Goal: Information Seeking & Learning: Check status

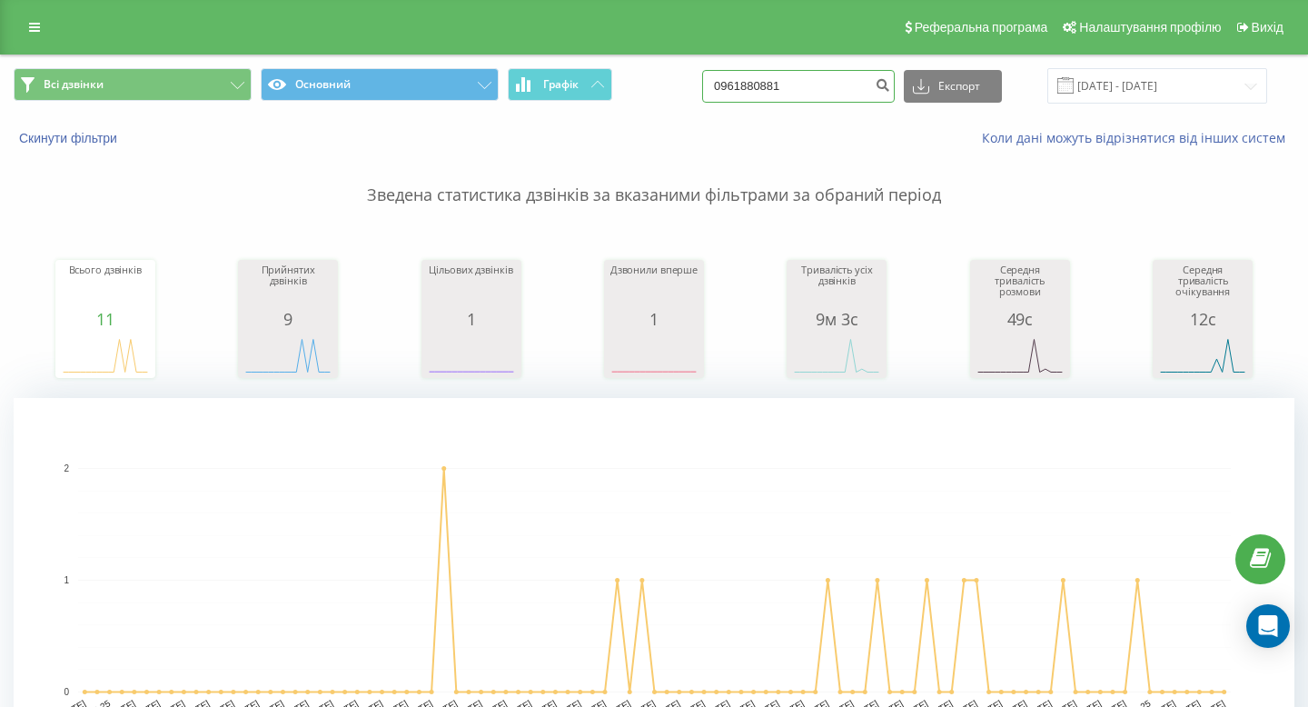
click at [837, 97] on input "0961880881" at bounding box center [798, 86] width 193 height 33
click at [837, 98] on input "0961880881" at bounding box center [798, 86] width 193 height 33
paste input "67 370 09 15"
type input "067 370 09 15"
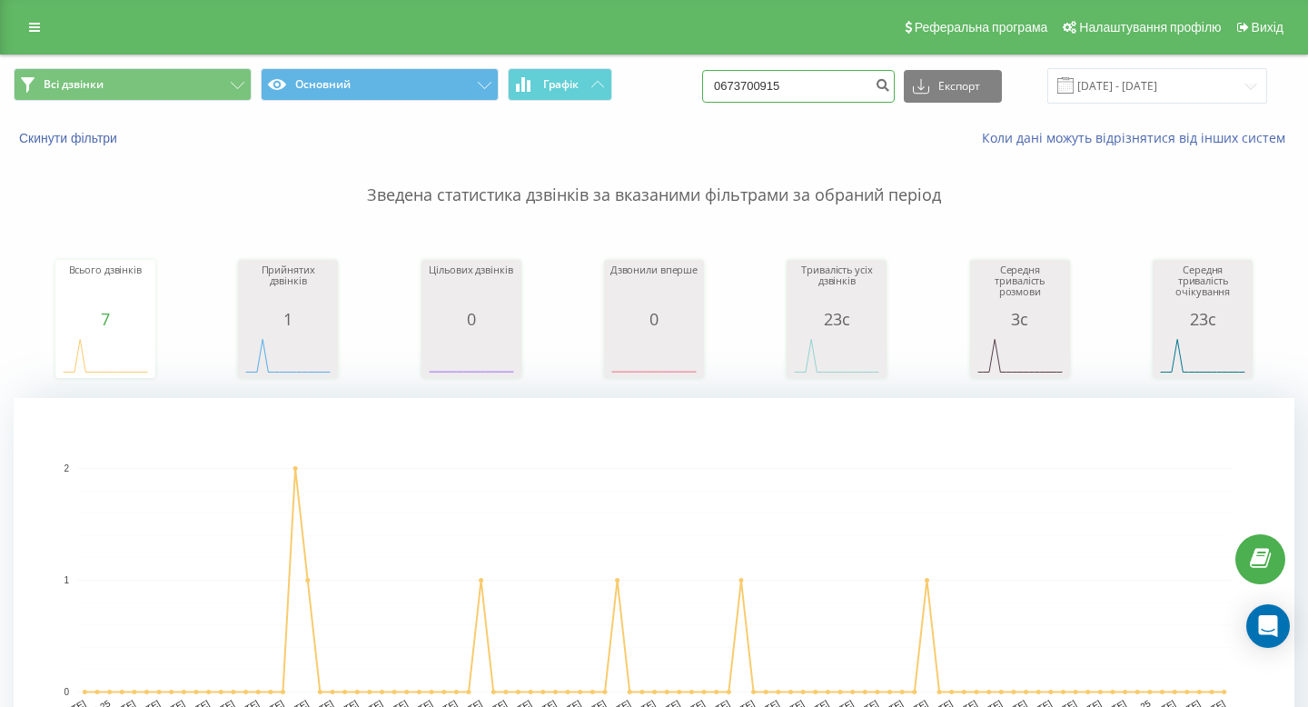
click at [844, 74] on input "0673700915" at bounding box center [798, 86] width 193 height 33
click at [844, 76] on input "0673700915" at bounding box center [798, 86] width 193 height 33
paste input "+38 068 926 25 42"
drag, startPoint x: 782, startPoint y: 88, endPoint x: 682, endPoint y: 88, distance: 99.9
click at [682, 88] on div "Всі дзвінки Основний Графік +38 068 926 25 42 Експорт .csv .xls .xlsx 22.06.202…" at bounding box center [654, 85] width 1281 height 35
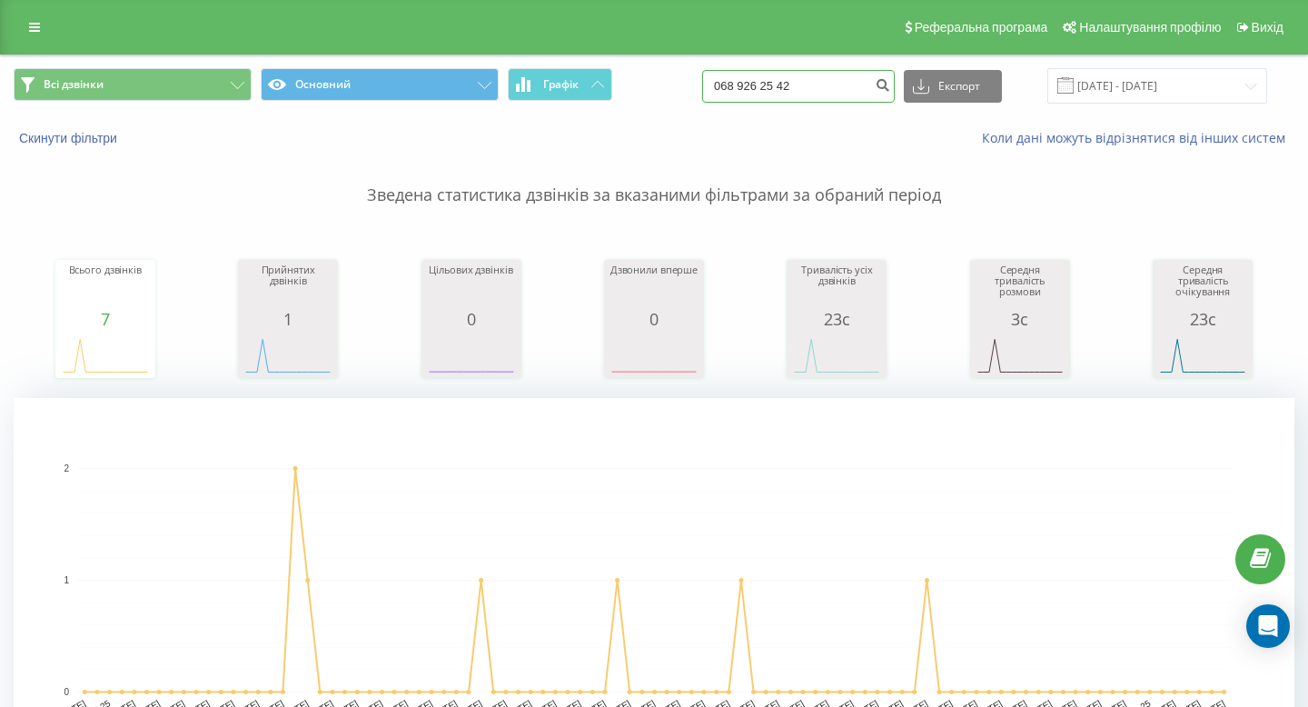
type input "068 926 25 42"
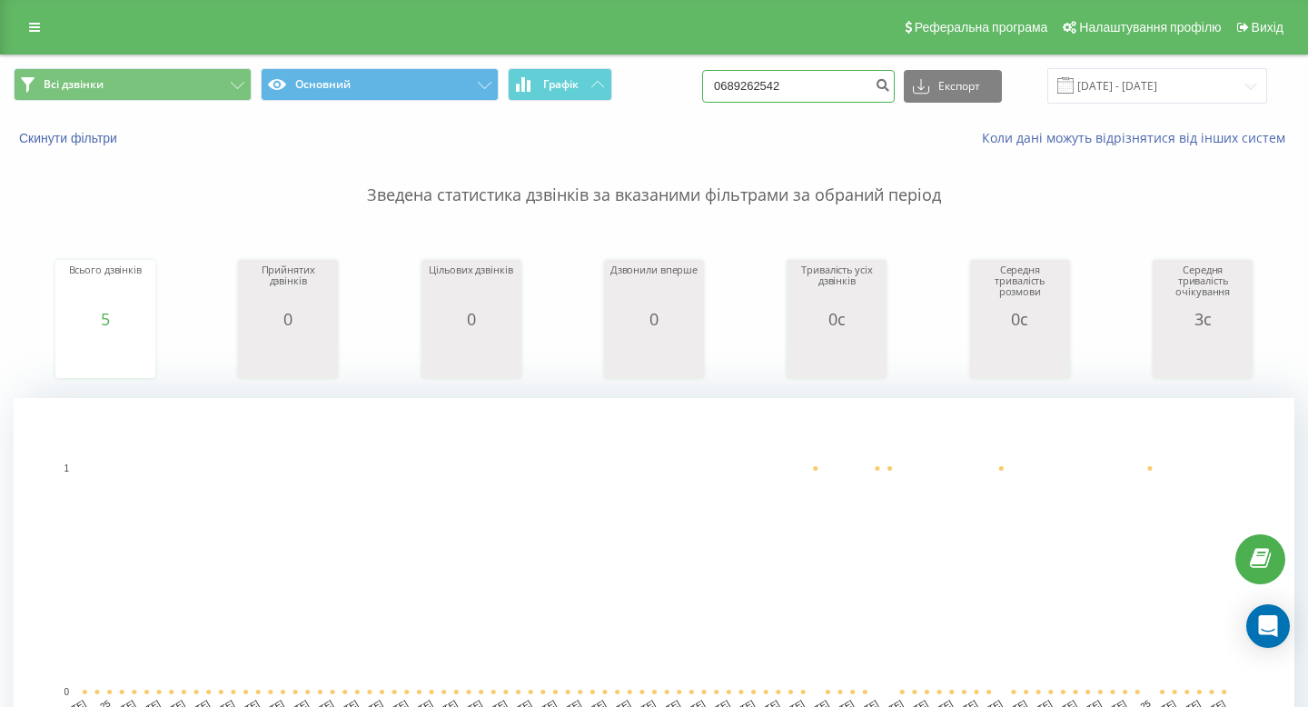
click at [817, 97] on input "0689262542" at bounding box center [798, 86] width 193 height 33
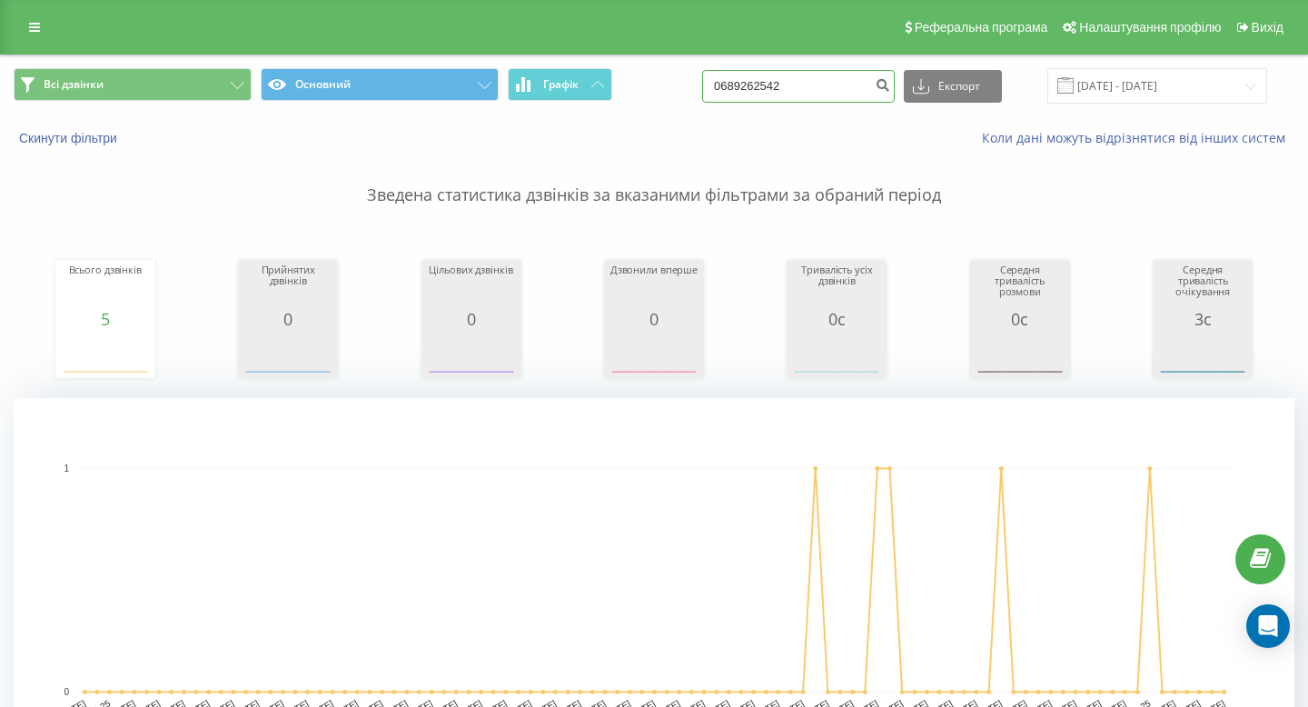
click at [817, 96] on input "0689262542" at bounding box center [798, 86] width 193 height 33
paste input "+38 067 660 03 85"
drag, startPoint x: 783, startPoint y: 85, endPoint x: 629, endPoint y: 85, distance: 154.4
click at [629, 85] on div "Всі дзвінки Основний Графік +38 067 660 03 85 Експорт .csv .xls .xlsx 22.06.202…" at bounding box center [654, 85] width 1281 height 35
type input "067 660 03 85"
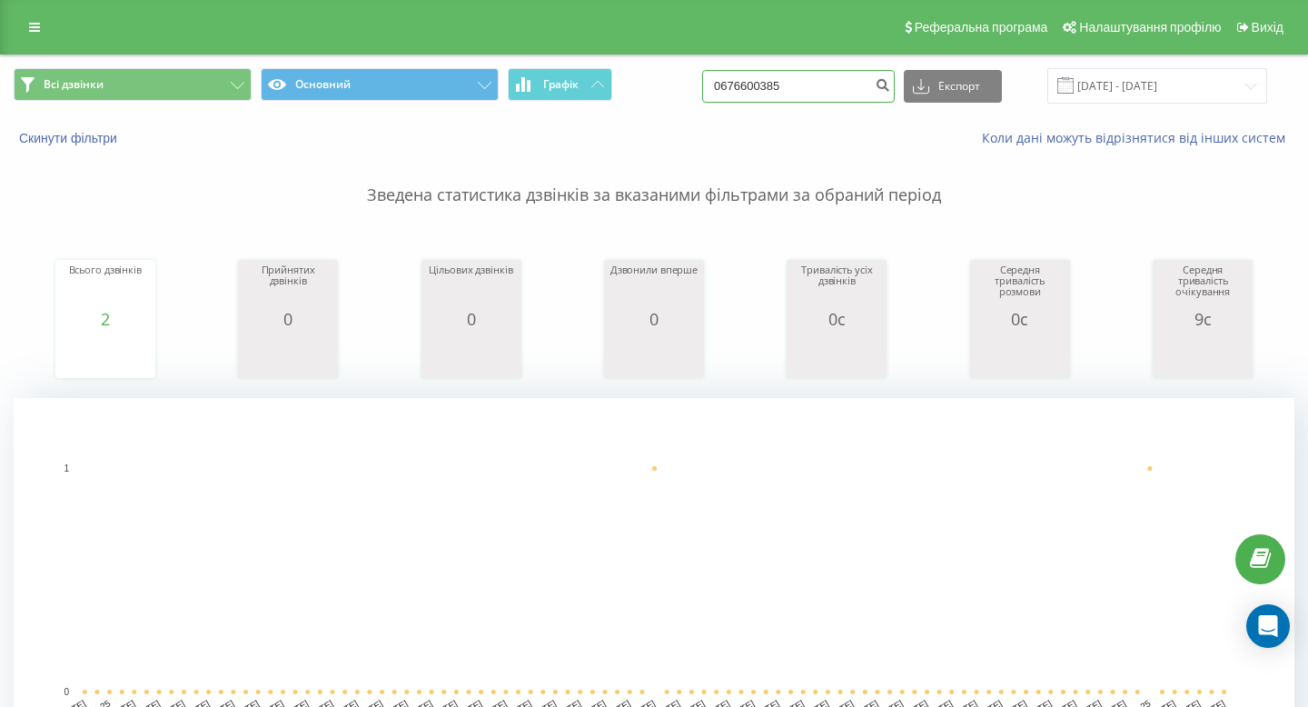
click at [826, 86] on input "0676600385" at bounding box center [798, 86] width 193 height 33
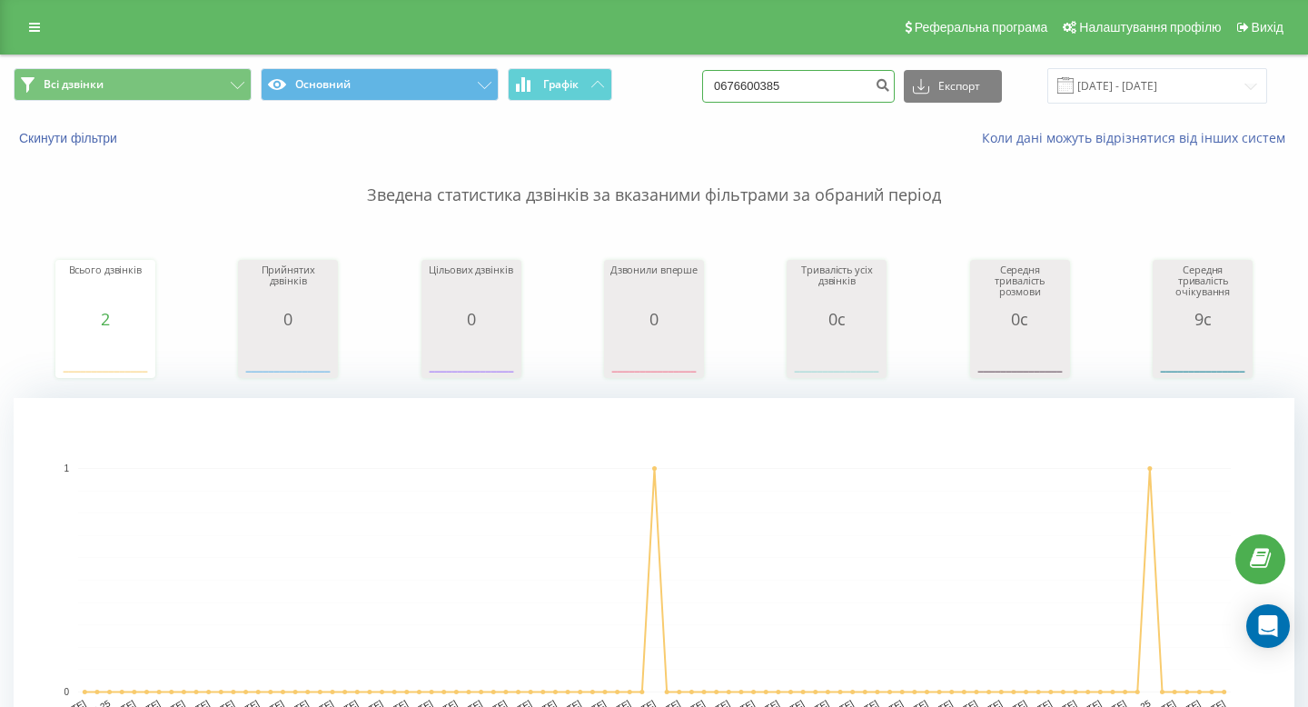
click at [826, 86] on input "0676600385" at bounding box center [798, 86] width 193 height 33
paste input "+38 097 765 21 64"
drag, startPoint x: 784, startPoint y: 85, endPoint x: 656, endPoint y: 85, distance: 128.1
click at [656, 85] on div "Всі дзвінки Основний Графік +38 097 765 21 64 Експорт .csv .xls .xlsx 22.06.202…" at bounding box center [654, 85] width 1281 height 35
type input "097 765 21 64"
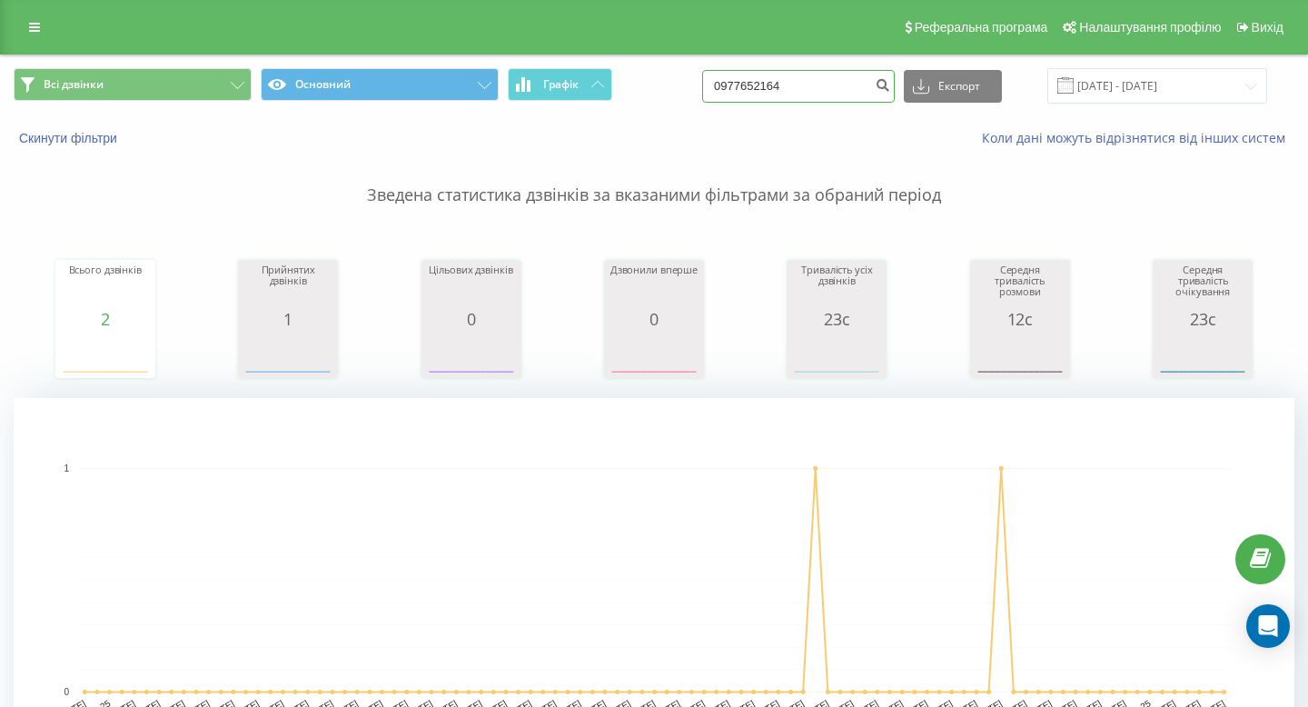
click at [862, 77] on input "0977652164" at bounding box center [798, 86] width 193 height 33
click at [862, 78] on input "0977652164" at bounding box center [798, 86] width 193 height 33
paste input "+38 097 173 96 89"
drag, startPoint x: 777, startPoint y: 84, endPoint x: 728, endPoint y: 84, distance: 48.1
click at [734, 84] on div "Всі дзвінки Основний Графік +38 097 173 96 89 Експорт .csv .xls .xlsx 22.06.202…" at bounding box center [654, 85] width 1281 height 35
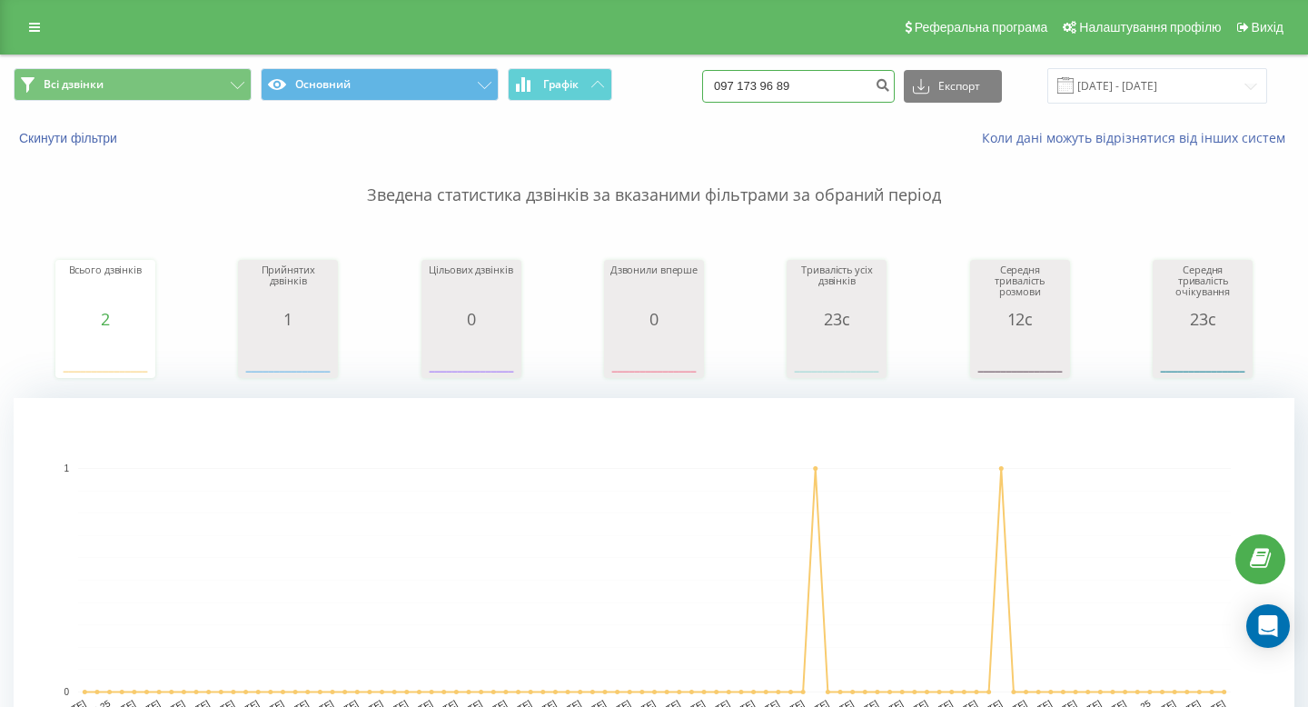
type input "097 173 96 89"
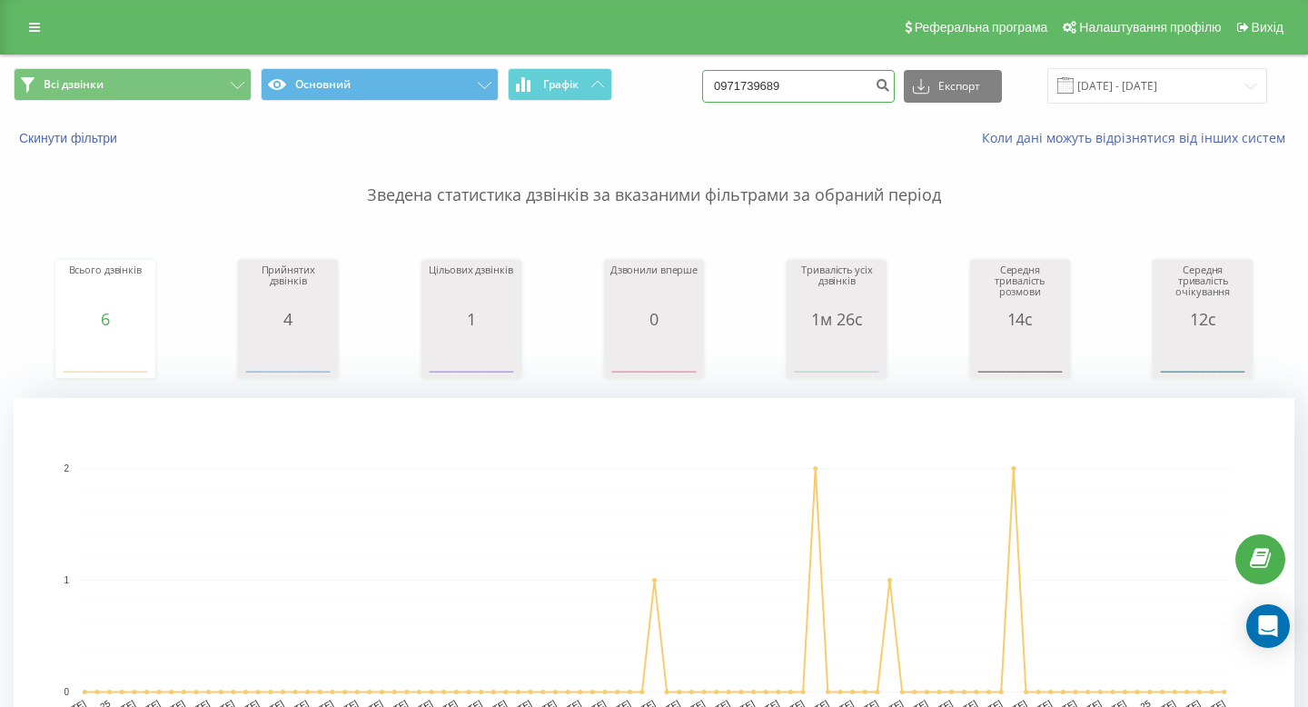
click at [844, 81] on input "0971739689" at bounding box center [798, 86] width 193 height 33
paste input "+38 097 864 87 10"
drag, startPoint x: 784, startPoint y: 86, endPoint x: 650, endPoint y: 86, distance: 133.5
click at [650, 86] on div "Всі дзвінки Основний Графік +38 097 864 87 10 Експорт .csv .xls .xlsx 22.06.202…" at bounding box center [654, 85] width 1281 height 35
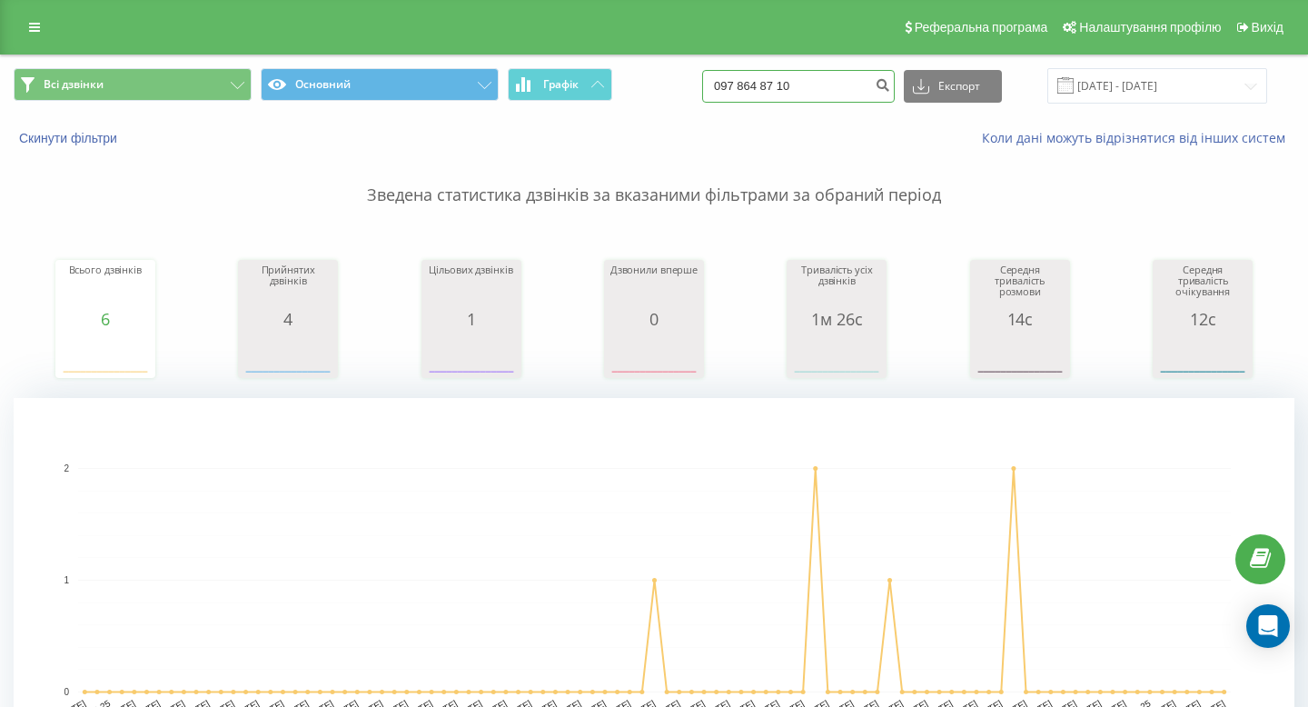
type input "097 864 87 10"
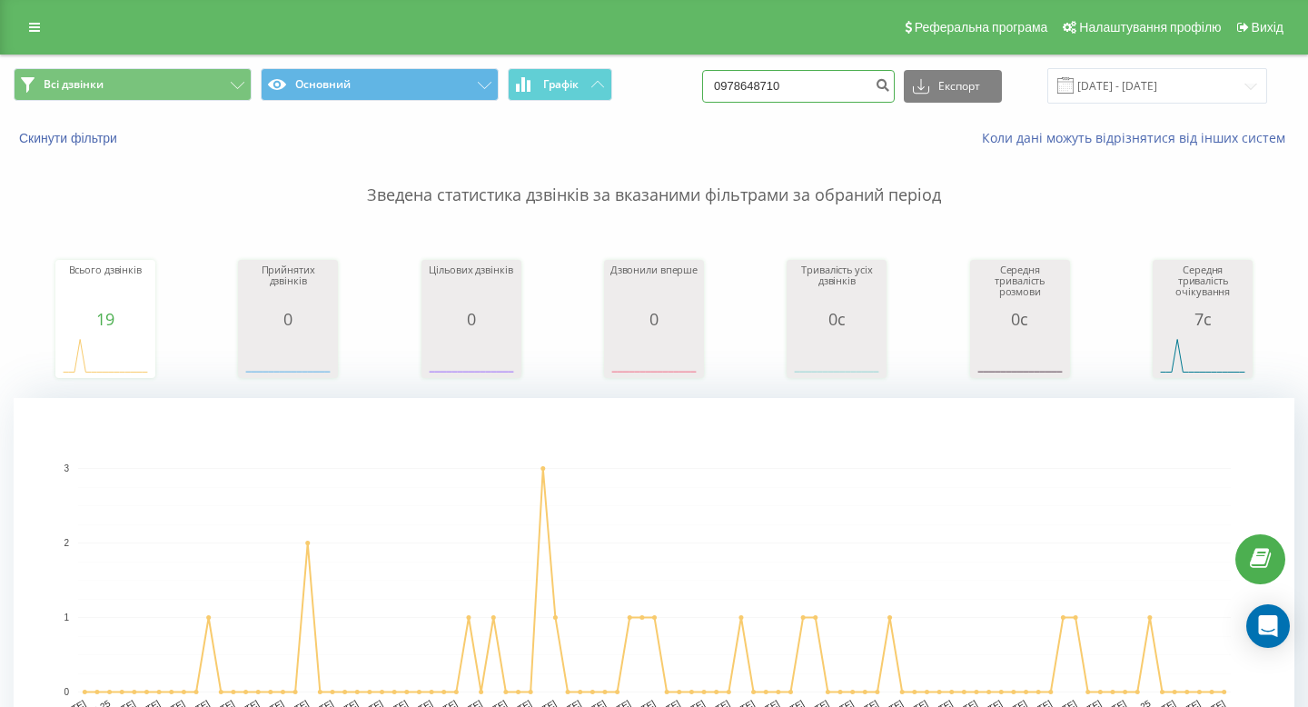
click at [843, 87] on input "0978648710" at bounding box center [798, 86] width 193 height 33
paste input "+38 097 911 94 75"
drag, startPoint x: 748, startPoint y: 84, endPoint x: 698, endPoint y: 84, distance: 50.9
click at [699, 84] on div "Всі дзвінки Основний Графік +38 097 911 94 75 Експорт .csv .xls .xlsx 22.06.202…" at bounding box center [654, 85] width 1281 height 35
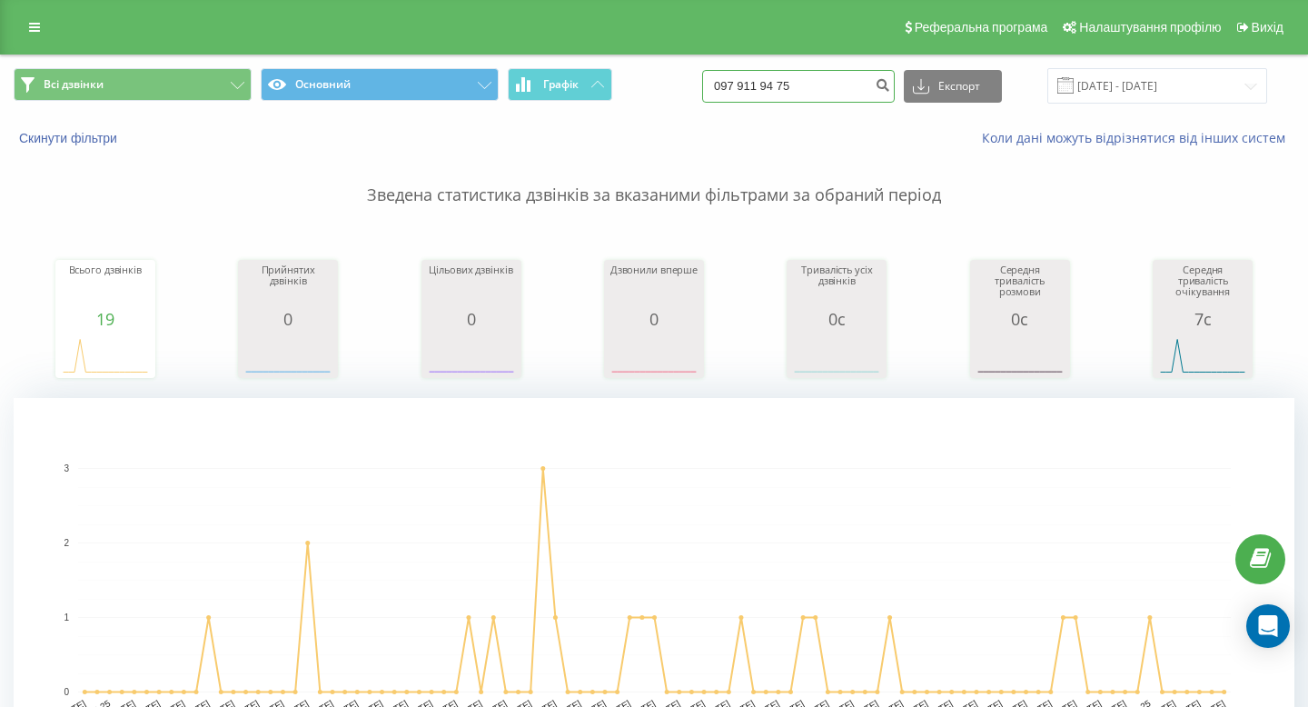
type input "097 911 94 75"
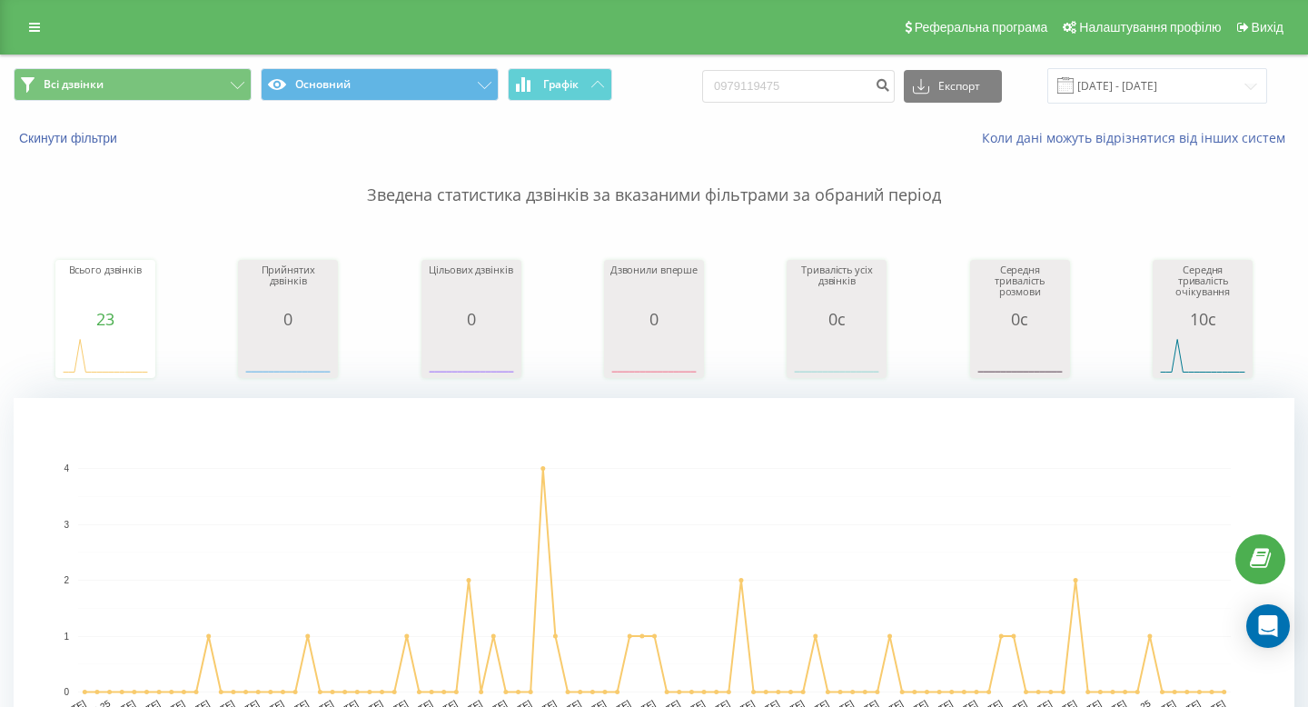
click at [847, 63] on div "Всі дзвінки Основний Графік 0979119475 Експорт .csv .xls .xlsx [DATE] - [DATE]" at bounding box center [654, 85] width 1306 height 61
click at [832, 73] on input "0979119475" at bounding box center [798, 86] width 193 height 33
paste input "+38 067 351 87 94"
drag, startPoint x: 776, startPoint y: 84, endPoint x: 689, endPoint y: 84, distance: 86.3
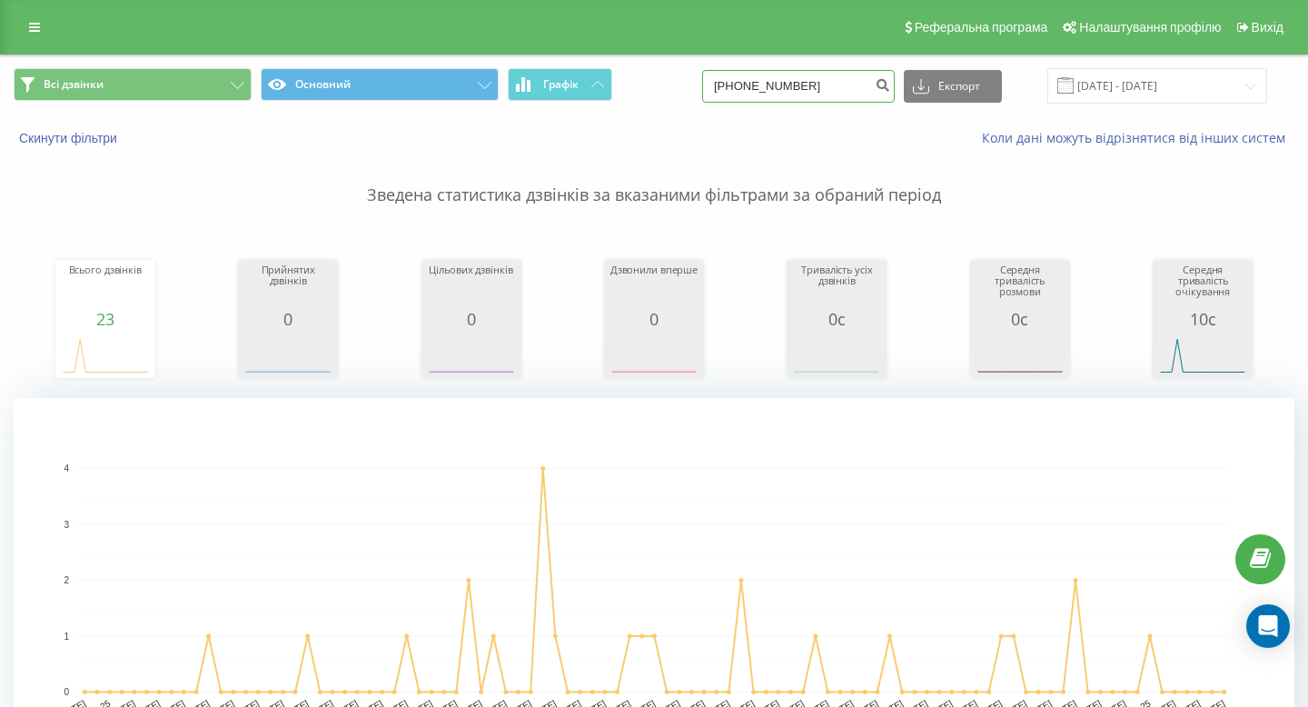
click at [689, 84] on div "Всі дзвінки Основний Графік +38 067 351 87 94 Експорт .csv .xls .xlsx 22.06.202…" at bounding box center [654, 85] width 1281 height 35
type input "067 351 87 94"
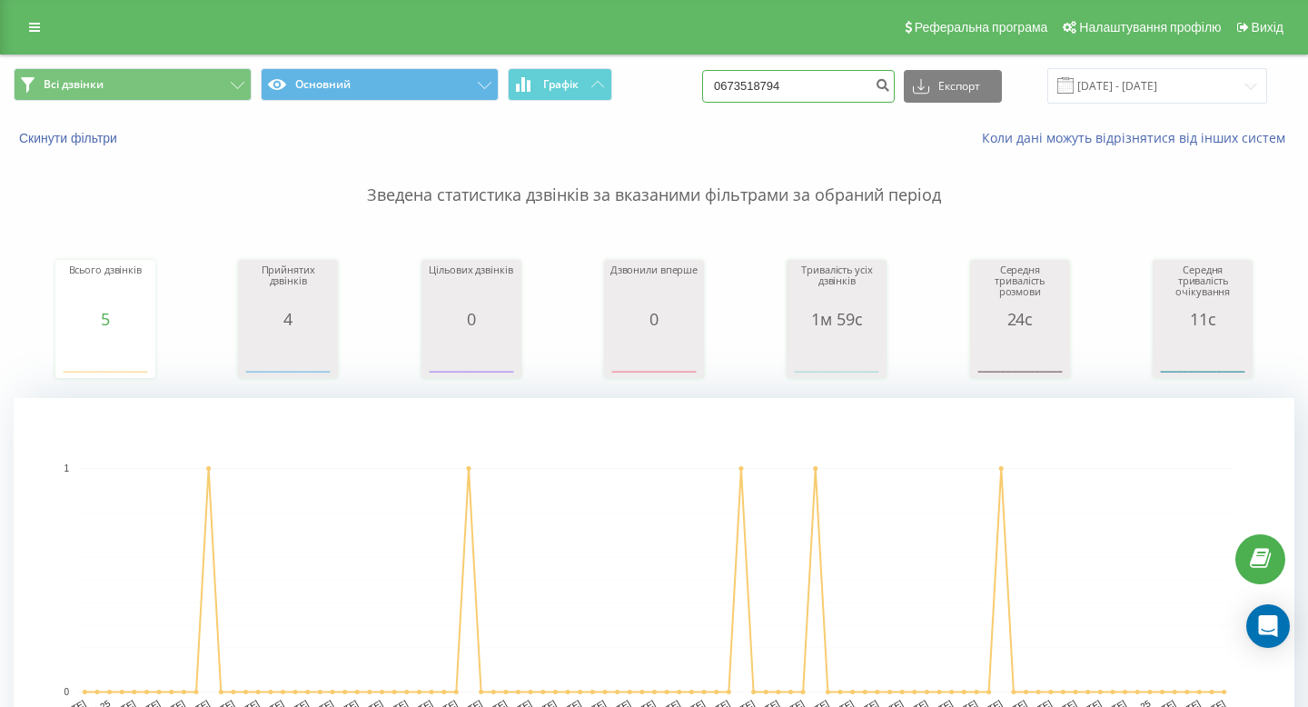
click at [834, 94] on input "0673518794" at bounding box center [798, 86] width 193 height 33
paste input "[PHONE_NUMBER]"
drag, startPoint x: 786, startPoint y: 88, endPoint x: 716, endPoint y: 64, distance: 74.1
click at [739, 88] on div "Всі дзвінки Основний Графік [PHONE_NUMBER] Експорт .csv .xls .xlsx [DATE] - [DA…" at bounding box center [654, 85] width 1281 height 35
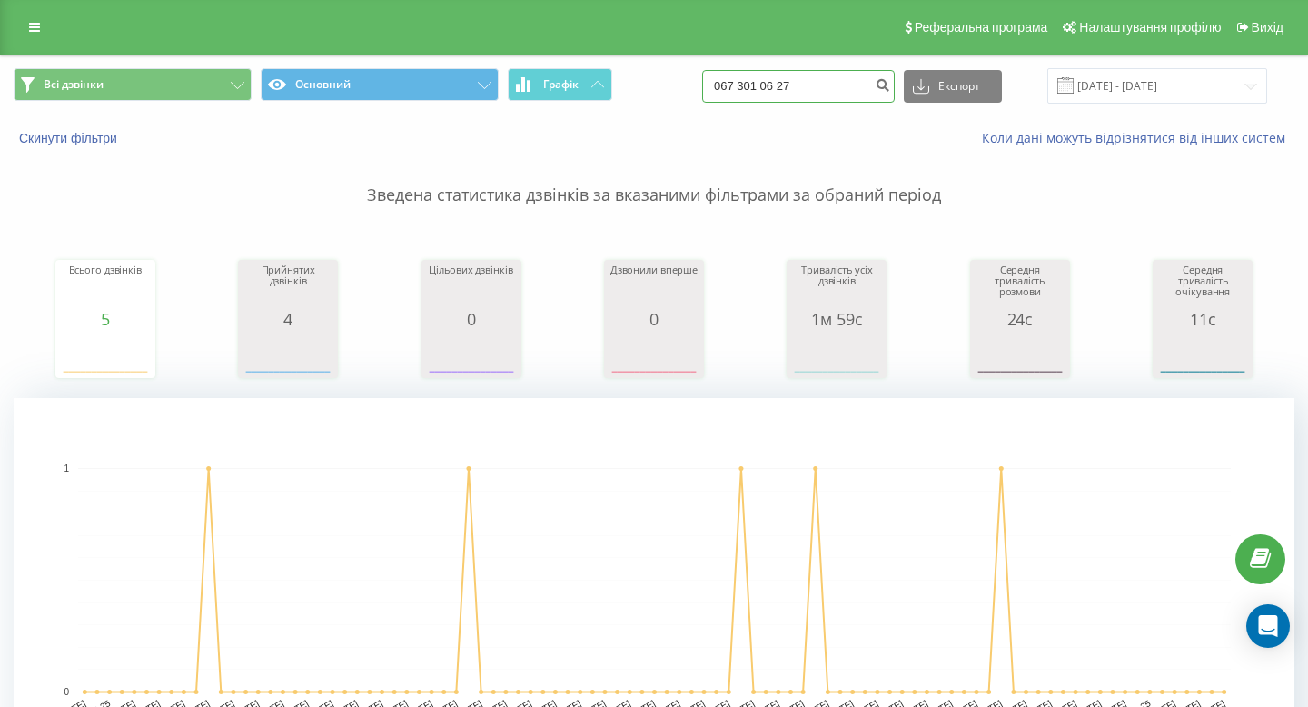
type input "067 301 06 27"
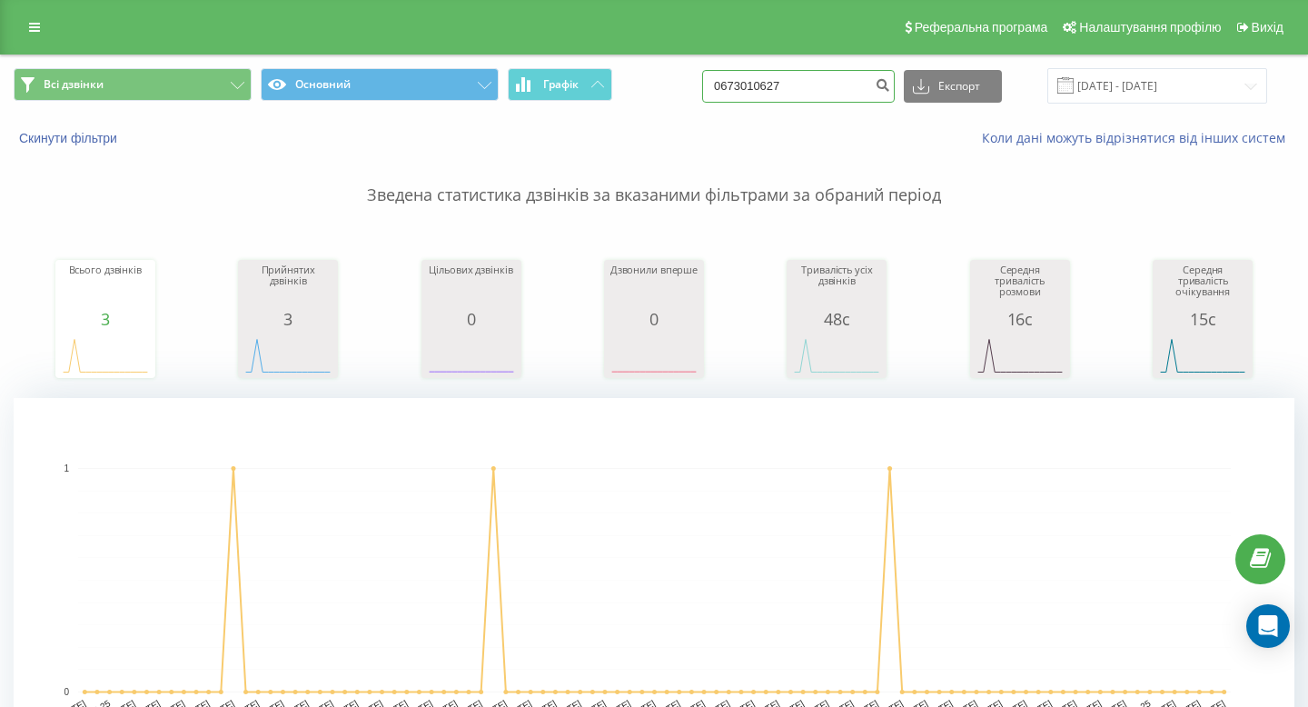
click at [857, 93] on input "0673010627" at bounding box center [798, 86] width 193 height 33
paste input "+38 067 475 93 14"
drag, startPoint x: 781, startPoint y: 85, endPoint x: 695, endPoint y: 85, distance: 86.3
click at [695, 85] on div "Всі дзвінки Основний Графік +38 067 475 93 14 Експорт .csv .xls .xlsx 22.06.202…" at bounding box center [654, 85] width 1281 height 35
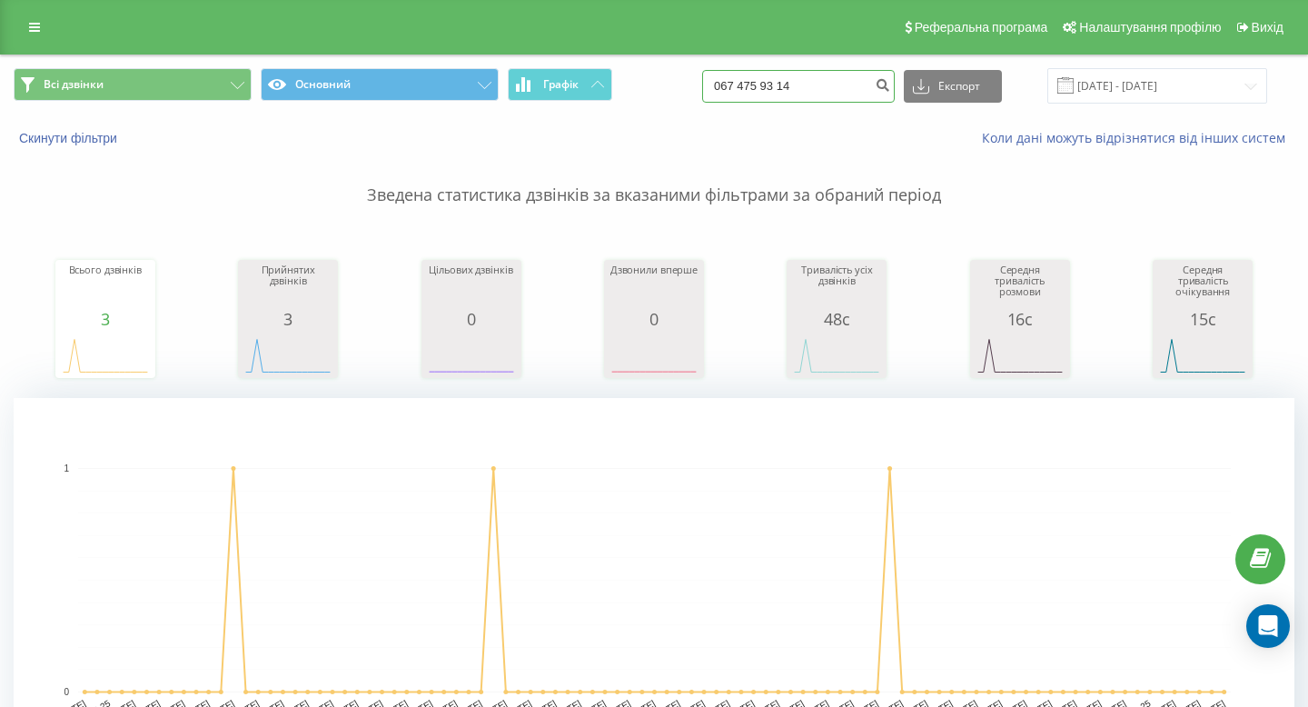
type input "067 475 93 14"
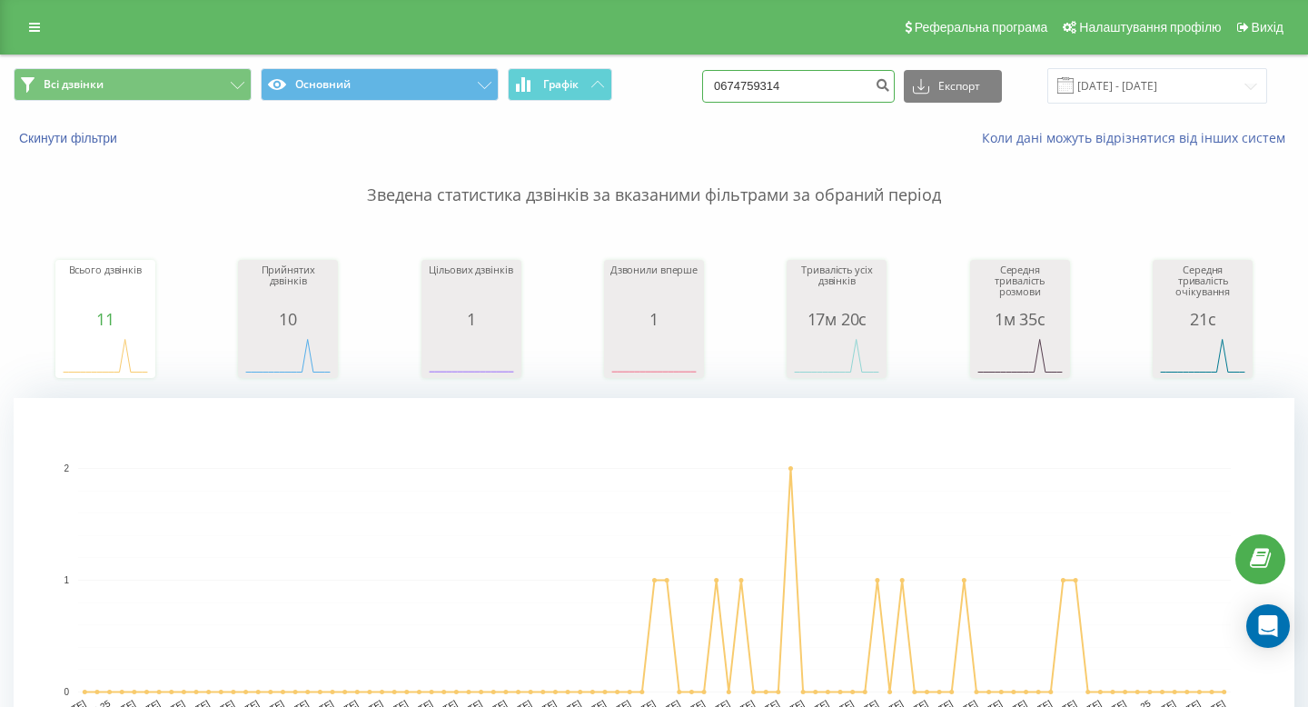
click at [877, 79] on input "0674759314" at bounding box center [798, 86] width 193 height 33
click at [877, 80] on input "0674759314" at bounding box center [798, 86] width 193 height 33
paste input "+38 096 739 32 57"
drag, startPoint x: 780, startPoint y: 84, endPoint x: 640, endPoint y: 84, distance: 139.9
click at [640, 84] on div "Всі дзвінки Основний Графік +38 096 739 32 57 Експорт .csv .xls .xlsx 22.06.202…" at bounding box center [654, 85] width 1281 height 35
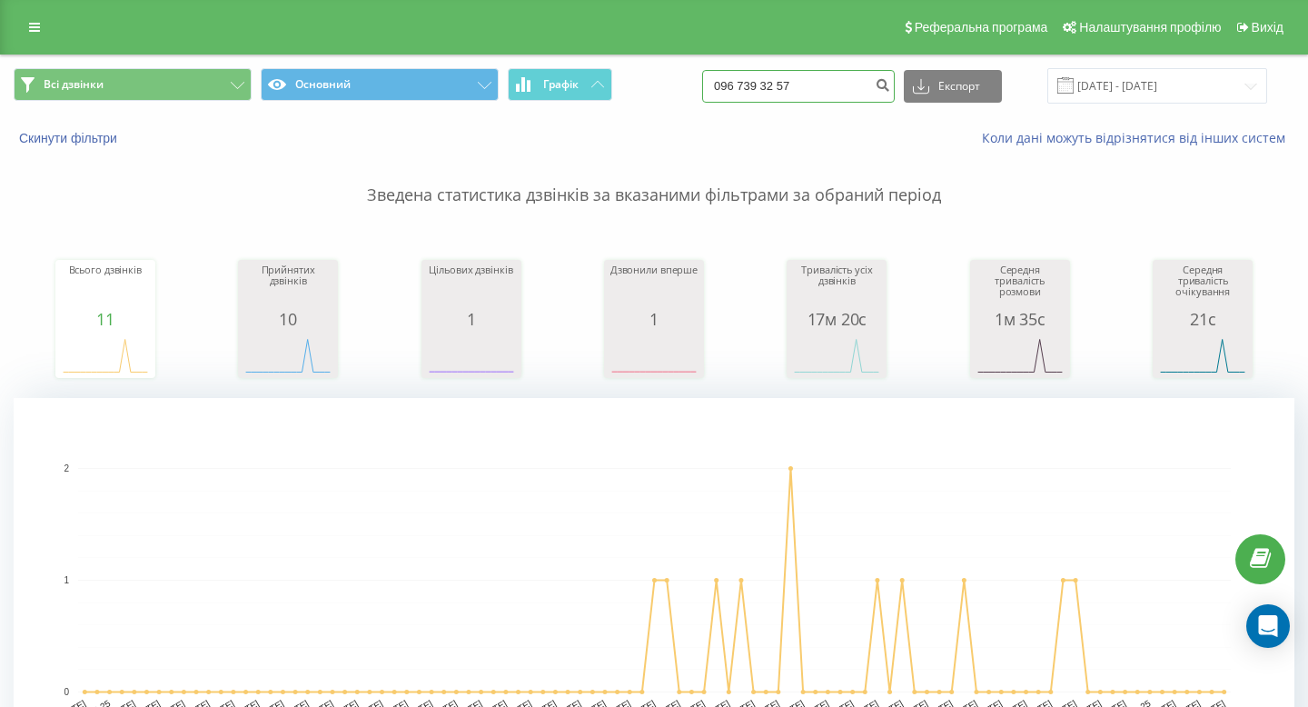
type input "096 739 32 57"
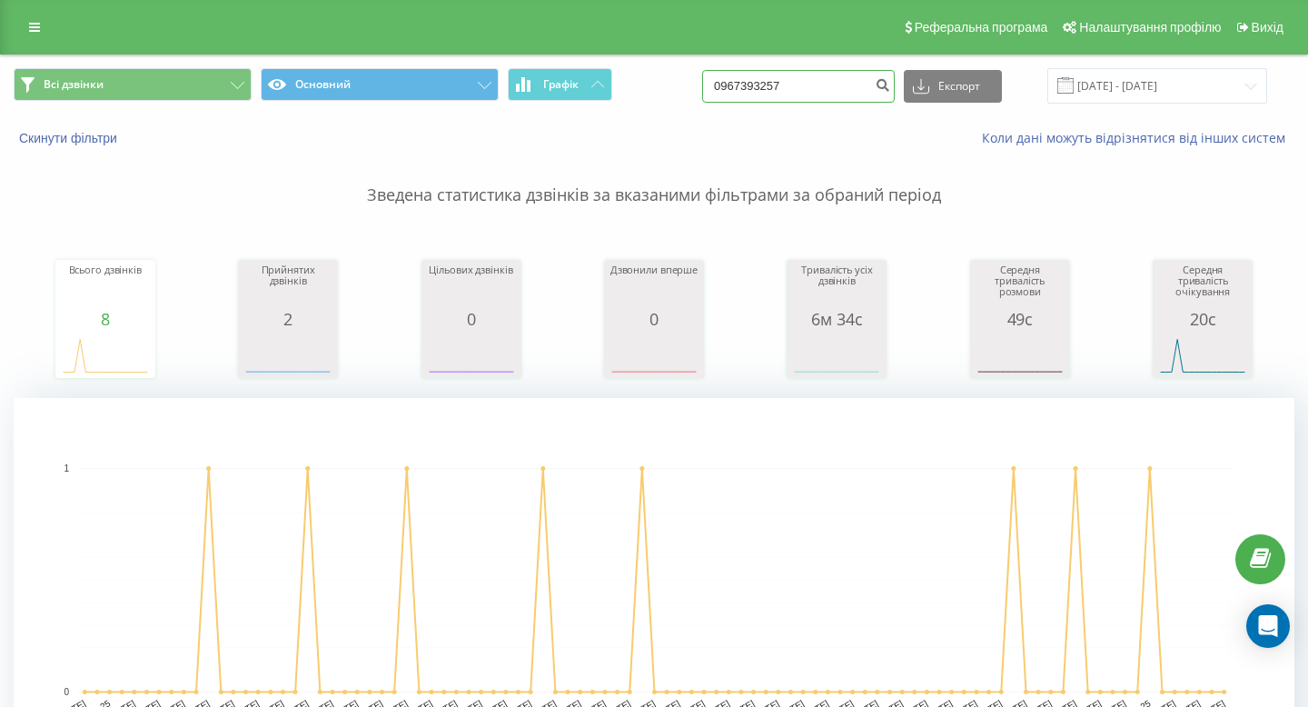
click at [786, 82] on input "0967393257" at bounding box center [798, 86] width 193 height 33
paste input "[PHONE_NUMBER]"
drag, startPoint x: 786, startPoint y: 82, endPoint x: 670, endPoint y: 82, distance: 115.4
click at [670, 82] on div "Всі дзвінки Основний Графік +38 067 354 32 29 Експорт .csv .xls .xlsx 22.06.202…" at bounding box center [654, 85] width 1281 height 35
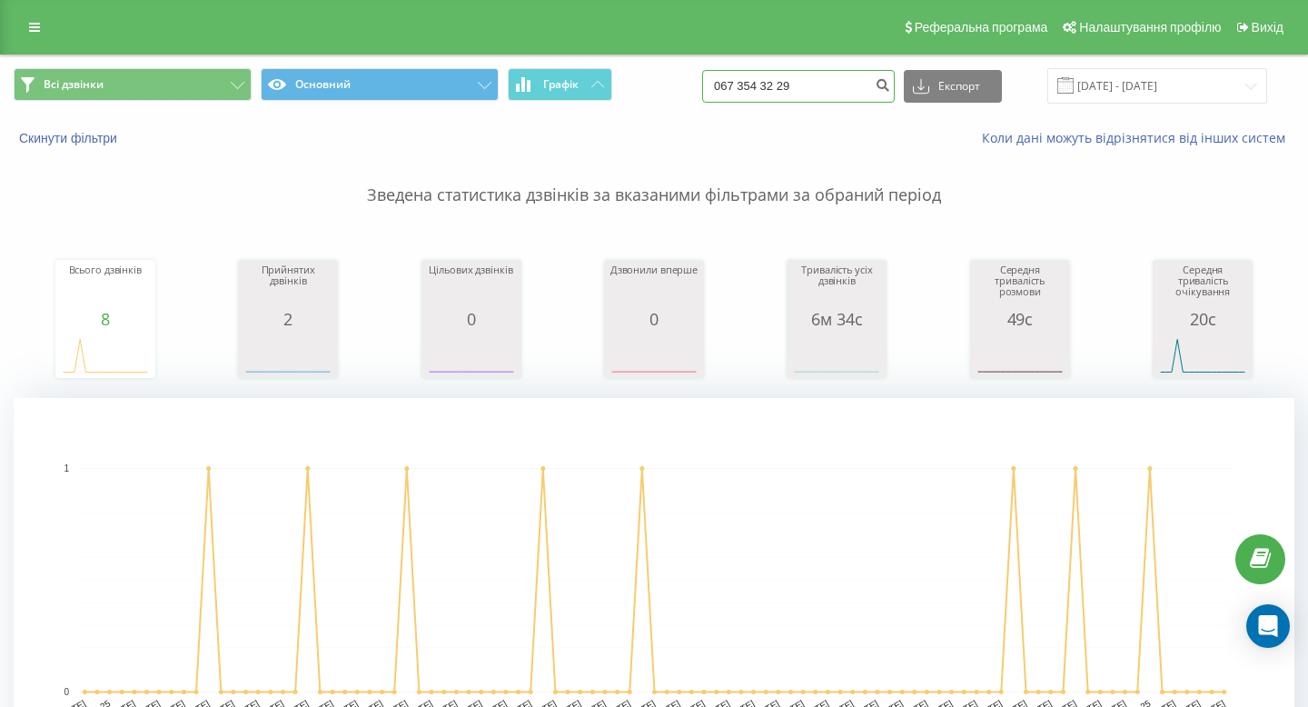
type input "067 354 32 29"
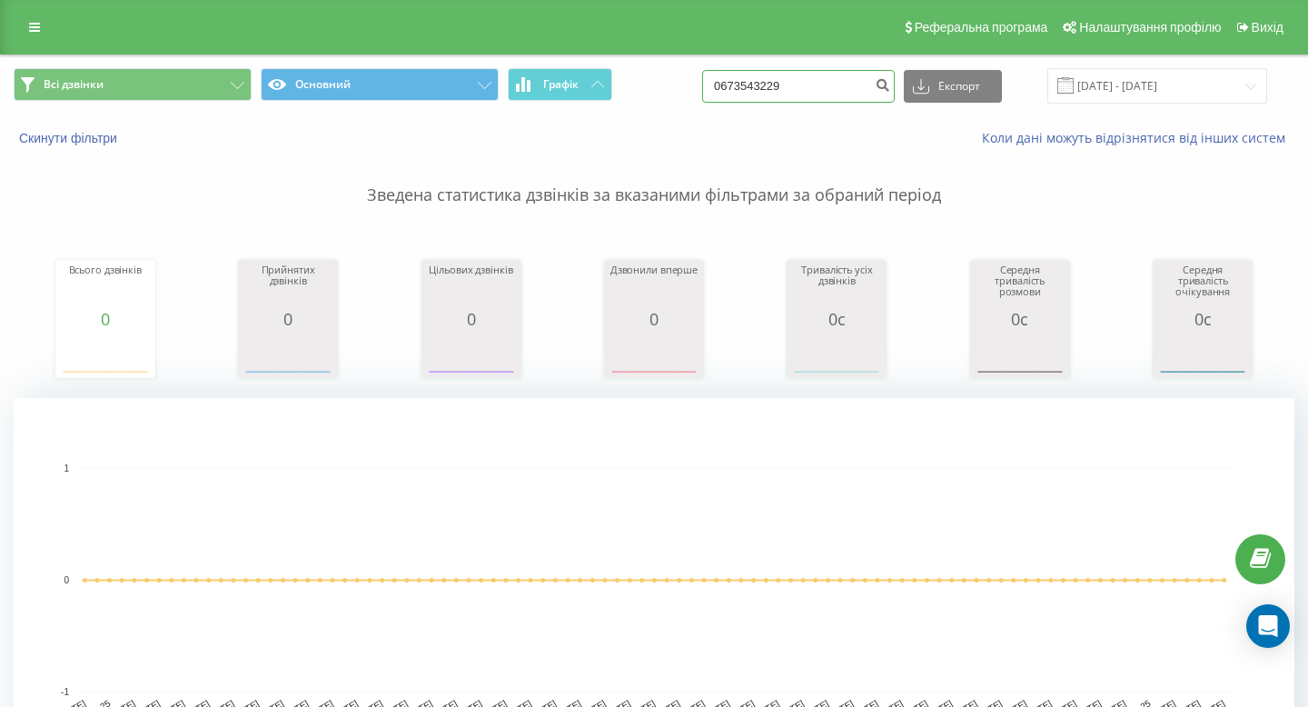
click at [825, 85] on input "0673543229" at bounding box center [798, 86] width 193 height 33
paste input "+38 096 057 00 15"
drag, startPoint x: 778, startPoint y: 82, endPoint x: 740, endPoint y: 82, distance: 38.1
click at [776, 82] on input "+3 096 057 00 15" at bounding box center [798, 86] width 193 height 33
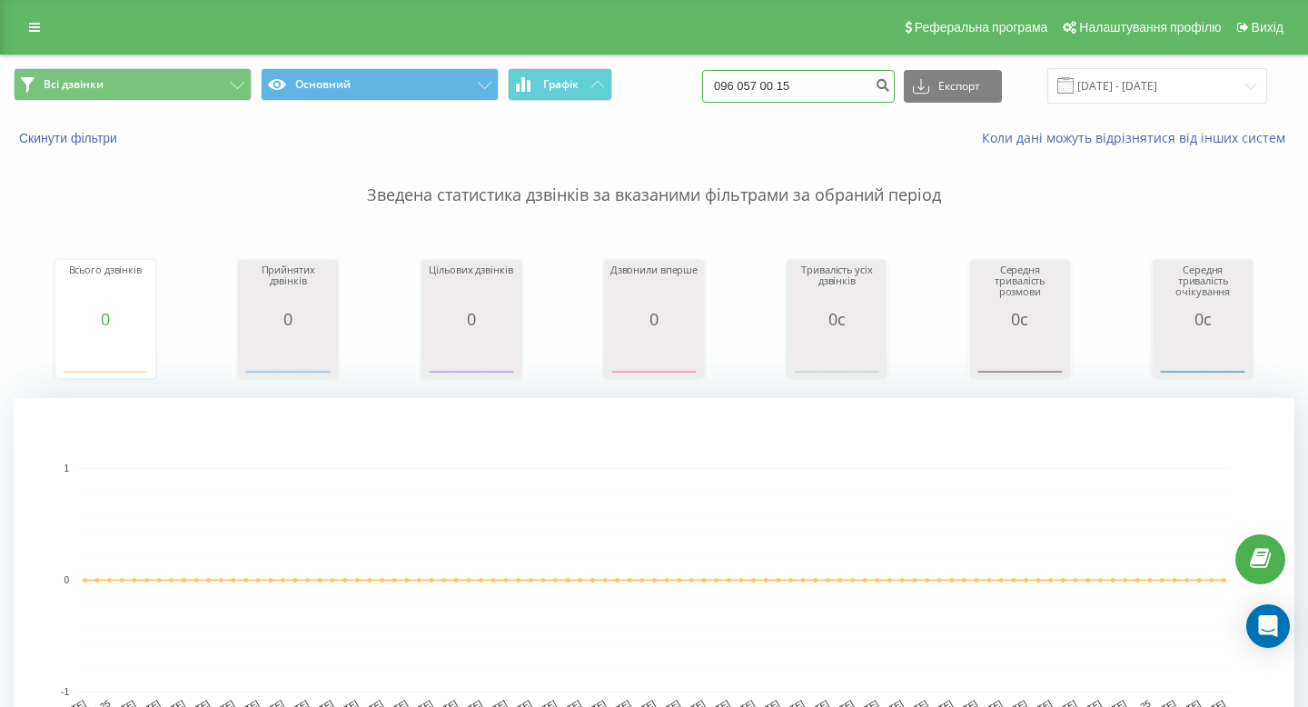
type input "096 057 00 15"
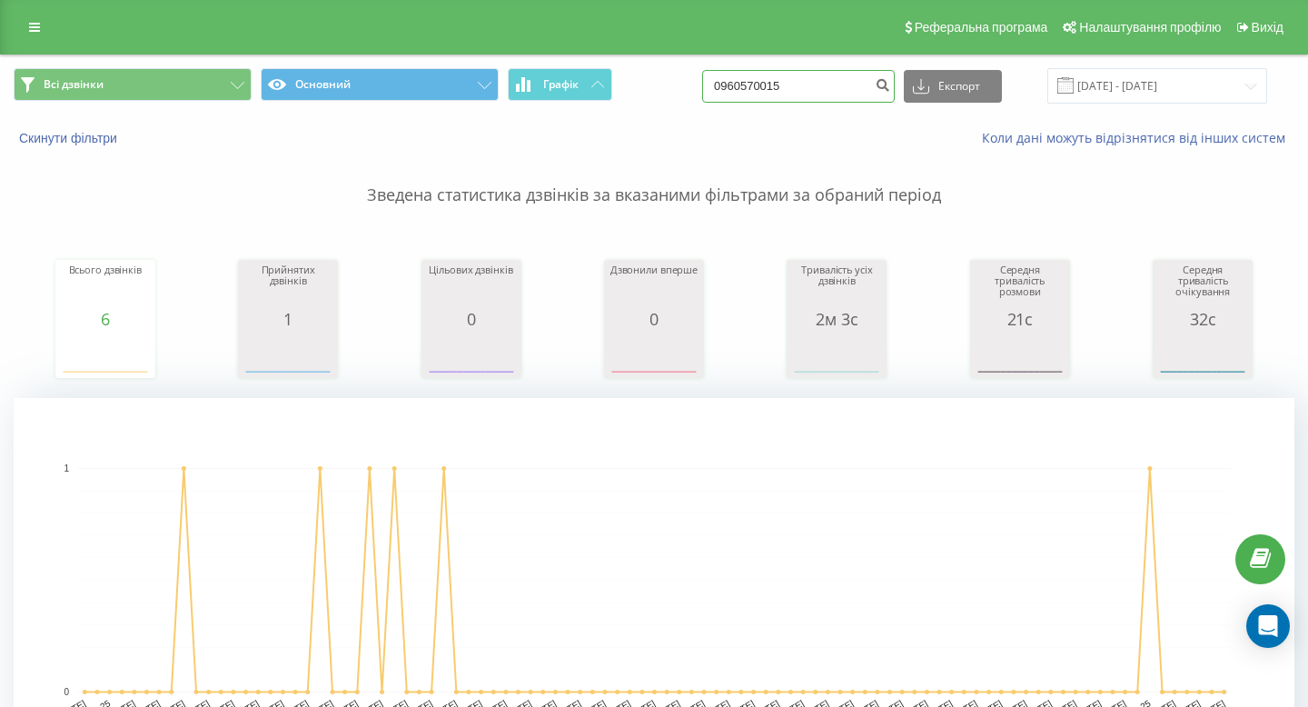
click at [807, 80] on input "0960570015" at bounding box center [798, 86] width 193 height 33
paste input "[PHONE_NUMBER]"
drag, startPoint x: 782, startPoint y: 88, endPoint x: 677, endPoint y: 87, distance: 105.4
click at [677, 87] on div "Всі дзвінки Основний Графік +38 097 050 78 29 Експорт .csv .xls .xlsx 22.06.202…" at bounding box center [654, 85] width 1281 height 35
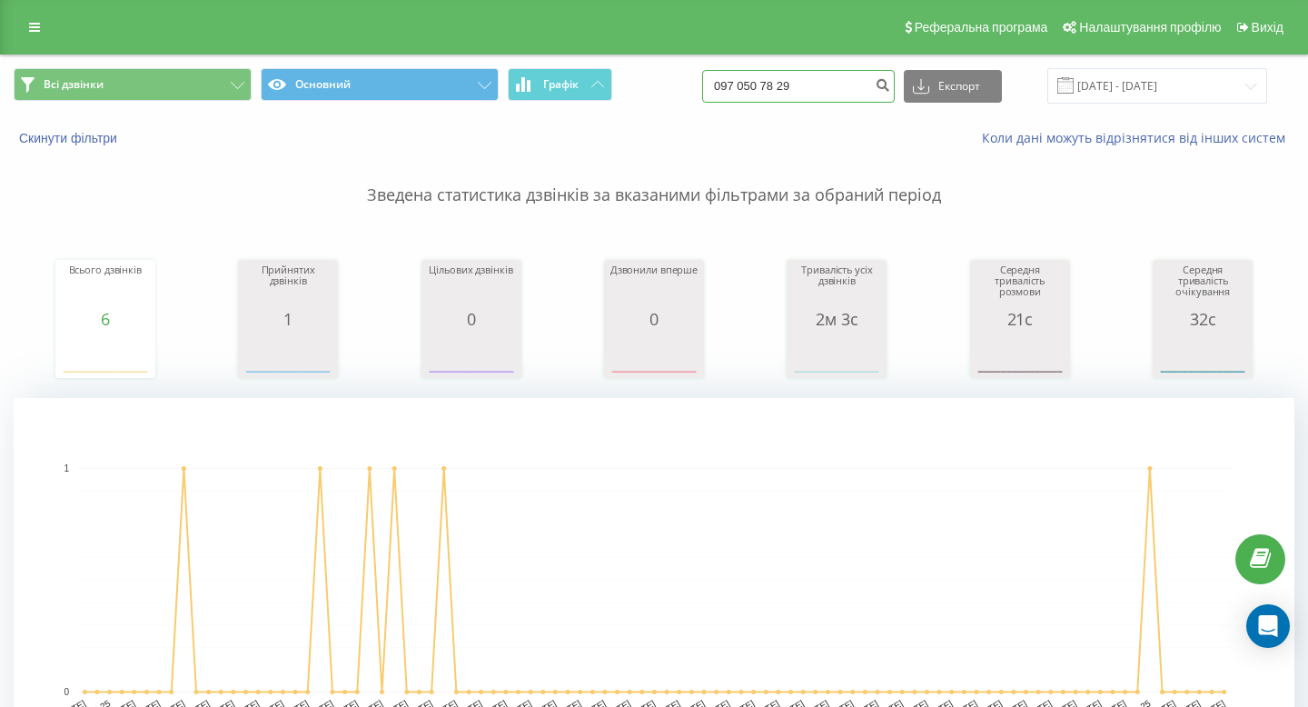
type input "097 050 78 29"
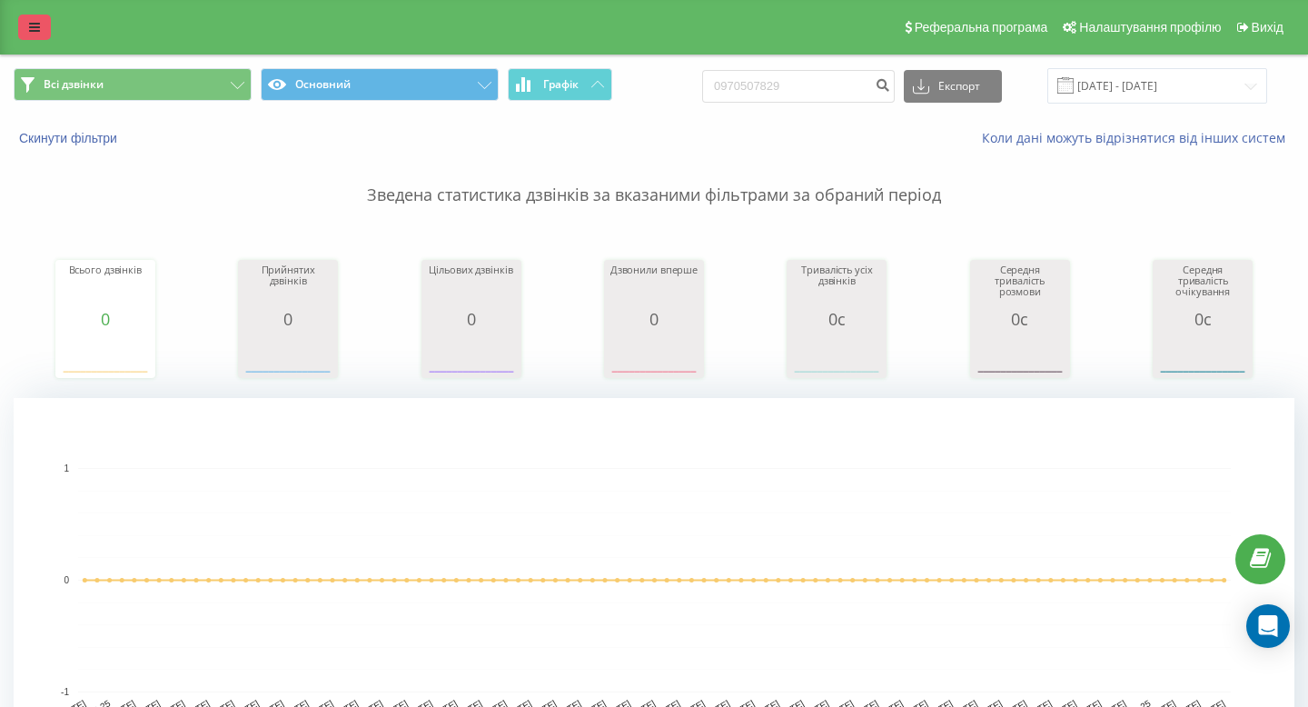
click at [25, 31] on link at bounding box center [34, 27] width 33 height 25
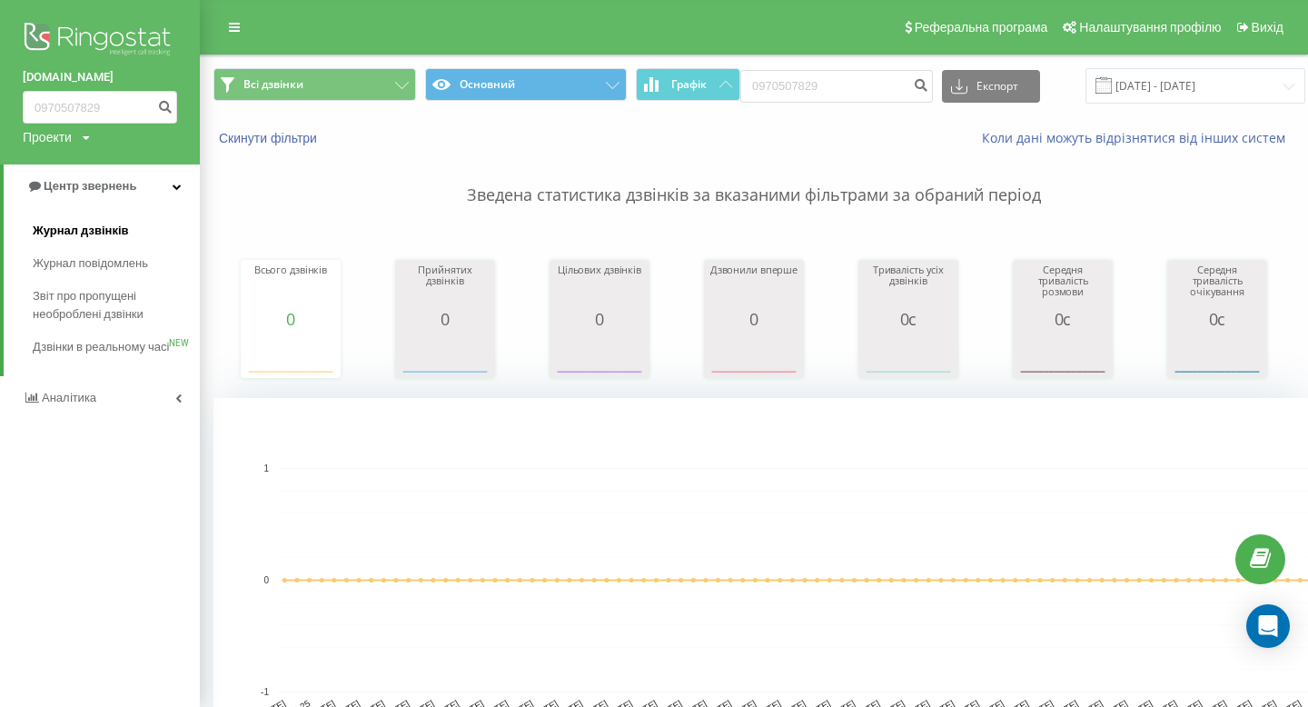
click at [114, 222] on link "Журнал дзвінків" at bounding box center [116, 230] width 167 height 33
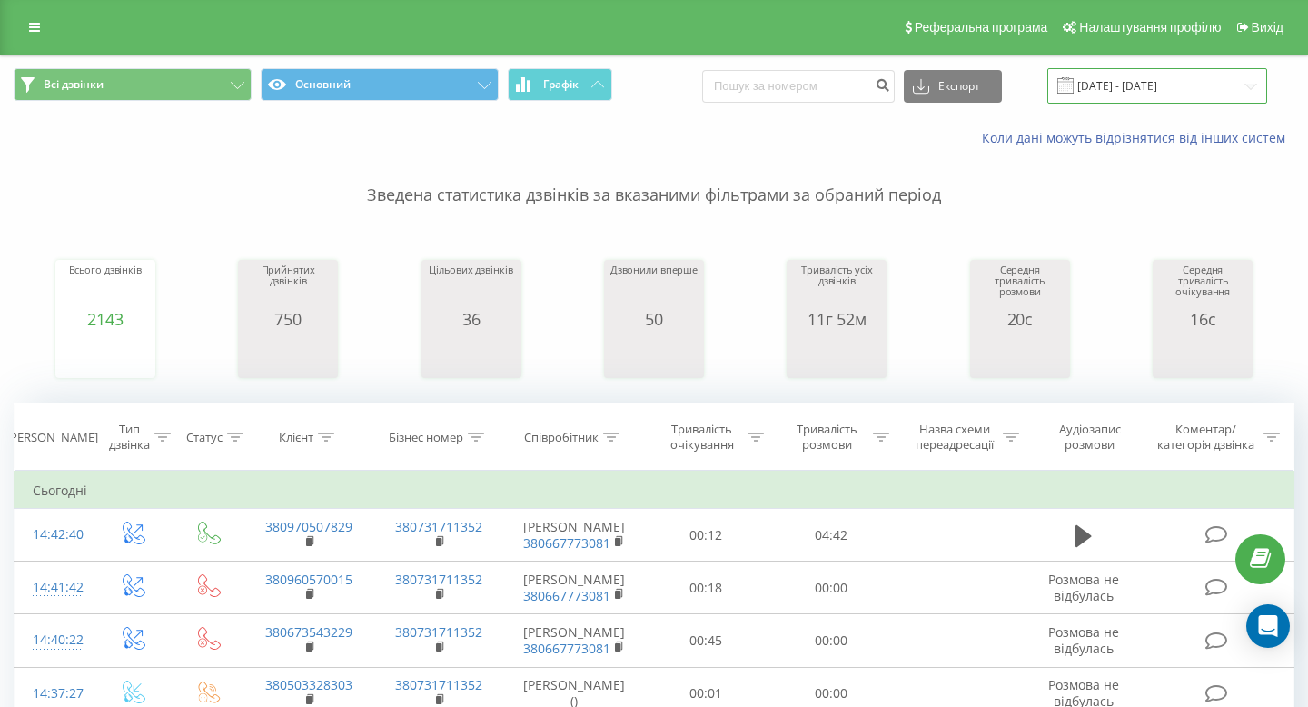
click at [1096, 89] on input "22.08.2025 - 22.09.2025" at bounding box center [1157, 85] width 220 height 35
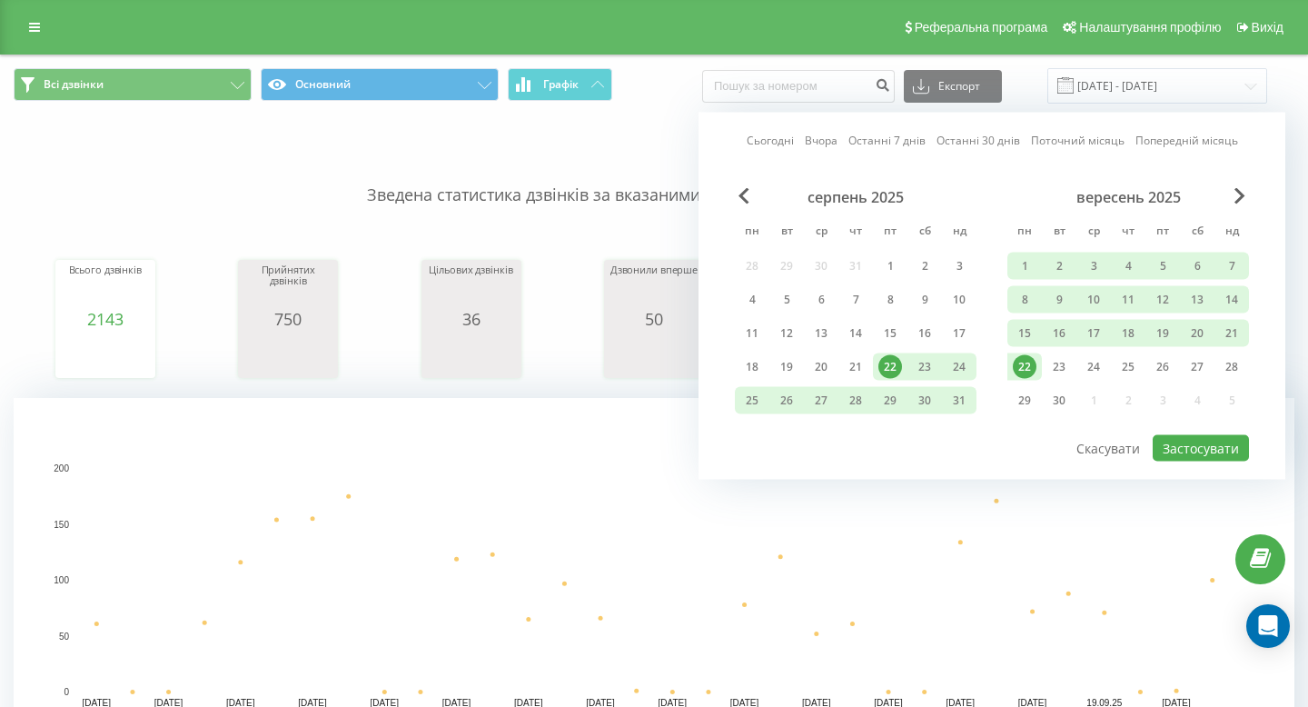
click at [1031, 363] on div "22" at bounding box center [1025, 367] width 24 height 24
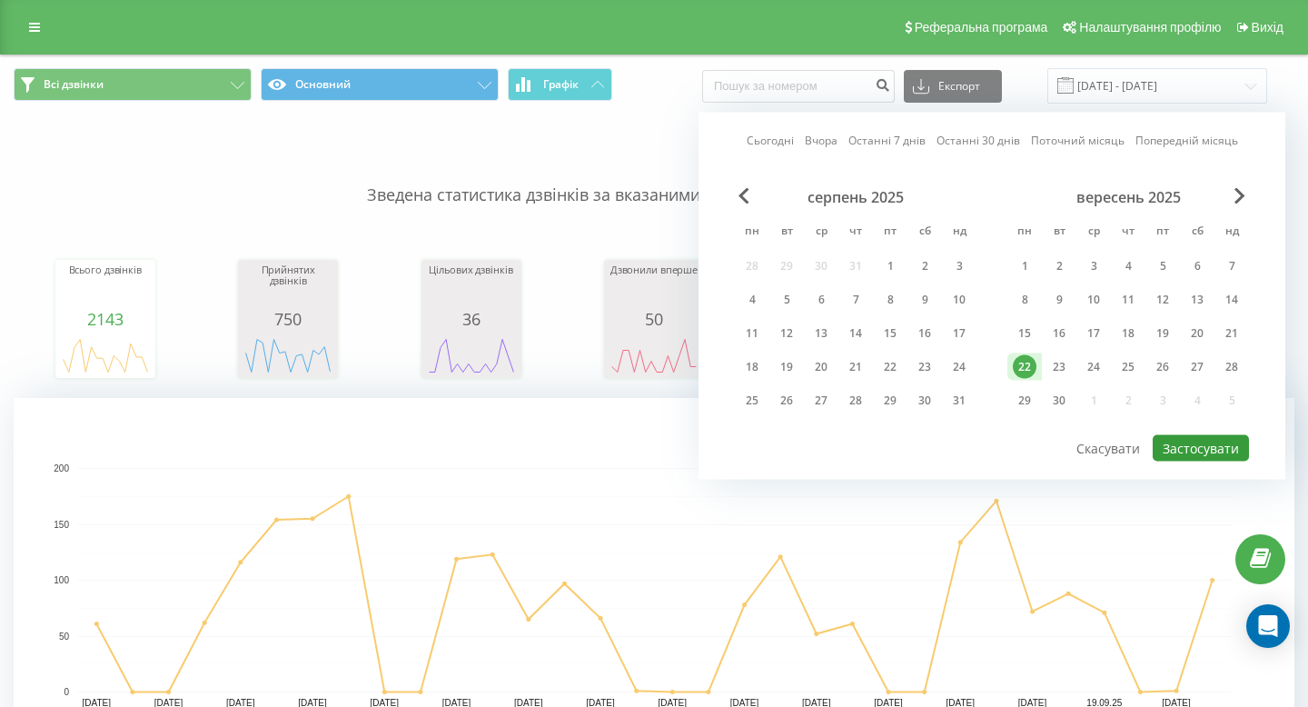
click at [1212, 452] on button "Застосувати" at bounding box center [1201, 448] width 96 height 26
type input "22.09.2025 - 22.09.2025"
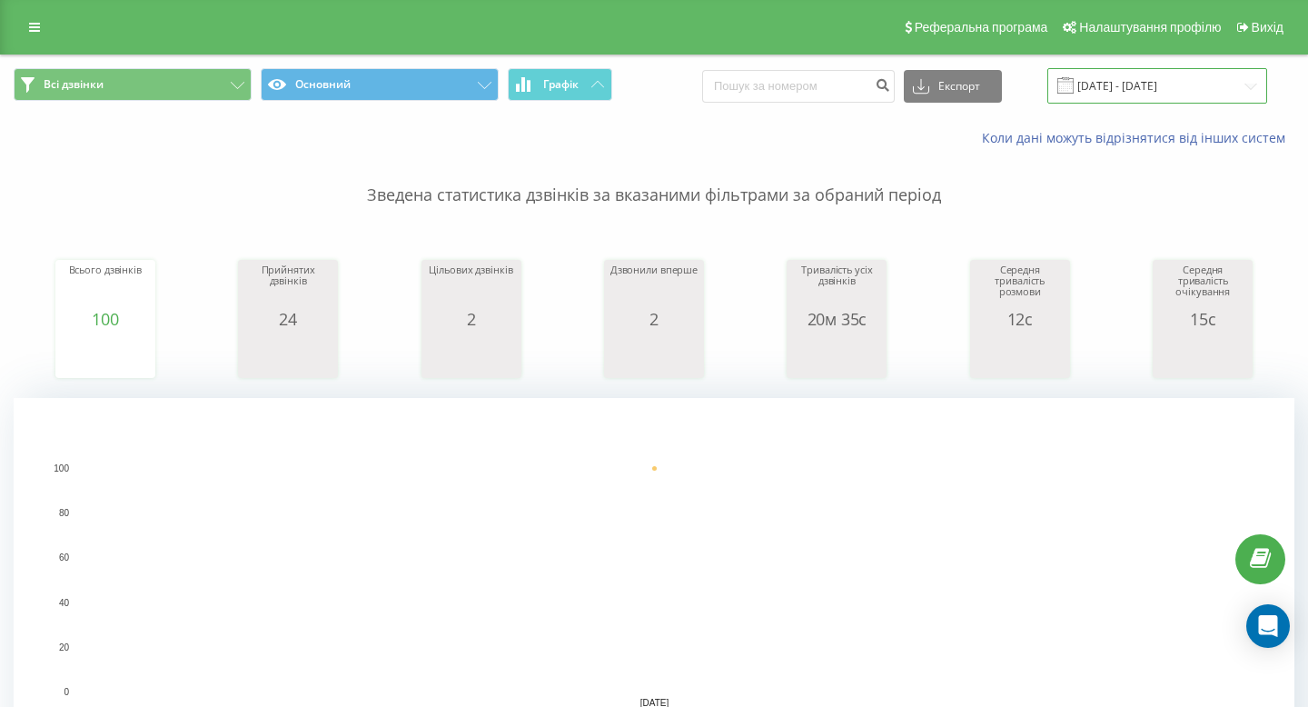
click at [1124, 97] on input "22.09.2025 - 22.09.2025" at bounding box center [1157, 85] width 220 height 35
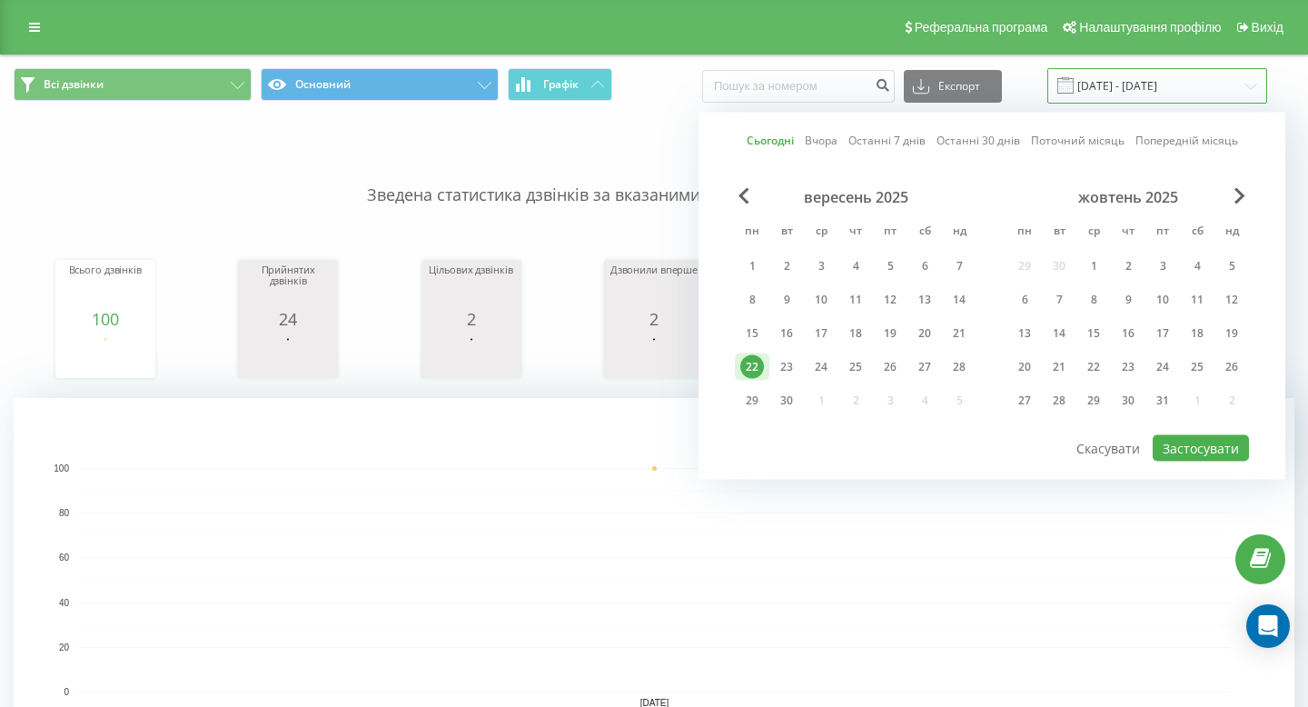
click at [1124, 97] on input "22.09.2025 - 22.09.2025" at bounding box center [1157, 85] width 220 height 35
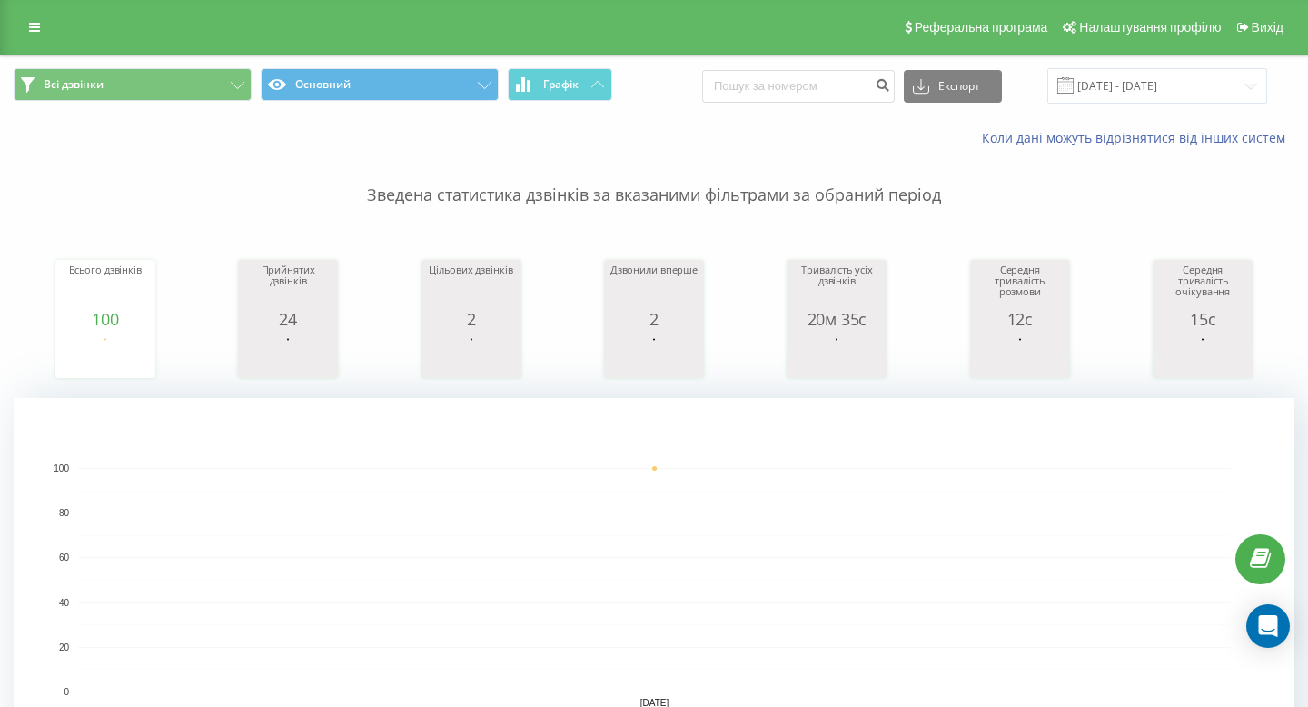
click at [524, 184] on p "Зведена статистика дзвінків за вказаними фільтрами за обраний період" at bounding box center [654, 177] width 1281 height 60
click at [891, 84] on button "submit" at bounding box center [882, 86] width 25 height 33
click at [856, 84] on input at bounding box center [798, 86] width 193 height 33
paste input "+38 097 002 33 14"
drag, startPoint x: 780, startPoint y: 85, endPoint x: 710, endPoint y: 85, distance: 69.9
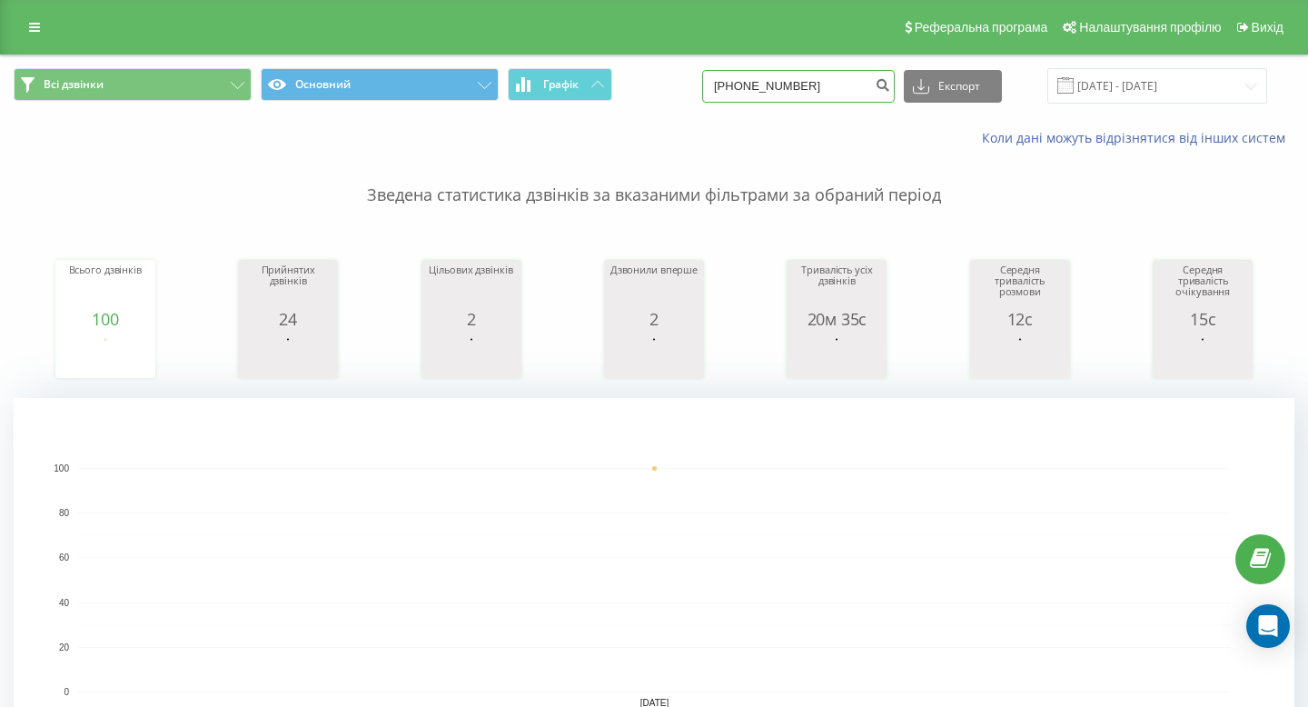
click at [710, 85] on div "Всі дзвінки Основний Графік +38 097 002 33 14 Експорт .csv .xls .xlsx 22.09.202…" at bounding box center [654, 85] width 1281 height 35
type input "097 002 33 14"
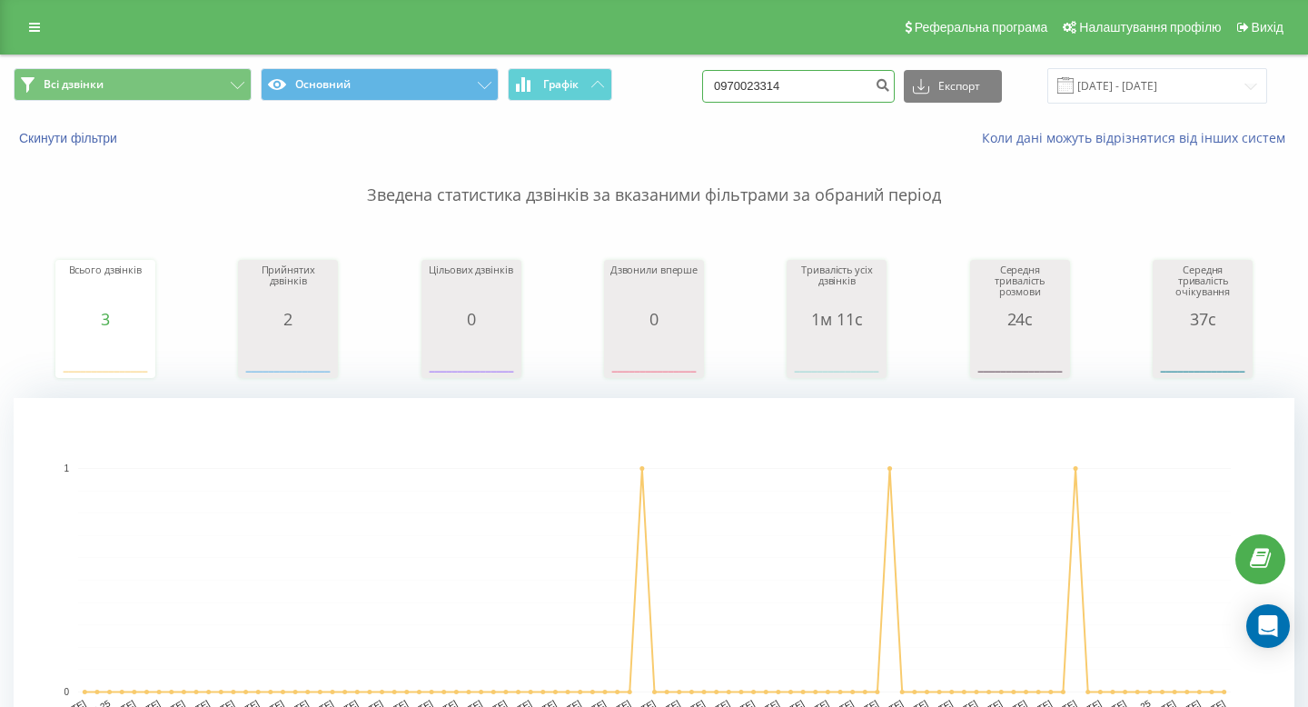
click at [845, 91] on input "0970023314" at bounding box center [798, 86] width 193 height 33
paste input "+38 097 244 75 51"
drag, startPoint x: 780, startPoint y: 85, endPoint x: 718, endPoint y: 85, distance: 61.8
click at [722, 85] on div "Всі дзвінки Основний Графік +38 097 244 75 51 Експорт .csv .xls .xlsx 22.06.202…" at bounding box center [654, 85] width 1281 height 35
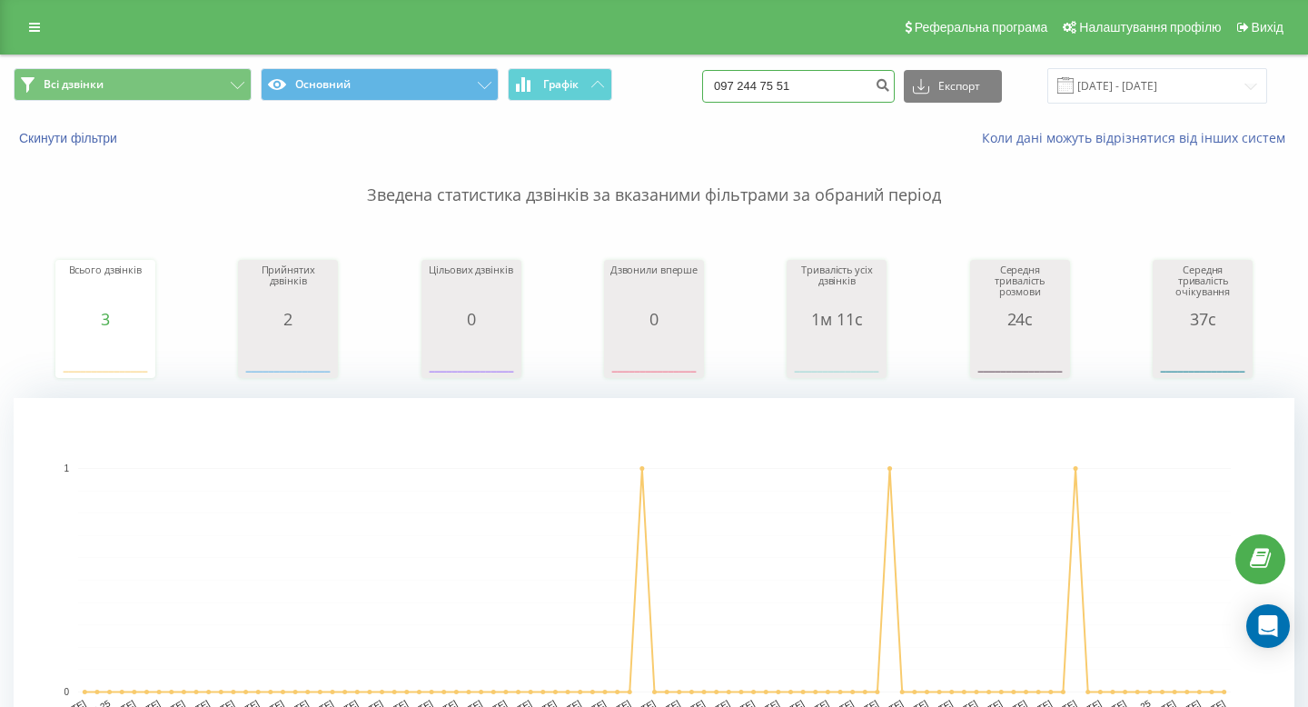
type input "097 244 75 51"
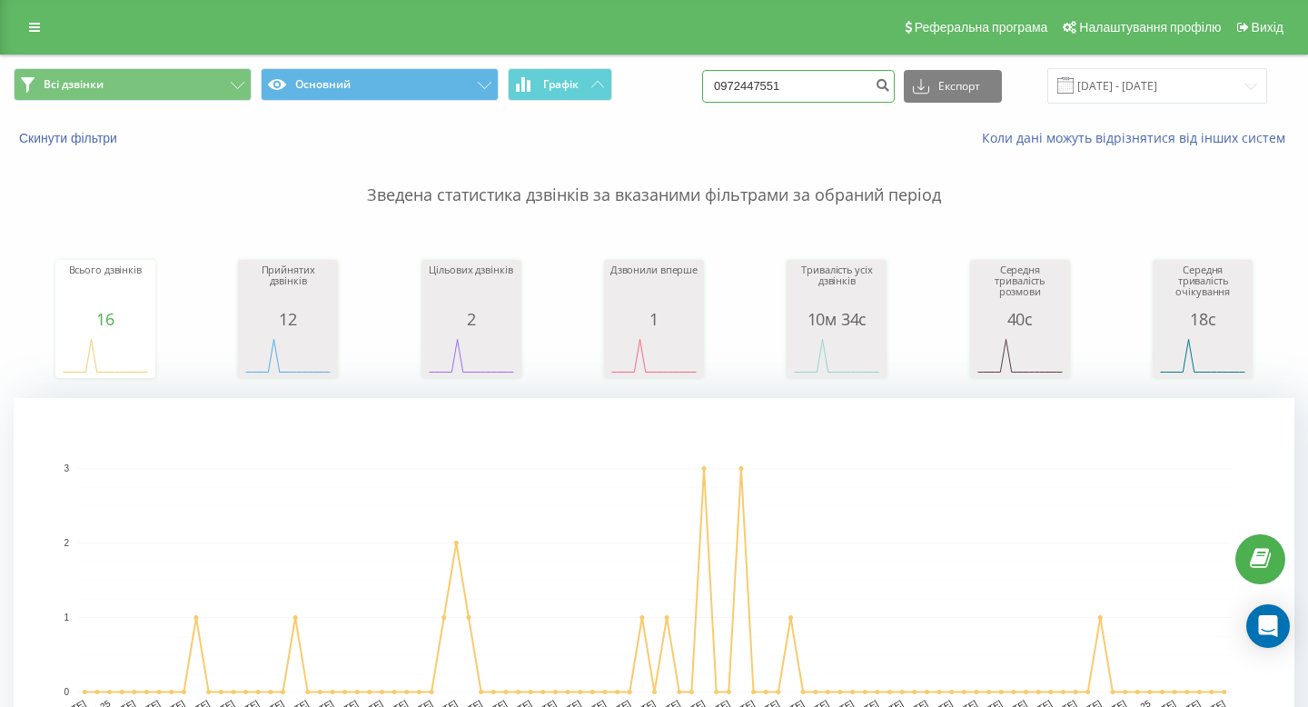
click at [829, 80] on input "0972447551" at bounding box center [798, 86] width 193 height 33
paste input "+38 097 381 66 94"
drag, startPoint x: 781, startPoint y: 88, endPoint x: 697, endPoint y: 84, distance: 84.6
click at [706, 87] on div "Всі дзвінки Основний Графік +38 097 381 66 94 Експорт .csv .xls .xlsx 22.06.202…" at bounding box center [654, 85] width 1281 height 35
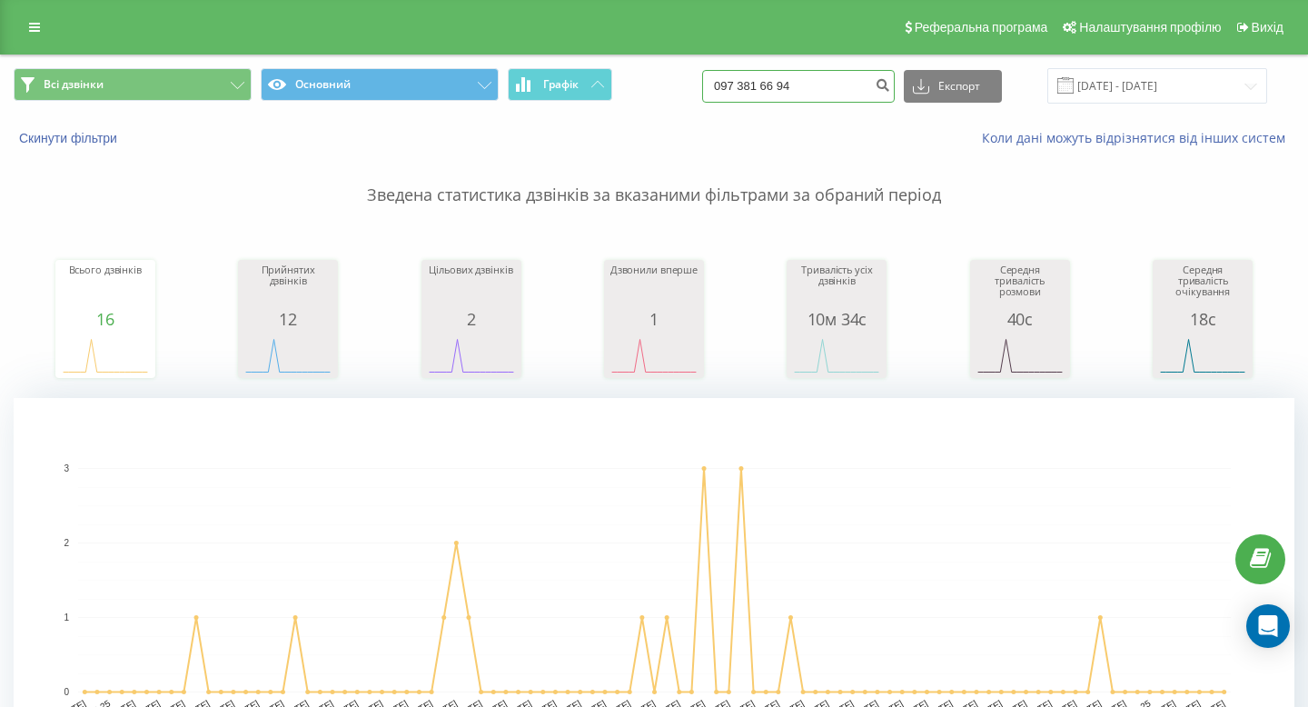
type input "097 381 66 94"
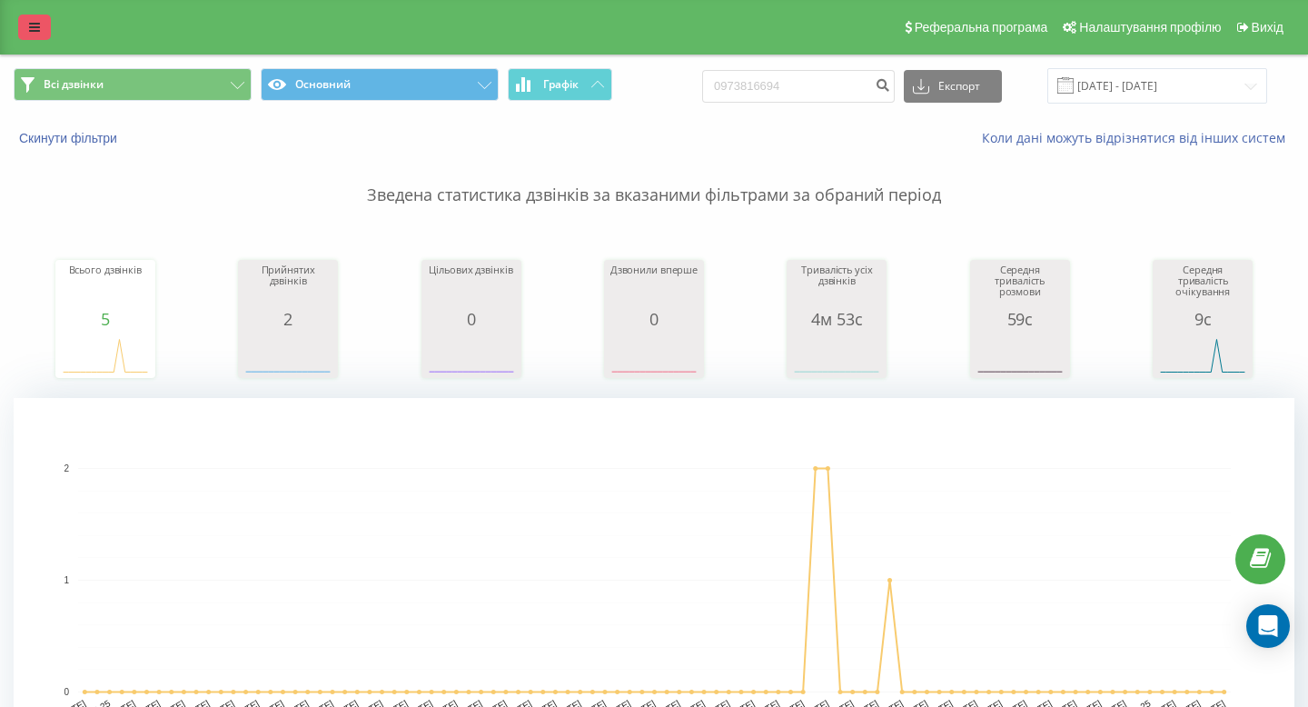
click at [38, 38] on link at bounding box center [34, 27] width 33 height 25
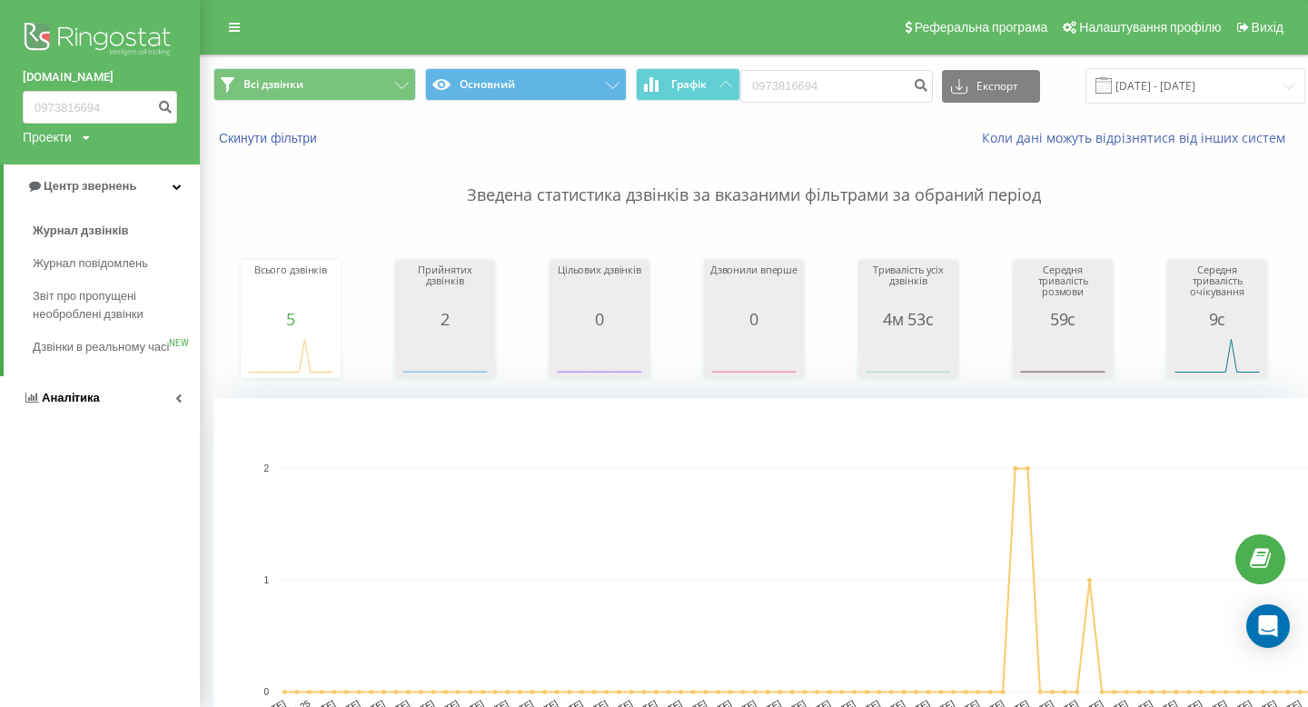
click at [118, 416] on link "Аналiтика" at bounding box center [100, 398] width 200 height 44
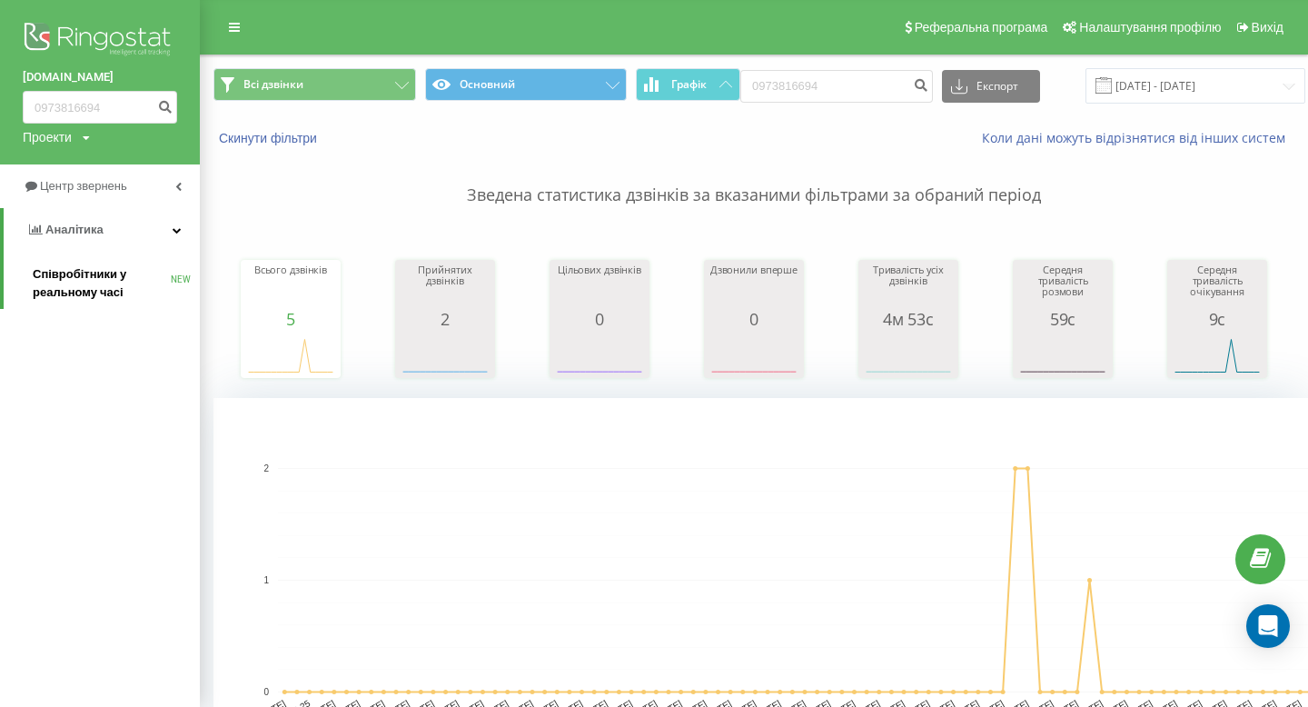
click at [128, 292] on span "Співробітники у реальному часі" at bounding box center [102, 283] width 138 height 36
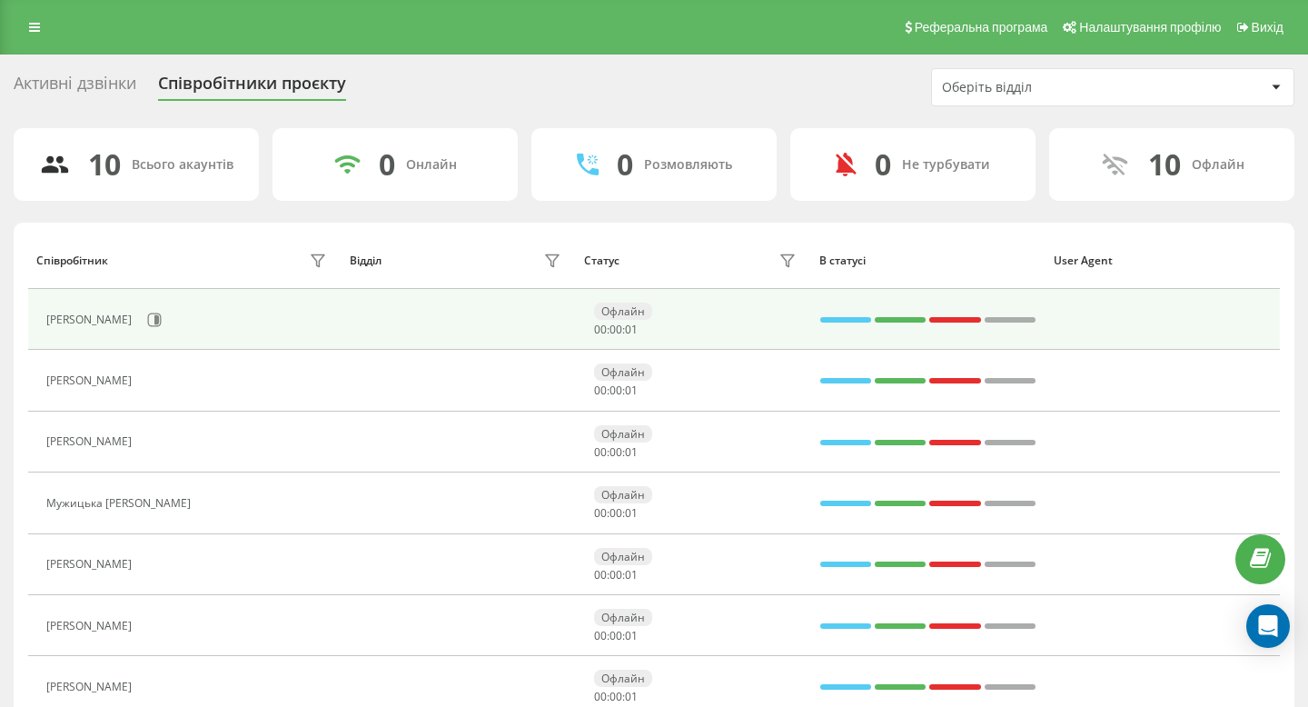
click at [239, 304] on div "[PERSON_NAME]" at bounding box center [188, 319] width 285 height 31
click at [162, 318] on icon at bounding box center [154, 319] width 15 height 15
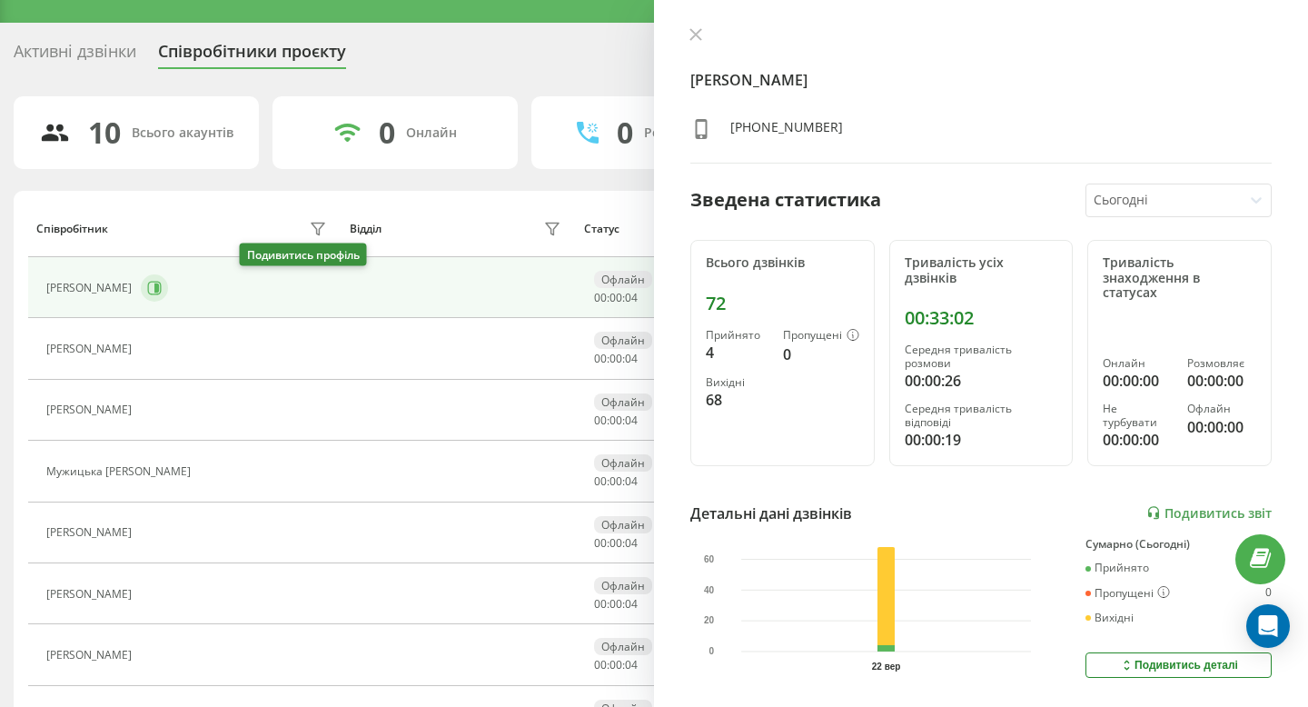
scroll to position [35, 0]
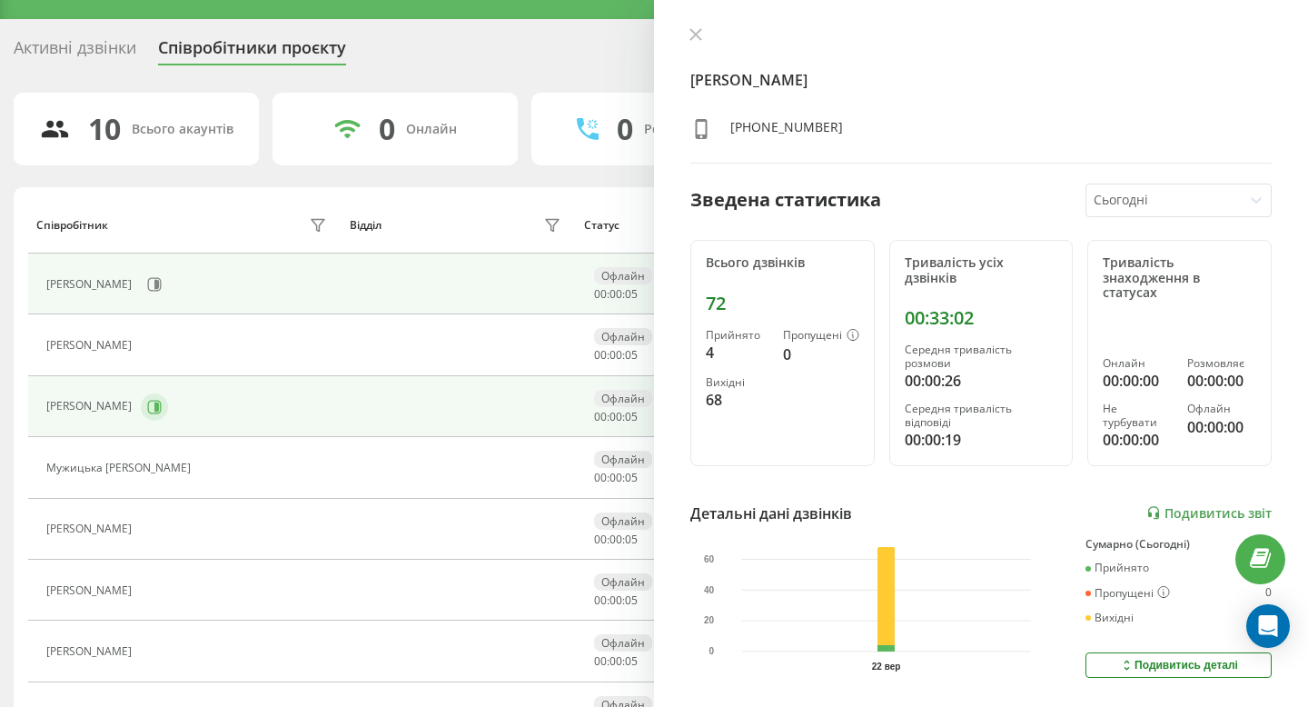
click at [162, 410] on icon at bounding box center [154, 407] width 15 height 15
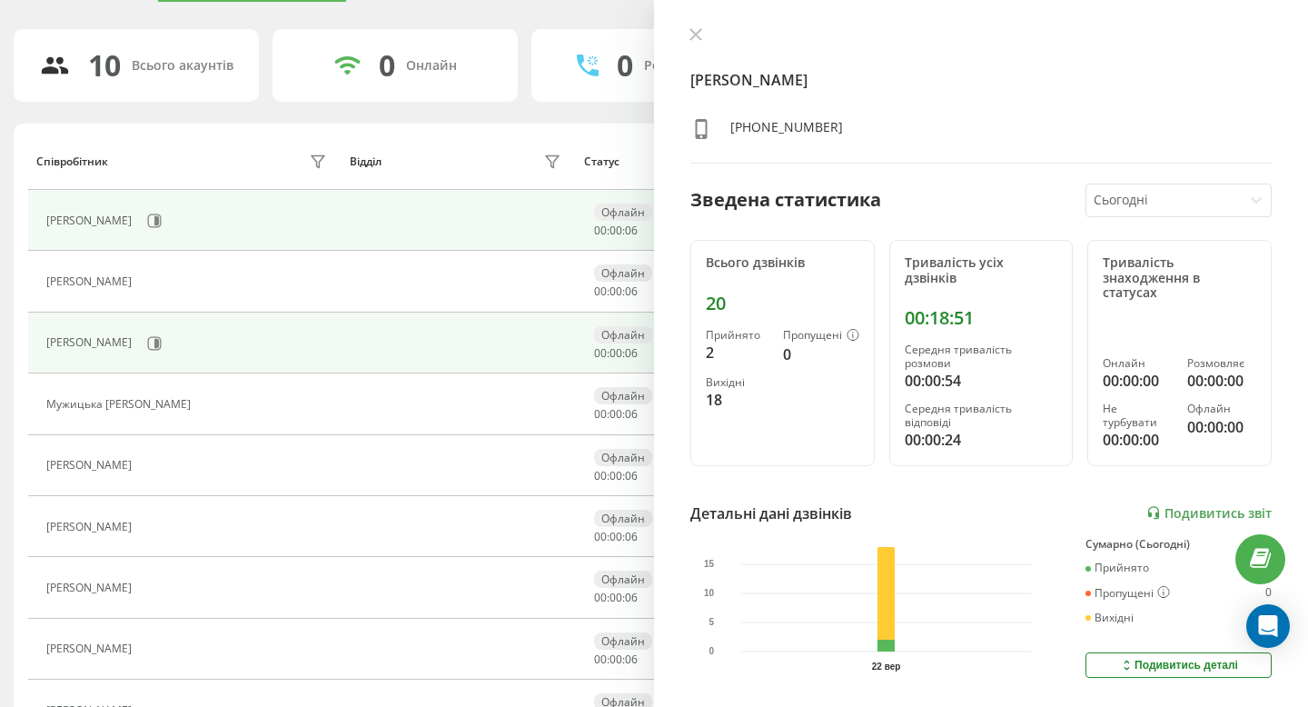
scroll to position [105, 0]
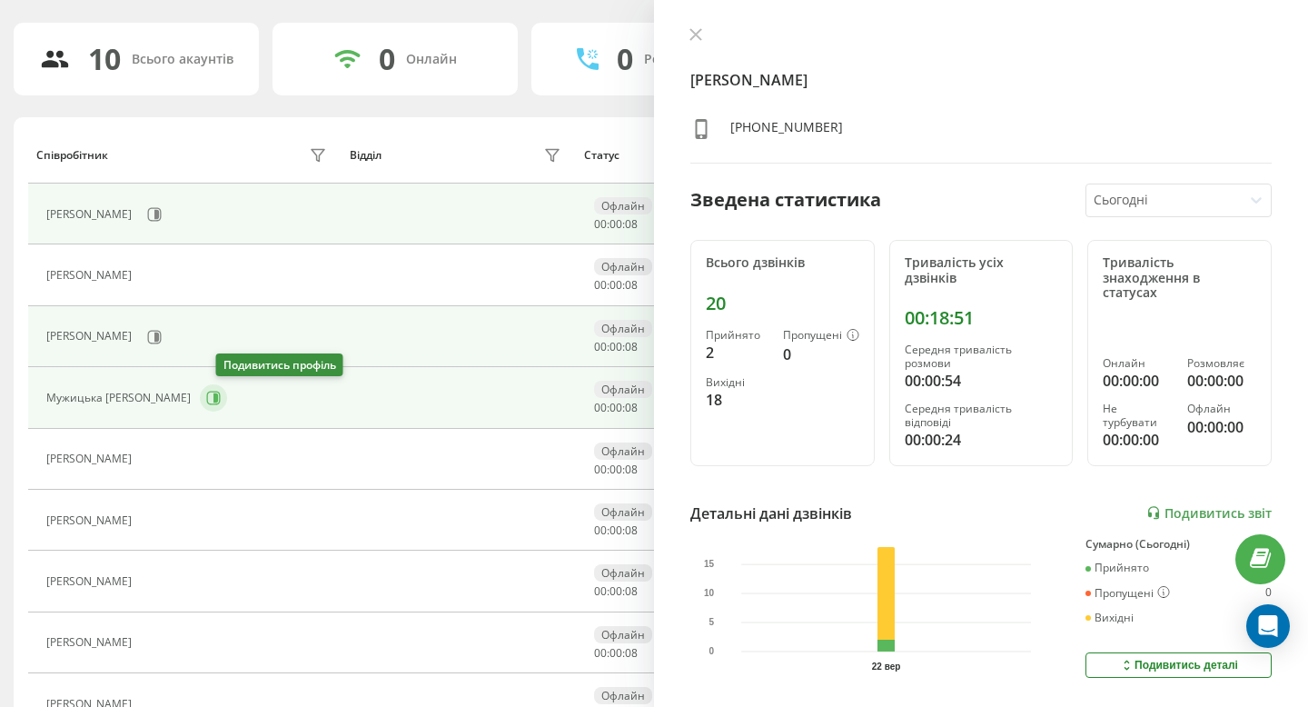
click at [221, 403] on icon at bounding box center [213, 398] width 15 height 15
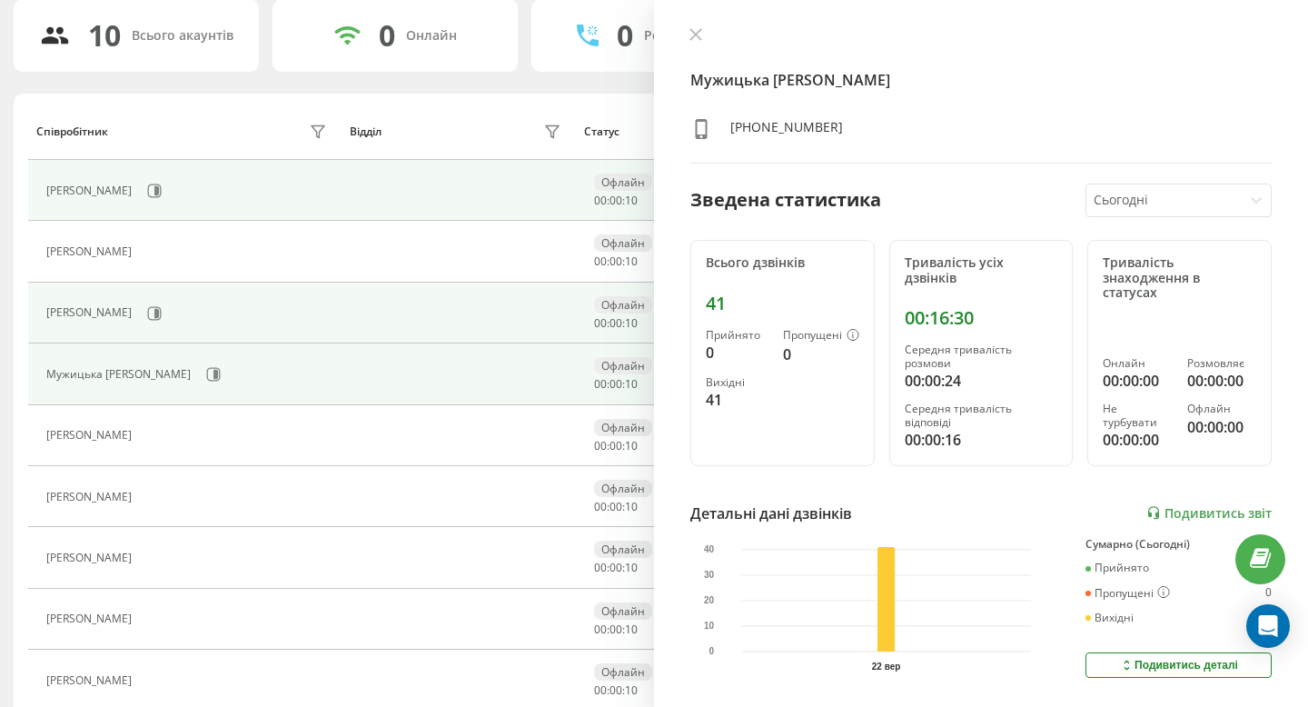
scroll to position [134, 0]
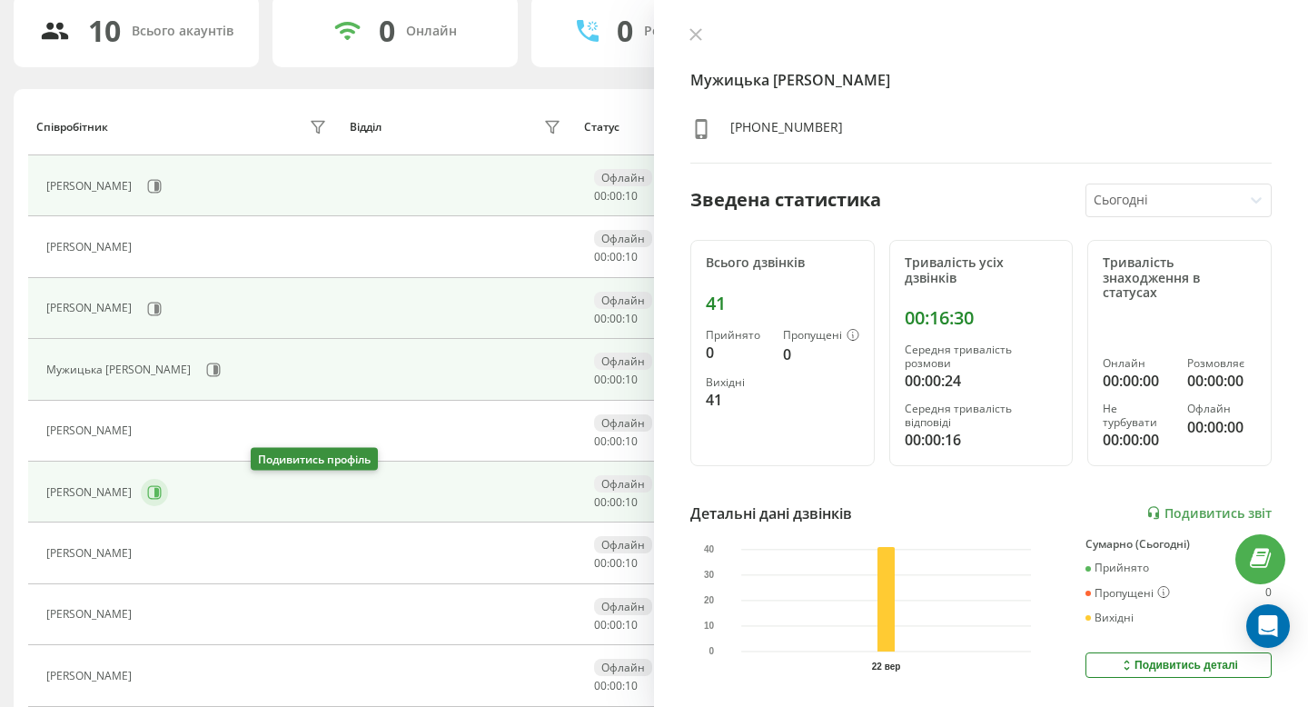
click at [162, 497] on icon at bounding box center [154, 492] width 15 height 15
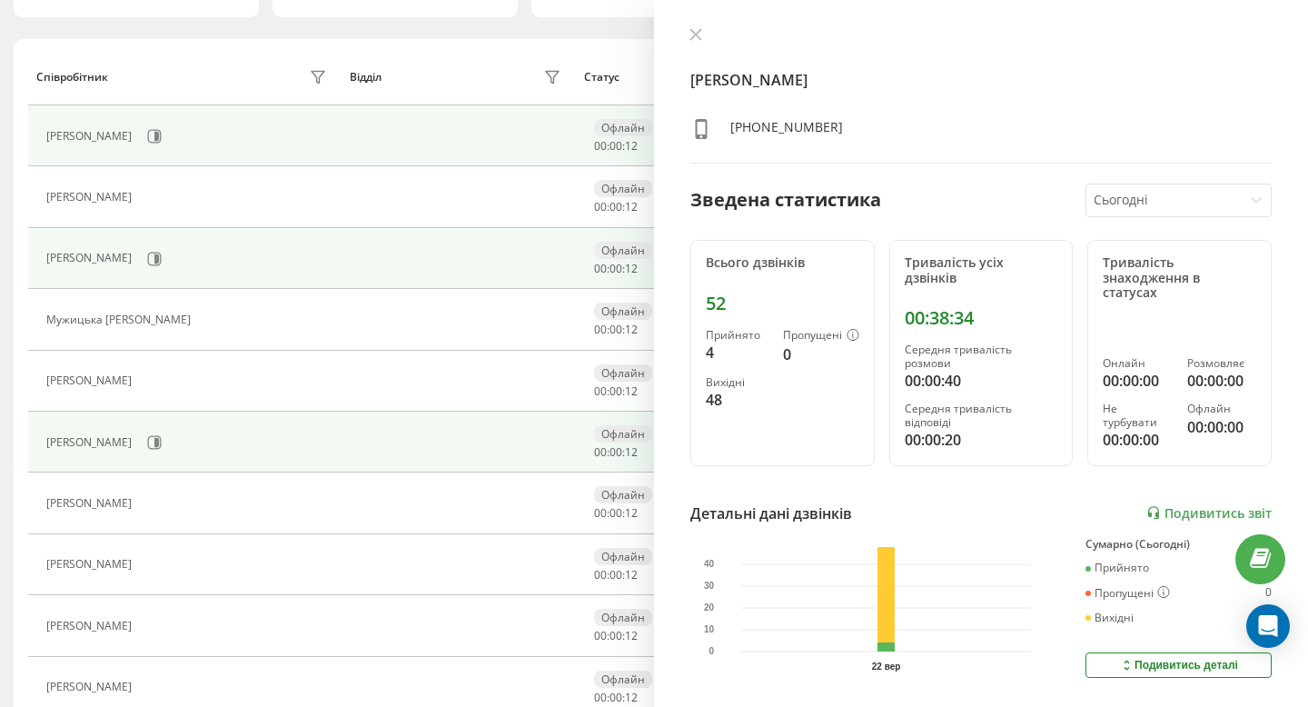
scroll to position [185, 0]
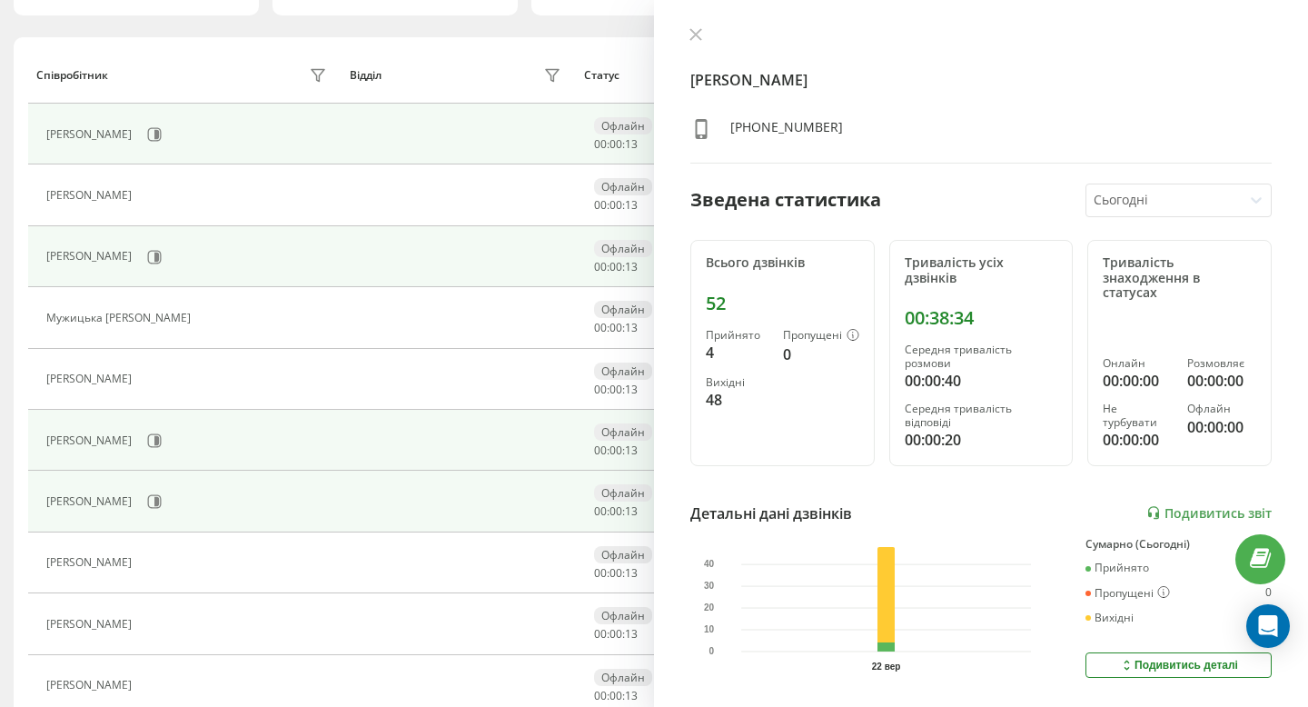
click at [219, 513] on div "Лавренюк Тетяна Анатоліївна" at bounding box center [188, 501] width 285 height 31
click at [162, 508] on icon at bounding box center [154, 501] width 15 height 15
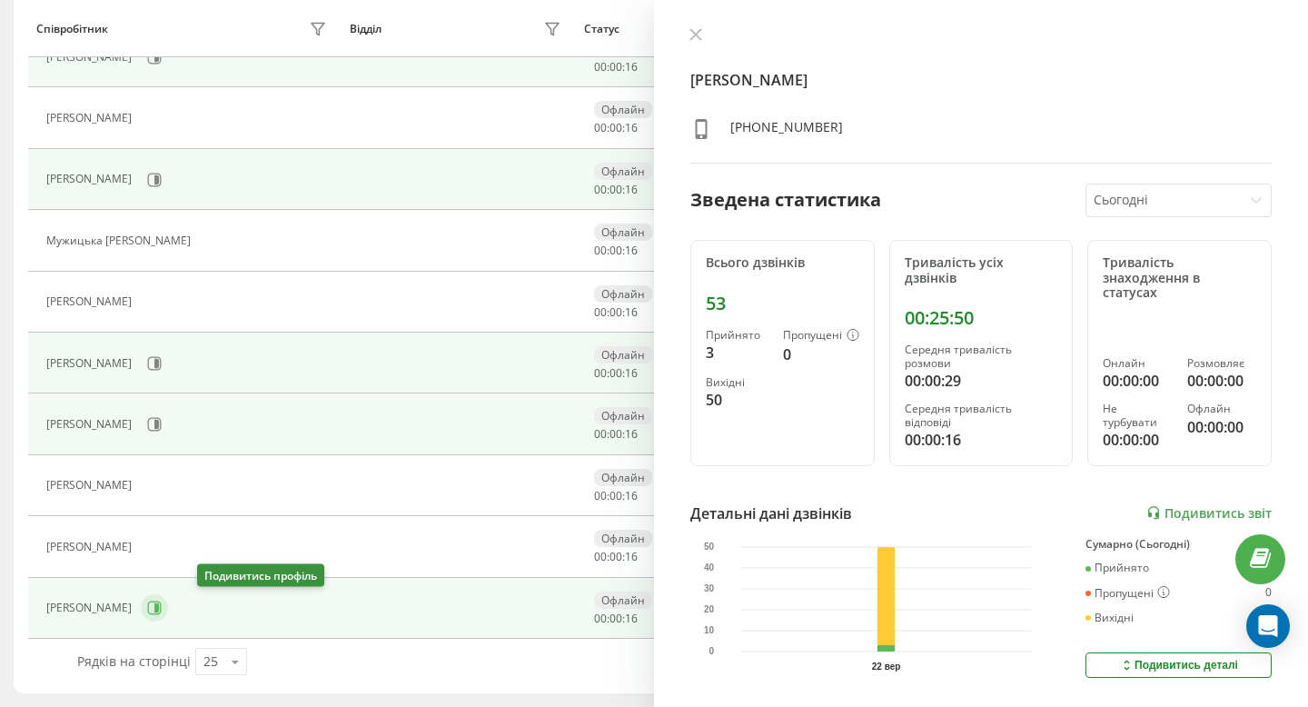
click at [168, 606] on button at bounding box center [154, 607] width 27 height 27
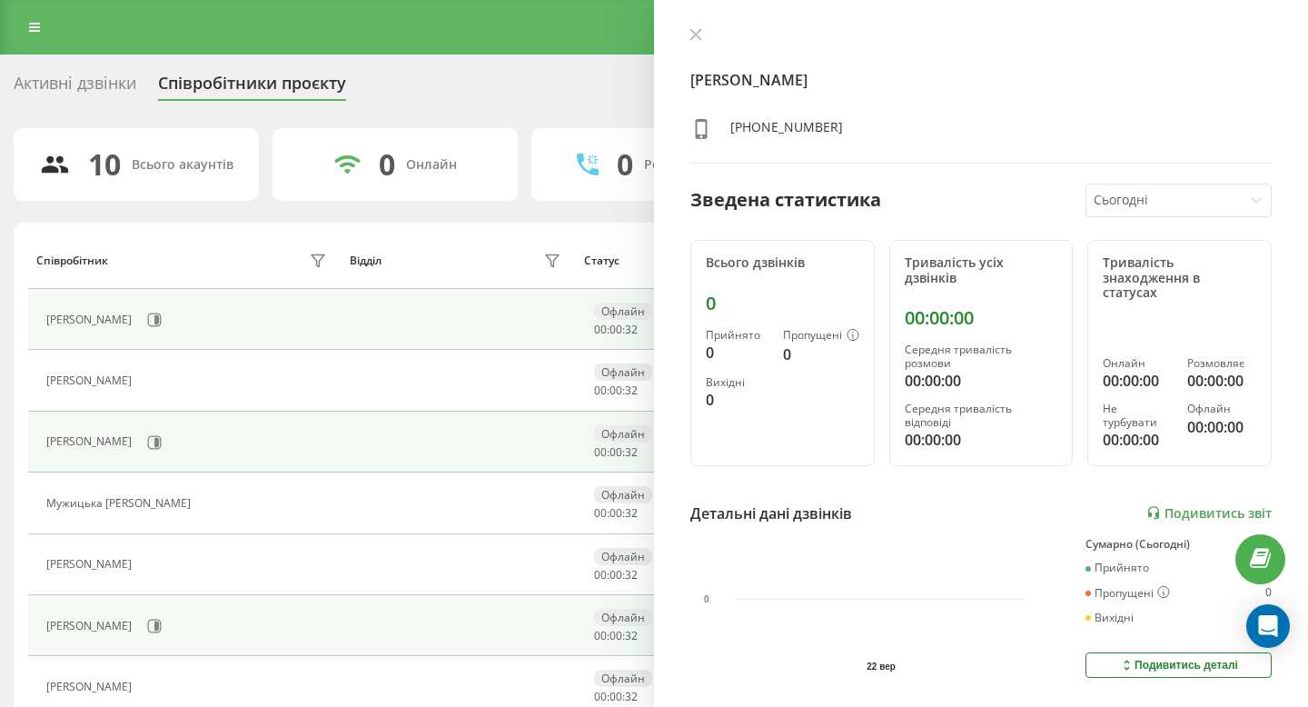
click at [54, 25] on div "Реферальна програма Налаштування профілю Вихід" at bounding box center [654, 27] width 1308 height 54
click at [34, 22] on icon at bounding box center [34, 27] width 11 height 13
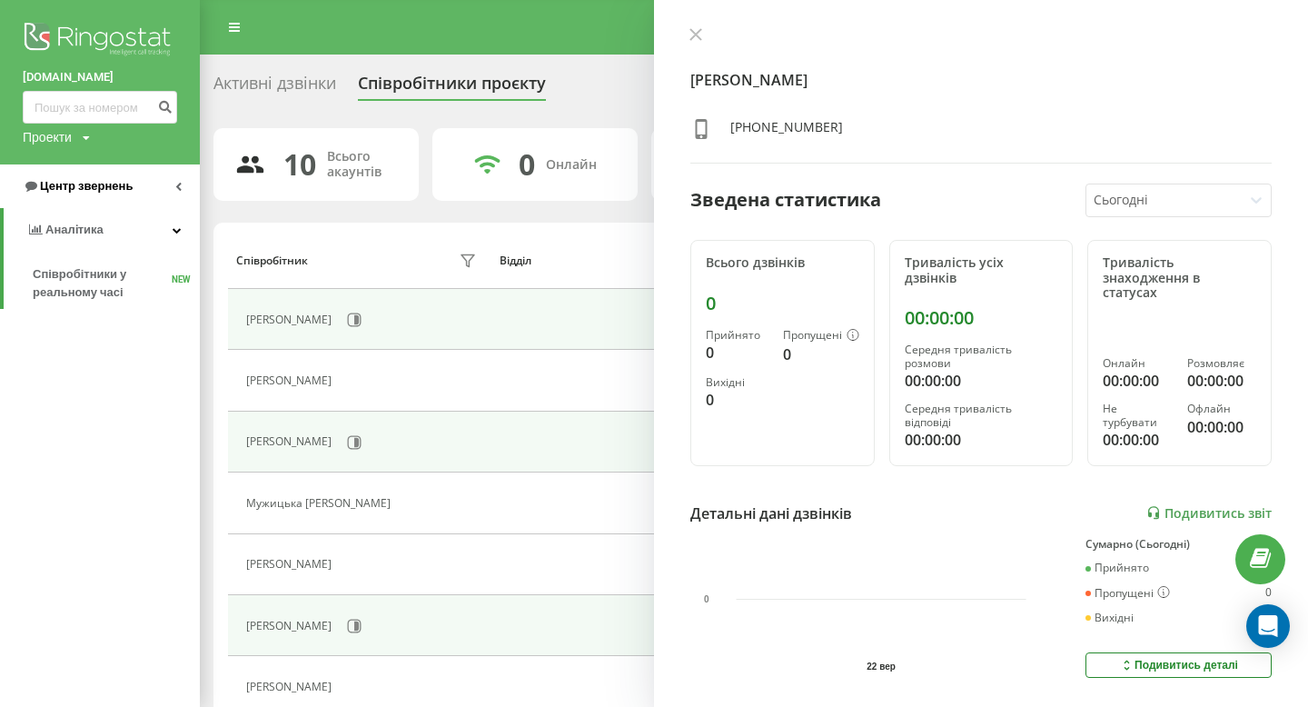
click at [97, 171] on link "Центр звернень" at bounding box center [100, 186] width 200 height 44
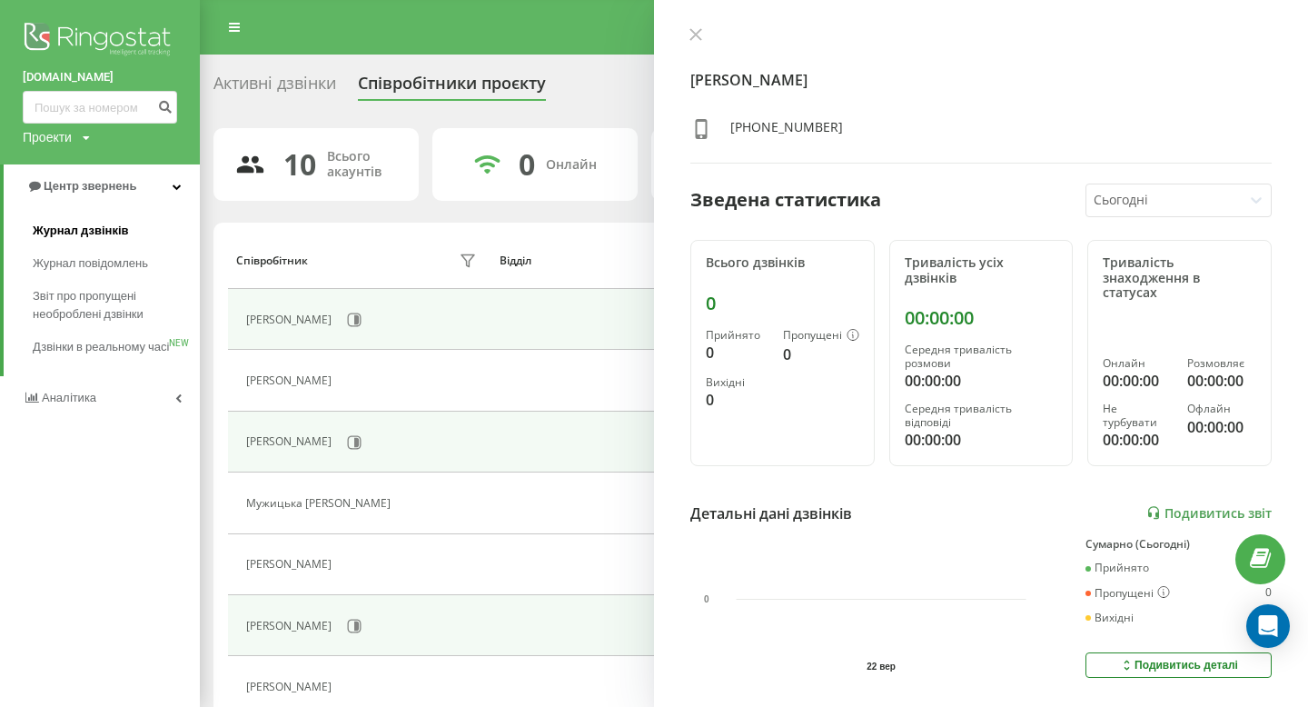
click at [159, 240] on link "Журнал дзвінків" at bounding box center [116, 230] width 167 height 33
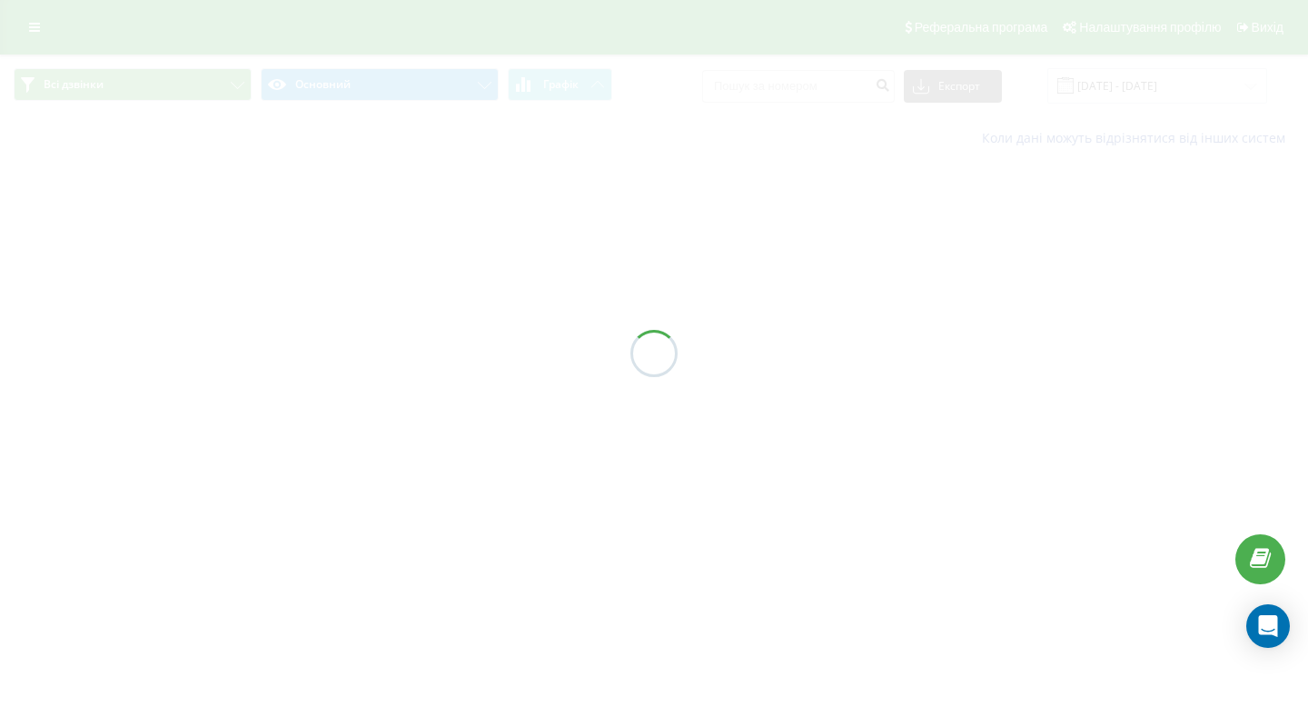
click at [828, 93] on div at bounding box center [654, 353] width 1308 height 707
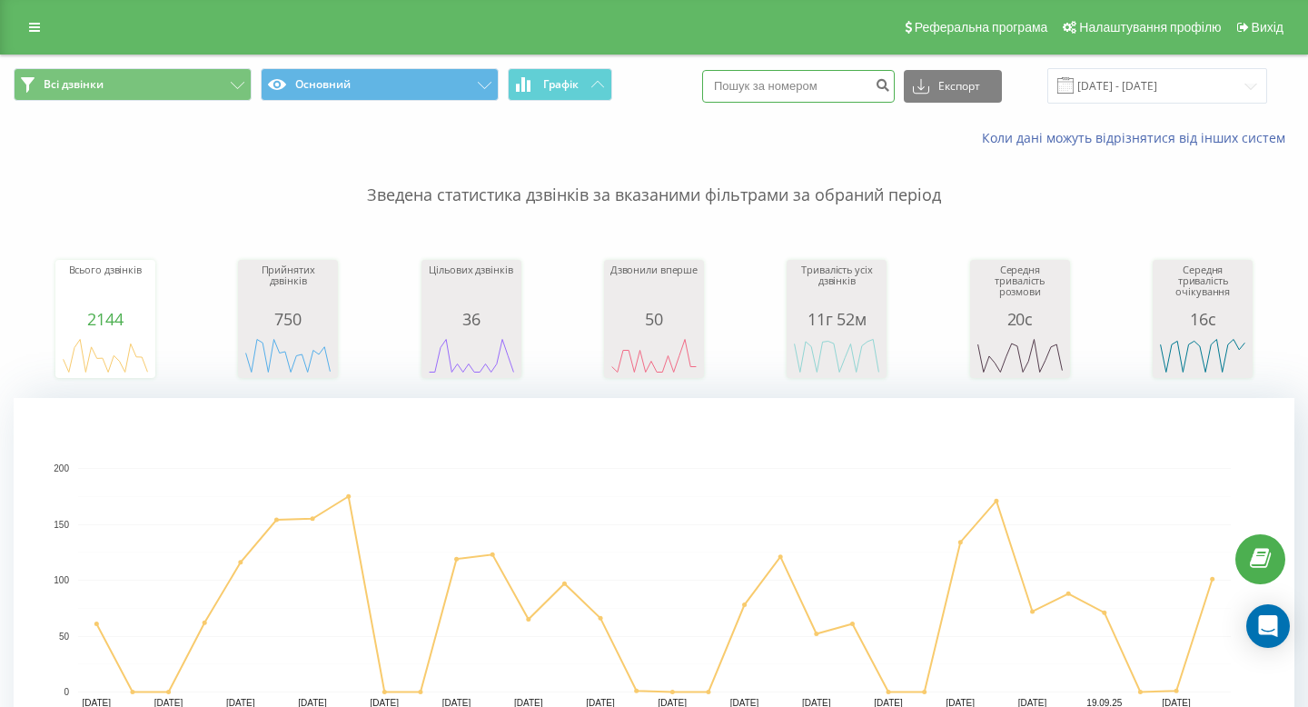
click at [828, 93] on input at bounding box center [798, 86] width 193 height 33
paste input "+38 067 344 45 60"
drag, startPoint x: 781, startPoint y: 85, endPoint x: 647, endPoint y: 84, distance: 134.4
click at [647, 84] on div "Всі дзвінки Основний Графік +38 067 344 45 60 Експорт .csv .xls .xlsx 22.08.202…" at bounding box center [654, 85] width 1281 height 35
type input "067 344 45 60"
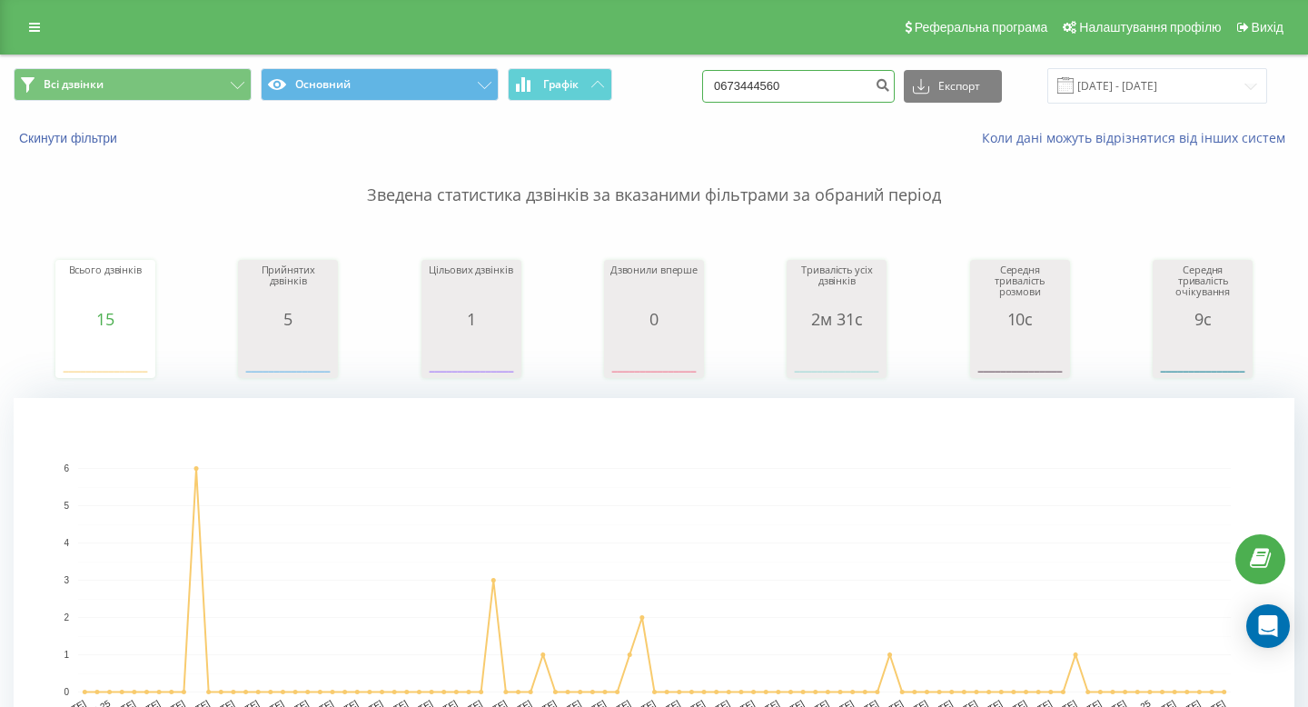
click at [795, 89] on input "0673444560" at bounding box center [798, 86] width 193 height 33
click at [795, 90] on input "0673444560" at bounding box center [798, 86] width 193 height 33
paste input "6213358"
type input "0676213358"
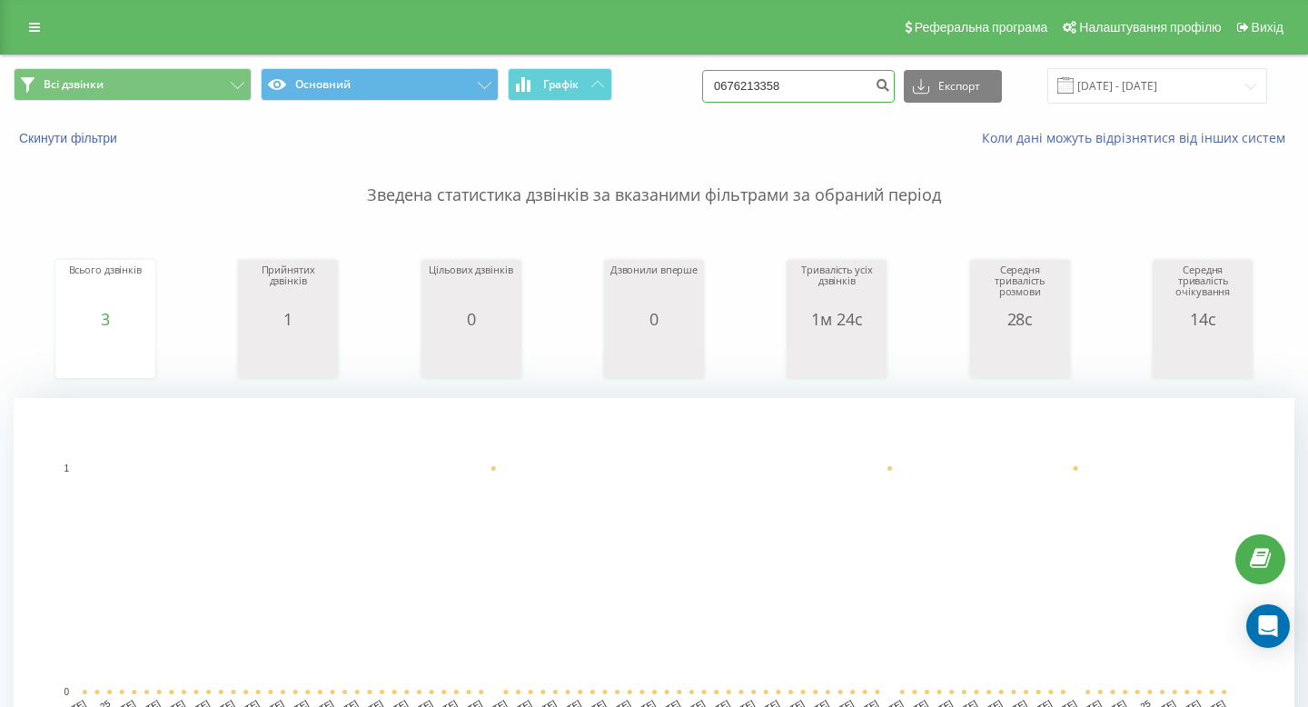
click at [780, 90] on input "0676213358" at bounding box center [798, 86] width 193 height 33
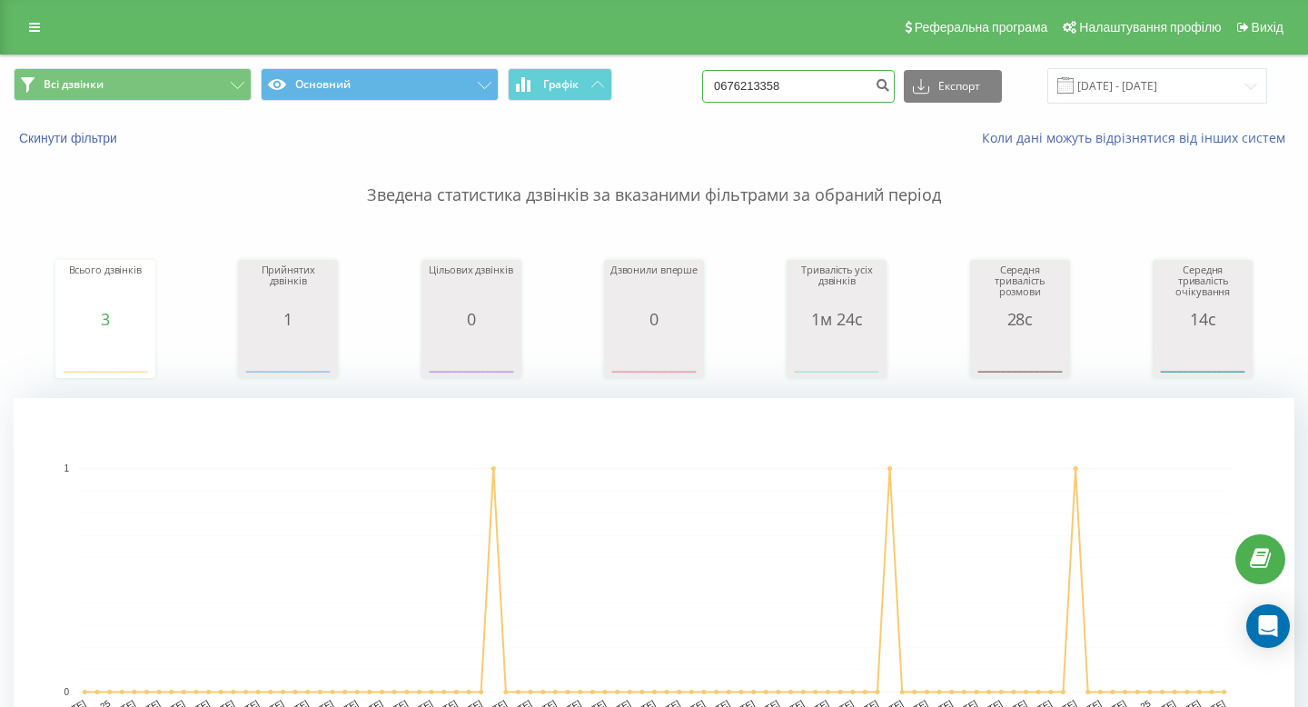
click at [780, 90] on input "0676213358" at bounding box center [798, 86] width 193 height 33
paste input "+38 098 359 39 10"
drag, startPoint x: 780, startPoint y: 89, endPoint x: 658, endPoint y: 84, distance: 122.7
click at [664, 87] on div "Всі дзвінки Основний Графік +38 098 359 39 10 Експорт .csv .xls .xlsx 22.06.202…" at bounding box center [654, 85] width 1281 height 35
type input "098 359 39 10"
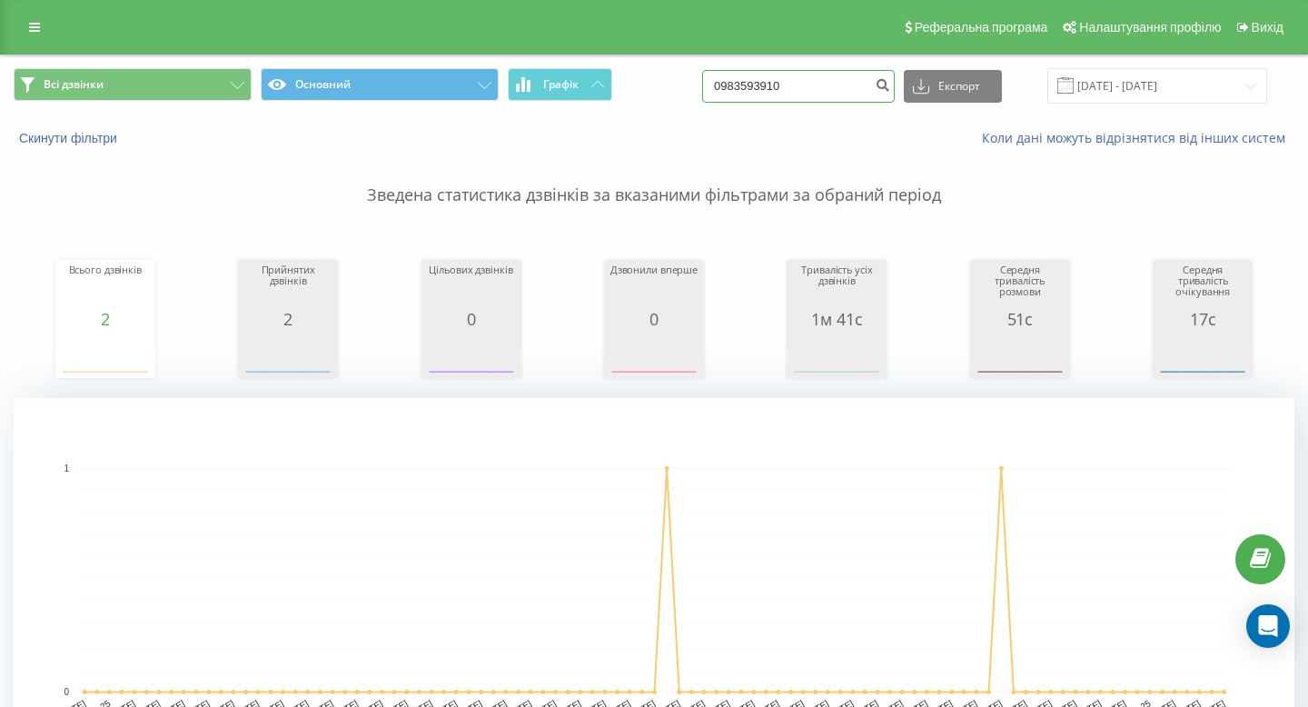
click at [815, 92] on input "0983593910" at bounding box center [798, 86] width 193 height 33
click at [815, 93] on input "0983593910" at bounding box center [798, 86] width 193 height 33
paste input "+38 067 343 14 95"
drag, startPoint x: 782, startPoint y: 85, endPoint x: 680, endPoint y: 85, distance: 101.7
click at [680, 85] on div "Всі дзвінки Основний Графік +38 067 343 14 95 Експорт .csv .xls .xlsx 22.06.202…" at bounding box center [654, 85] width 1281 height 35
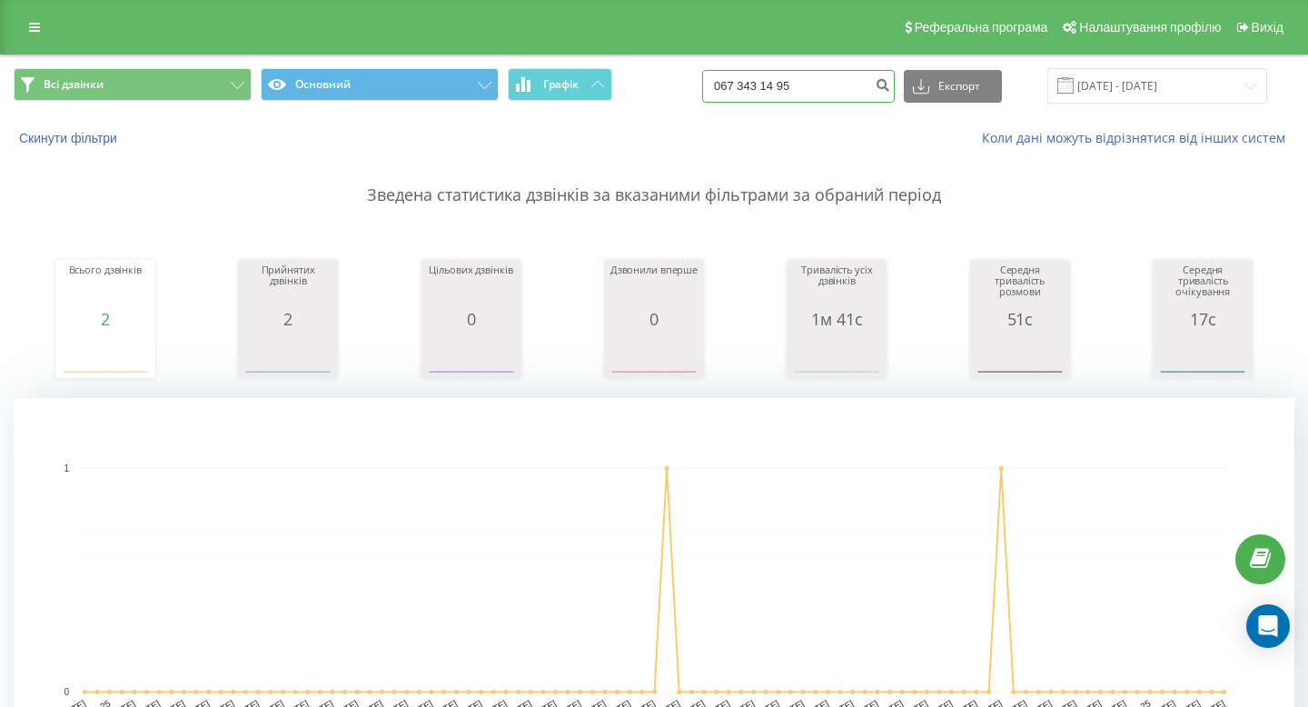
type input "067 343 14 95"
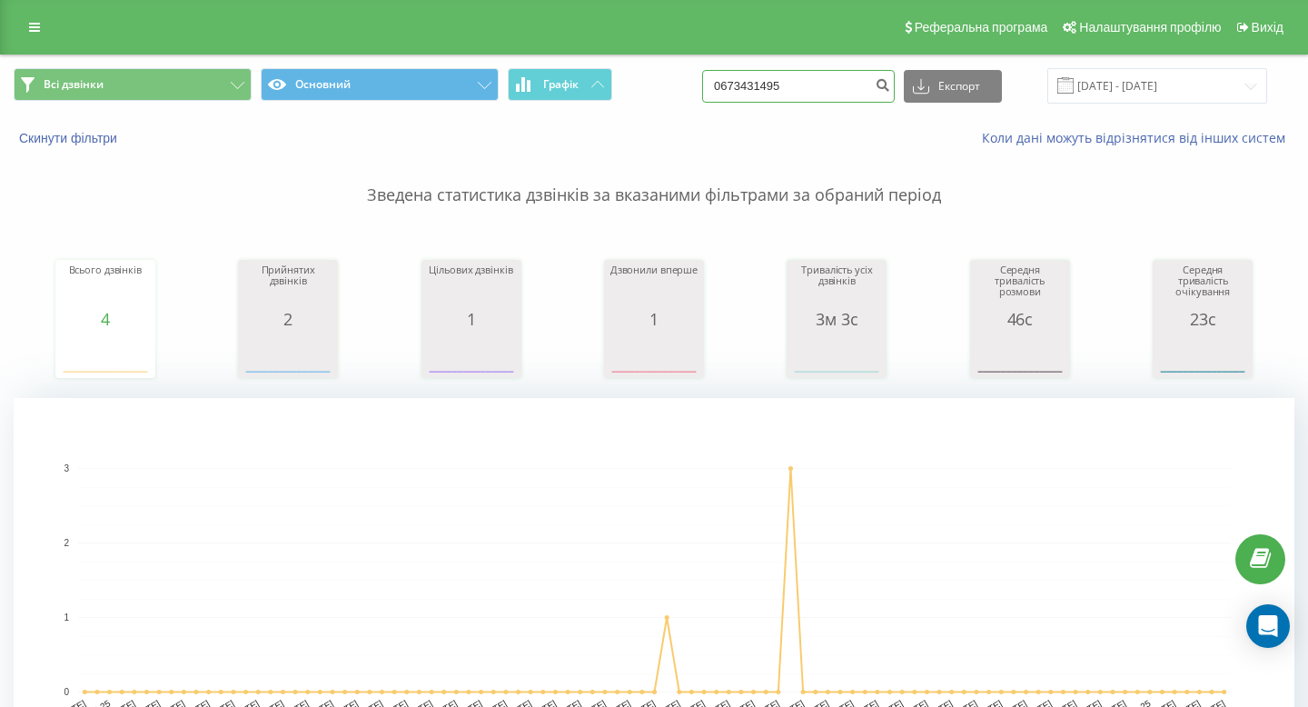
click at [827, 86] on input "0673431495" at bounding box center [798, 86] width 193 height 33
click at [827, 87] on input "0673431495" at bounding box center [798, 86] width 193 height 33
paste input "+38 096 397 33 22"
drag, startPoint x: 782, startPoint y: 87, endPoint x: 673, endPoint y: 87, distance: 109.0
click at [679, 87] on div "Всі дзвінки Основний Графік +38 096 397 33 22 Експорт .csv .xls .xlsx 22.06.202…" at bounding box center [654, 85] width 1281 height 35
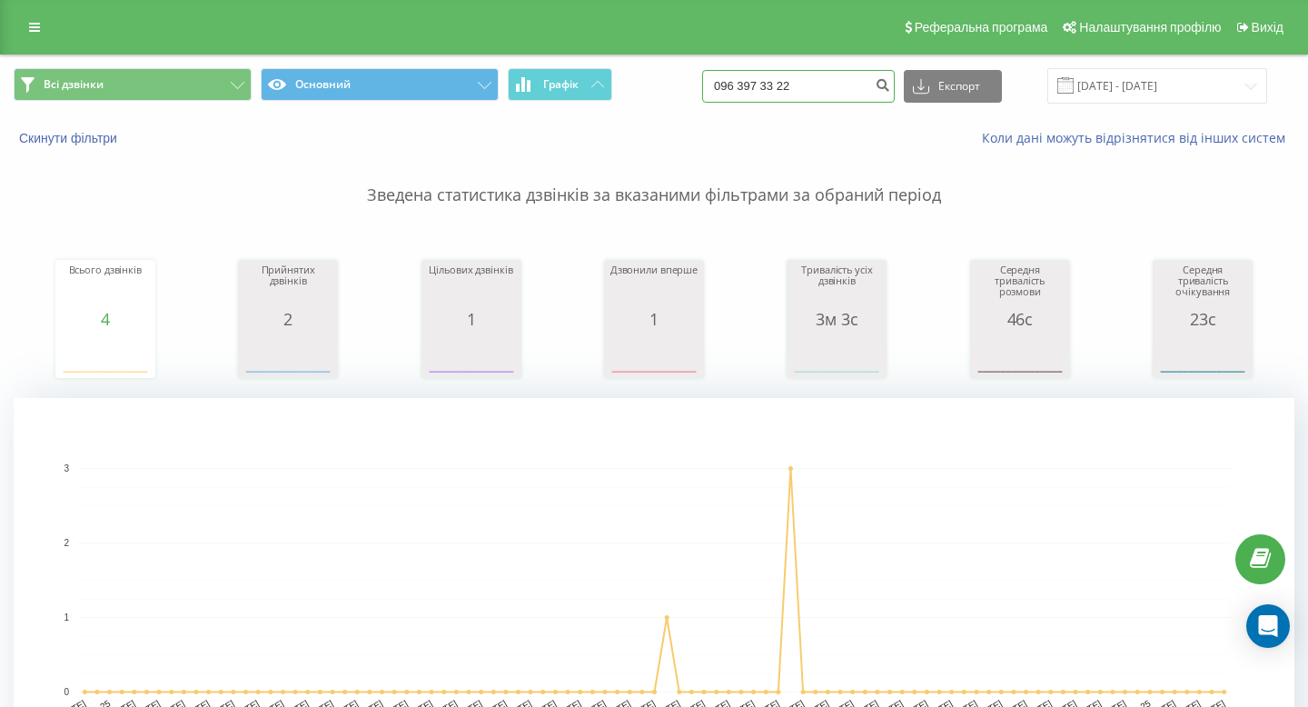
type input "096 397 33 22"
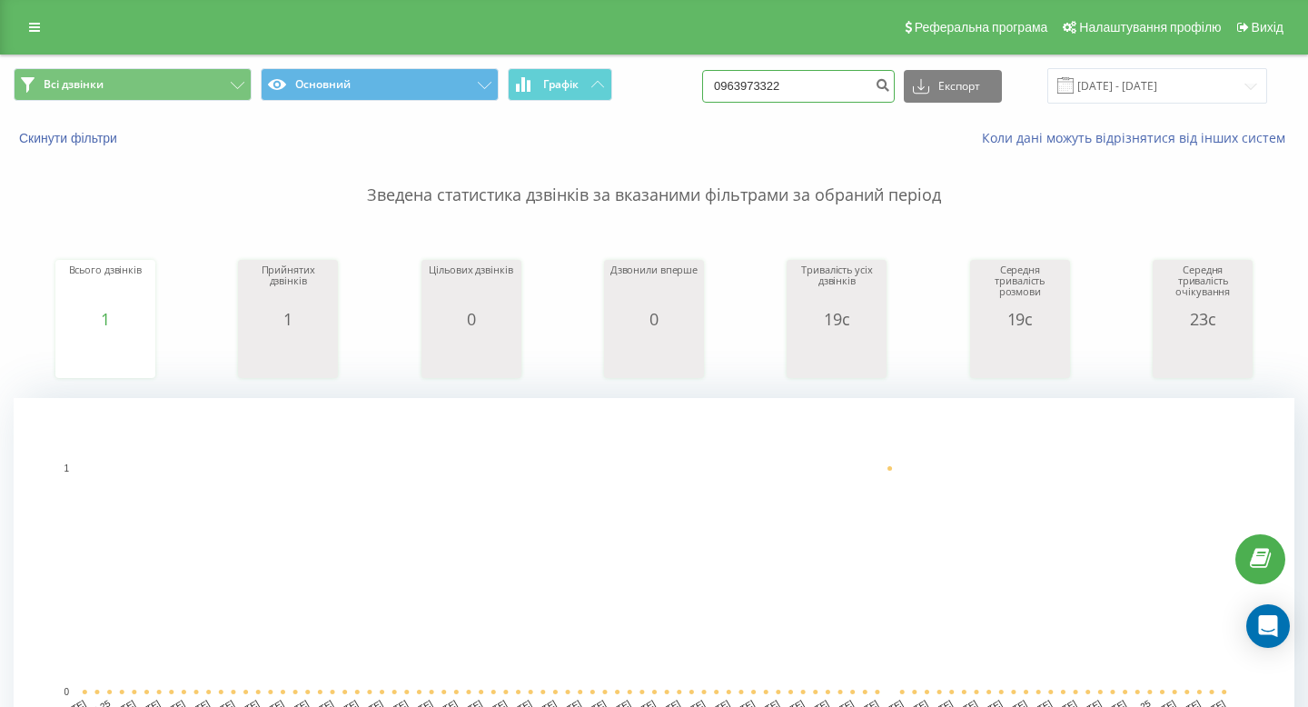
click at [788, 78] on input "0963973322" at bounding box center [798, 86] width 193 height 33
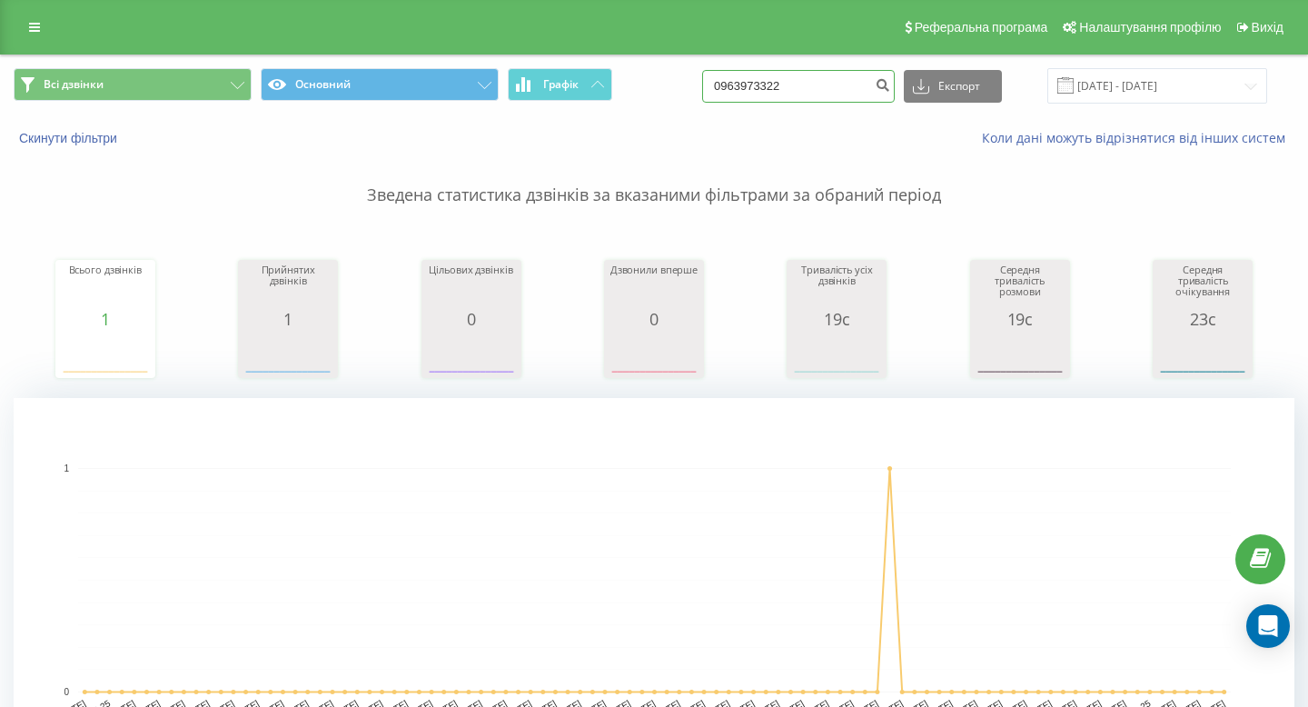
click at [788, 78] on input "0963973322" at bounding box center [798, 86] width 193 height 33
paste input "[PHONE_NUMBER]"
drag, startPoint x: 780, startPoint y: 86, endPoint x: 709, endPoint y: 86, distance: 70.8
click at [723, 86] on div "Всі дзвінки Основний Графік [PHONE_NUMBER] Експорт .csv .xls .xlsx [DATE] - [DA…" at bounding box center [654, 85] width 1281 height 35
type input "067 102 32 10"
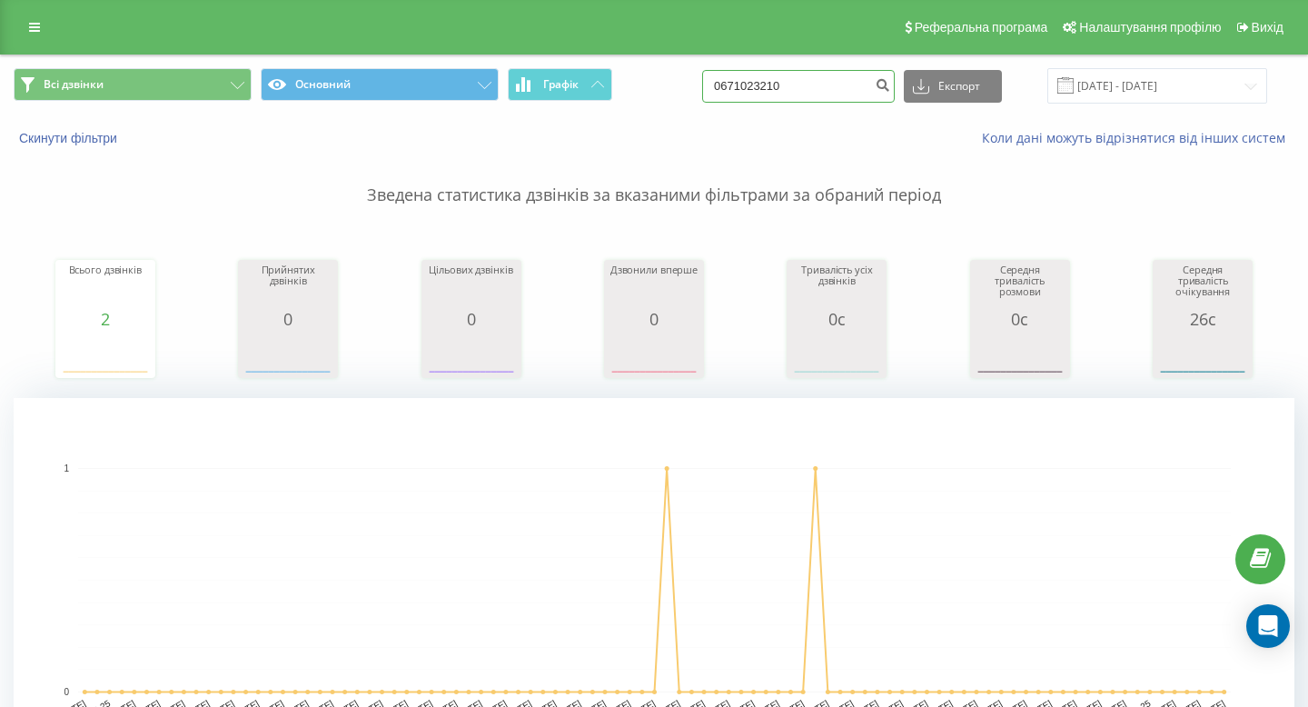
click at [851, 97] on input "0671023210" at bounding box center [798, 86] width 193 height 33
paste input "+38 097 176 58 98"
drag, startPoint x: 777, startPoint y: 84, endPoint x: 729, endPoint y: 84, distance: 47.2
click at [753, 84] on input "+38 097 176 58 98" at bounding box center [798, 86] width 193 height 33
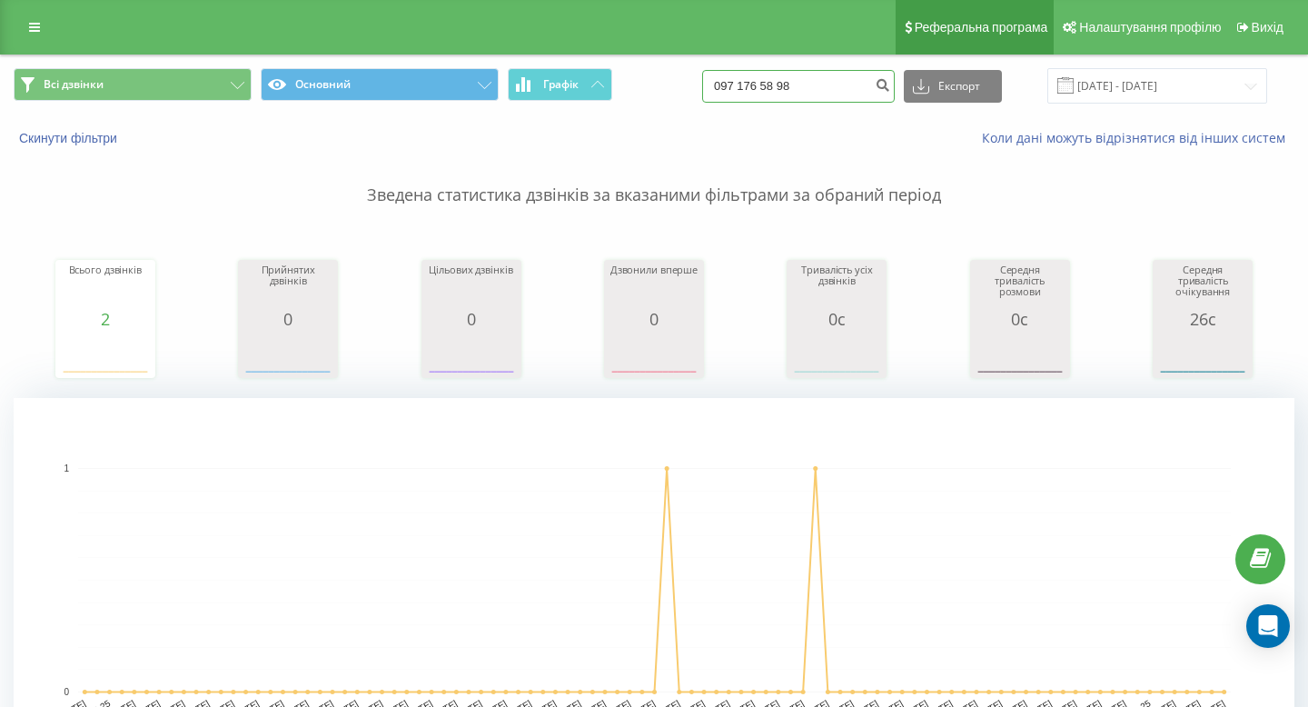
type input "097 176 58 98"
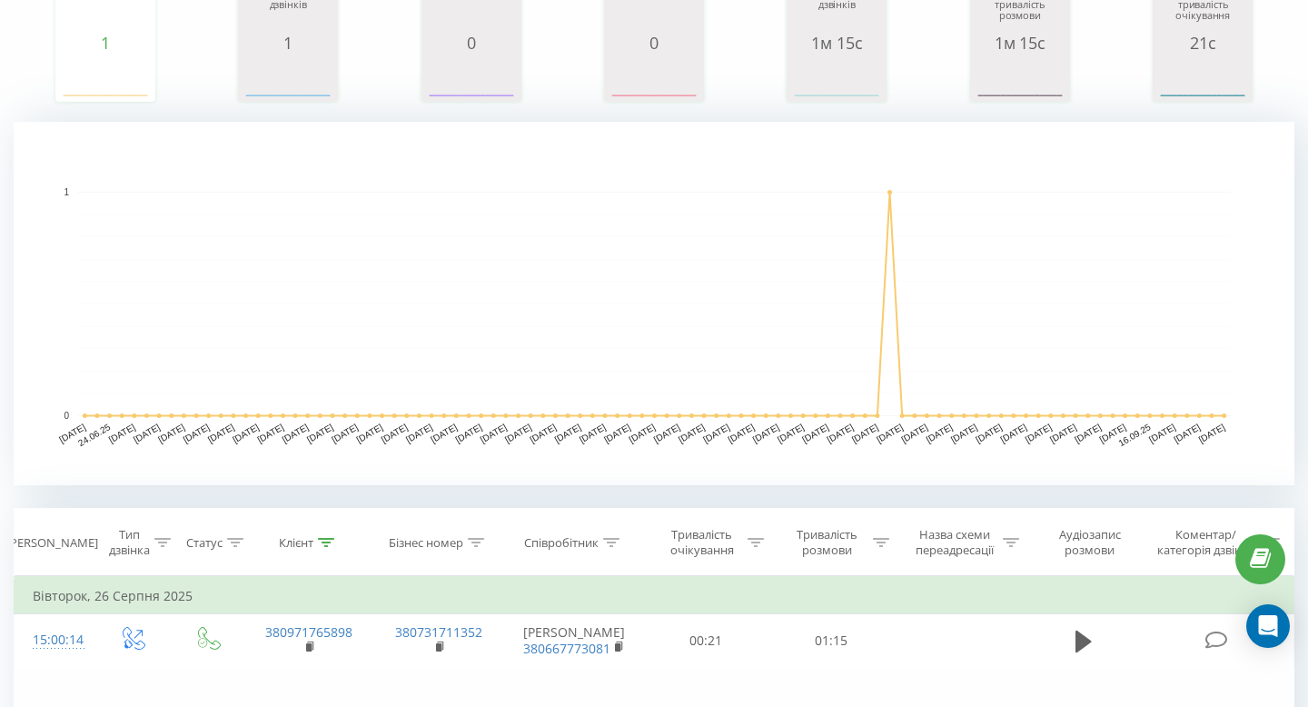
scroll to position [1, 0]
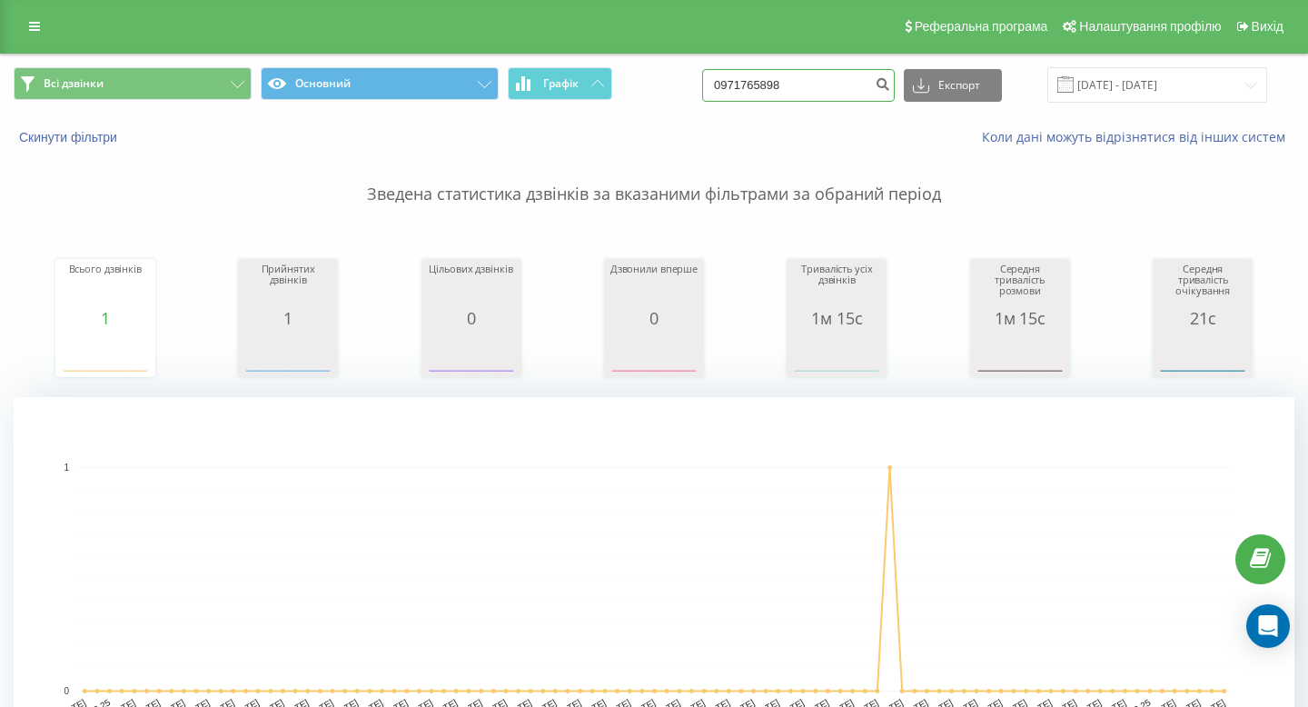
click at [846, 75] on input "0971765898" at bounding box center [798, 85] width 193 height 33
paste input "+38 067 675 24 01"
drag, startPoint x: 783, startPoint y: 89, endPoint x: 713, endPoint y: 73, distance: 71.8
click at [713, 74] on div "Всі дзвінки Основний Графік +38 067 675 24 01 Експорт .csv .xls .xlsx 22.06.202…" at bounding box center [654, 84] width 1281 height 35
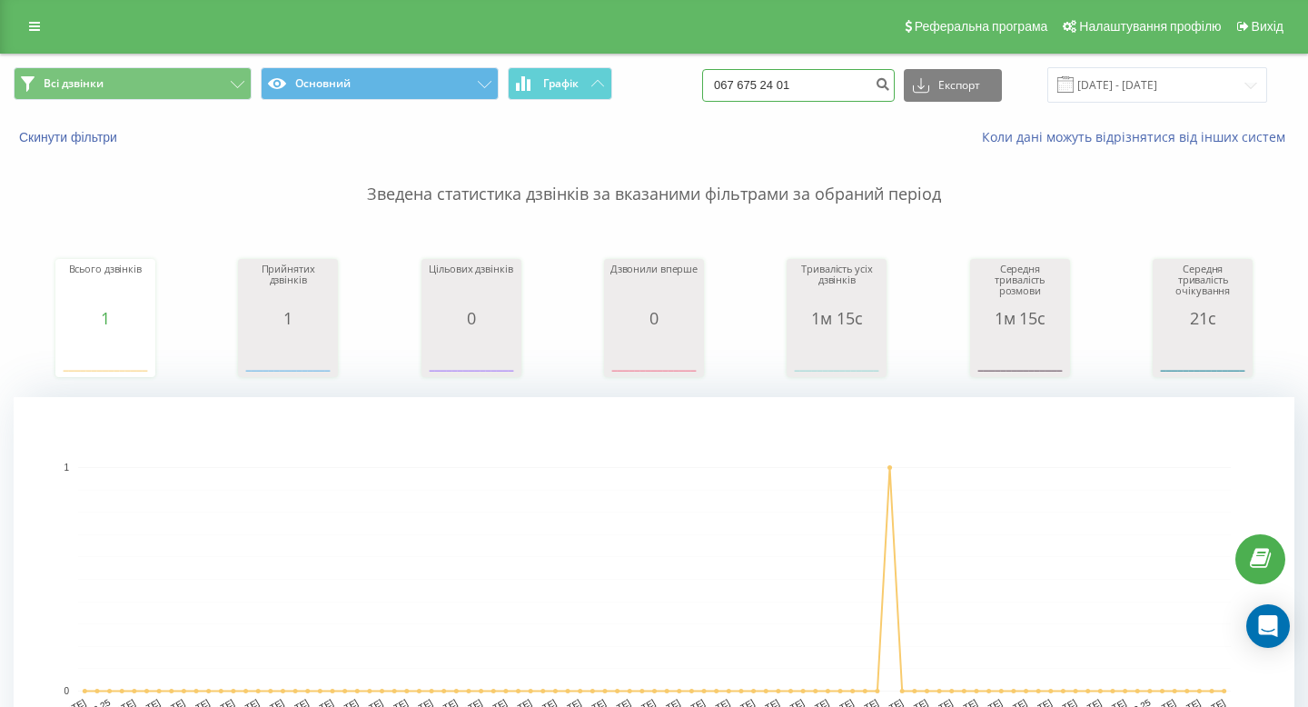
type input "067 675 24 01"
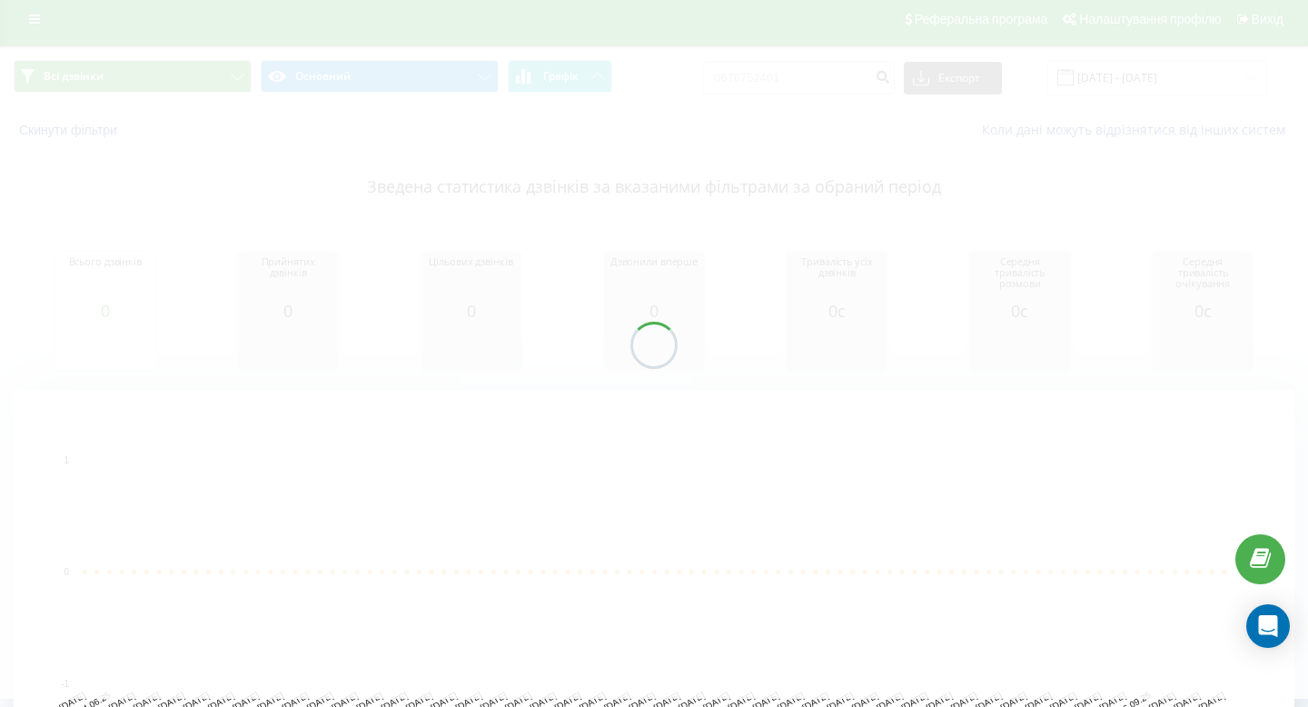
scroll to position [11, 0]
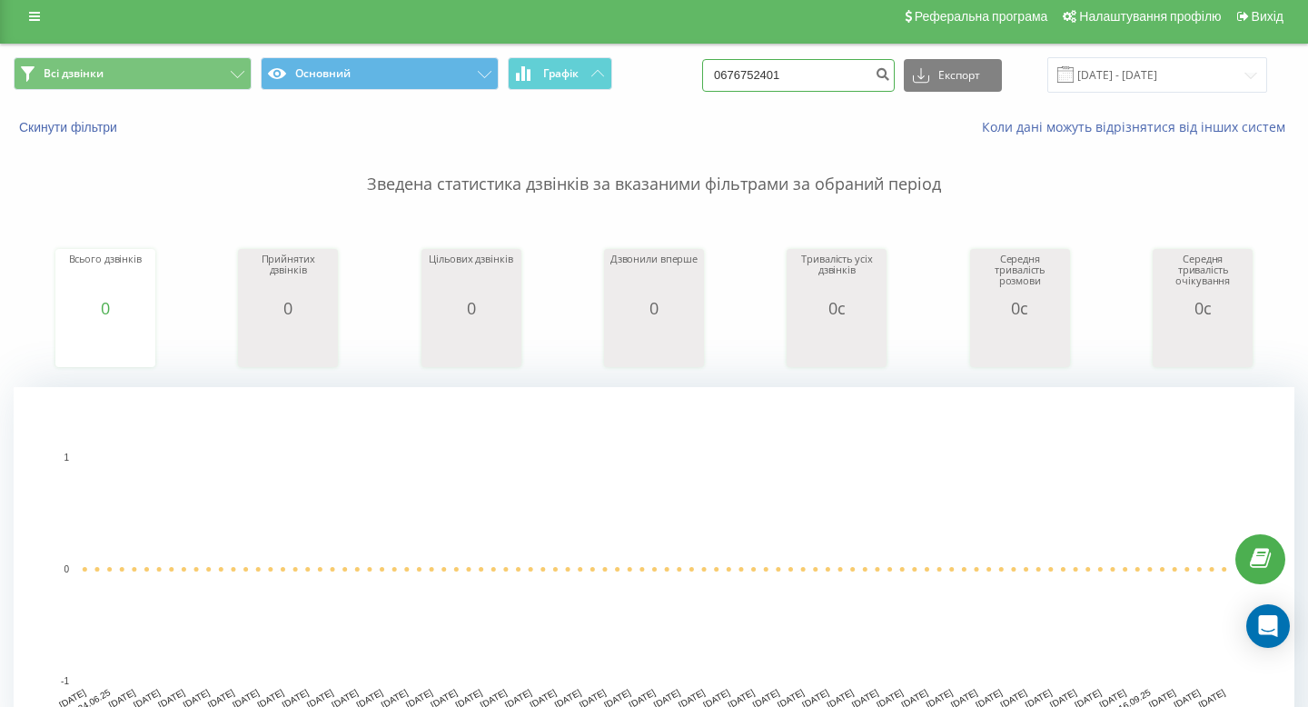
click at [849, 80] on input "0676752401" at bounding box center [798, 75] width 193 height 33
paste input "+38 098 254 83 67"
drag, startPoint x: 786, startPoint y: 77, endPoint x: 718, endPoint y: 77, distance: 67.2
click at [718, 77] on div "Всі дзвінки Основний Графік +38 098 254 83 67 Експорт .csv .xls .xlsx 22.06.202…" at bounding box center [654, 74] width 1281 height 35
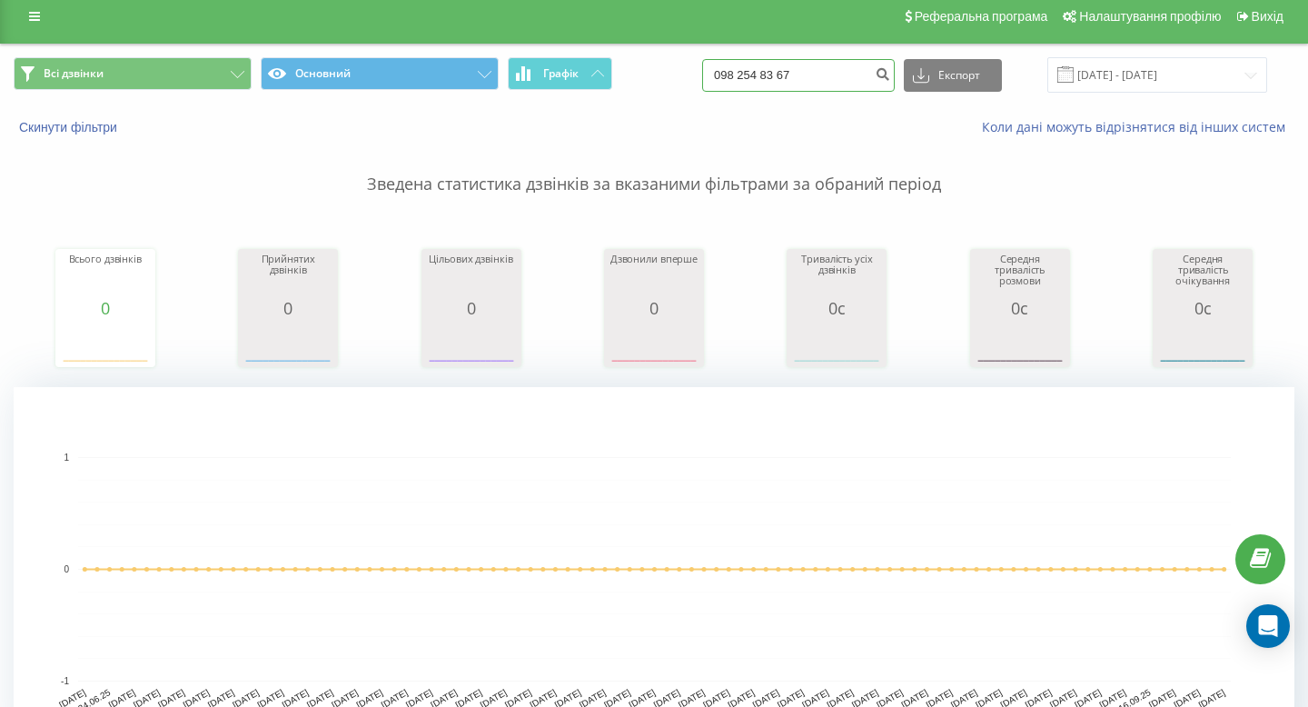
type input "098 254 83 67"
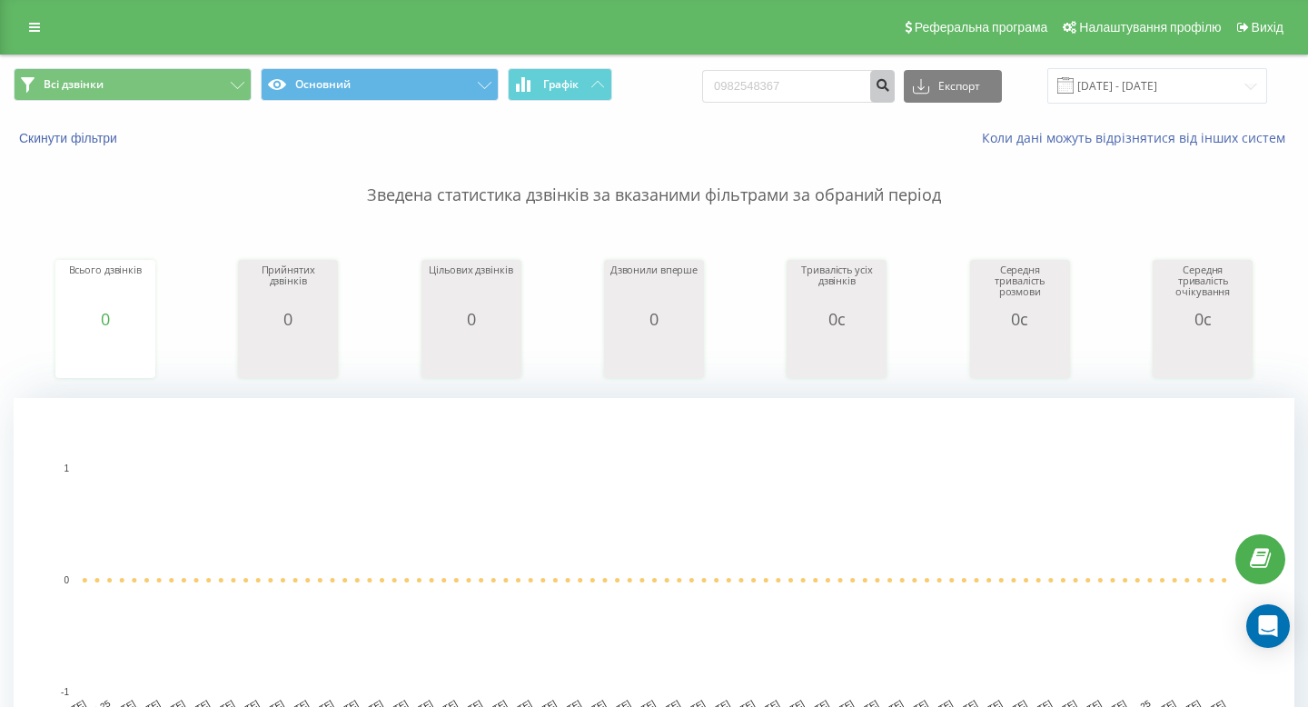
click at [895, 92] on button "submit" at bounding box center [882, 86] width 25 height 33
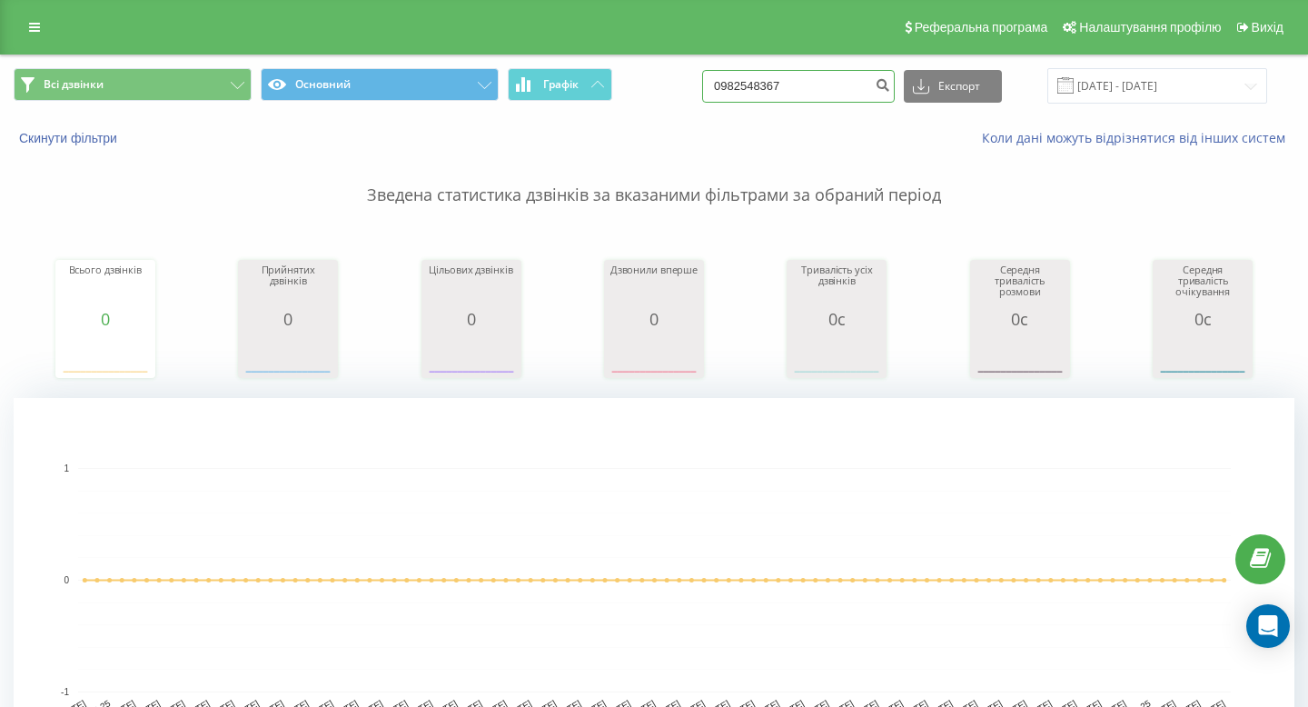
click at [826, 85] on input "0982548367" at bounding box center [798, 86] width 193 height 33
paste input "+38 098 254 83"
drag, startPoint x: 781, startPoint y: 86, endPoint x: 738, endPoint y: 86, distance: 43.6
click at [764, 86] on input "+38 098 254 83 67" at bounding box center [798, 86] width 193 height 33
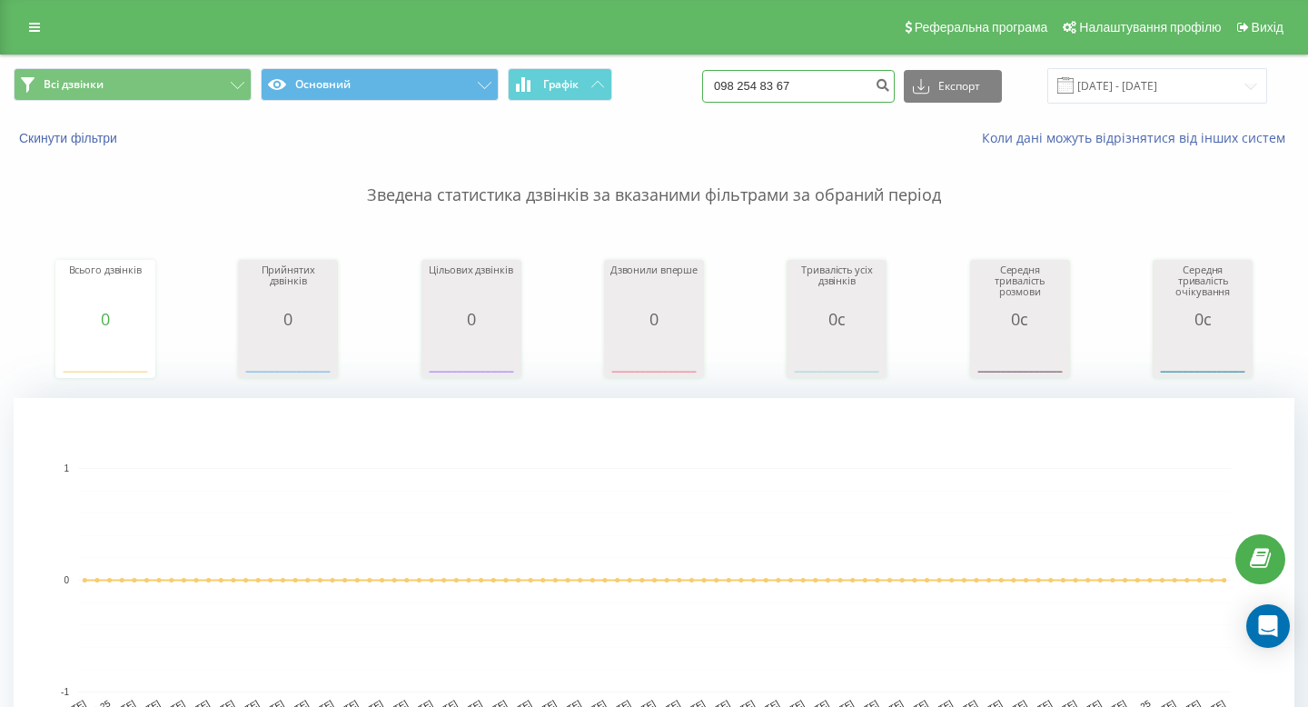
type input "098 254 83 67"
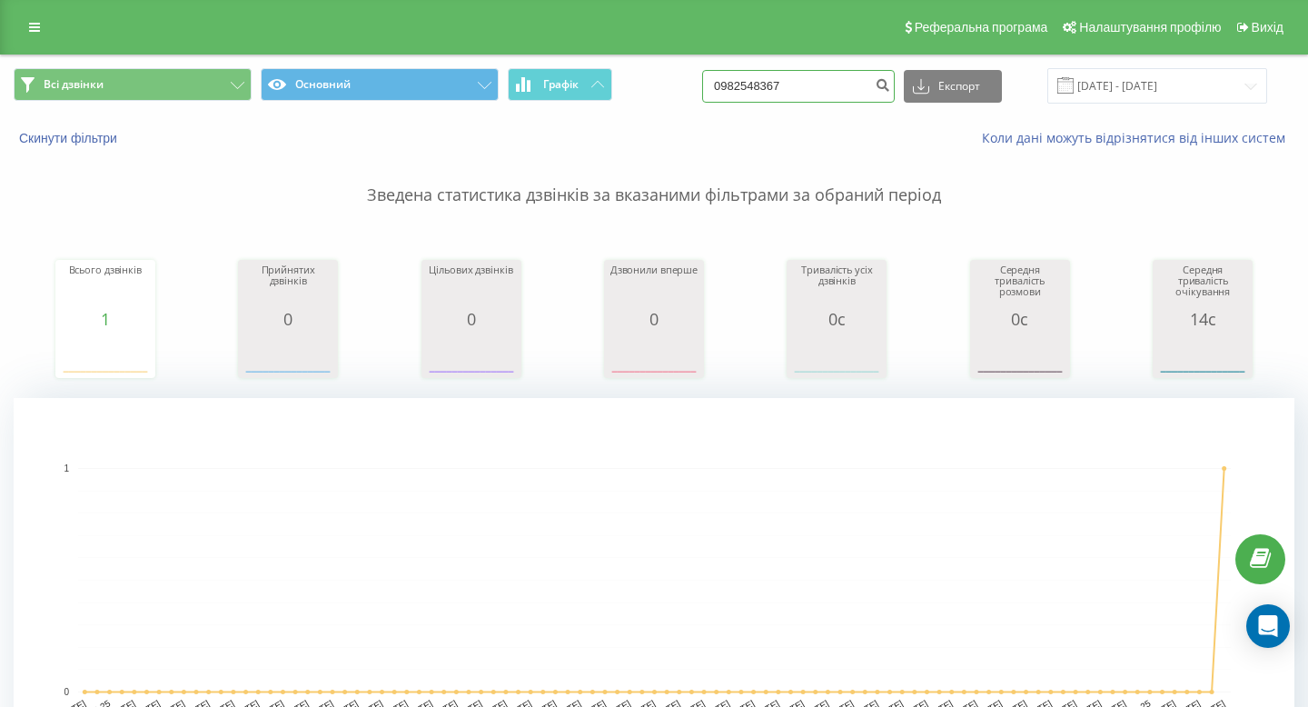
click at [826, 92] on input "0982548367" at bounding box center [798, 86] width 193 height 33
click at [826, 93] on input "0982548367" at bounding box center [798, 86] width 193 height 33
paste input "+38 097 552 50 45"
drag, startPoint x: 778, startPoint y: 84, endPoint x: 691, endPoint y: 84, distance: 87.2
click at [694, 84] on div "Всі дзвінки Основний Графік +38 097 552 50 45 Експорт .csv .xls .xlsx 22.06.202…" at bounding box center [654, 85] width 1281 height 35
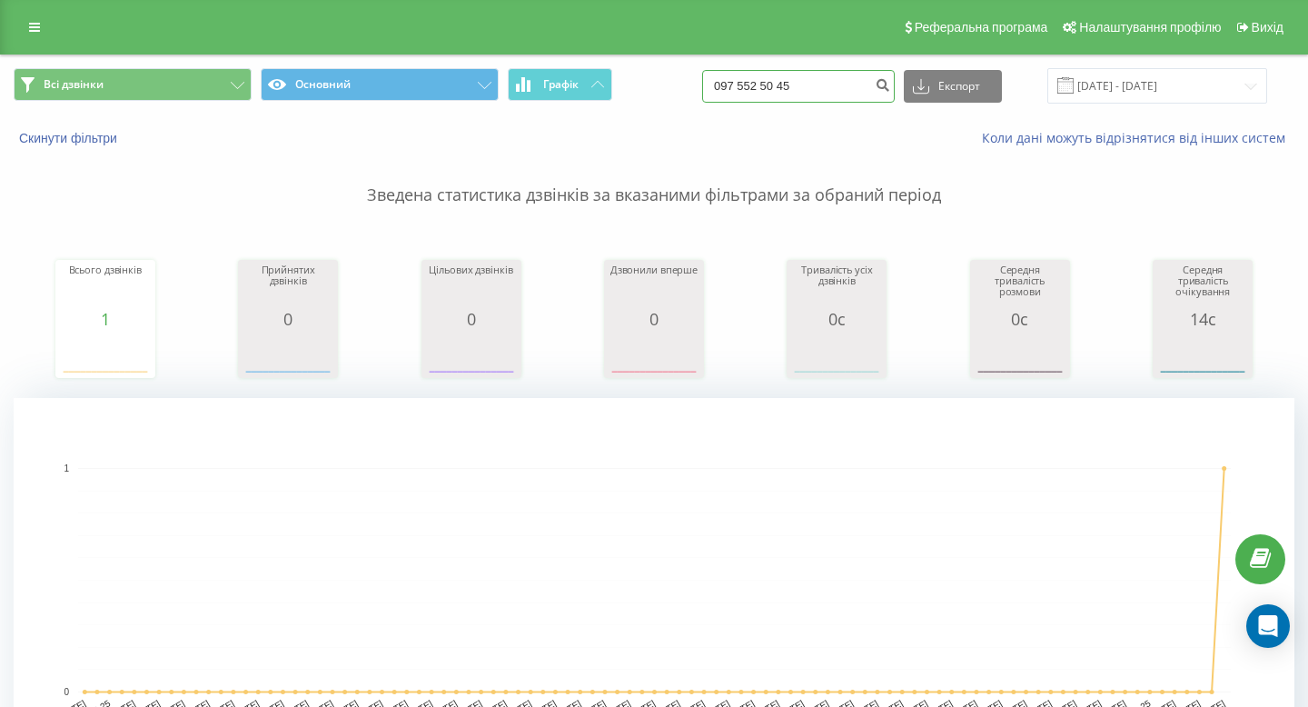
type input "097 552 50 45"
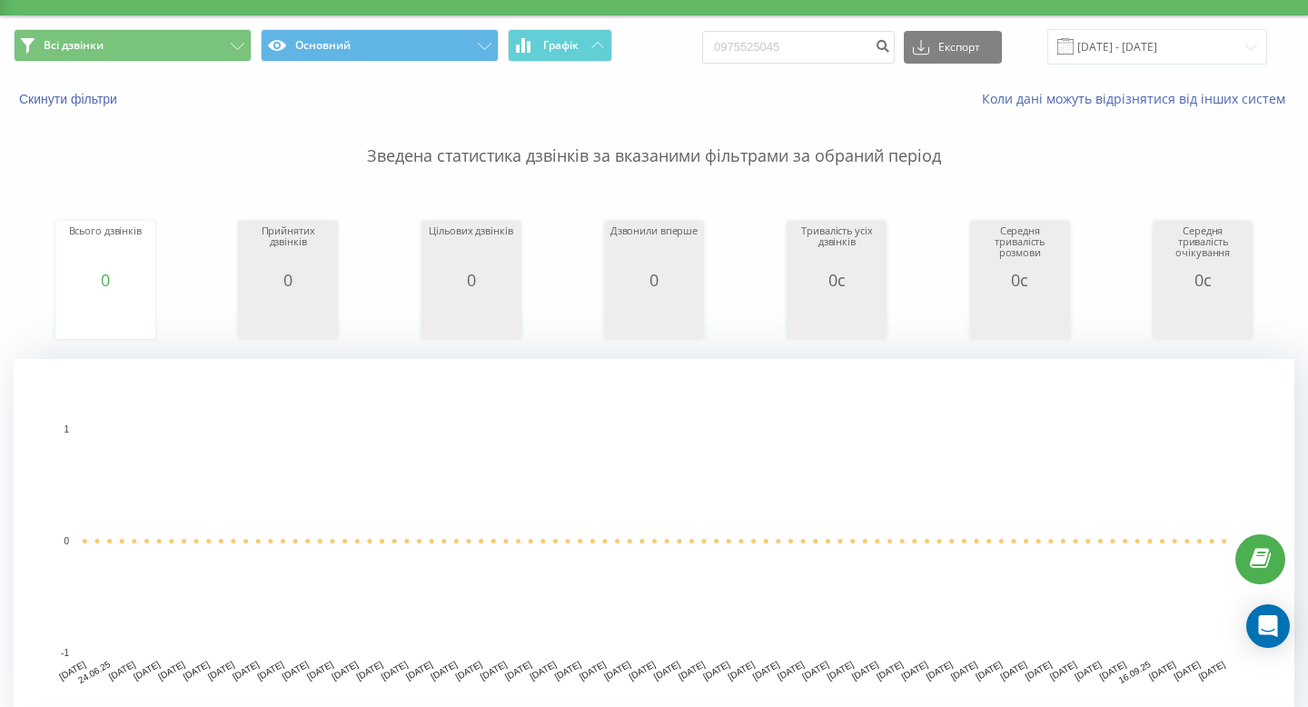
scroll to position [44, 0]
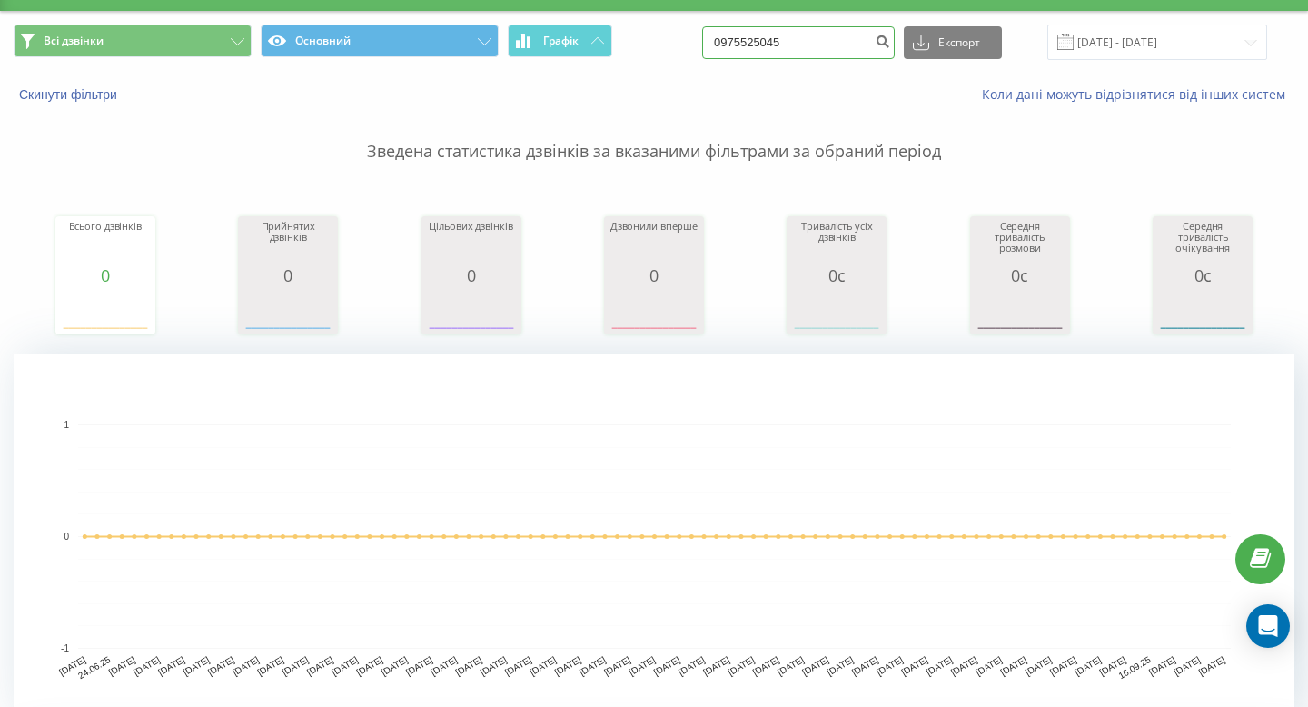
click at [807, 36] on input "0975525045" at bounding box center [798, 42] width 193 height 33
paste input "+38 097 527 37 38"
drag, startPoint x: 782, startPoint y: 45, endPoint x: 732, endPoint y: 45, distance: 50.0
click at [732, 45] on div "Всі дзвінки Основний Графік +38 097 527 37 38 Експорт .csv .xls .xlsx 22.06.202…" at bounding box center [654, 42] width 1281 height 35
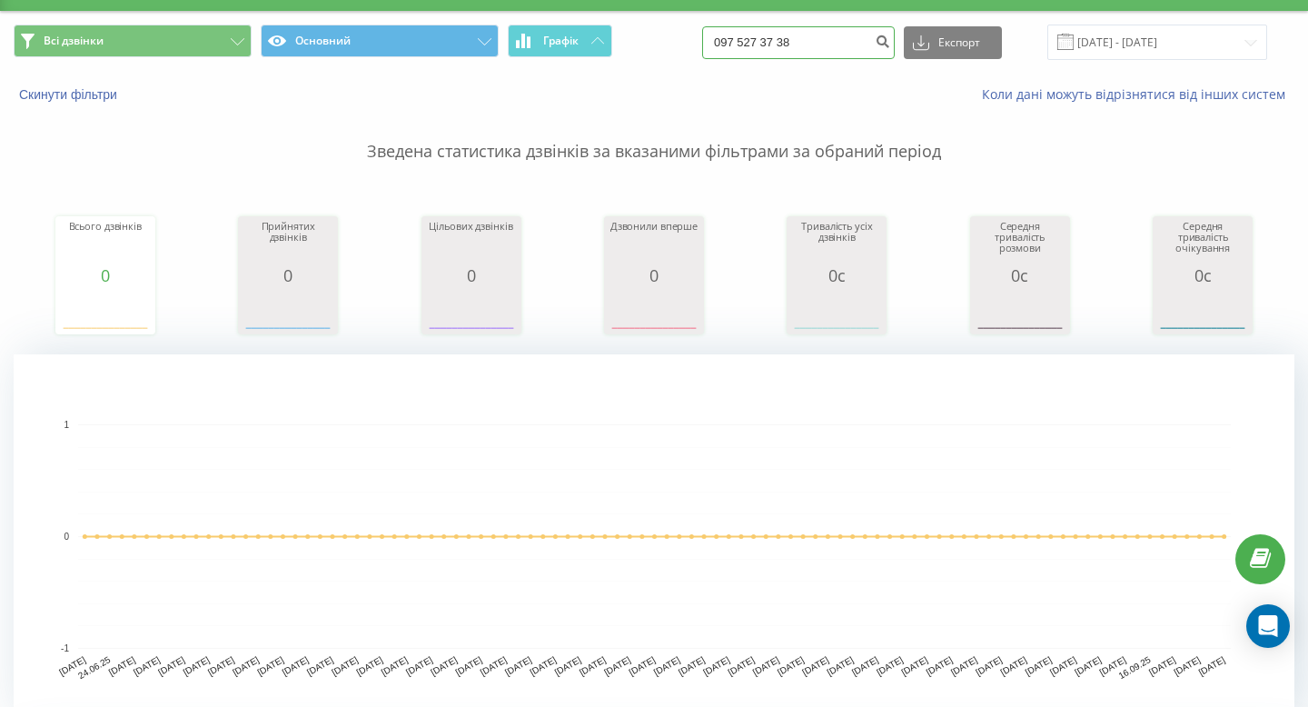
type input "097 527 37 38"
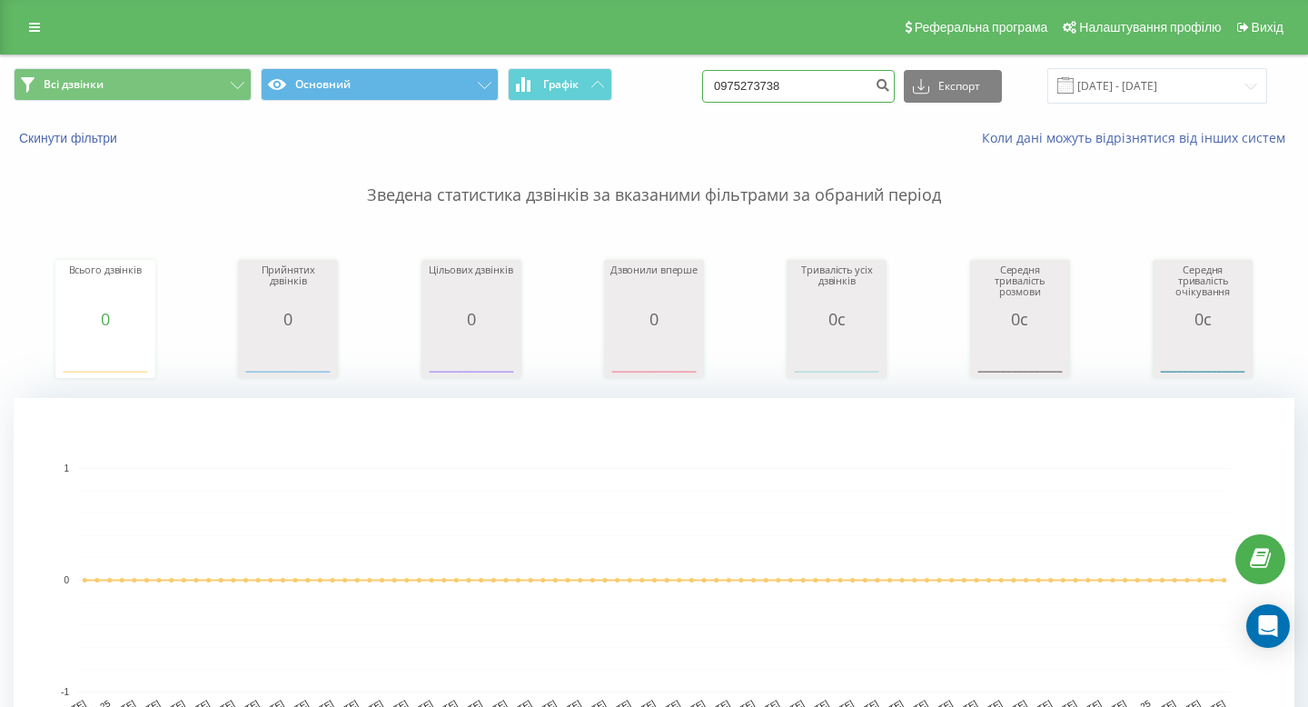
click at [817, 84] on input "0975273738" at bounding box center [798, 86] width 193 height 33
paste input "[PHONE_NUMBER]"
drag, startPoint x: 780, startPoint y: 88, endPoint x: 621, endPoint y: 61, distance: 161.3
click at [757, 88] on input "[PHONE_NUMBER]" at bounding box center [798, 86] width 193 height 33
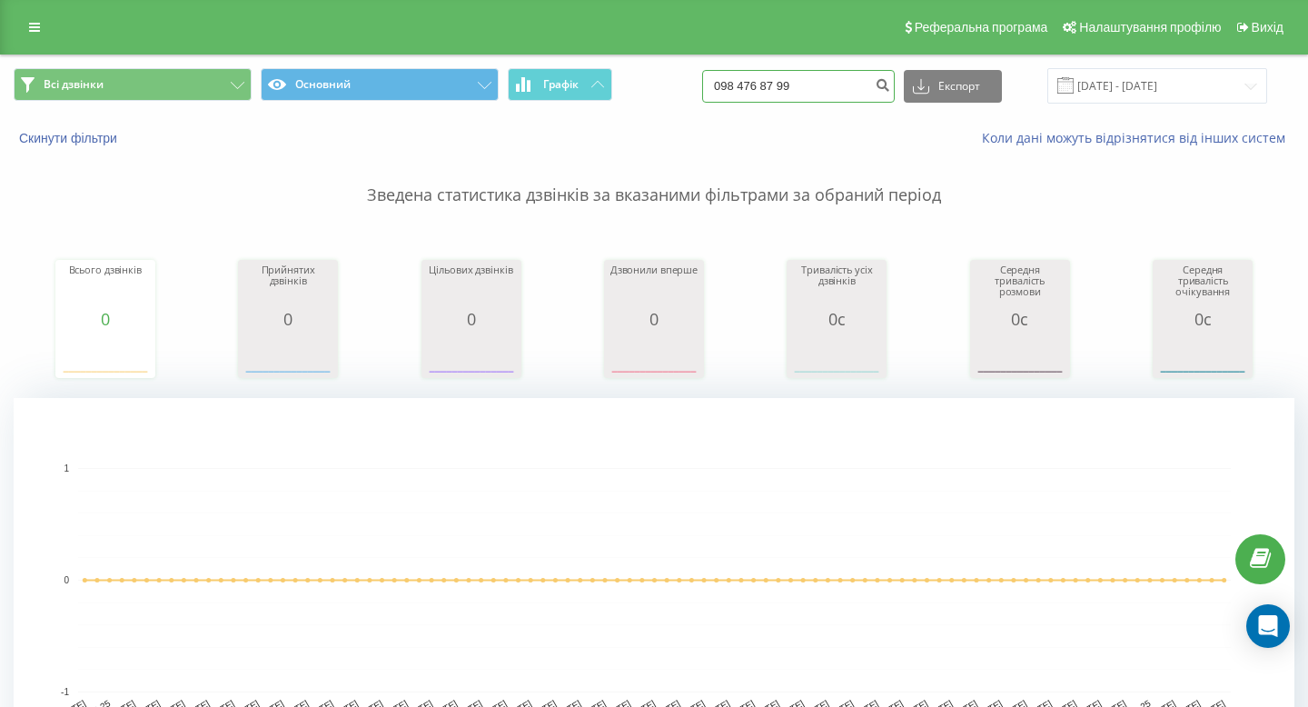
type input "098 476 87 99"
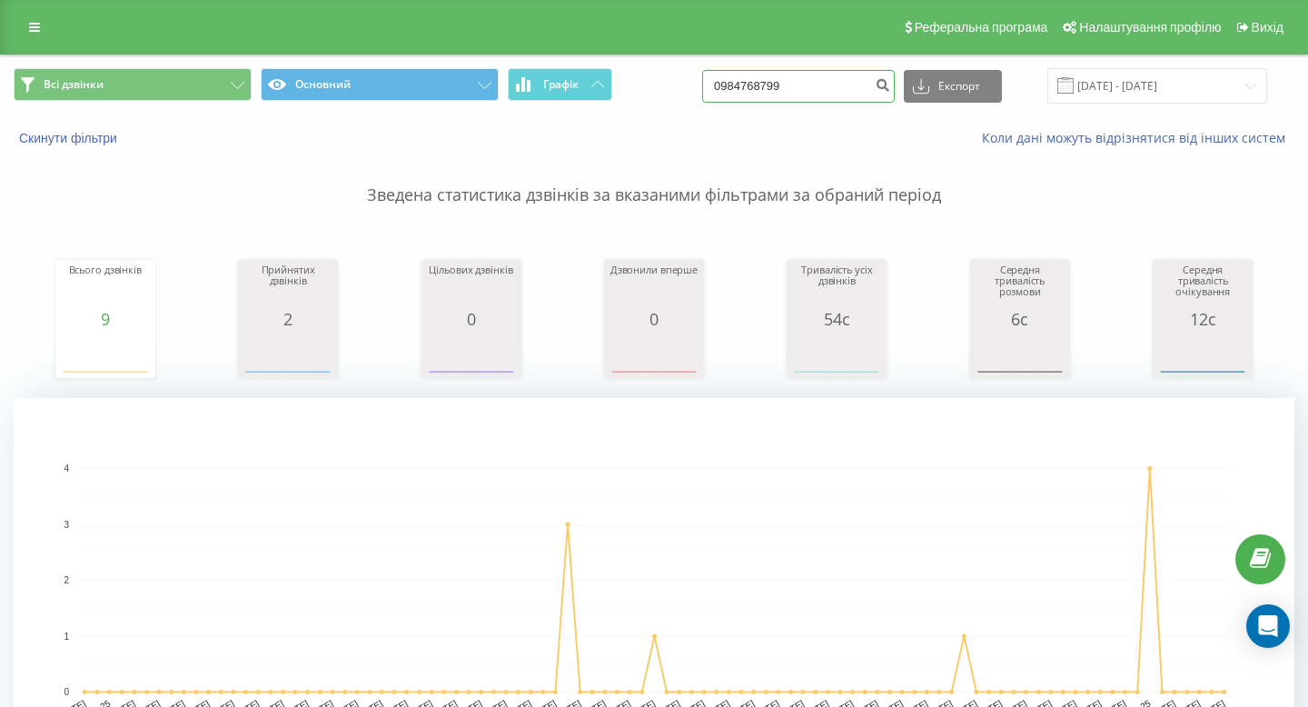
click at [839, 74] on input "0984768799" at bounding box center [798, 86] width 193 height 33
paste input "+38 067 350 09 07"
drag, startPoint x: 785, startPoint y: 84, endPoint x: 683, endPoint y: 84, distance: 101.7
click at [683, 84] on div "Всі дзвінки Основний Графік +38 067 350 09 07 Експорт .csv .xls .xlsx 22.06.202…" at bounding box center [654, 85] width 1281 height 35
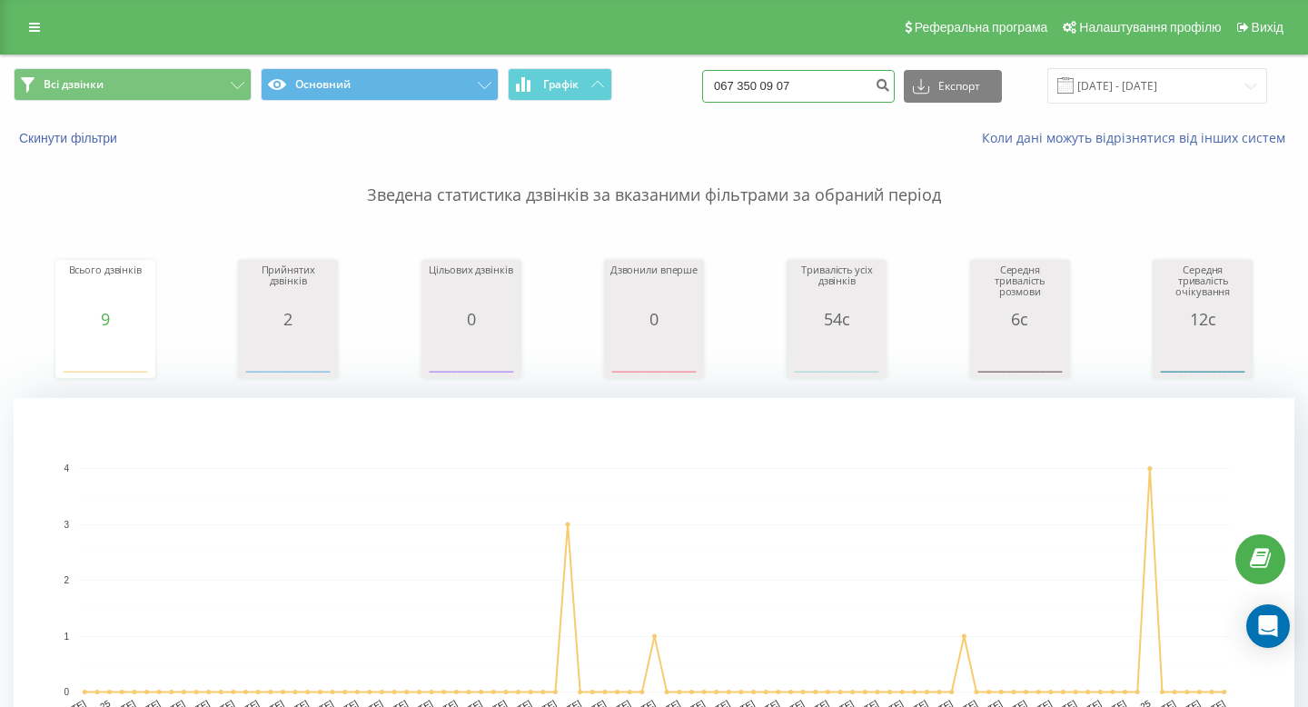
type input "067 350 09 07"
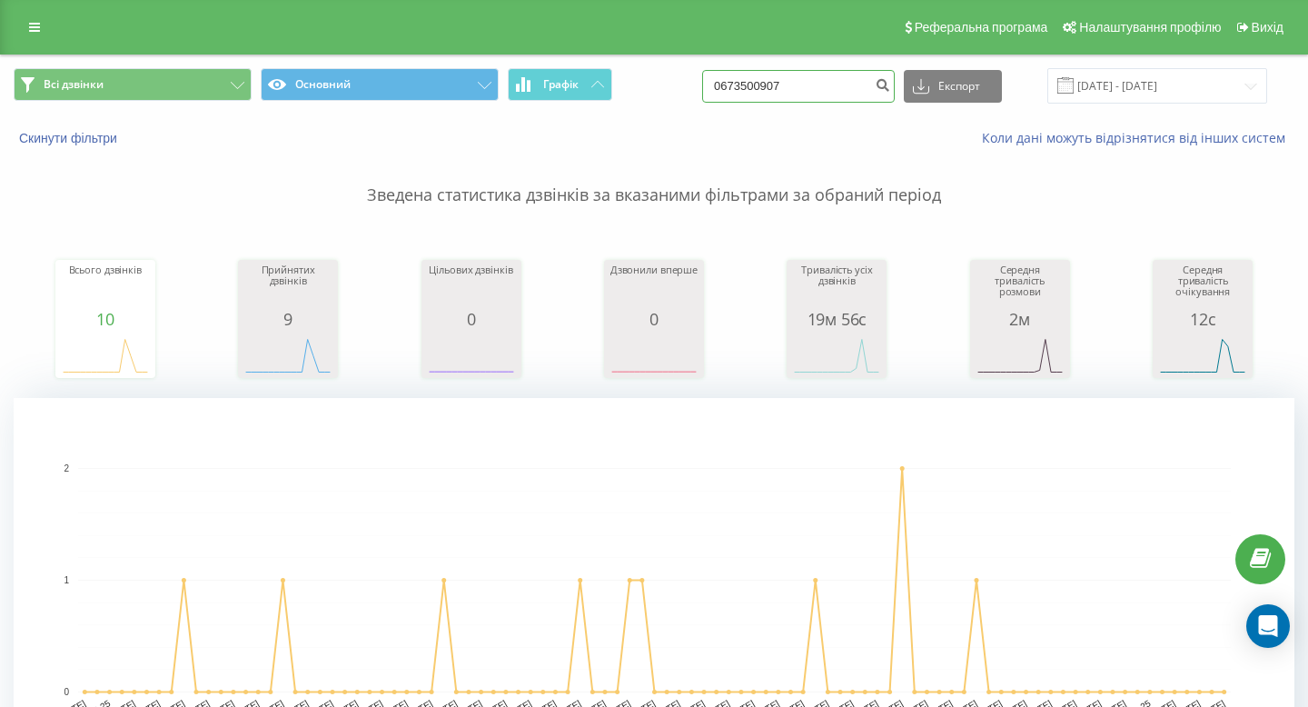
click at [800, 84] on input "0673500907" at bounding box center [798, 86] width 193 height 33
paste input "+38 098 782 43 11"
drag, startPoint x: 779, startPoint y: 87, endPoint x: 637, endPoint y: 82, distance: 142.7
click at [637, 82] on div "Всі дзвінки Основний Графік +38 098 782 43 11 Експорт .csv .xls .xlsx 22.06.202…" at bounding box center [654, 85] width 1281 height 35
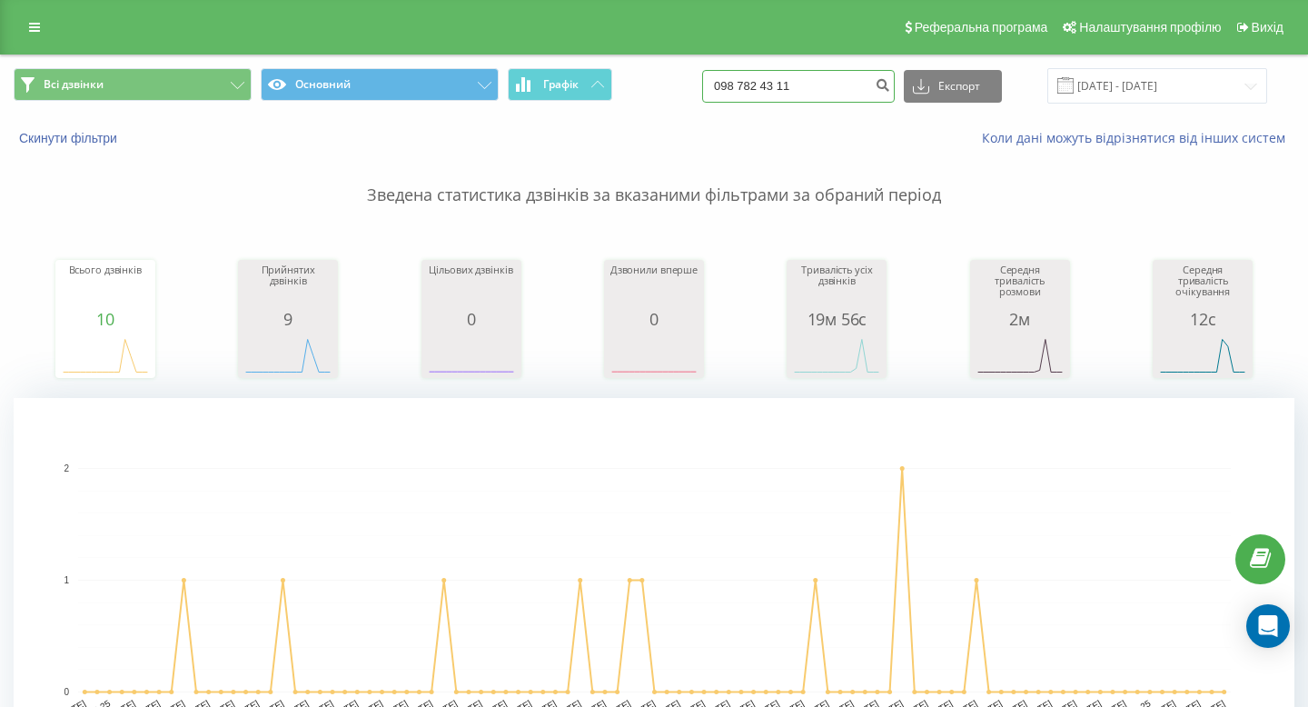
type input "098 782 43 11"
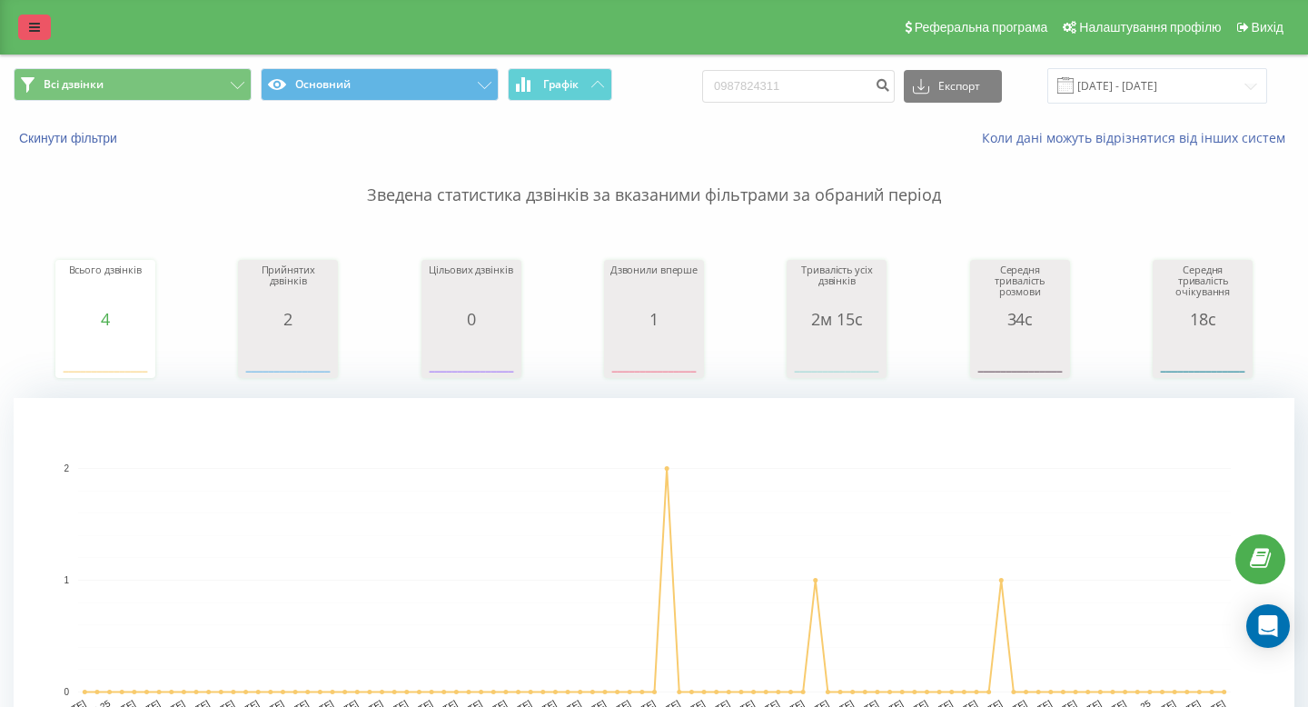
click at [41, 18] on link at bounding box center [34, 27] width 33 height 25
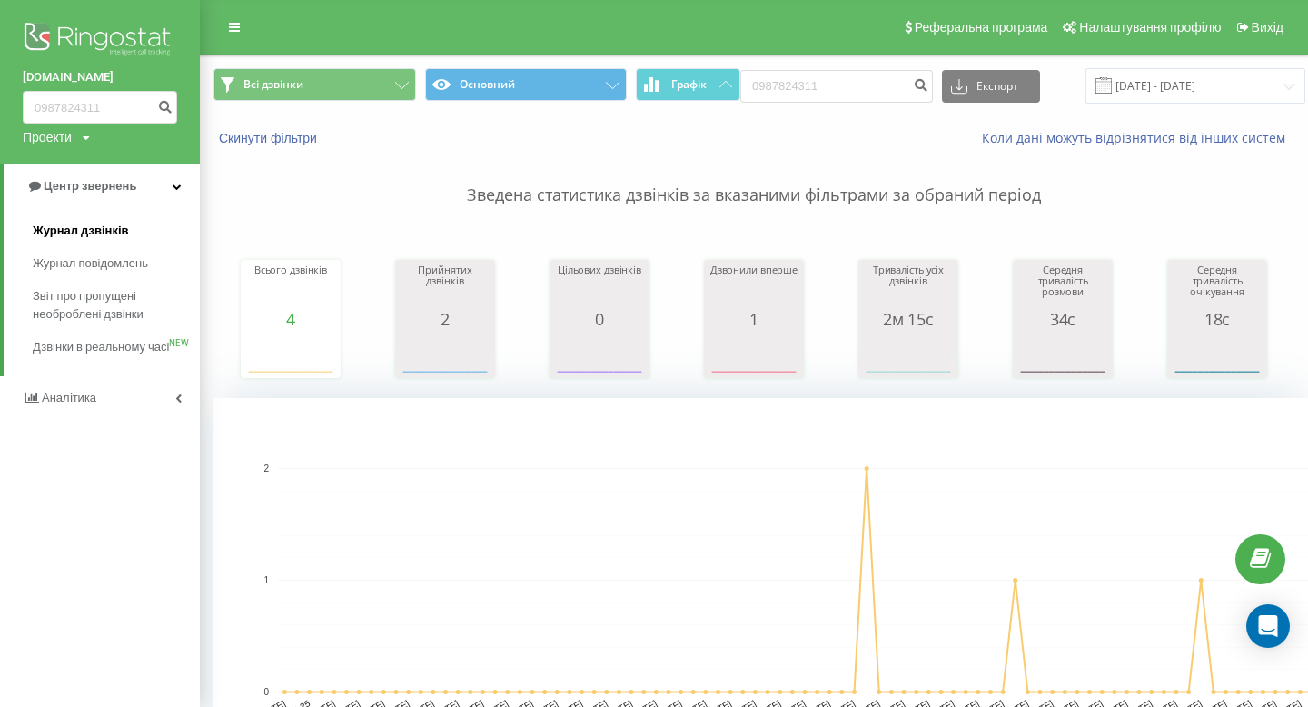
click at [134, 217] on link "Журнал дзвінків" at bounding box center [116, 230] width 167 height 33
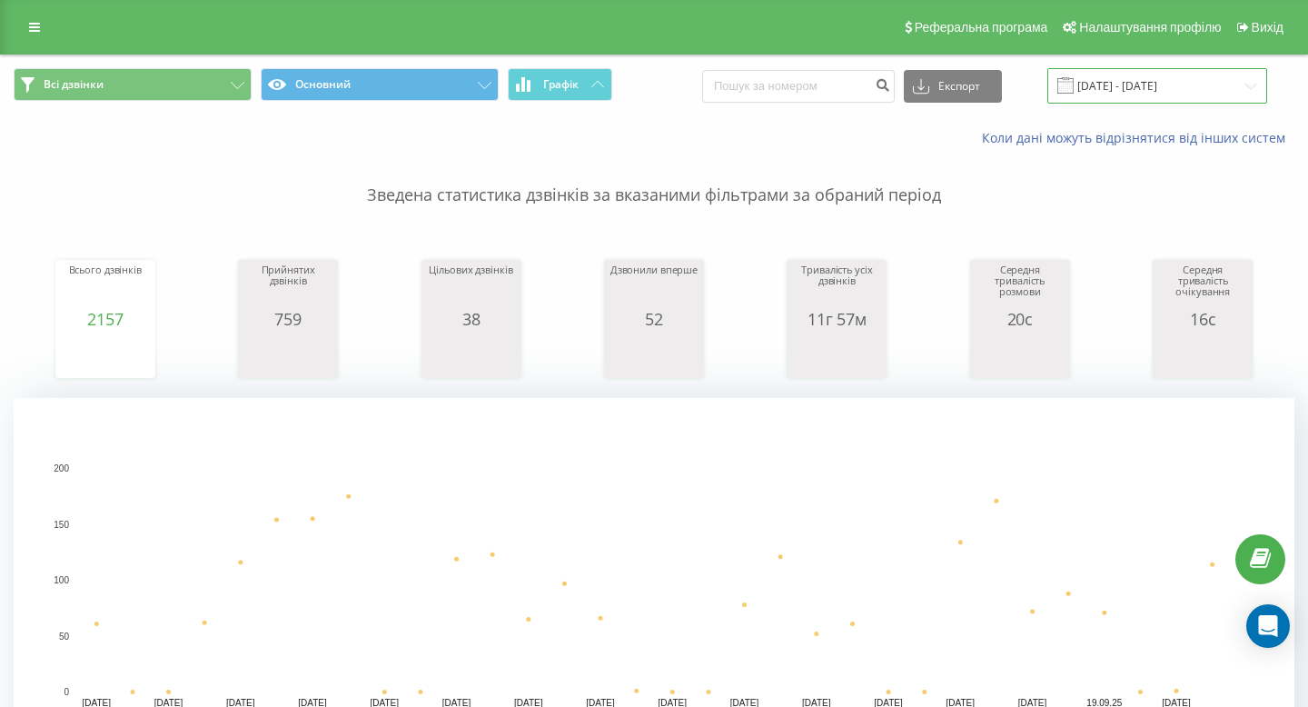
click at [1140, 92] on input "[DATE] - [DATE]" at bounding box center [1157, 85] width 220 height 35
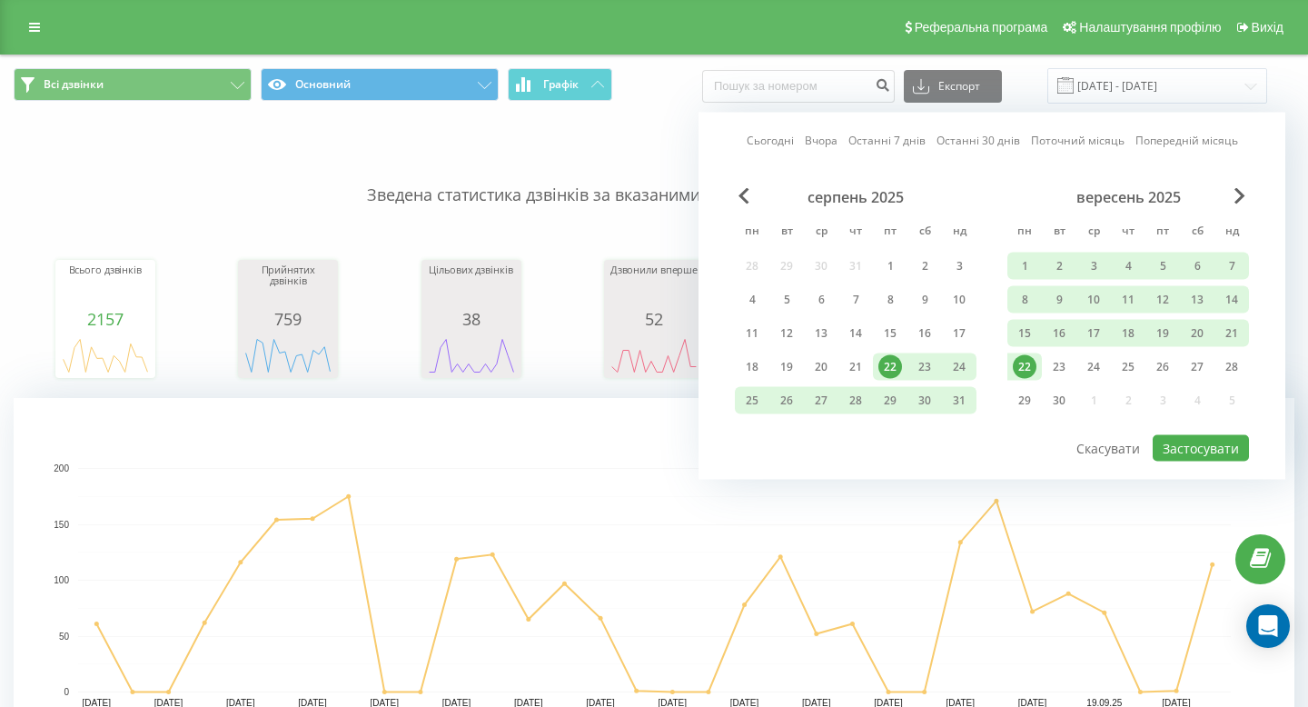
click at [1009, 370] on div "22" at bounding box center [1024, 366] width 35 height 27
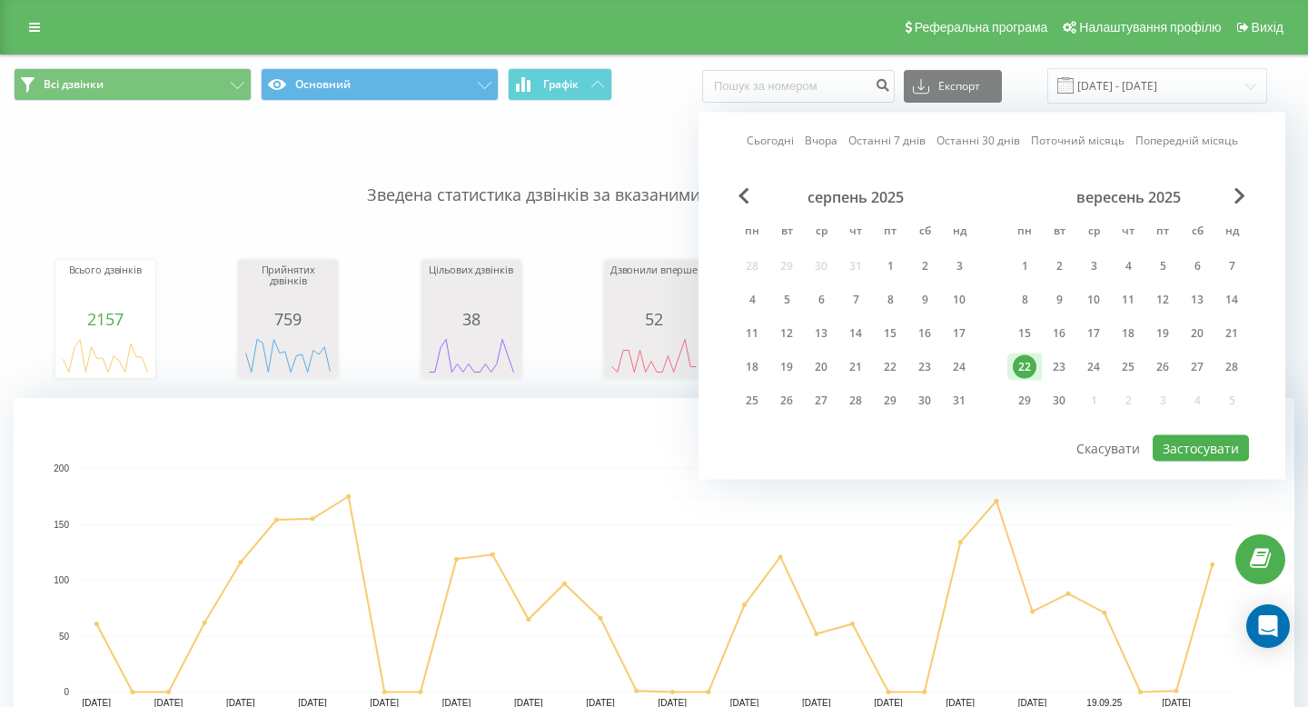
click at [1151, 410] on div "вересень 2025 пн вт ср чт пт сб нд 1 2 3 4 5 6 7 8 9 10 11 12 13 14 15 16 17 18…" at bounding box center [1128, 304] width 242 height 233
click at [1172, 430] on div "серпень 2025 пн вт ср чт пт сб нд 28 29 30 31 1 2 3 4 5 6 7 8 9 10 11 12 13 14 …" at bounding box center [992, 310] width 514 height 245
click at [1172, 453] on button "Застосувати" at bounding box center [1201, 448] width 96 height 26
type input "22.09.2025 - 22.09.2025"
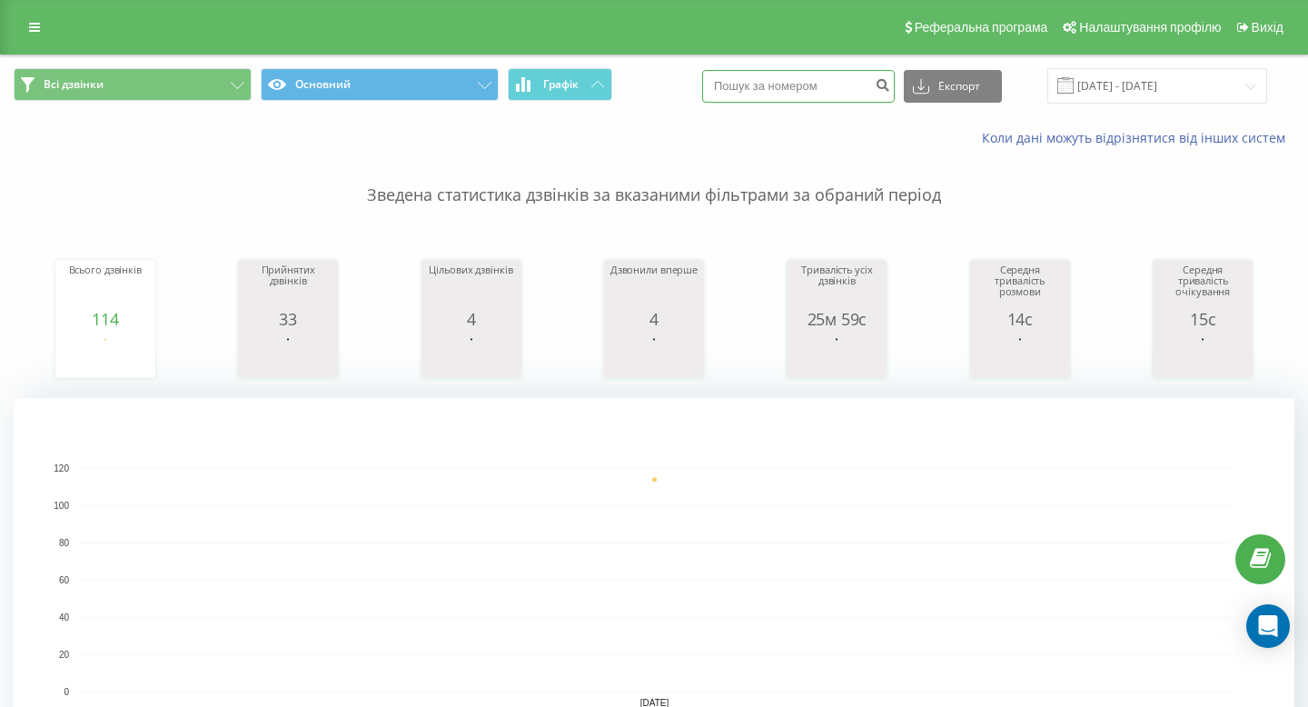
click at [833, 97] on input at bounding box center [798, 86] width 193 height 33
paste input "+38 096 485 98 49"
drag, startPoint x: 782, startPoint y: 88, endPoint x: 718, endPoint y: 88, distance: 64.5
click at [722, 88] on div "Всі дзвінки Основний Графік +38 096 485 98 49 Експорт .csv .xls .xlsx 22.09.202…" at bounding box center [654, 85] width 1281 height 35
type input "096 485 98 49"
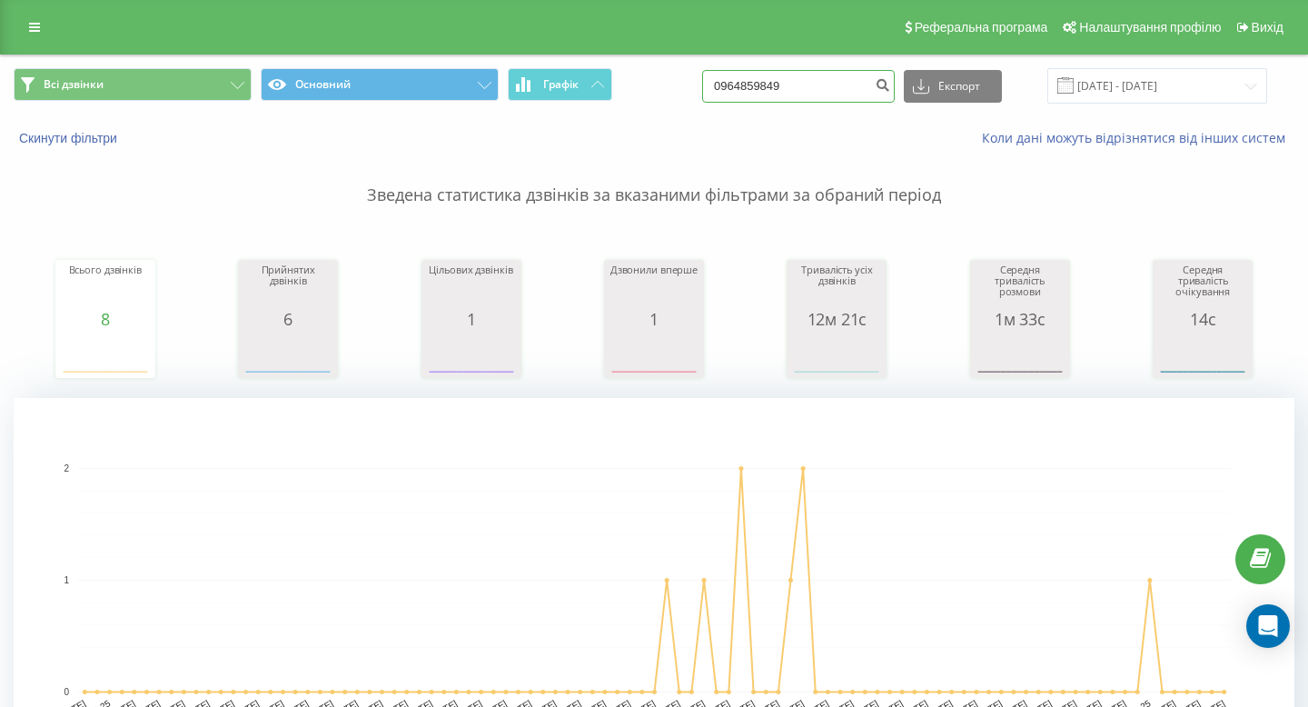
click at [813, 72] on input "0964859849" at bounding box center [798, 86] width 193 height 33
paste input "+38 067 350 91 95"
drag, startPoint x: 780, startPoint y: 82, endPoint x: 714, endPoint y: 82, distance: 66.3
click at [720, 82] on div "Всі дзвінки Основний Графік +38 067 350 91 95 Експорт .csv .xls .xlsx 22.06.202…" at bounding box center [654, 85] width 1281 height 35
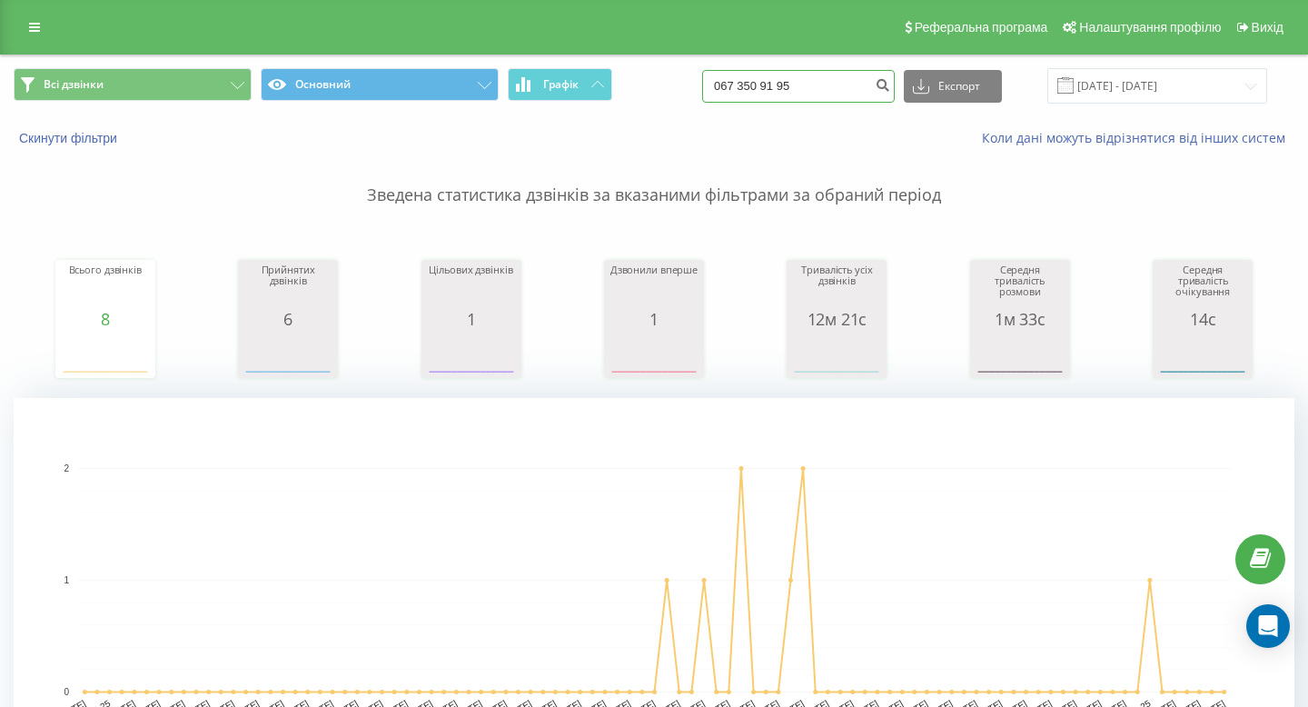
type input "067 350 91 95"
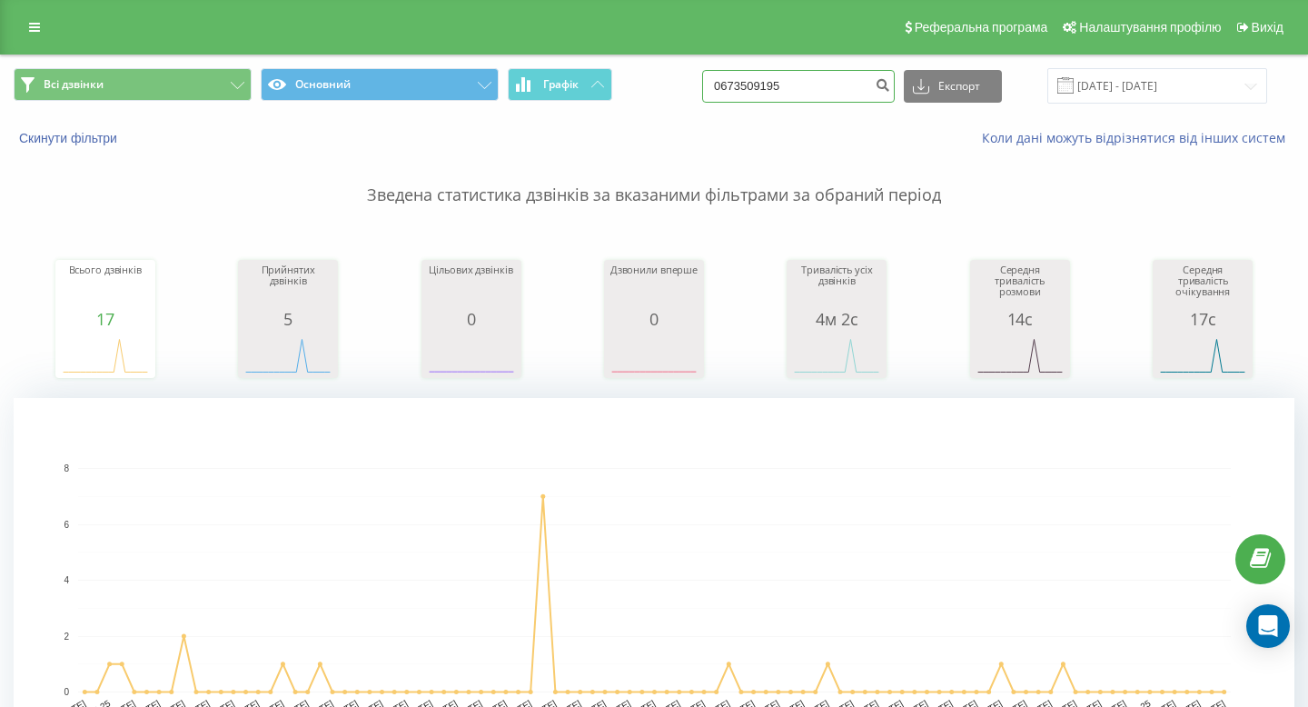
click at [851, 82] on input "0673509195" at bounding box center [798, 86] width 193 height 33
paste input "+38 097 431 10 97"
drag, startPoint x: 779, startPoint y: 86, endPoint x: 708, endPoint y: 86, distance: 71.8
click at [708, 86] on div "Всі дзвінки Основний Графік +38 097 431 10 97 Експорт .csv .xls .xlsx 22.06.202…" at bounding box center [654, 85] width 1281 height 35
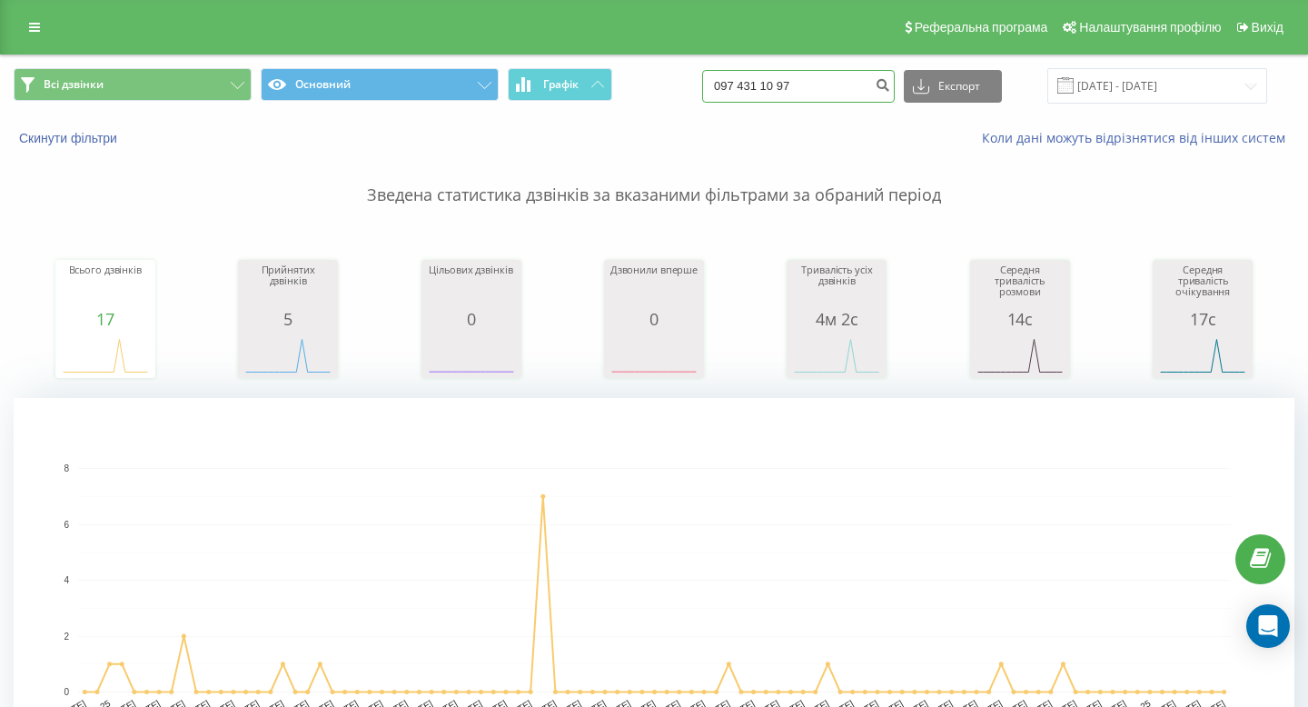
type input "097 431 10 97"
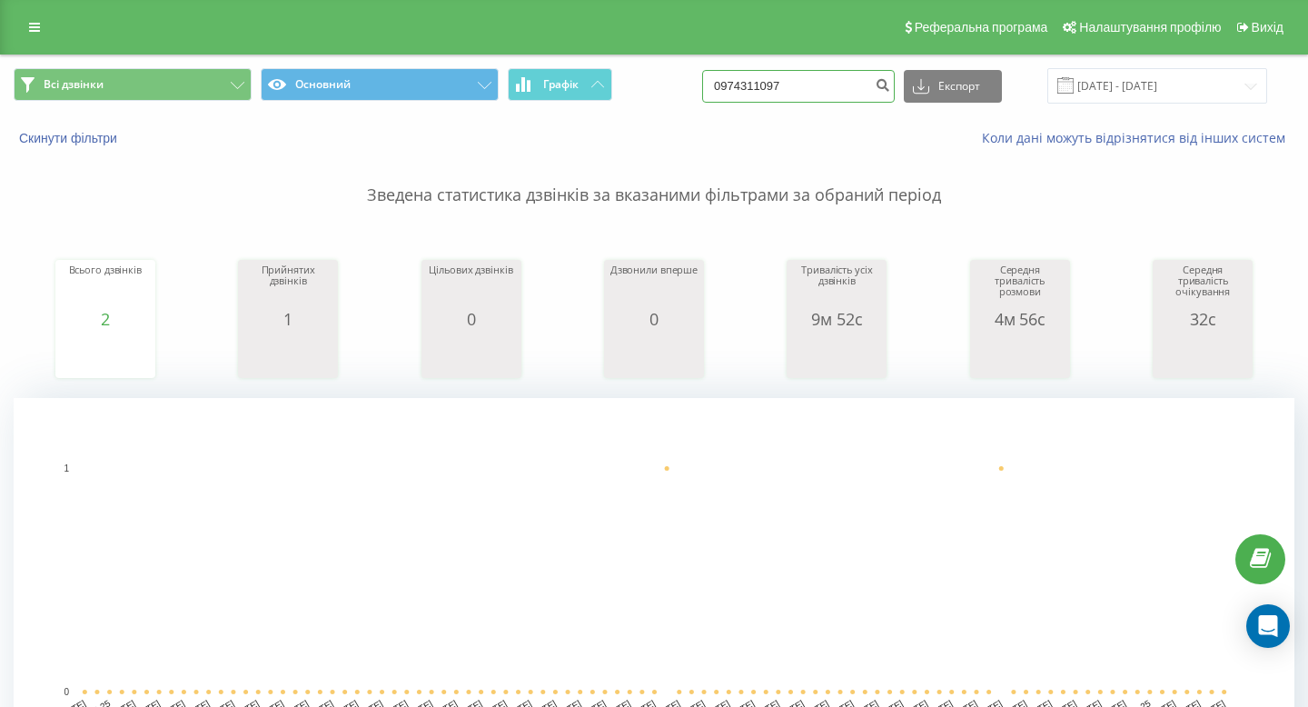
click at [841, 91] on input "0974311097" at bounding box center [798, 86] width 193 height 33
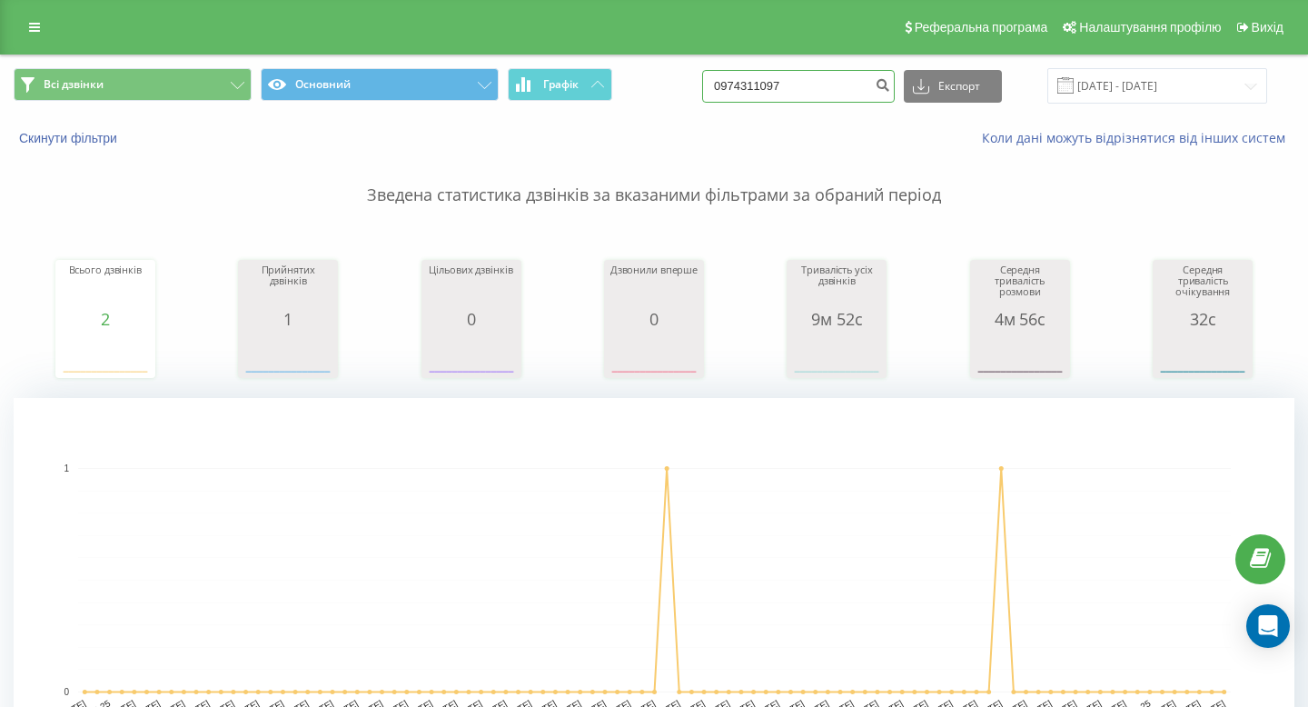
click at [841, 91] on input "0974311097" at bounding box center [798, 86] width 193 height 33
paste input "+38 067 351 50 99"
drag, startPoint x: 786, startPoint y: 82, endPoint x: 739, endPoint y: 81, distance: 46.3
click at [739, 82] on div "Всі дзвінки Основний Графік +38 067 351 50 99 Експорт .csv .xls .xlsx 22.06.202…" at bounding box center [654, 85] width 1281 height 35
type input "067 351 50 99"
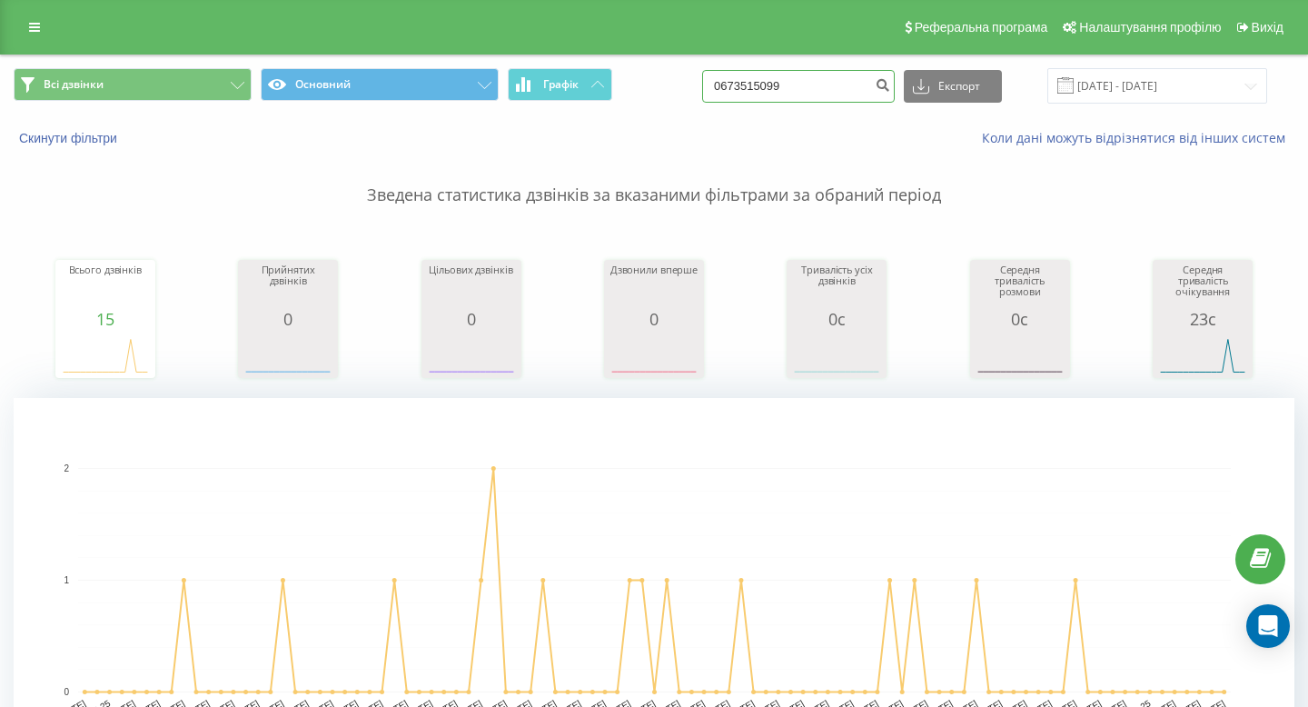
click at [861, 93] on input "0673515099" at bounding box center [798, 86] width 193 height 33
paste input "+38 067 371 25 81"
drag, startPoint x: 778, startPoint y: 85, endPoint x: 682, endPoint y: 84, distance: 95.4
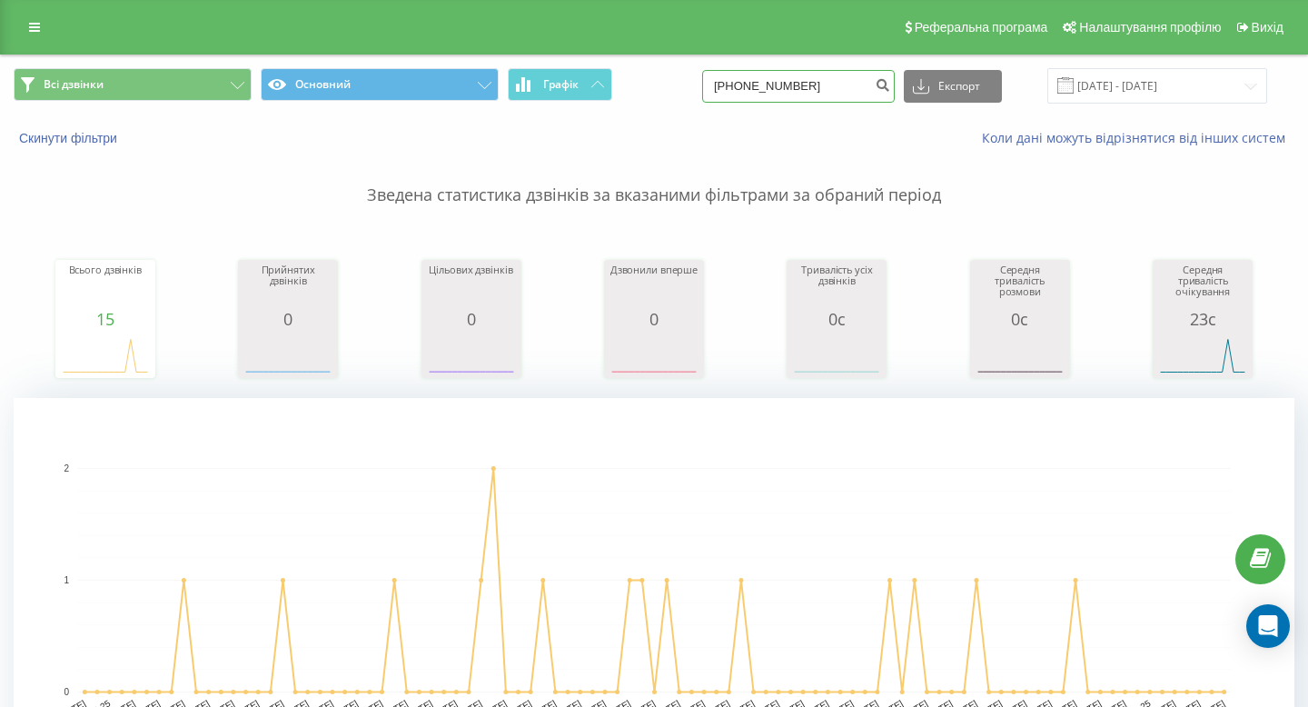
click at [682, 84] on div "Всі дзвінки Основний Графік +38 067 371 25 81 Експорт .csv .xls .xlsx 22.06.202…" at bounding box center [654, 85] width 1281 height 35
type input "067 371 25 81"
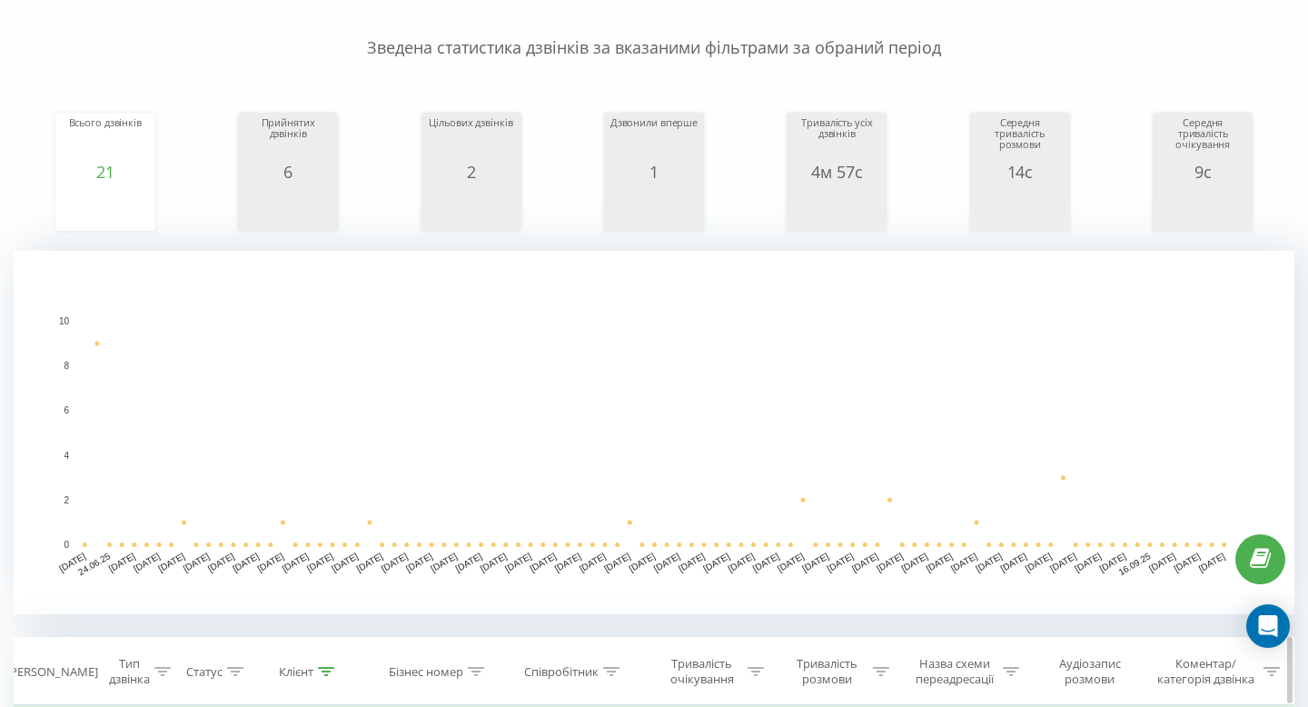
scroll to position [77, 0]
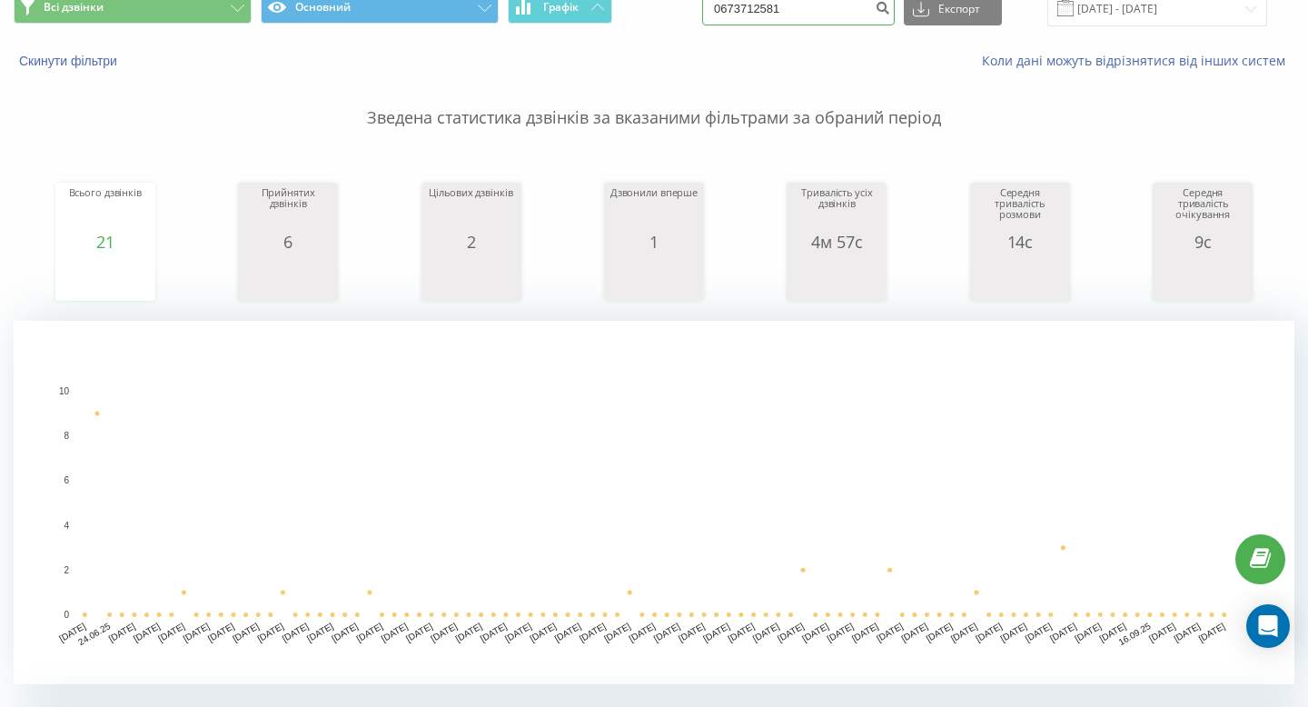
click at [843, 2] on input "0673712581" at bounding box center [798, 9] width 193 height 33
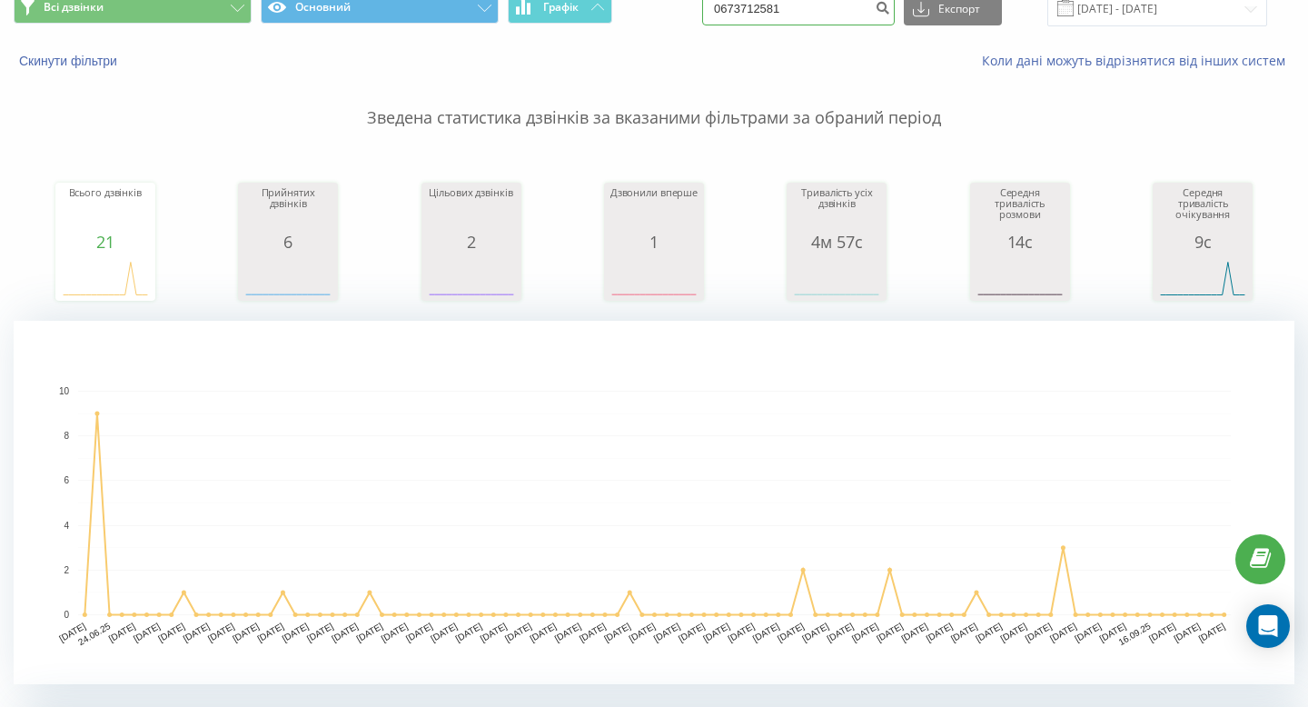
click at [843, 2] on input "0673712581" at bounding box center [798, 9] width 193 height 33
paste input "[PHONE_NUMBER]"
drag, startPoint x: 782, startPoint y: 11, endPoint x: 710, endPoint y: 11, distance: 71.8
click at [710, 11] on div "Всі дзвінки Основний Графік [PHONE_NUMBER] Експорт .csv .xls .xlsx [DATE] - [DA…" at bounding box center [654, 8] width 1281 height 35
type input "097 599 23 56"
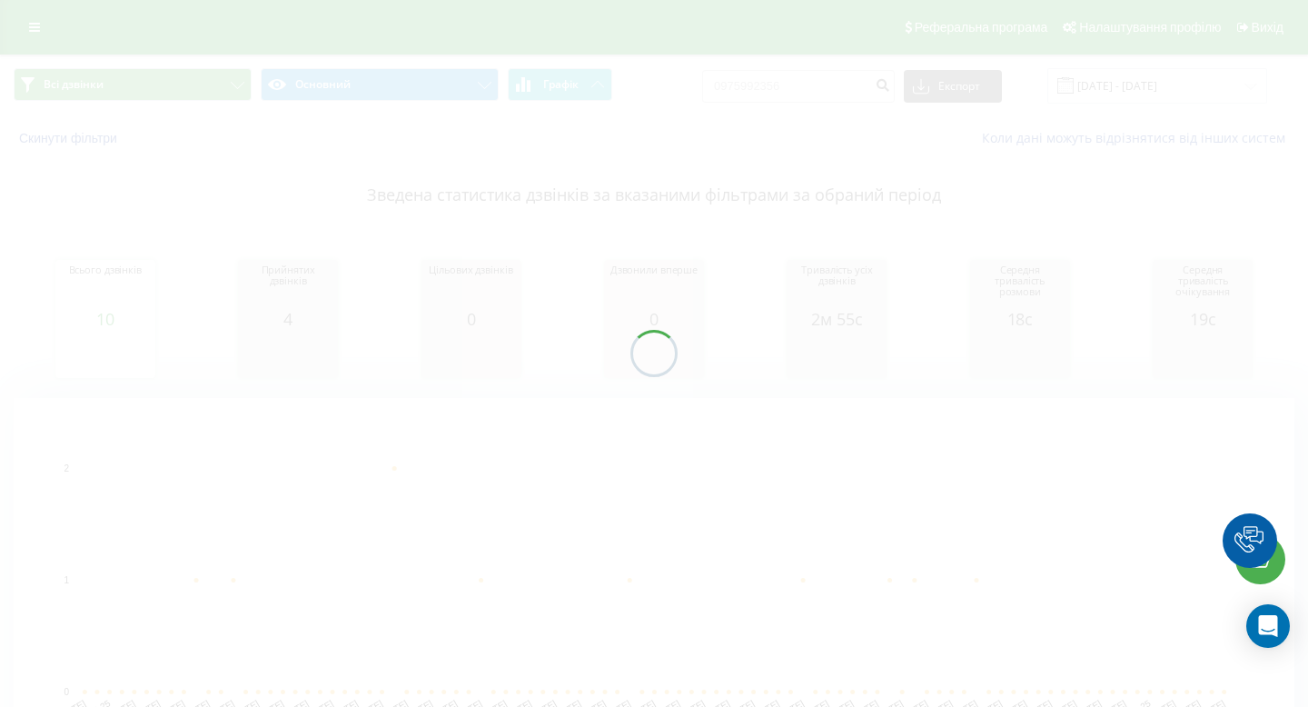
scroll to position [2, 0]
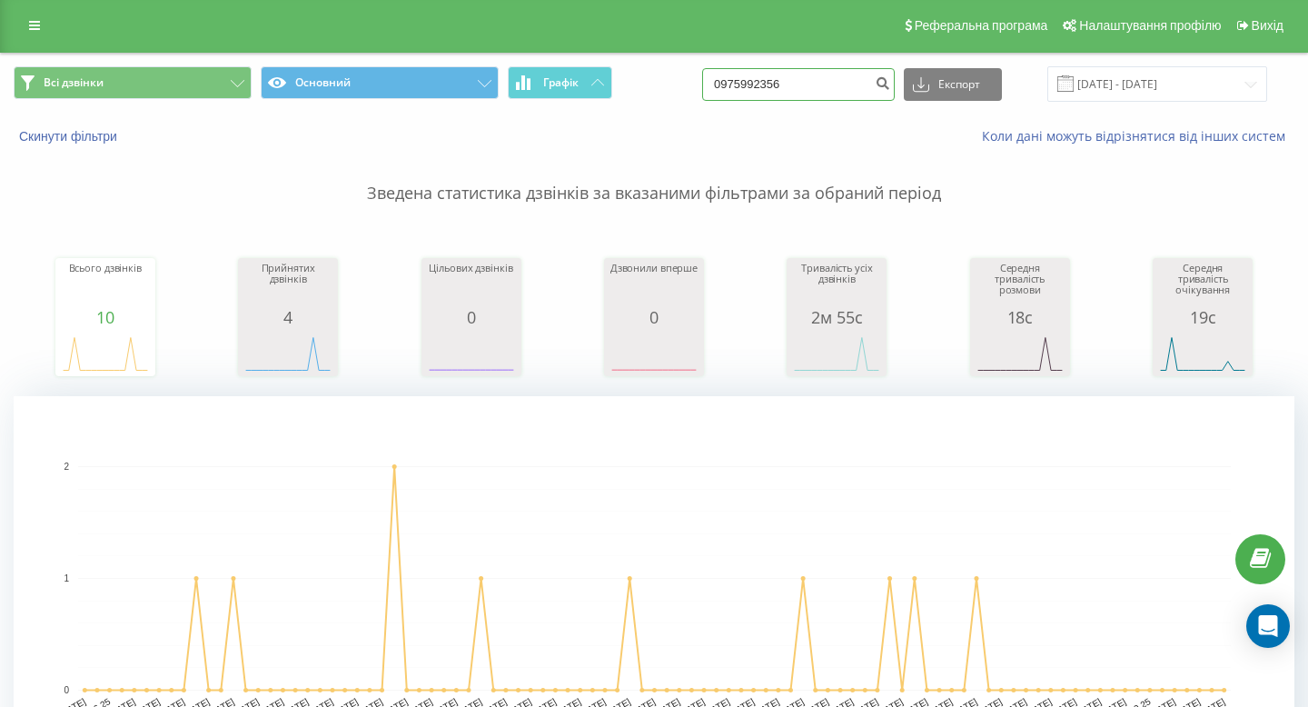
click at [816, 84] on input "0975992356" at bounding box center [798, 84] width 193 height 33
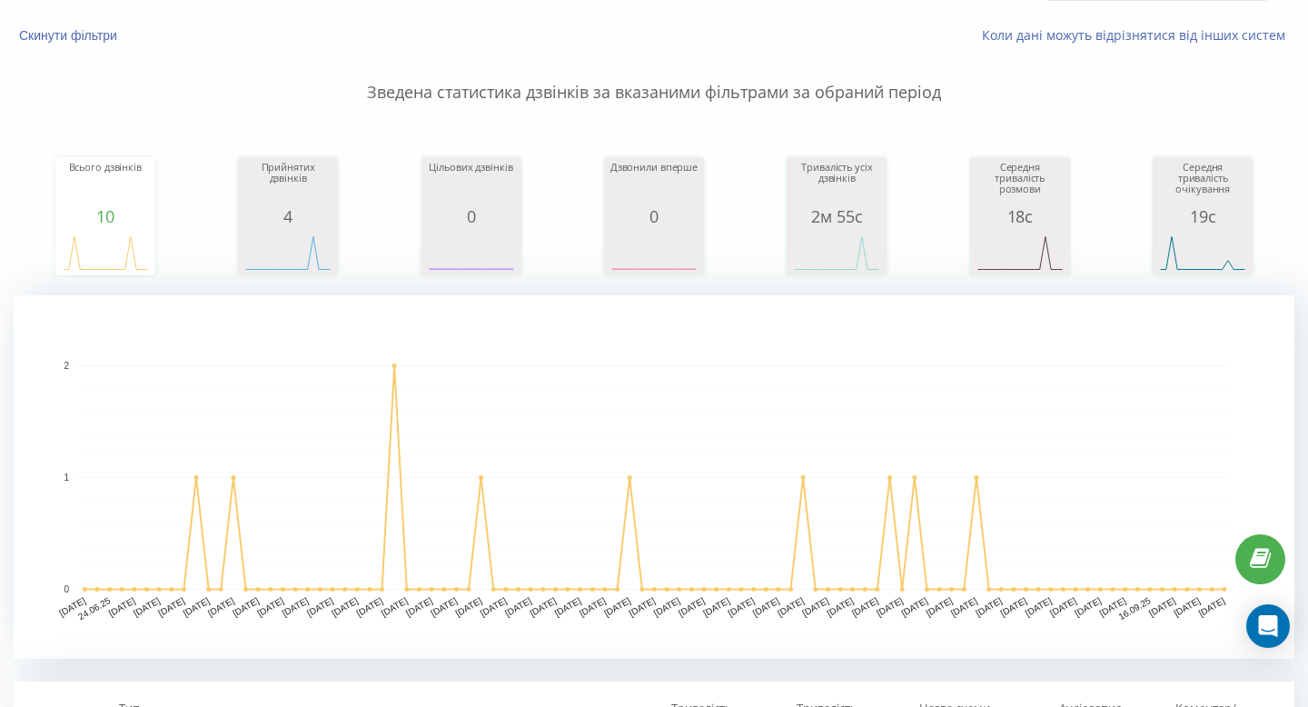
scroll to position [0, 0]
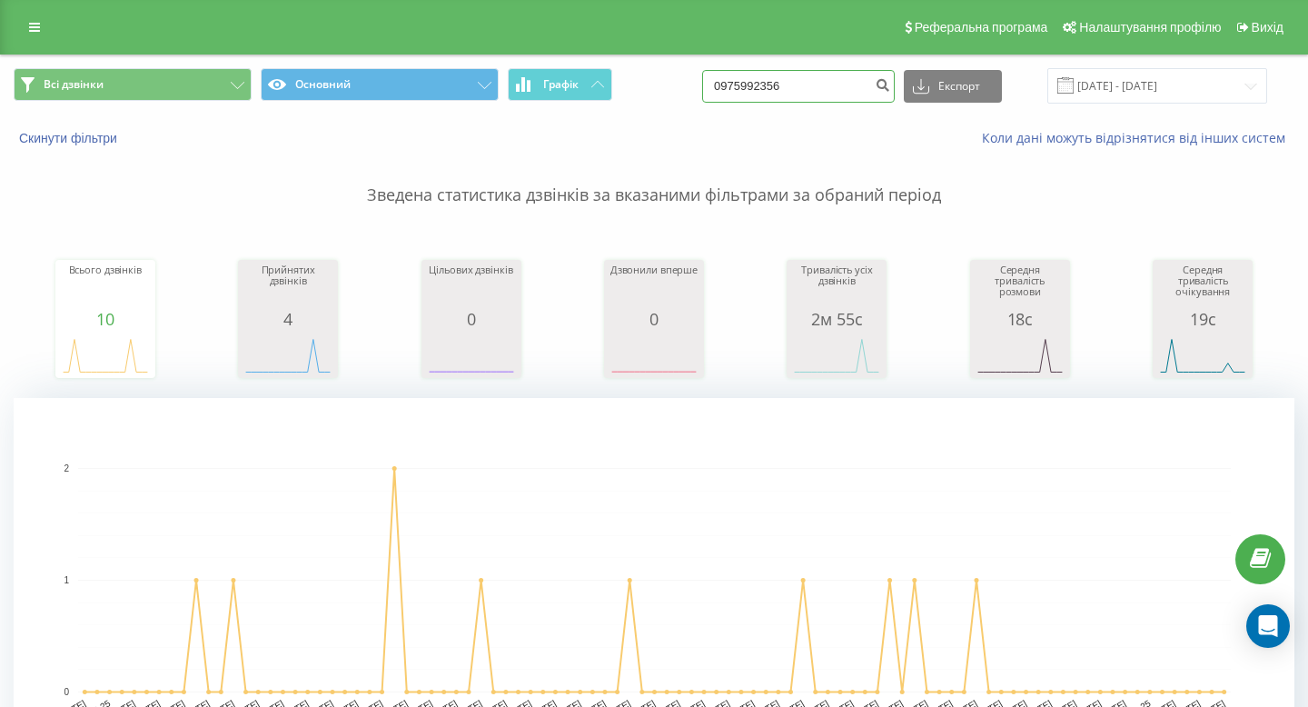
click at [845, 84] on input "0975992356" at bounding box center [798, 86] width 193 height 33
paste input "[PHONE_NUMBER]"
drag, startPoint x: 780, startPoint y: 85, endPoint x: 736, endPoint y: 84, distance: 44.5
click at [736, 84] on div "Всі дзвінки Основний Графік [PHONE_NUMBER] Експорт .csv .xls .xlsx [DATE] - [DA…" at bounding box center [654, 85] width 1281 height 35
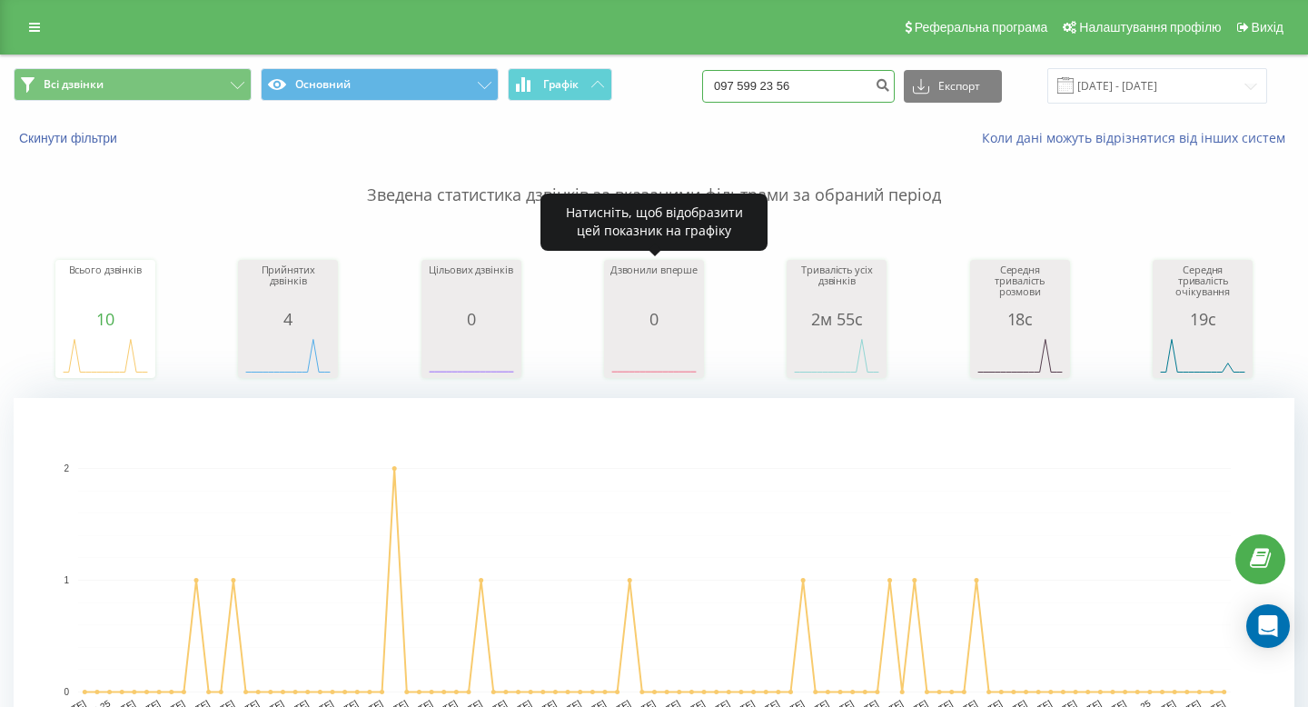
type input "097 599 23 56"
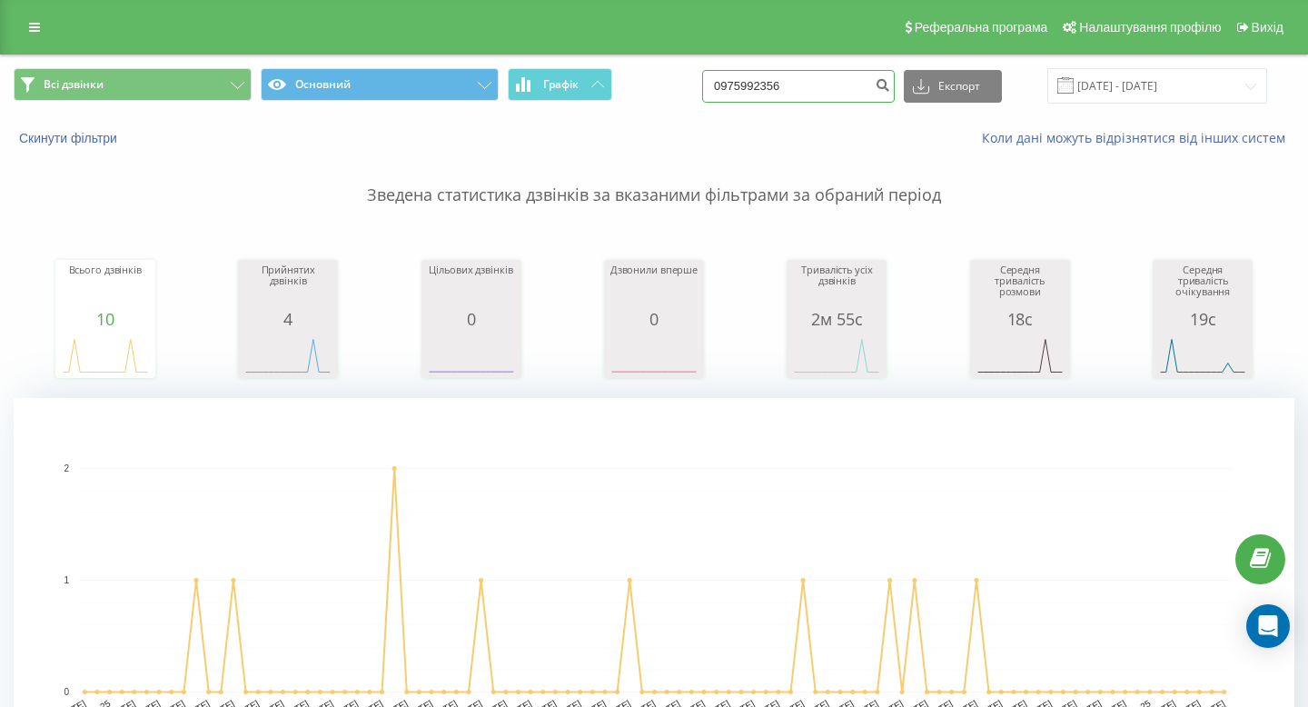
click at [770, 90] on input "0975992356" at bounding box center [798, 86] width 193 height 33
paste input "[PHONE_NUMBER]"
drag, startPoint x: 781, startPoint y: 84, endPoint x: 599, endPoint y: 44, distance: 186.2
click at [654, 84] on div "Всі дзвінки Основний Графік [PHONE_NUMBER] Експорт .csv .xls .xlsx [DATE] - [DA…" at bounding box center [654, 85] width 1281 height 35
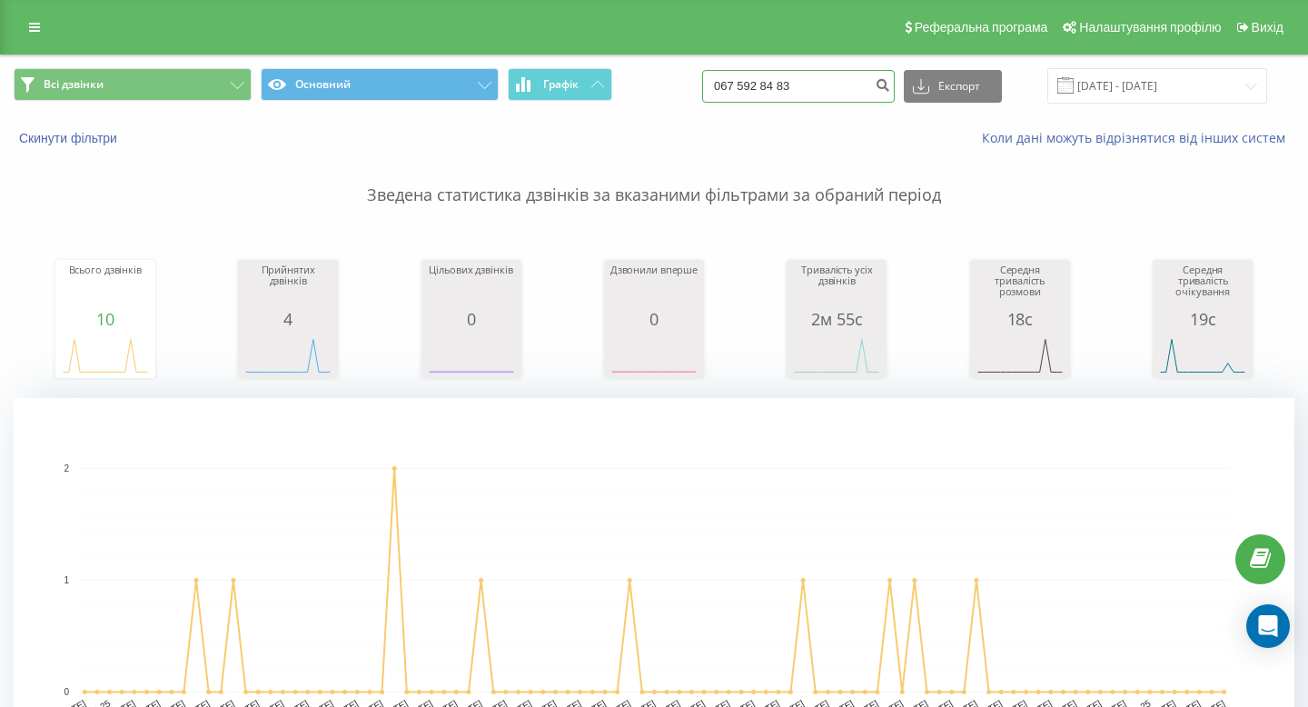
type input "067 592 84 83"
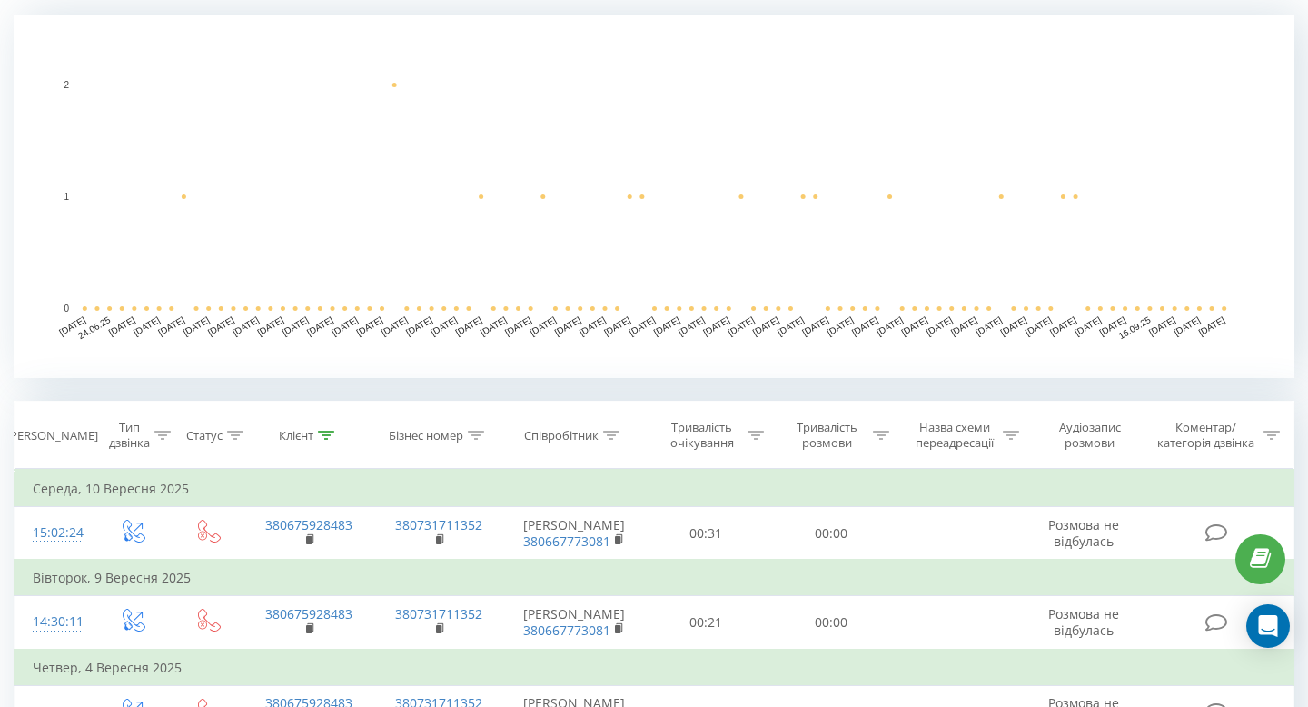
scroll to position [26, 0]
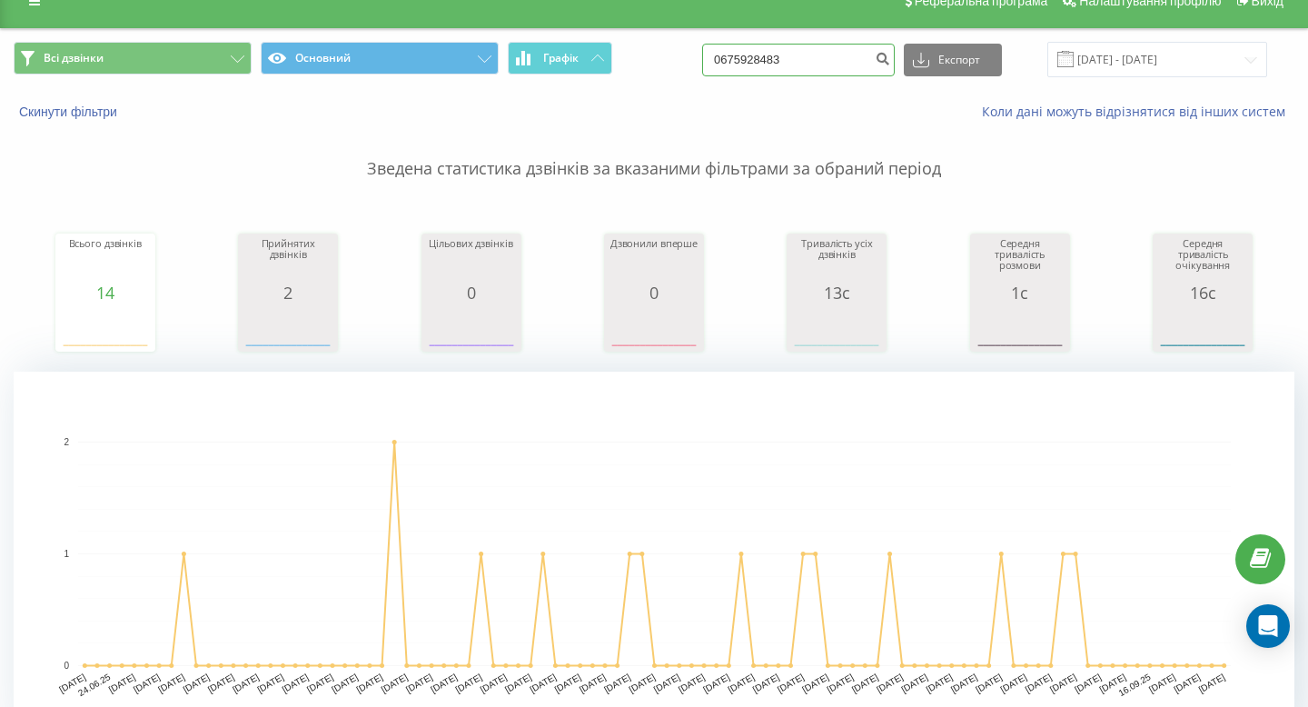
click at [814, 60] on input "0675928483" at bounding box center [798, 60] width 193 height 33
paste input "+38 067 951 75 59"
drag, startPoint x: 779, startPoint y: 60, endPoint x: 577, endPoint y: 56, distance: 202.6
click at [580, 60] on div "Всі дзвінки Основний Графік +38 067 951 75 59 Експорт .csv .xls .xlsx 22.06.202…" at bounding box center [654, 59] width 1281 height 35
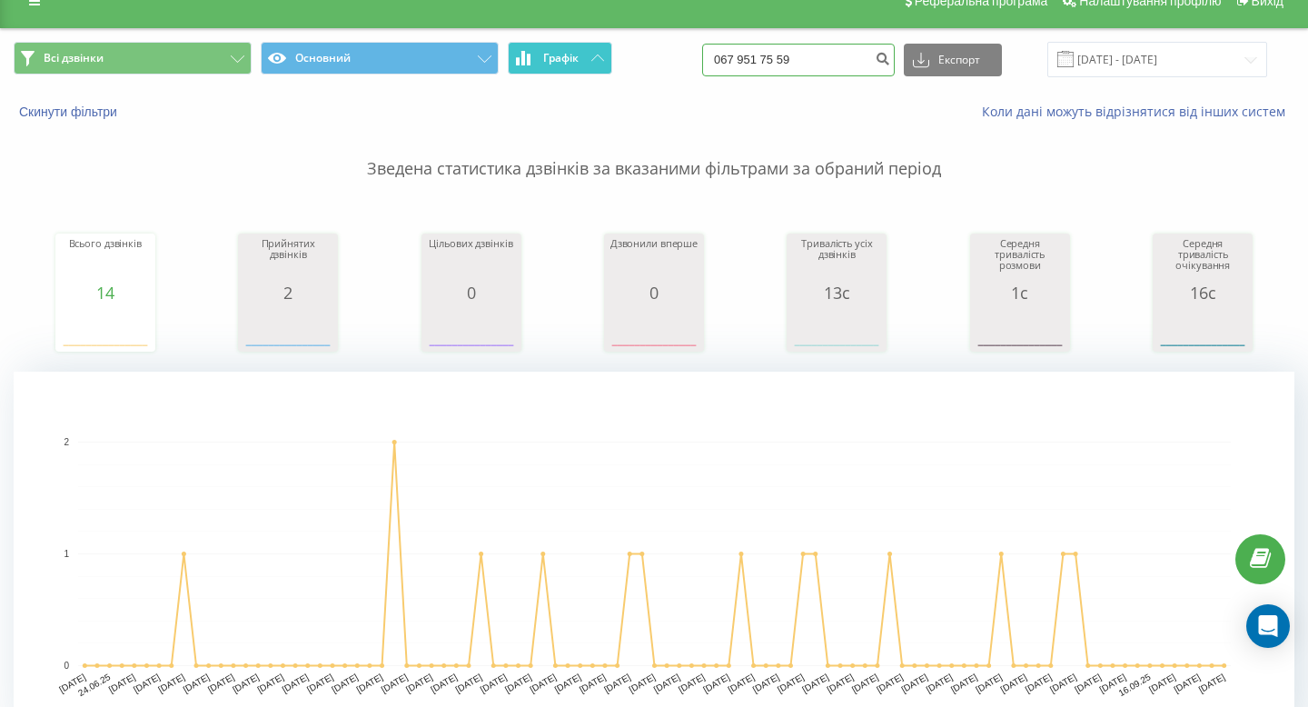
type input "067 951 75 59"
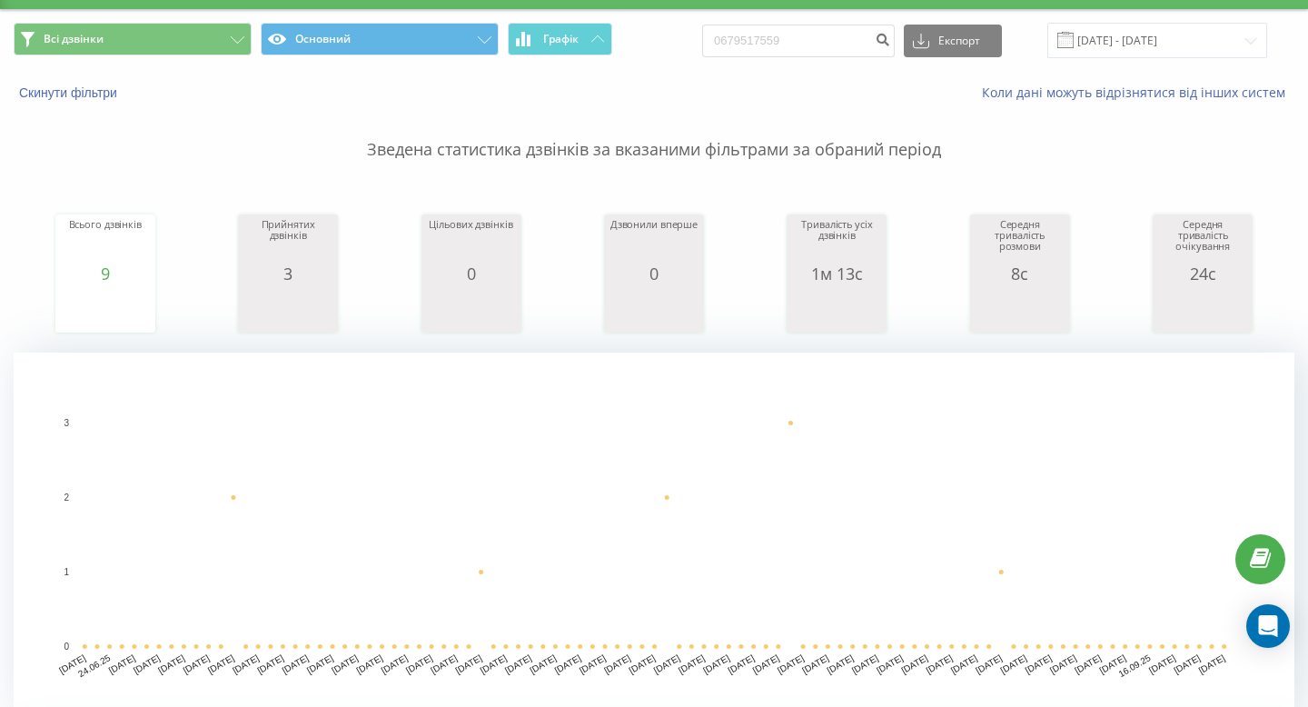
scroll to position [5, 0]
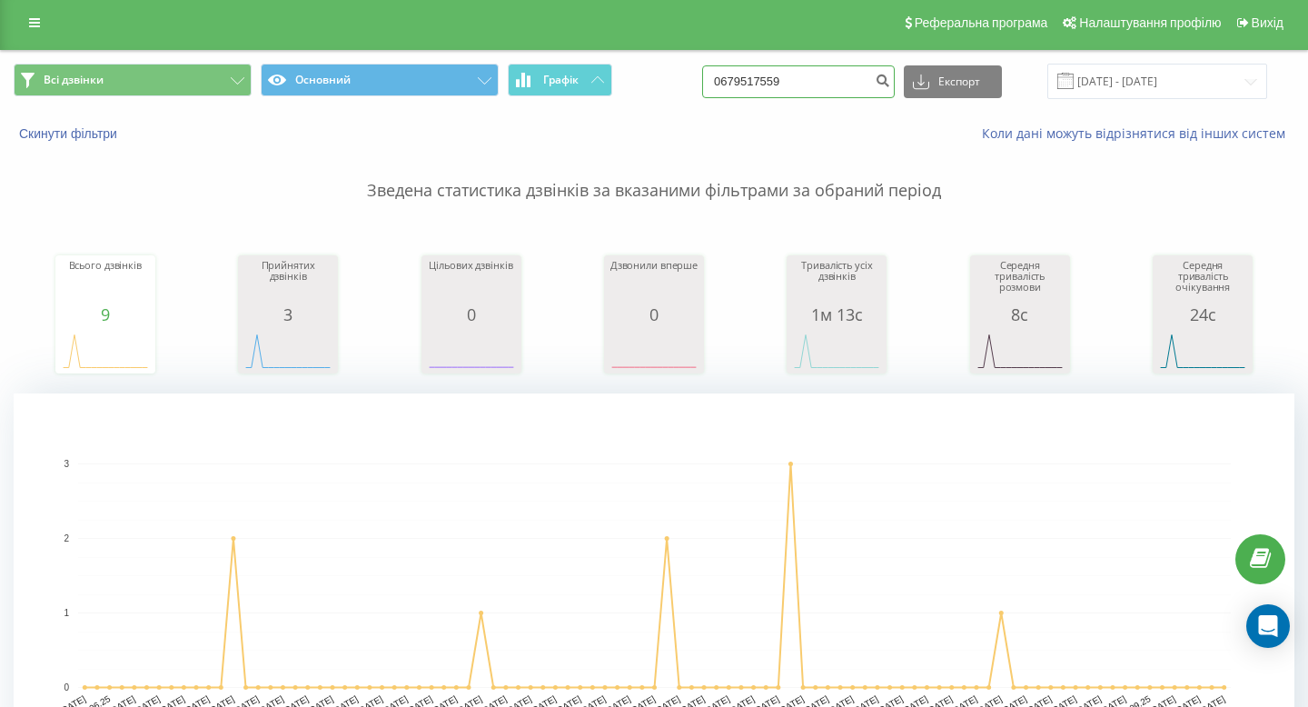
click at [851, 76] on input "0679517559" at bounding box center [798, 81] width 193 height 33
paste input "+38 067 350 19 75"
drag, startPoint x: 781, startPoint y: 79, endPoint x: 672, endPoint y: 74, distance: 109.1
click at [674, 78] on div "Всі дзвінки Основний Графік +38 067 350 19 75 Експорт .csv .xls .xlsx 22.06.202…" at bounding box center [654, 81] width 1281 height 35
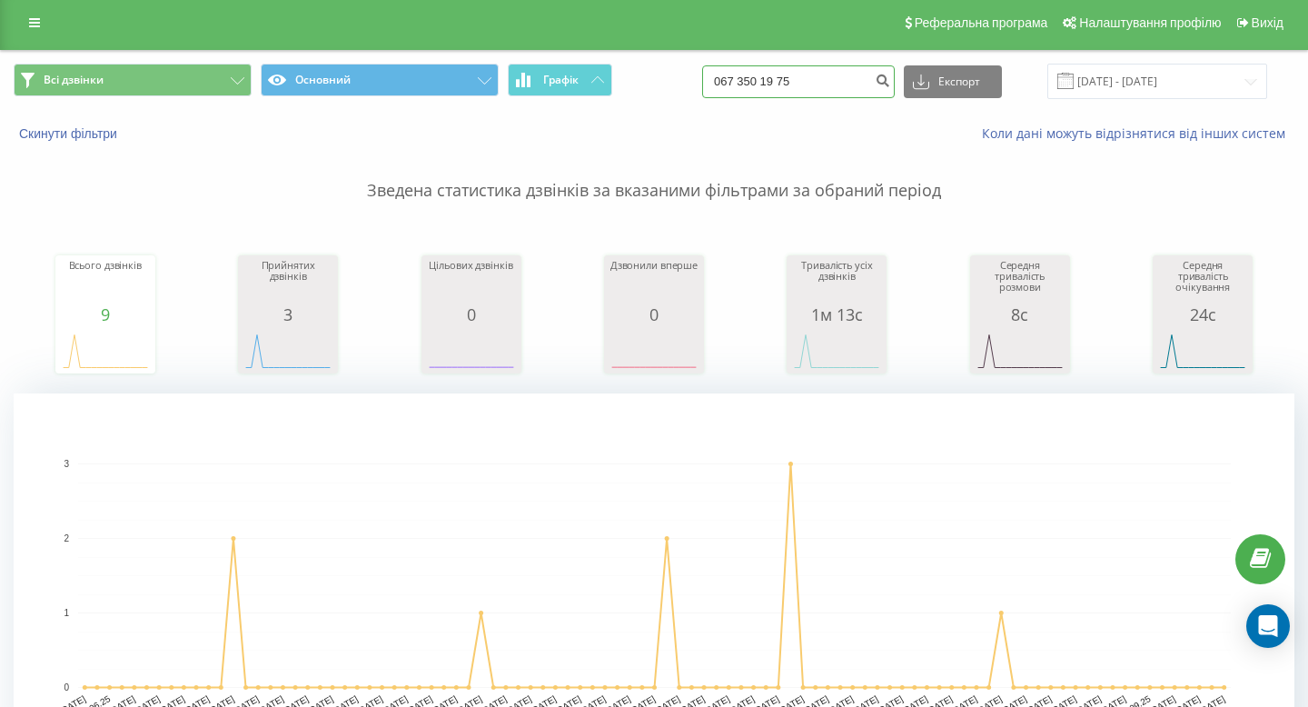
type input "067 350 19 75"
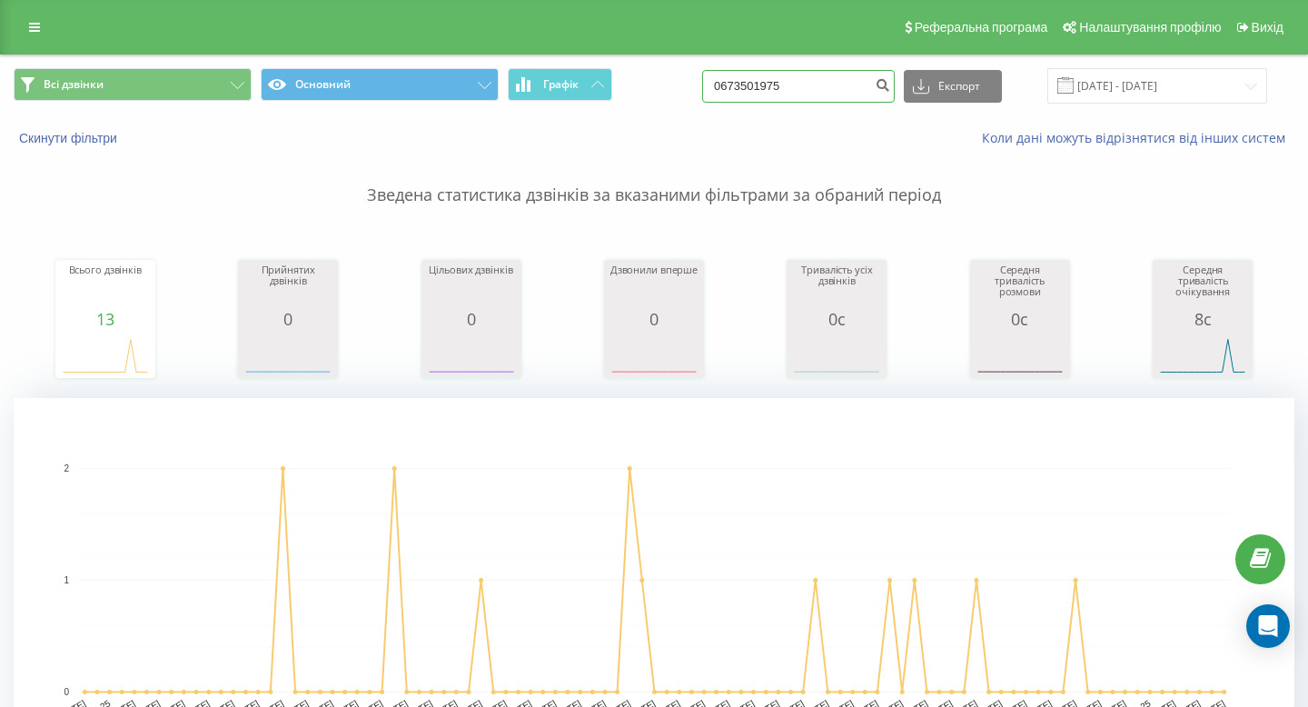
click at [866, 100] on input "0673501975" at bounding box center [798, 86] width 193 height 33
paste input "+38 068 761 98 51"
drag, startPoint x: 782, startPoint y: 84, endPoint x: 609, endPoint y: 70, distance: 174.0
click at [613, 83] on div "Всі дзвінки Основний Графік 068 761 98 51 Експорт .csv .xls .xlsx 22.06.2025 - …" at bounding box center [654, 85] width 1281 height 35
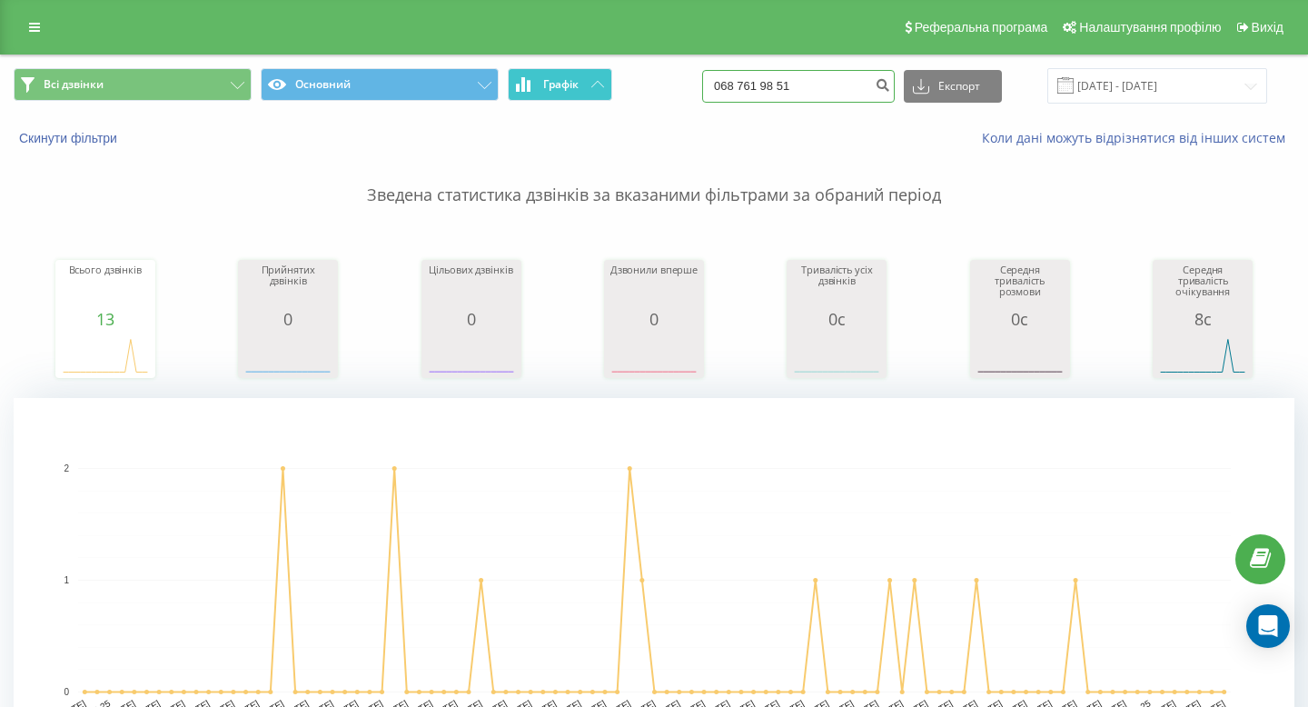
type input "068 761 98 51"
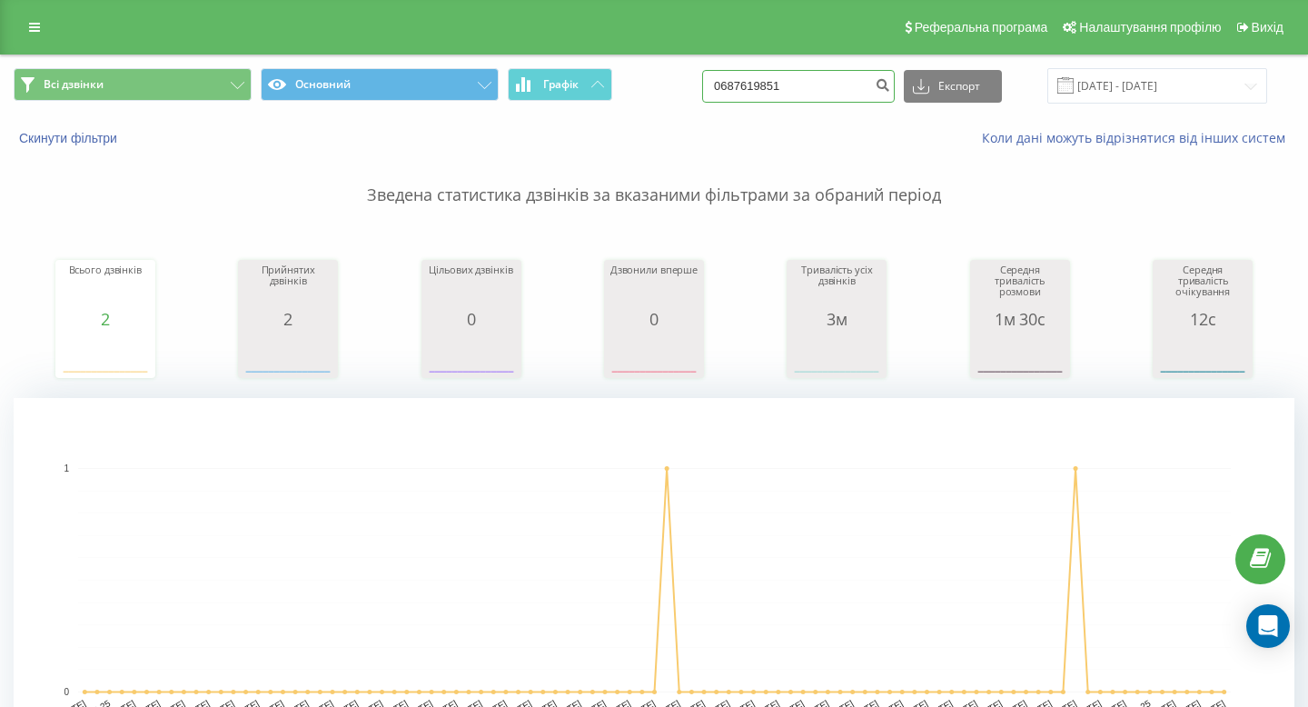
click at [842, 75] on input "0687619851" at bounding box center [798, 86] width 193 height 33
paste input "[PHONE_NUMBER]"
drag, startPoint x: 783, startPoint y: 87, endPoint x: 692, endPoint y: 81, distance: 91.1
click at [701, 87] on div "Всі дзвінки Основний Графік [PHONE_NUMBER] Експорт .csv .xls .xlsx [DATE] - [DA…" at bounding box center [654, 85] width 1281 height 35
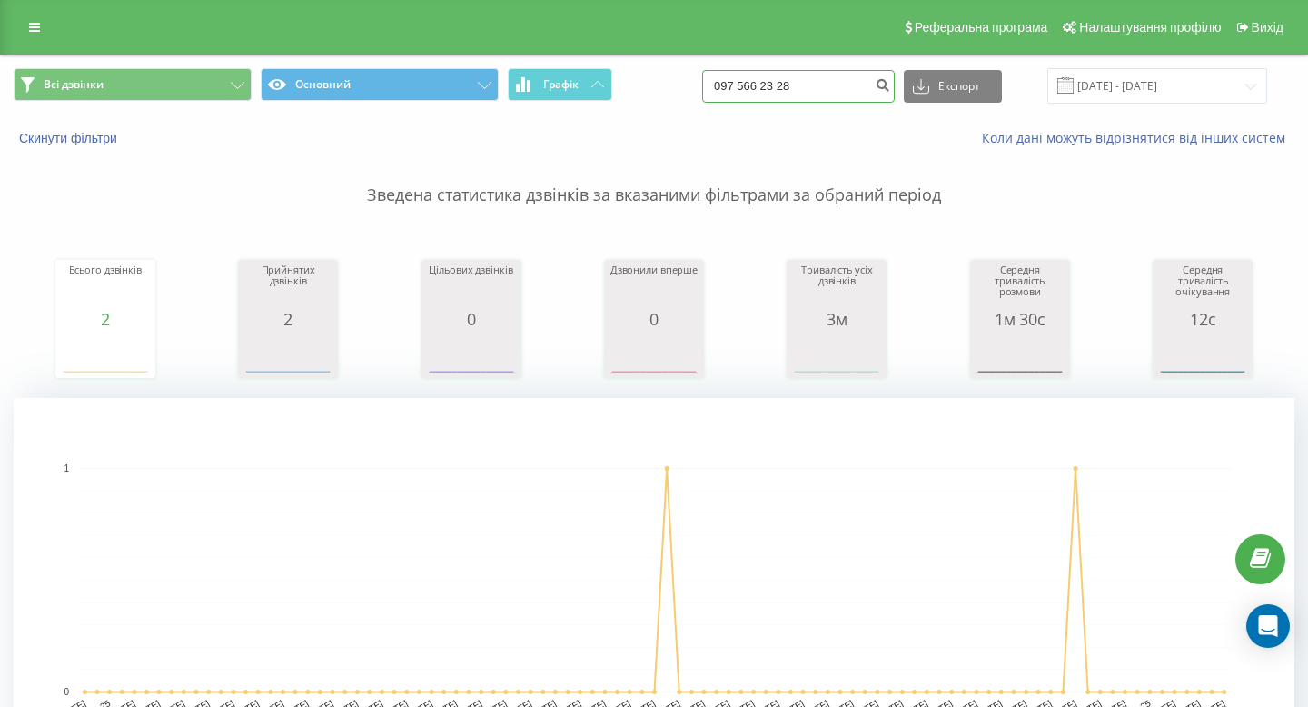
type input "097 566 23 28"
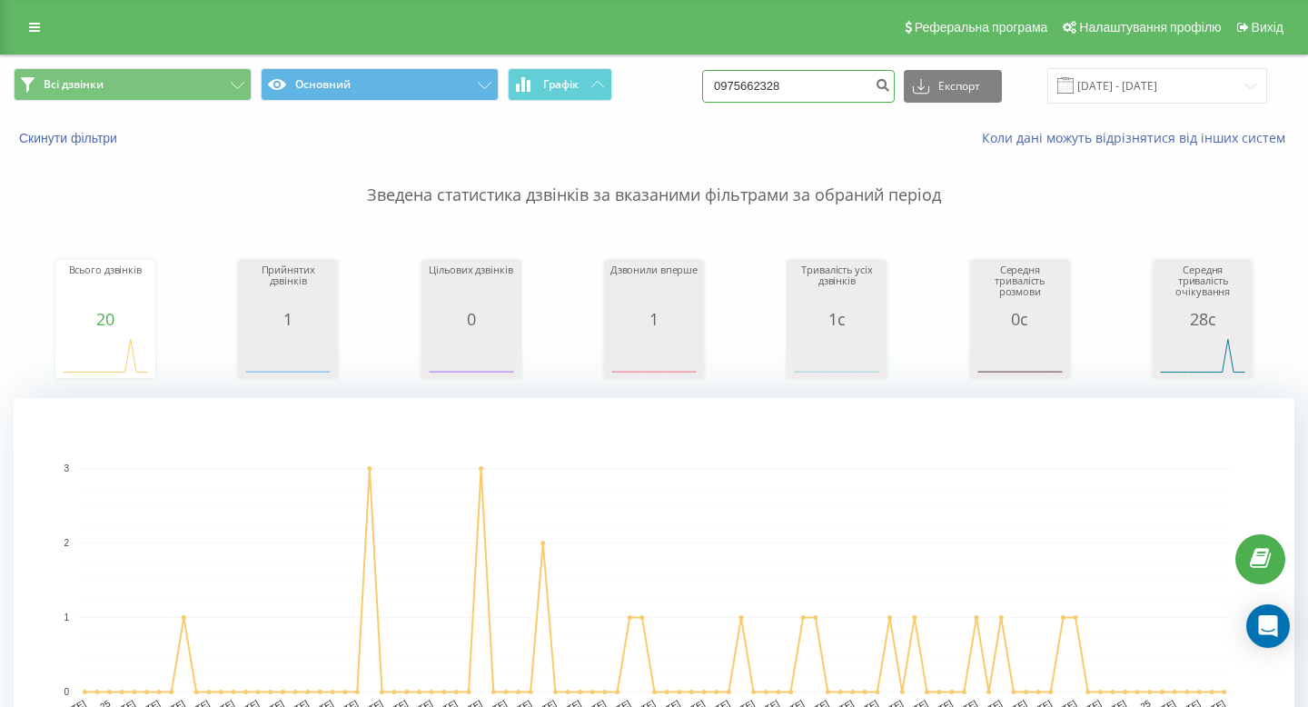
click at [811, 94] on input "0975662328" at bounding box center [798, 86] width 193 height 33
paste input "[PHONE_NUMBER]"
type input "[PHONE_NUMBER]"
drag, startPoint x: 784, startPoint y: 93, endPoint x: 659, endPoint y: 85, distance: 125.6
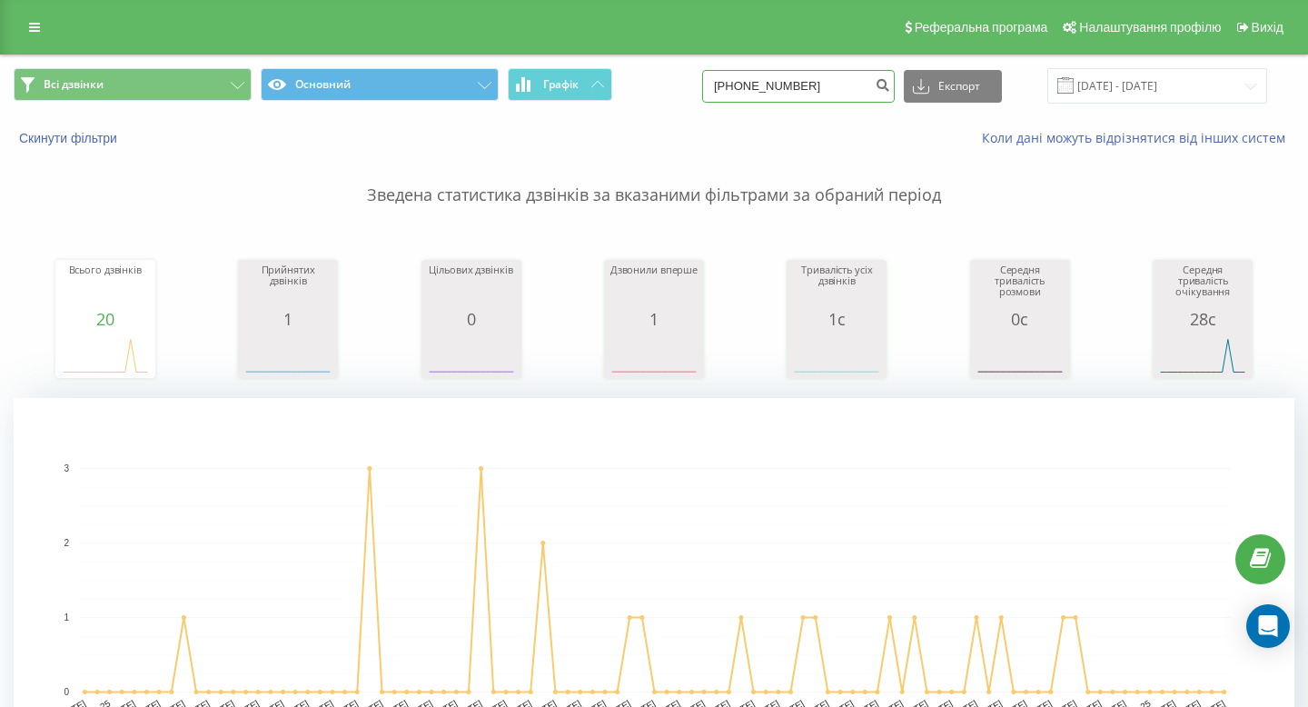
click at [660, 86] on div "Всі дзвінки Основний Графік [PHONE_NUMBER] Експорт .csv .xls .xlsx [DATE] - [DA…" at bounding box center [654, 85] width 1281 height 35
paste input "[PHONE_NUMBER]"
drag, startPoint x: 782, startPoint y: 90, endPoint x: 724, endPoint y: 90, distance: 58.1
click at [731, 90] on div "Всі дзвінки Основний Графік +38 050 101 00 70 Експорт .csv .xls .xlsx 22.06.202…" at bounding box center [654, 85] width 1281 height 35
type input "050 101 00 70"
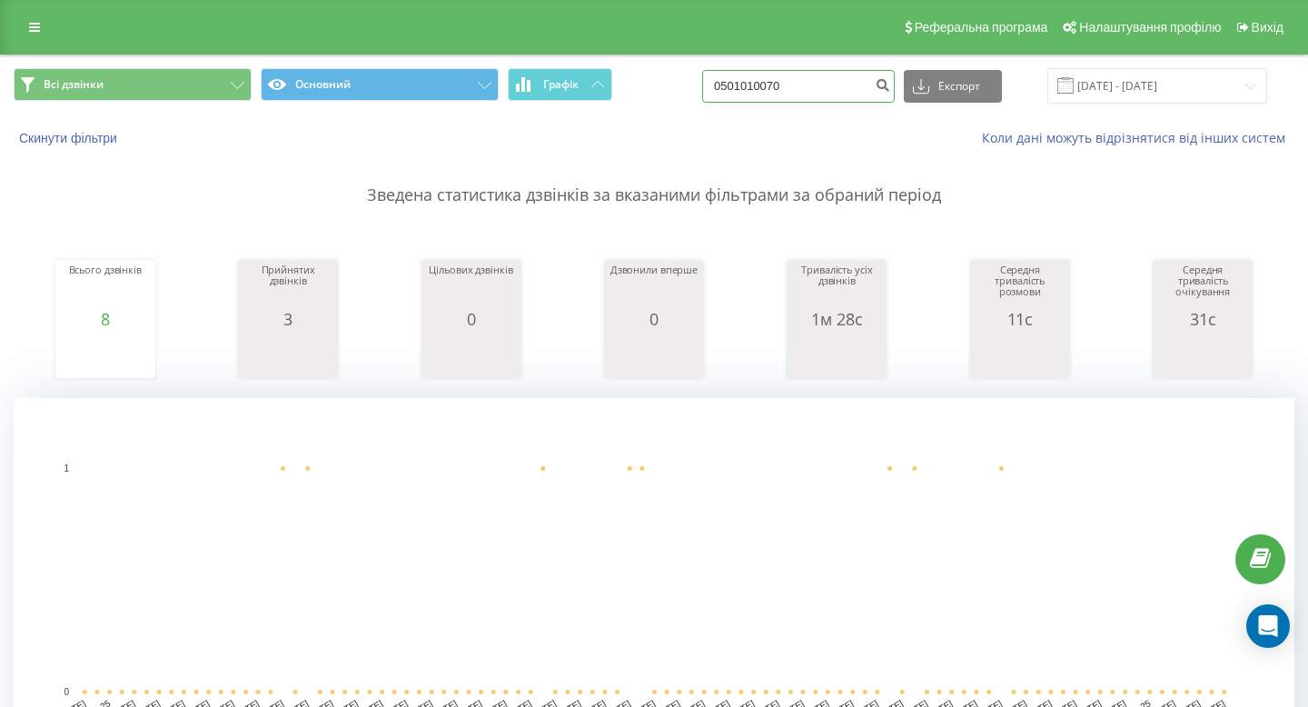
click at [865, 96] on input "0501010070" at bounding box center [798, 86] width 193 height 33
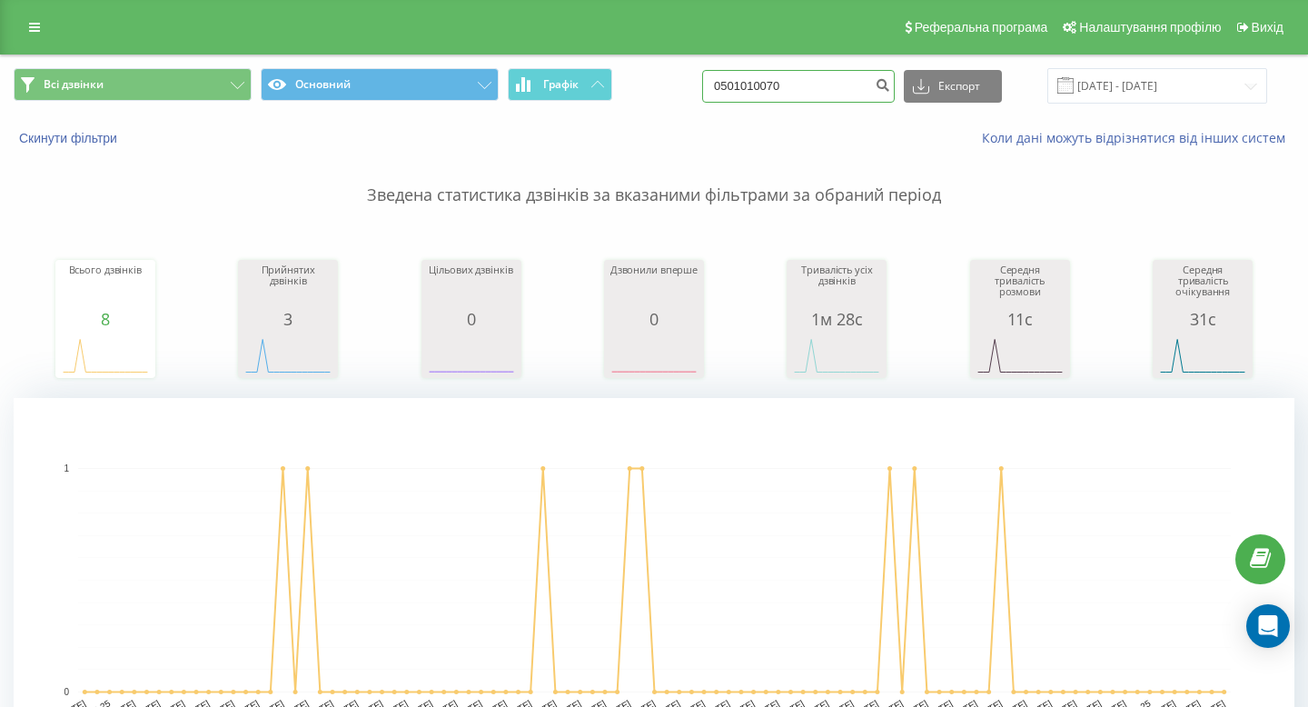
click at [865, 96] on input "0501010070" at bounding box center [798, 86] width 193 height 33
paste input "[PHONE_NUMBER]"
drag, startPoint x: 783, startPoint y: 82, endPoint x: 699, endPoint y: 62, distance: 85.9
click at [699, 76] on div "Всі дзвінки Основний Графік +38 067 520 62 92 Експорт .csv .xls .xlsx 22.06.202…" at bounding box center [654, 85] width 1281 height 35
type input "067 520 62 92"
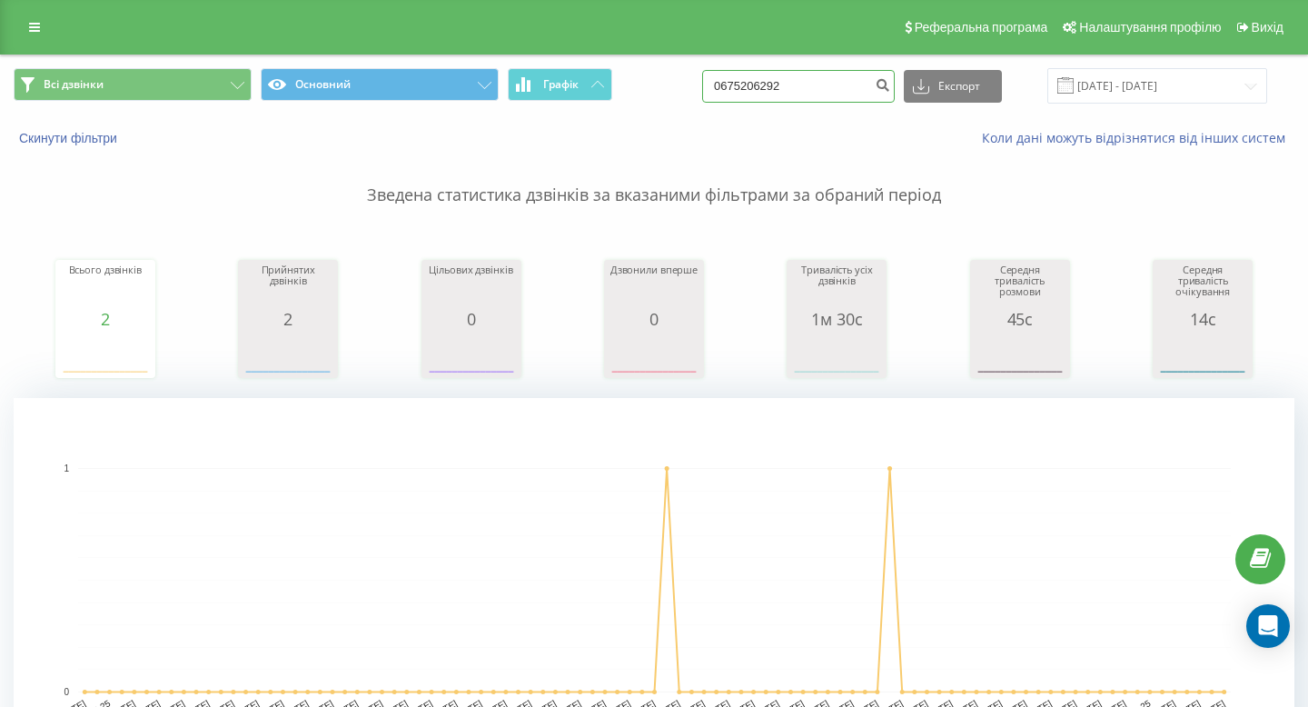
click at [850, 86] on input "0675206292" at bounding box center [798, 86] width 193 height 33
click at [850, 87] on input "0675206292" at bounding box center [798, 86] width 193 height 33
paste input "+38 096 484 49 04"
drag, startPoint x: 779, startPoint y: 87, endPoint x: 708, endPoint y: 84, distance: 71.8
click at [711, 87] on div "Всі дзвінки Основний Графік +38 096 484 49 04 Експорт .csv .xls .xlsx 22.06.202…" at bounding box center [654, 85] width 1281 height 35
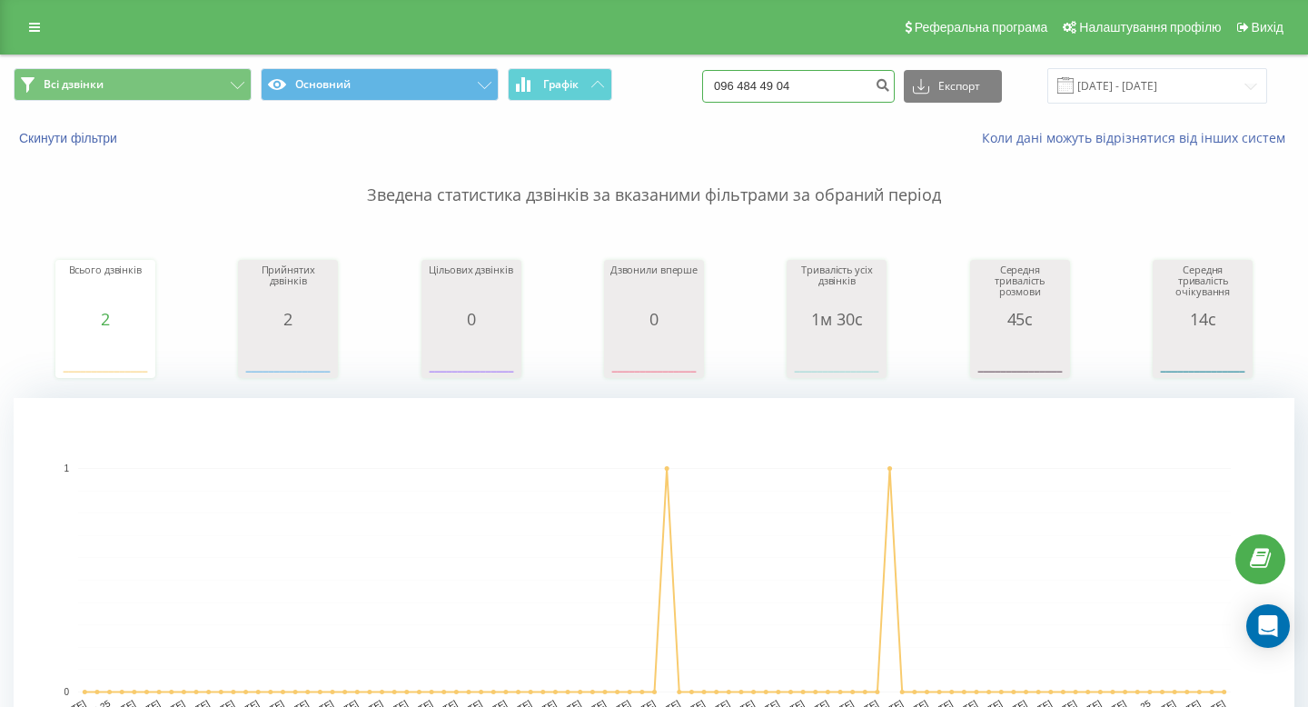
type input "096 484 49 04"
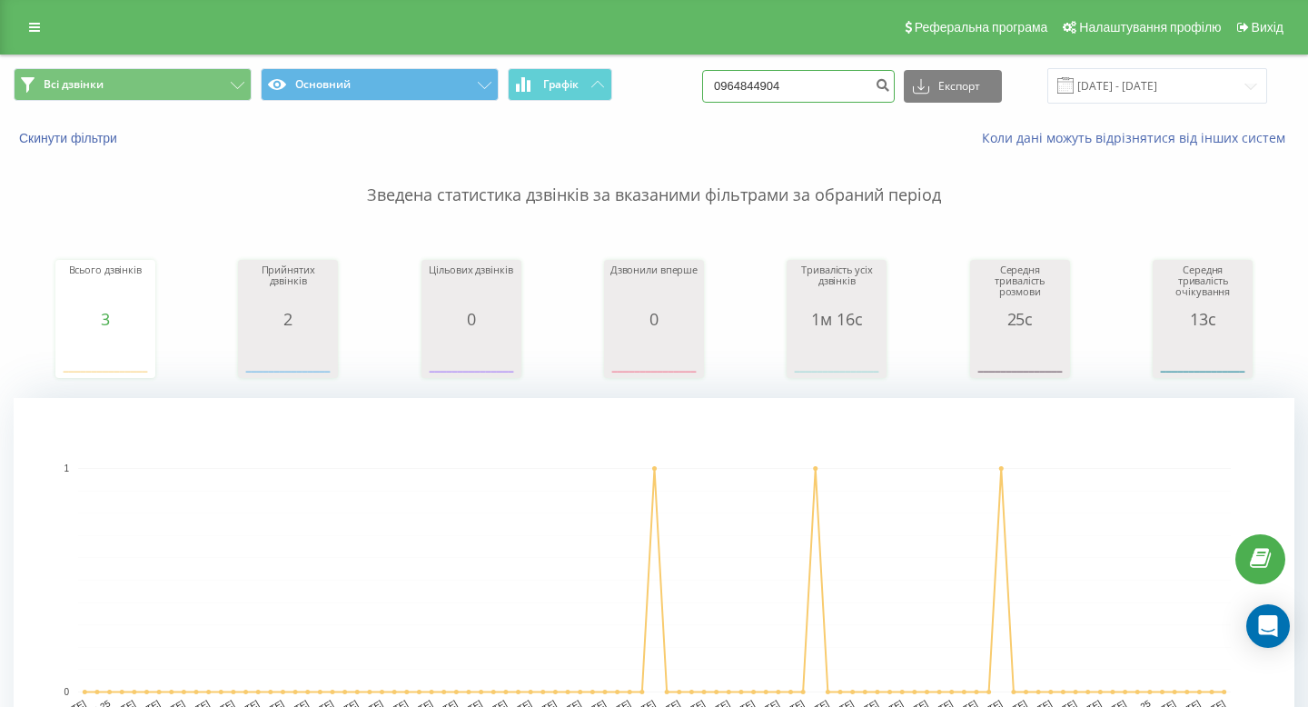
click at [812, 81] on input "0964844904" at bounding box center [798, 86] width 193 height 33
paste input "[PHONE_NUMBER]"
drag, startPoint x: 768, startPoint y: 85, endPoint x: 654, endPoint y: 80, distance: 113.7
click at [658, 85] on div "Всі дзвінки Основний Графік +38 097 911 18 00 Експорт .csv .xls .xlsx 22.06.202…" at bounding box center [654, 85] width 1281 height 35
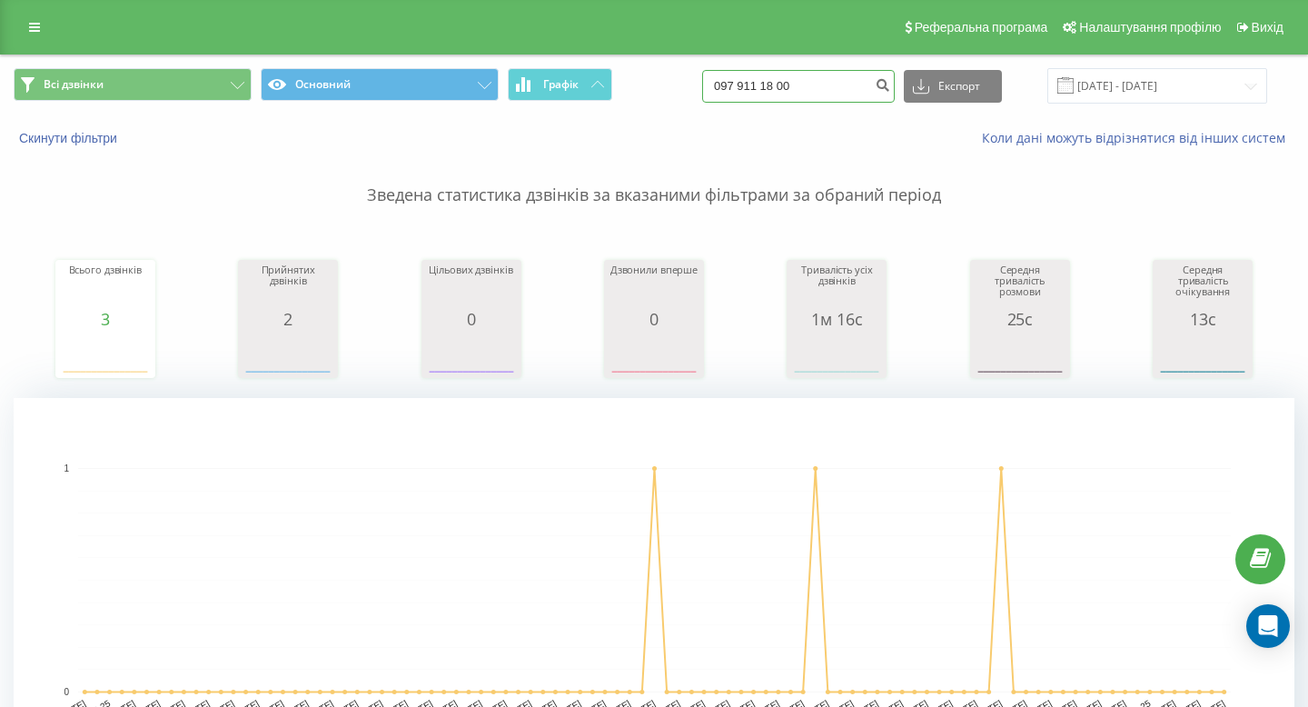
type input "097 911 18 00"
click at [788, 89] on input "0979111800" at bounding box center [798, 86] width 193 height 33
paste input "+38 067 383 40 16"
drag, startPoint x: 778, startPoint y: 84, endPoint x: 716, endPoint y: 84, distance: 62.7
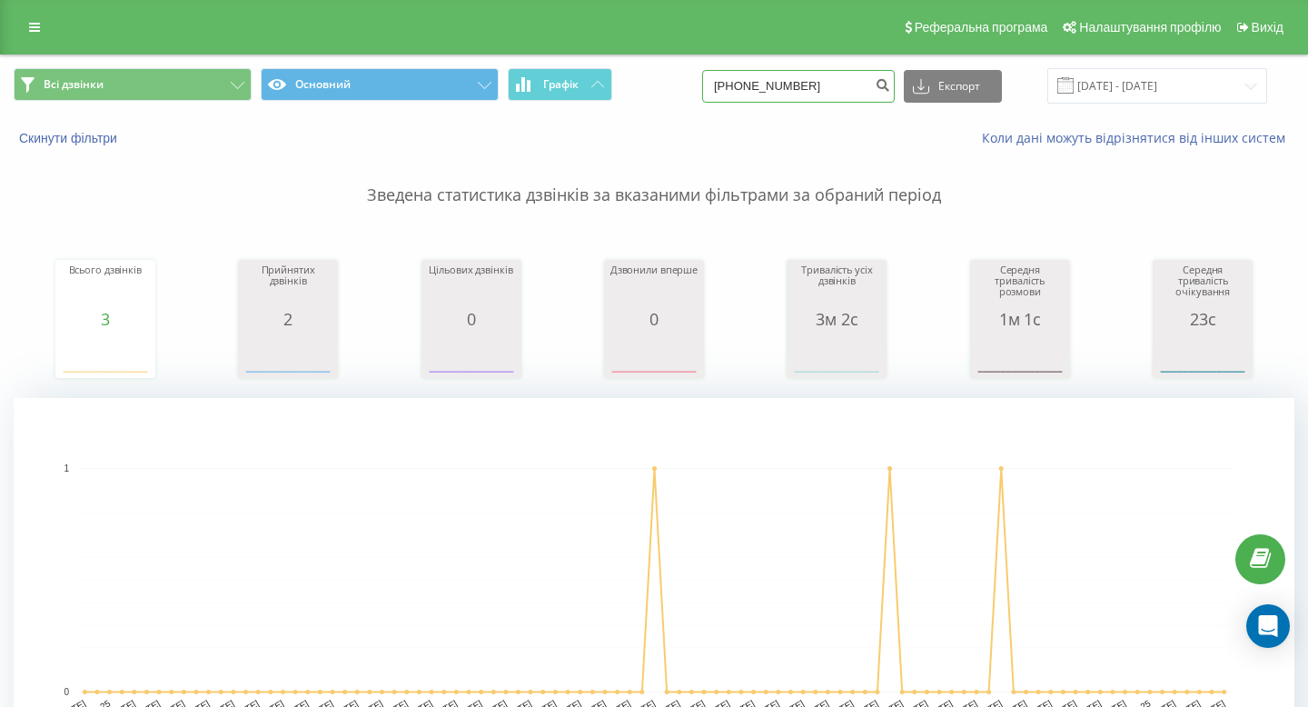
click at [716, 84] on div "Всі дзвінки Основний Графік +38 067 383 40 16 Експорт .csv .xls .xlsx 22.06.202…" at bounding box center [654, 85] width 1281 height 35
type input "067 383 40 16"
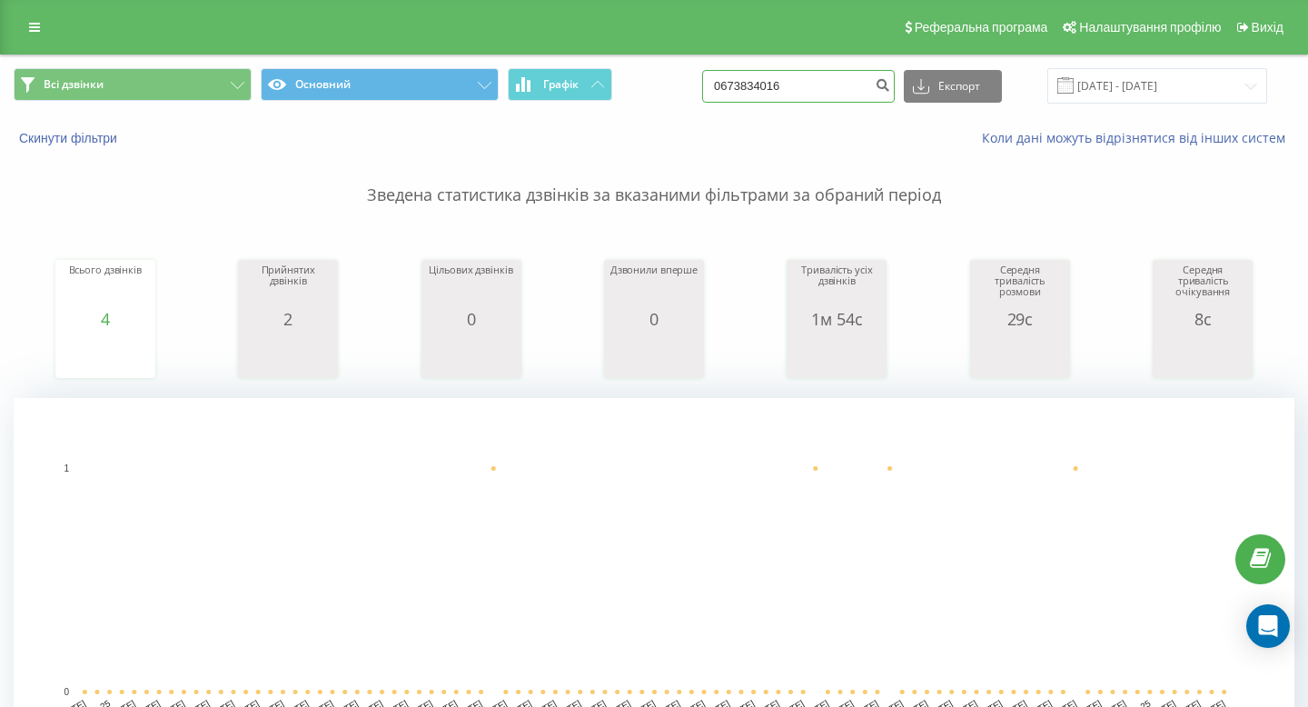
click at [815, 76] on input "0673834016" at bounding box center [798, 86] width 193 height 33
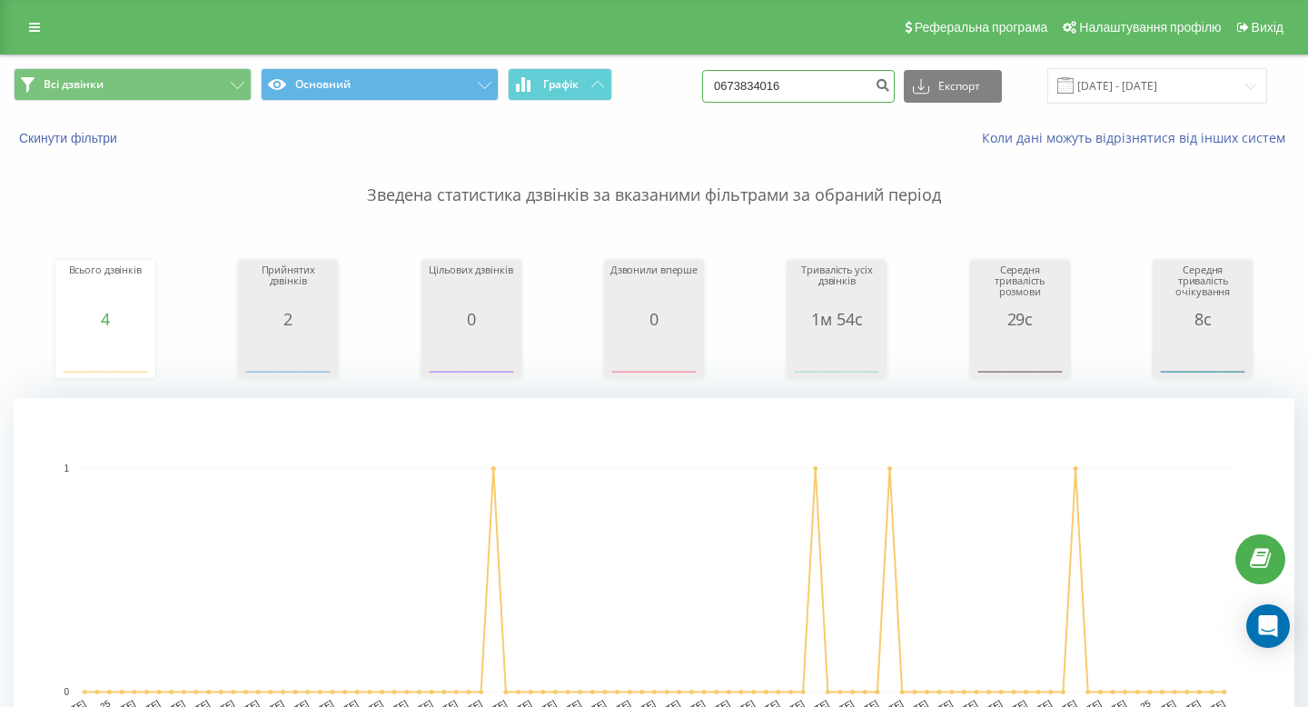
click at [815, 76] on input "0673834016" at bounding box center [798, 86] width 193 height 33
paste input "+38 096 538 76 44"
drag, startPoint x: 784, startPoint y: 83, endPoint x: 702, endPoint y: 81, distance: 81.8
click at [702, 81] on div "Всі дзвінки Основний Графік 096 538 76 44 Експорт .csv .xls .xlsx 22.06.2025 - …" at bounding box center [654, 85] width 1281 height 35
type input "096 538 76 44"
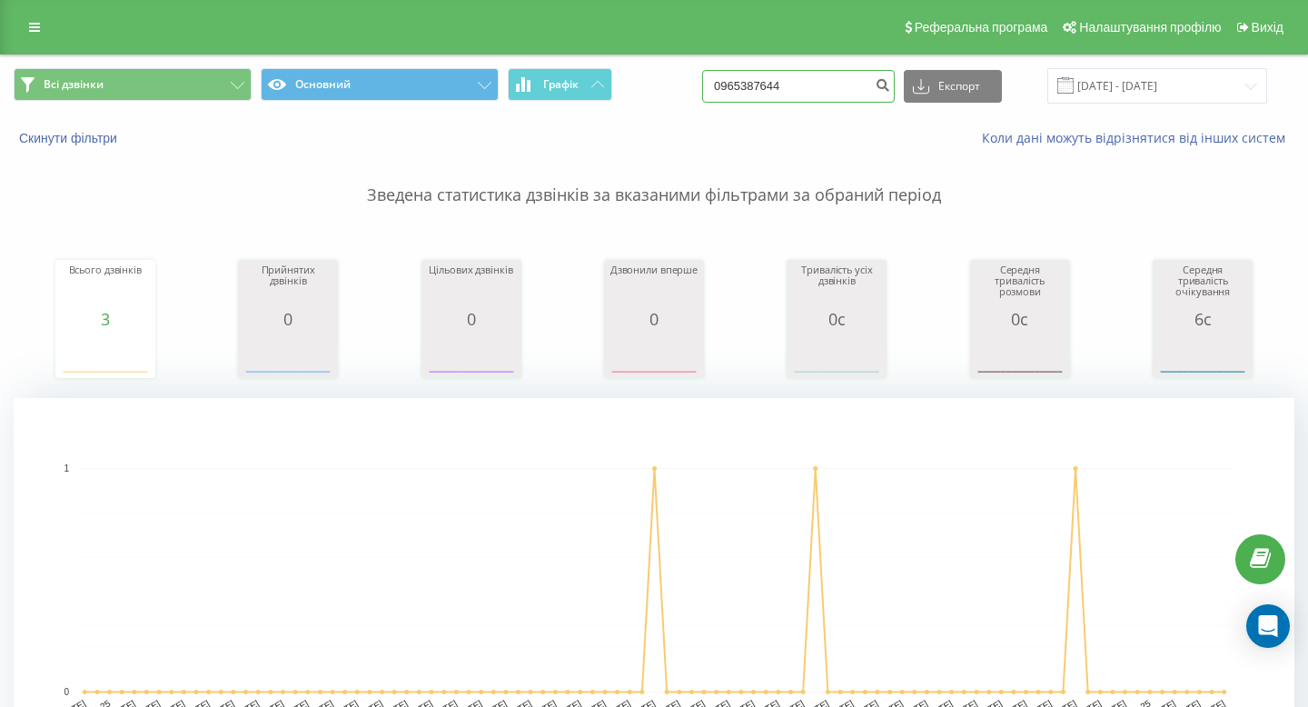
click at [786, 74] on input "0965387644" at bounding box center [798, 86] width 193 height 33
paste input "+38 097 164 31 30"
drag, startPoint x: 778, startPoint y: 80, endPoint x: 629, endPoint y: 80, distance: 149.9
click at [629, 80] on div "Всі дзвінки Основний Графік +38 097 164 31 30 Експорт .csv .xls .xlsx 22.06.202…" at bounding box center [654, 85] width 1281 height 35
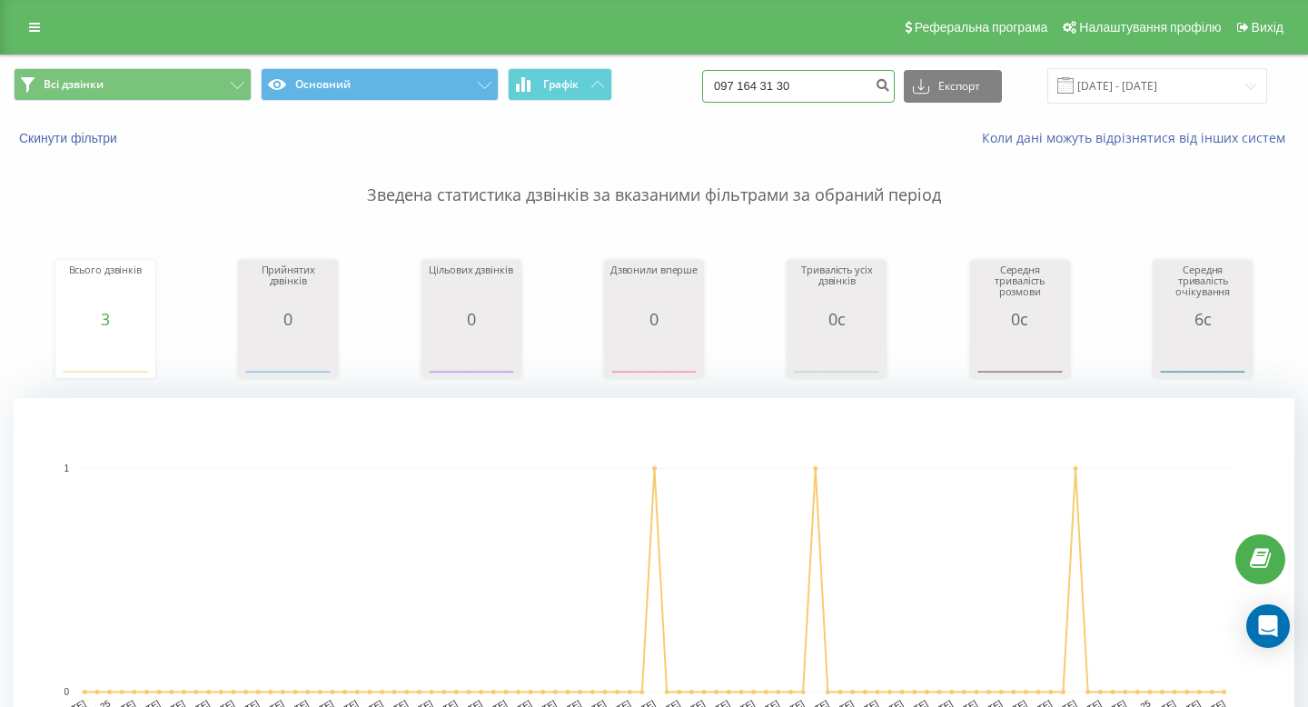
type input "097 164 31 30"
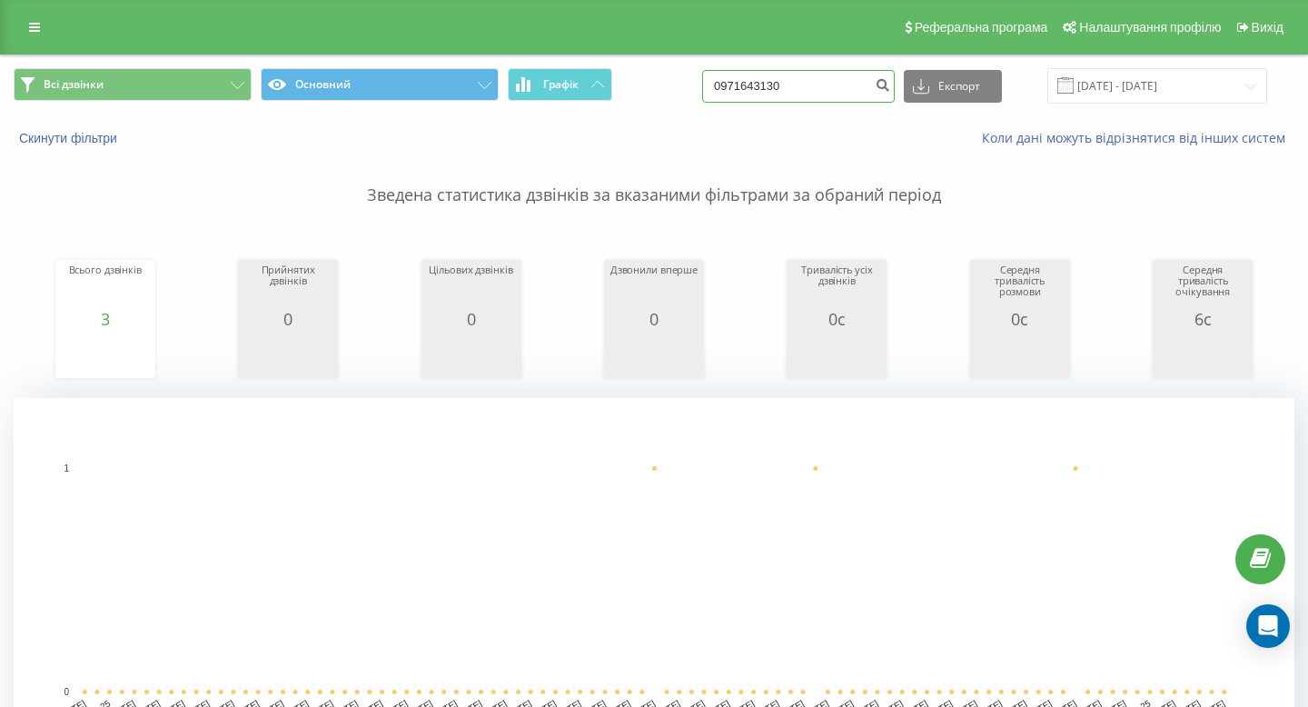
click at [794, 80] on input "0971643130" at bounding box center [798, 86] width 193 height 33
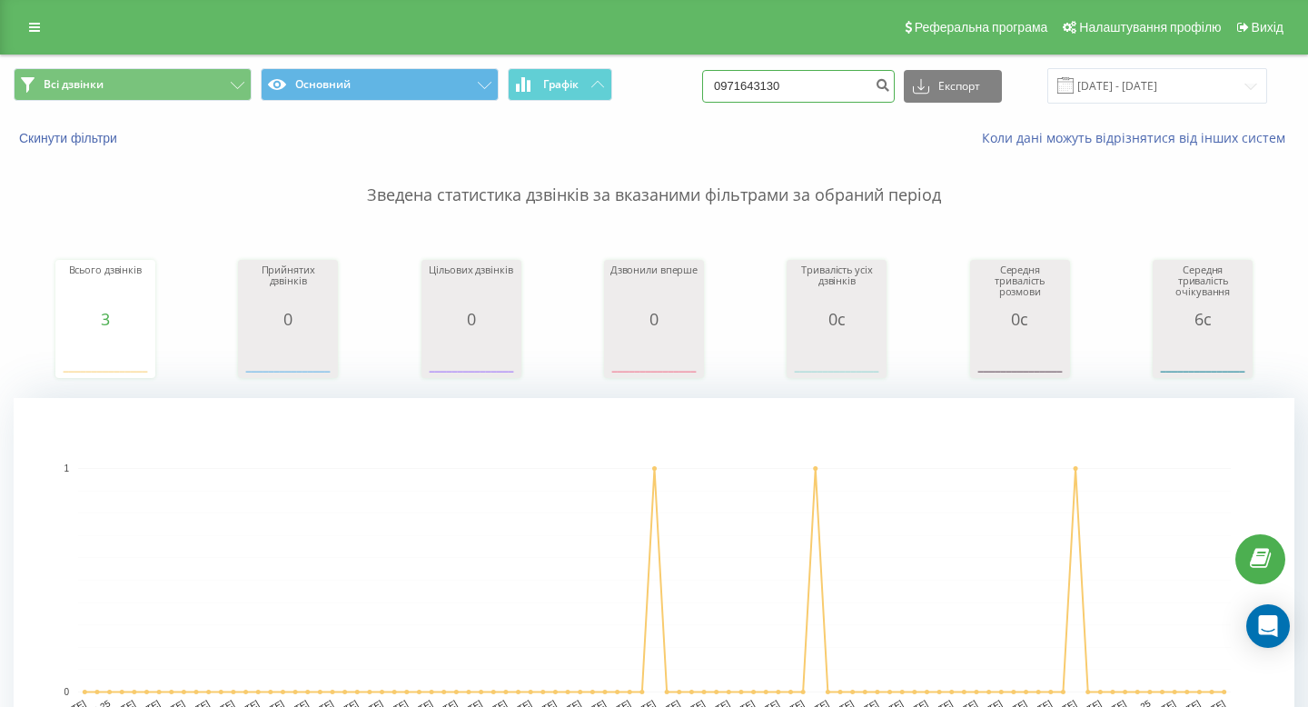
click at [794, 81] on input "0971643130" at bounding box center [798, 86] width 193 height 33
paste input "+38 067 421 66 87"
drag, startPoint x: 780, startPoint y: 87, endPoint x: 674, endPoint y: 87, distance: 106.3
click at [680, 87] on div "Всі дзвінки Основний Графік +38 067 421 66 87 Експорт .csv .xls .xlsx 22.06.202…" at bounding box center [654, 85] width 1281 height 35
type input "067 421 66 87"
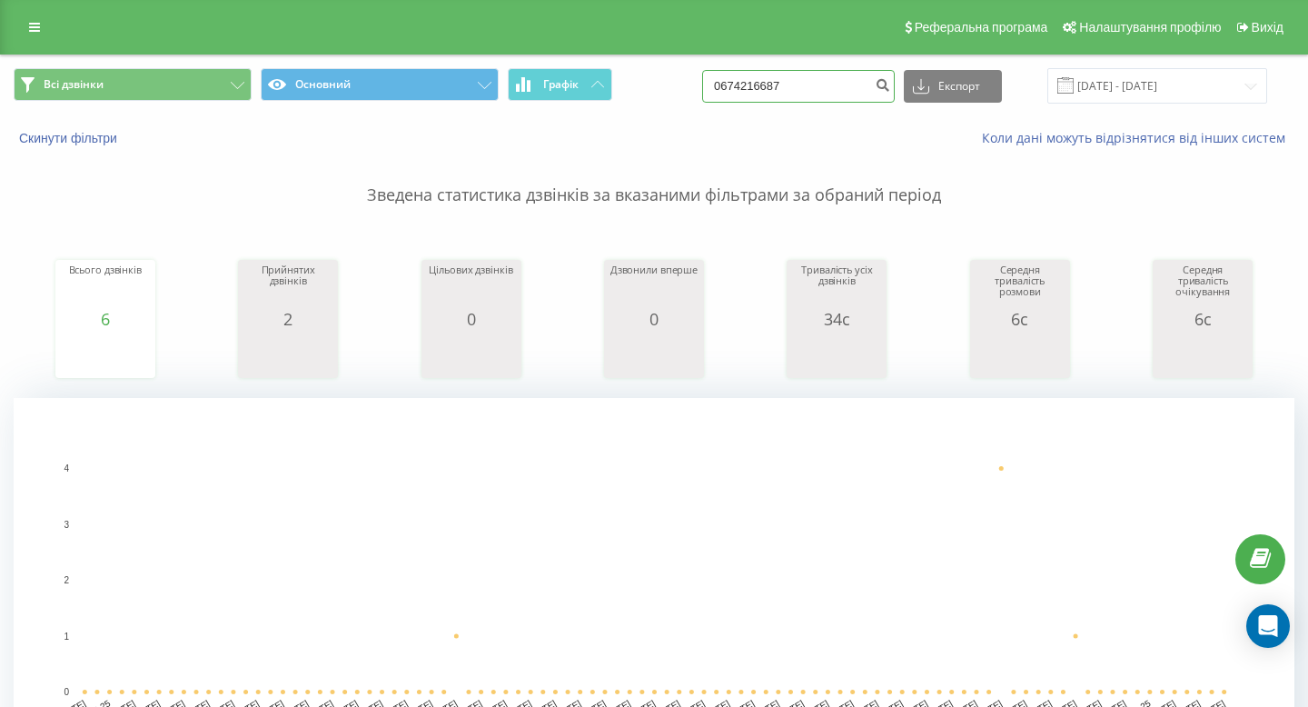
click at [788, 81] on input "0674216687" at bounding box center [798, 86] width 193 height 33
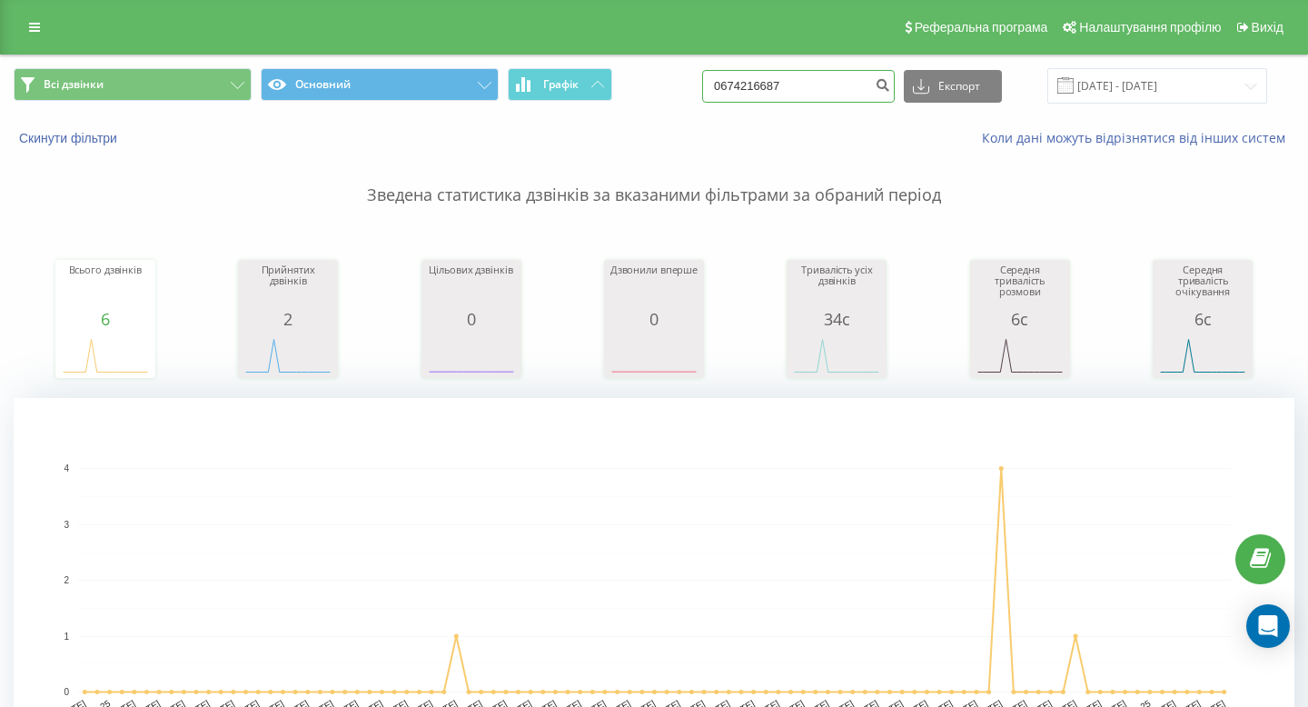
click at [788, 81] on input "0674216687" at bounding box center [798, 86] width 193 height 33
paste input "+38 067 351 24 71"
drag, startPoint x: 780, startPoint y: 84, endPoint x: 614, endPoint y: 65, distance: 167.2
click at [618, 72] on div "Всі дзвінки Основний Графік +38 067 351 24 71 Експорт .csv .xls .xlsx 22.06.202…" at bounding box center [654, 85] width 1281 height 35
type input "067 351 24 71"
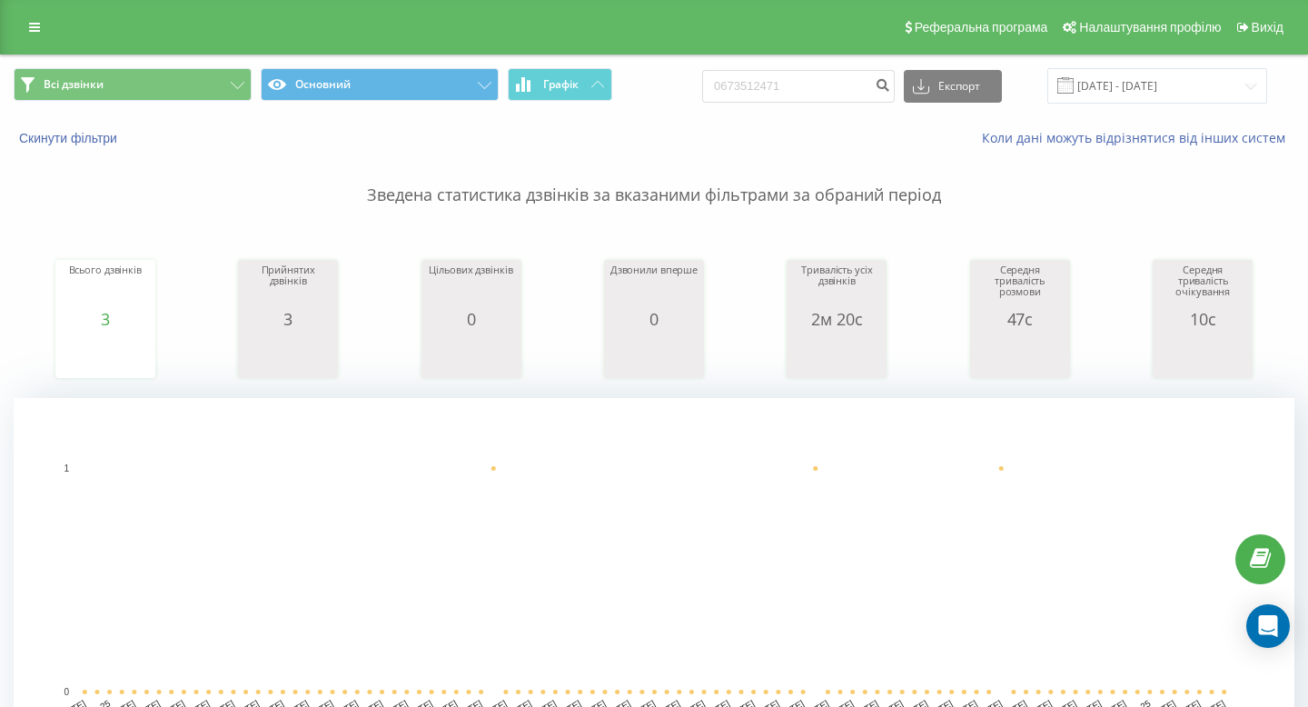
click at [881, 187] on p "Зведена статистика дзвінків за вказаними фільтрами за обраний період" at bounding box center [654, 177] width 1281 height 60
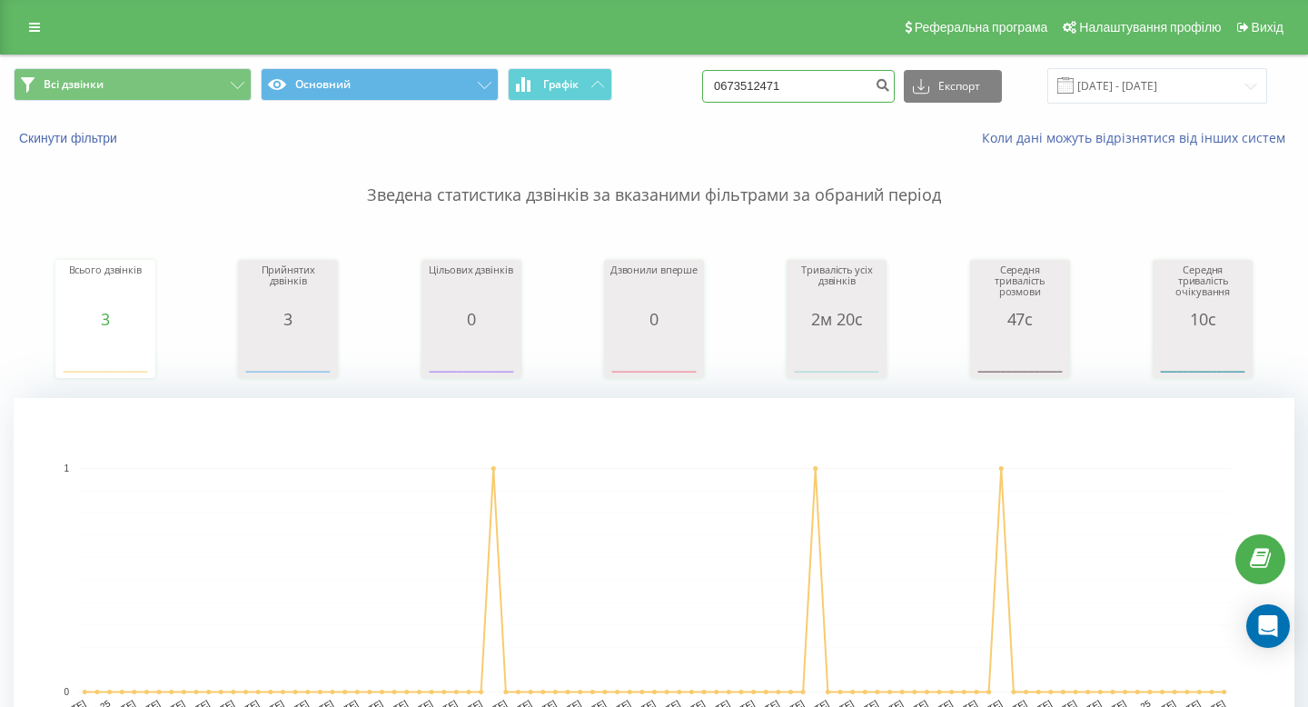
click at [867, 96] on input "0673512471" at bounding box center [798, 86] width 193 height 33
paste input "[PHONE_NUMBER]"
drag, startPoint x: 780, startPoint y: 85, endPoint x: 420, endPoint y: 81, distance: 360.6
click at [441, 84] on div "Всі дзвінки Основний Графік [PHONE_NUMBER] Експорт .csv .xls .xlsx [DATE] - [DA…" at bounding box center [654, 85] width 1281 height 35
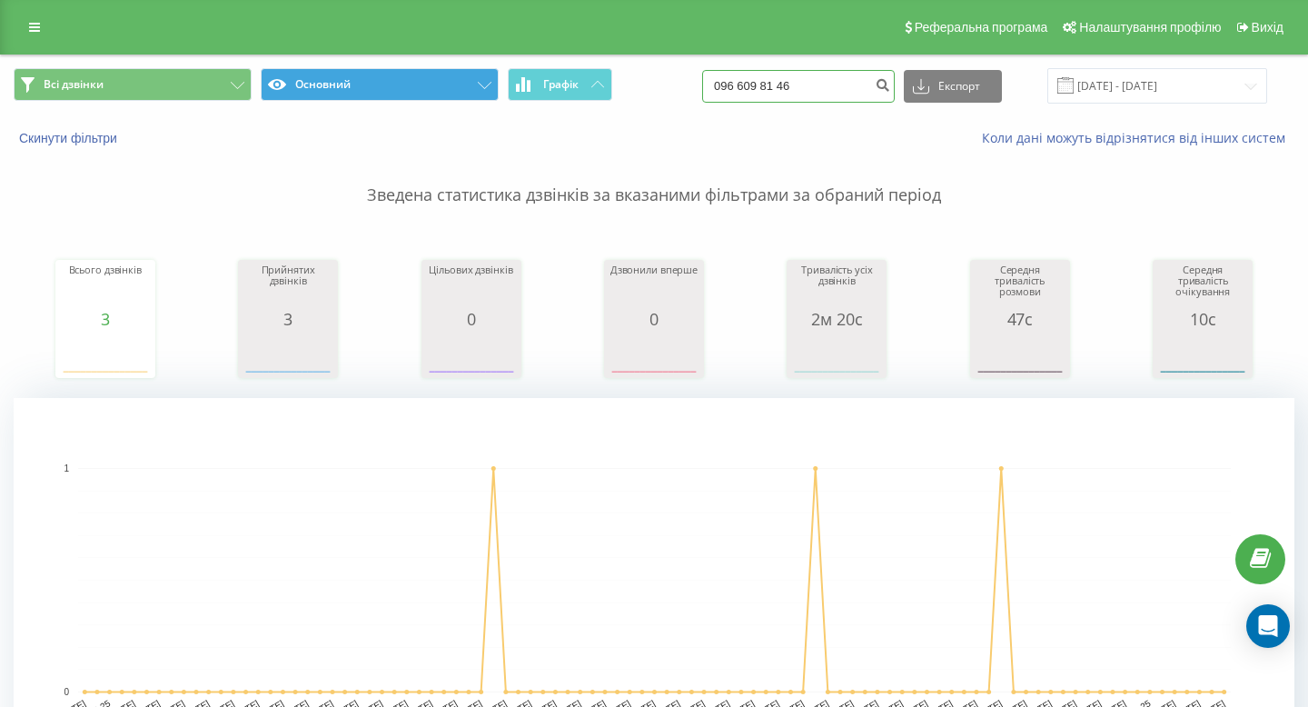
type input "096 609 81 46"
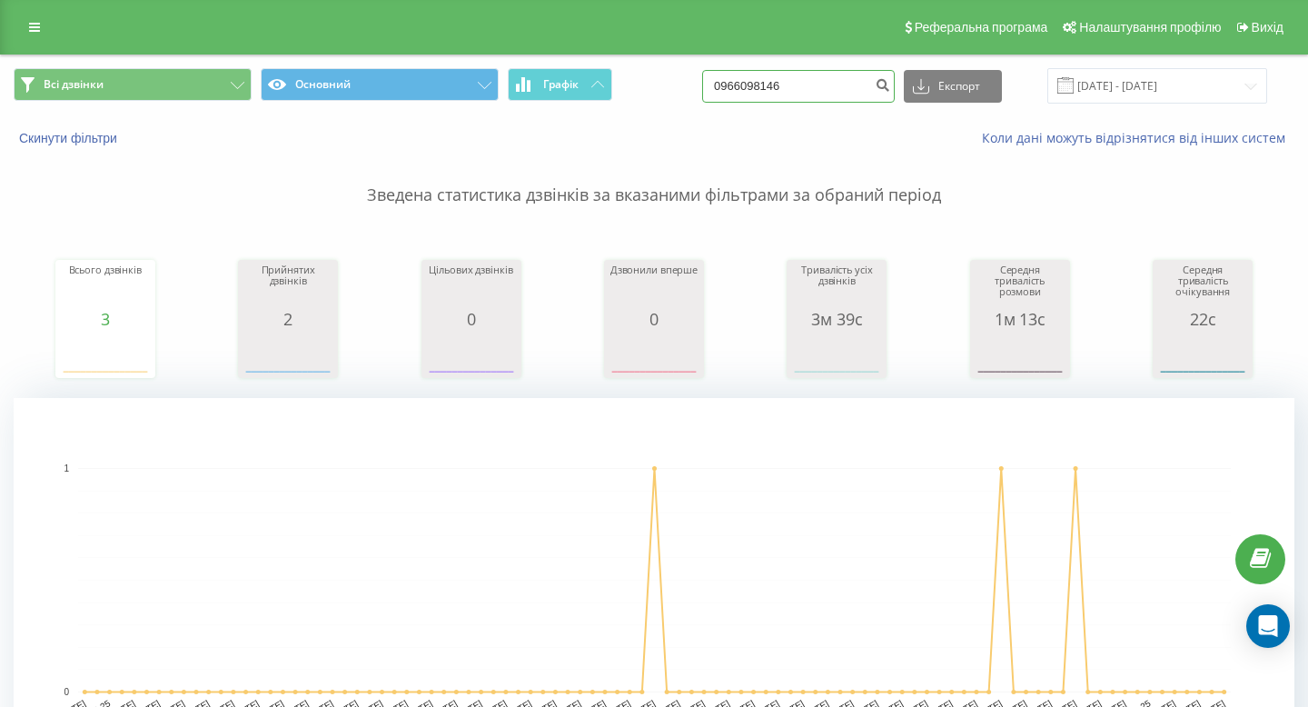
click at [813, 88] on input "0966098146" at bounding box center [798, 86] width 193 height 33
paste input "+38 096 298 98 27"
drag, startPoint x: 776, startPoint y: 84, endPoint x: 718, endPoint y: 84, distance: 57.2
click at [759, 84] on input "+38 096 298 98 27" at bounding box center [798, 86] width 193 height 33
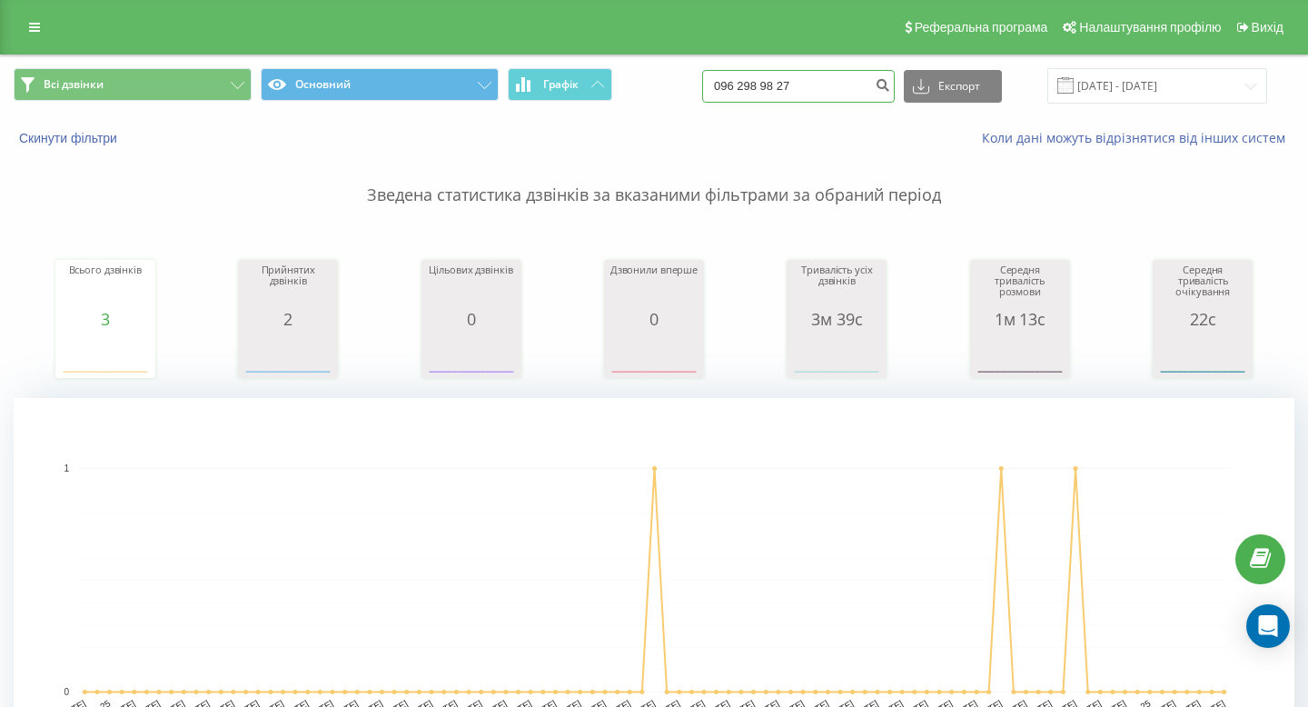
type input "096 298 98 27"
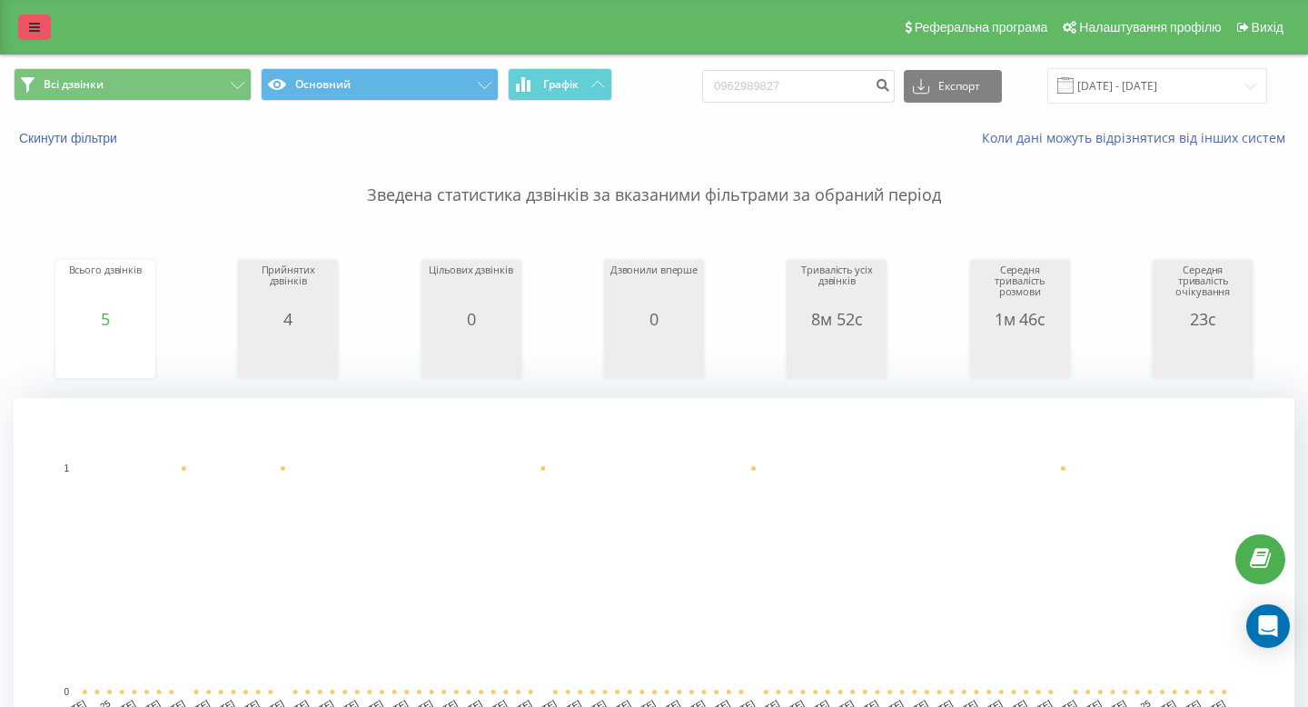
click at [39, 30] on icon at bounding box center [34, 27] width 11 height 13
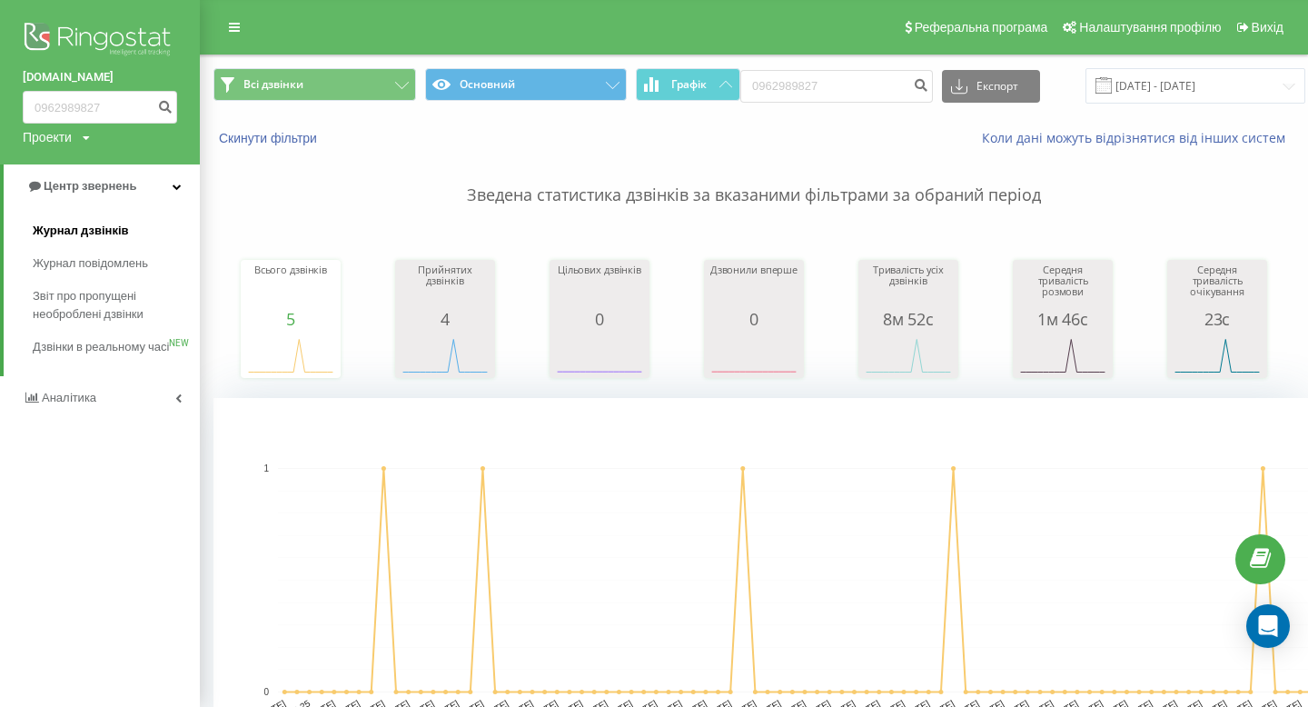
click at [131, 233] on link "Журнал дзвінків" at bounding box center [116, 230] width 167 height 33
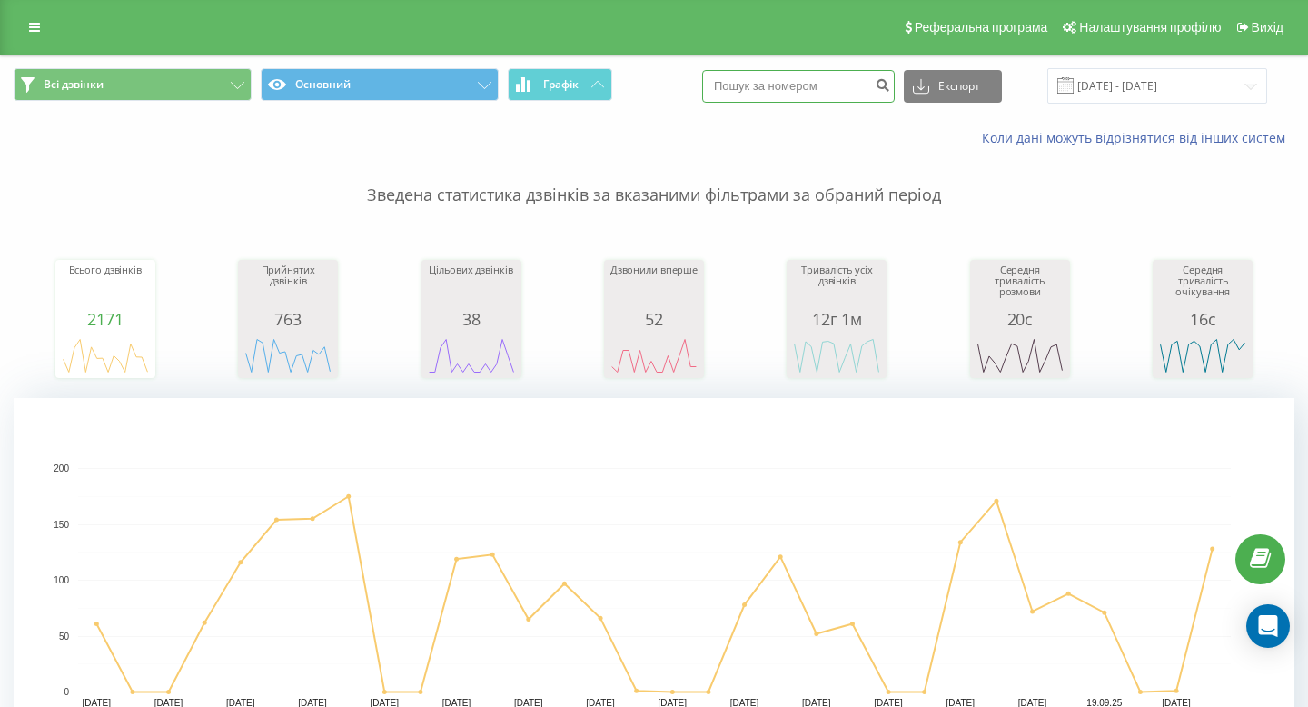
click at [817, 73] on input at bounding box center [798, 86] width 193 height 33
paste input "[PHONE_NUMBER]"
drag, startPoint x: 782, startPoint y: 84, endPoint x: 683, endPoint y: 84, distance: 99.0
click at [683, 84] on div "Всі дзвінки Основний Графік [PHONE_NUMBER] Експорт .csv .xls .xlsx [DATE] - [DA…" at bounding box center [654, 85] width 1281 height 35
type input "096 298 98 27"
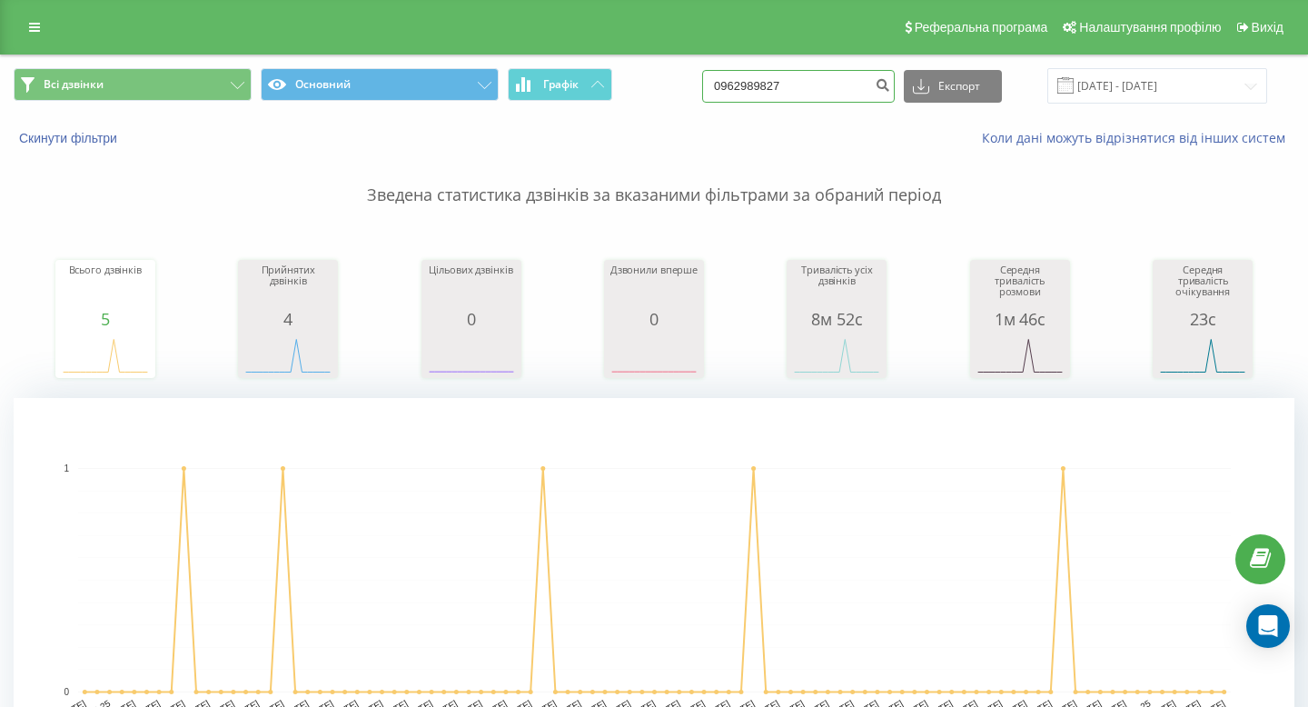
click at [790, 80] on input "0962989827" at bounding box center [798, 86] width 193 height 33
paste input "+38 067 771 65 69"
drag, startPoint x: 786, startPoint y: 83, endPoint x: 619, endPoint y: 85, distance: 167.2
click at [619, 85] on div "Всі дзвінки Основний Графік +38 067 771 65 69 Експорт .csv .xls .xlsx 22.06.202…" at bounding box center [654, 85] width 1281 height 35
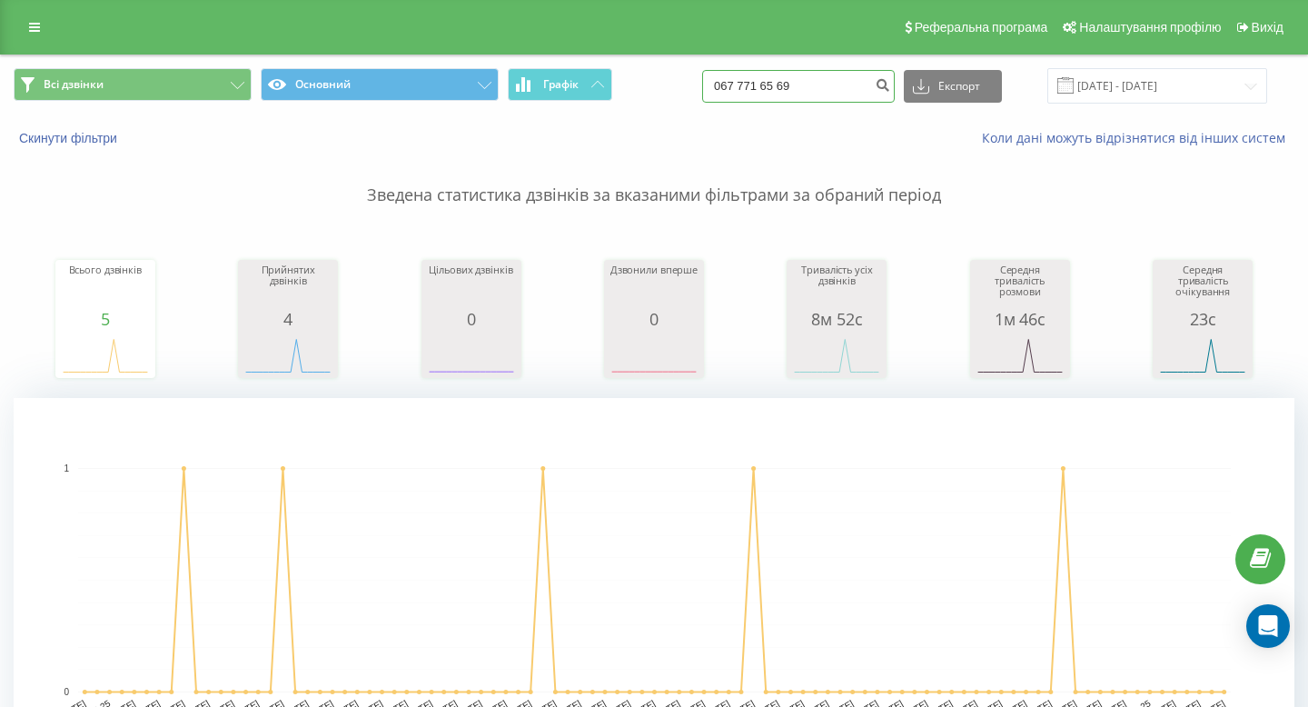
type input "067 771 65 69"
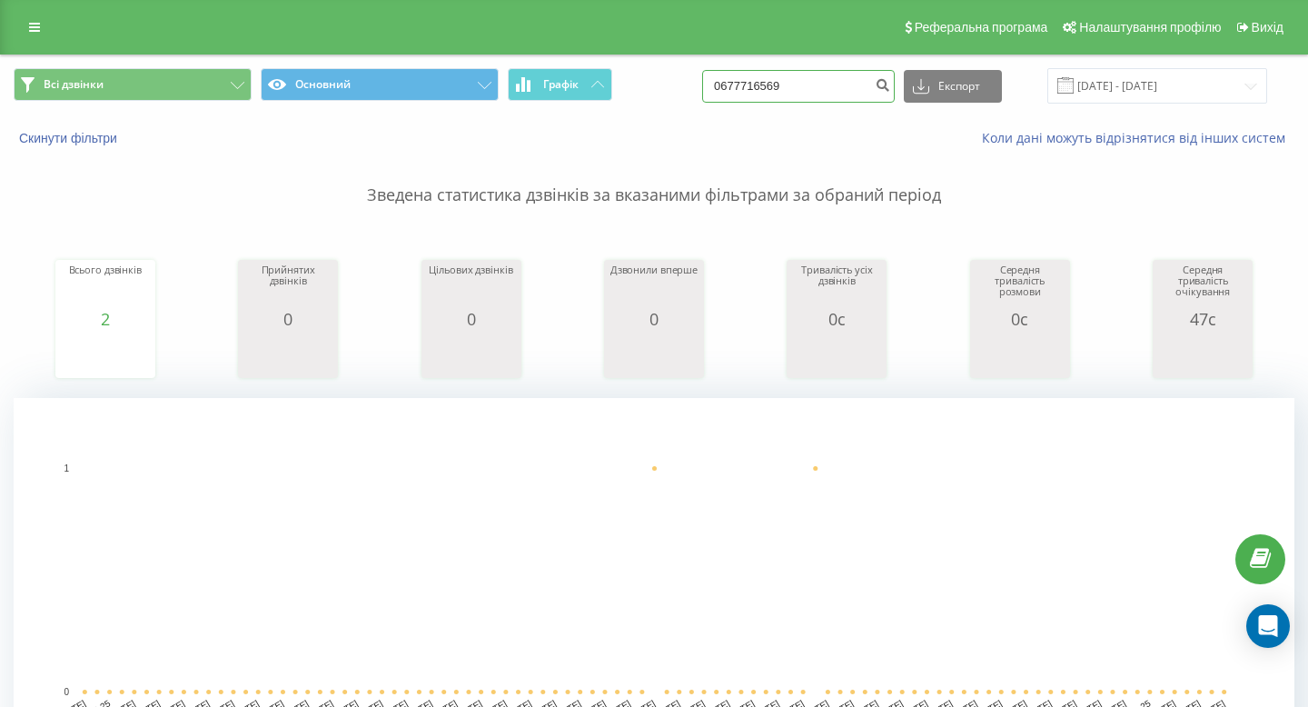
click at [854, 94] on input "0677716569" at bounding box center [798, 86] width 193 height 33
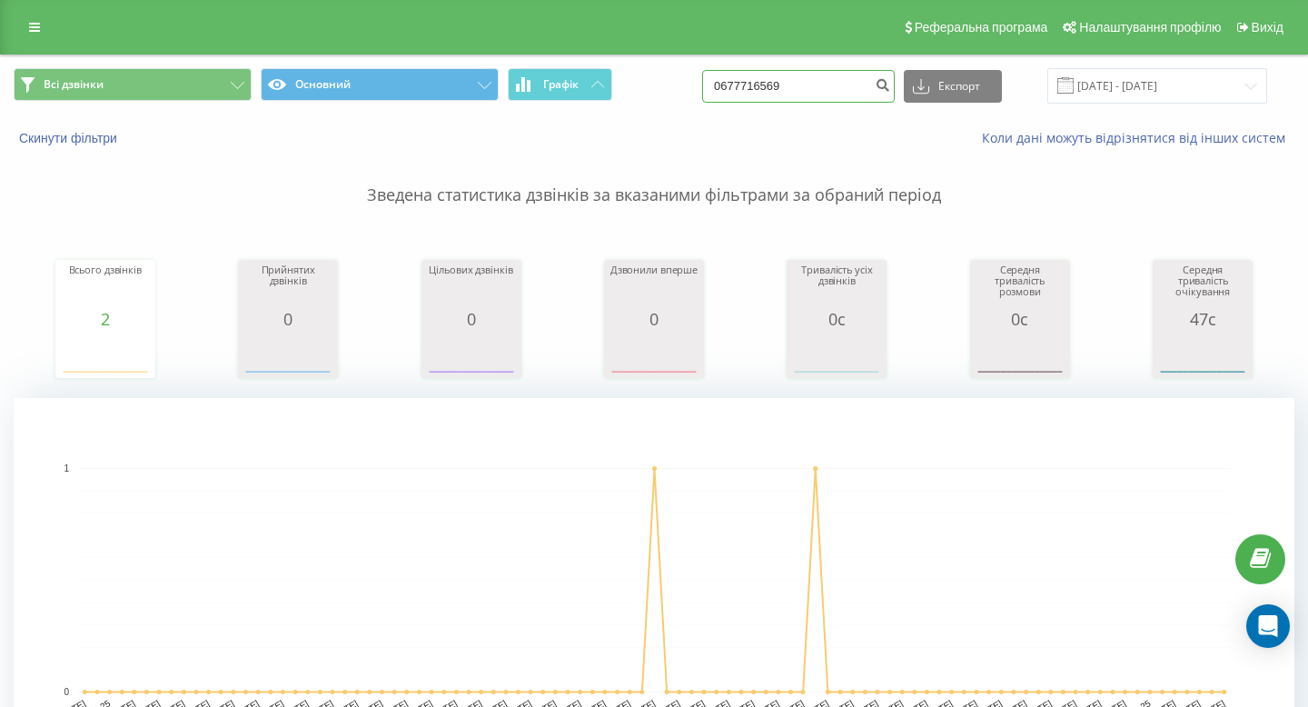
click at [854, 94] on input "0677716569" at bounding box center [798, 86] width 193 height 33
paste input "[PHONE_NUMBER]"
drag, startPoint x: 778, startPoint y: 86, endPoint x: 718, endPoint y: 93, distance: 60.3
click at [721, 93] on div "Всі дзвінки Основний Графік [PHONE_NUMBER] Експорт .csv .xls .xlsx [DATE] - [DA…" at bounding box center [654, 85] width 1281 height 35
type input "067 747 67 27"
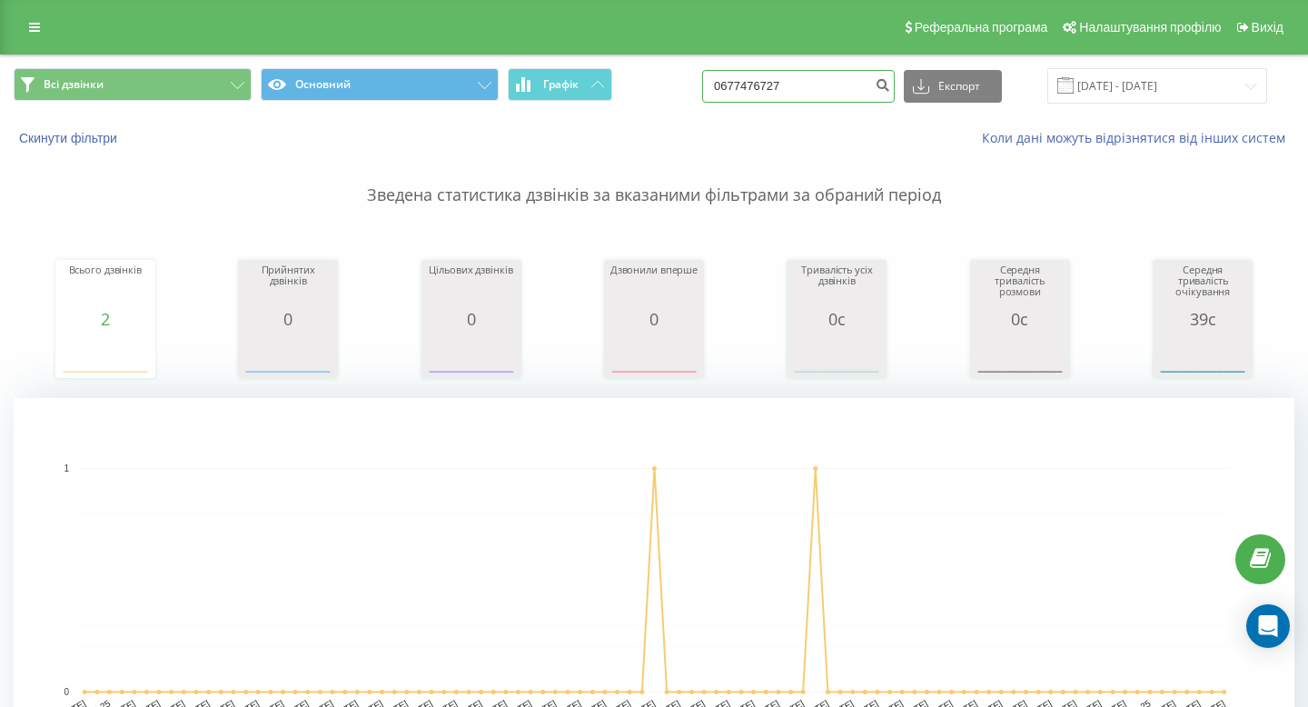
click at [761, 86] on input "0677476727" at bounding box center [798, 86] width 193 height 33
paste input "+38 067 351 24 71"
drag, startPoint x: 778, startPoint y: 86, endPoint x: 725, endPoint y: 79, distance: 53.2
click at [725, 79] on div "Всі дзвінки Основний Графік +38 067 351 24 71 Експорт .csv .xls .xlsx 22.06.202…" at bounding box center [654, 85] width 1281 height 35
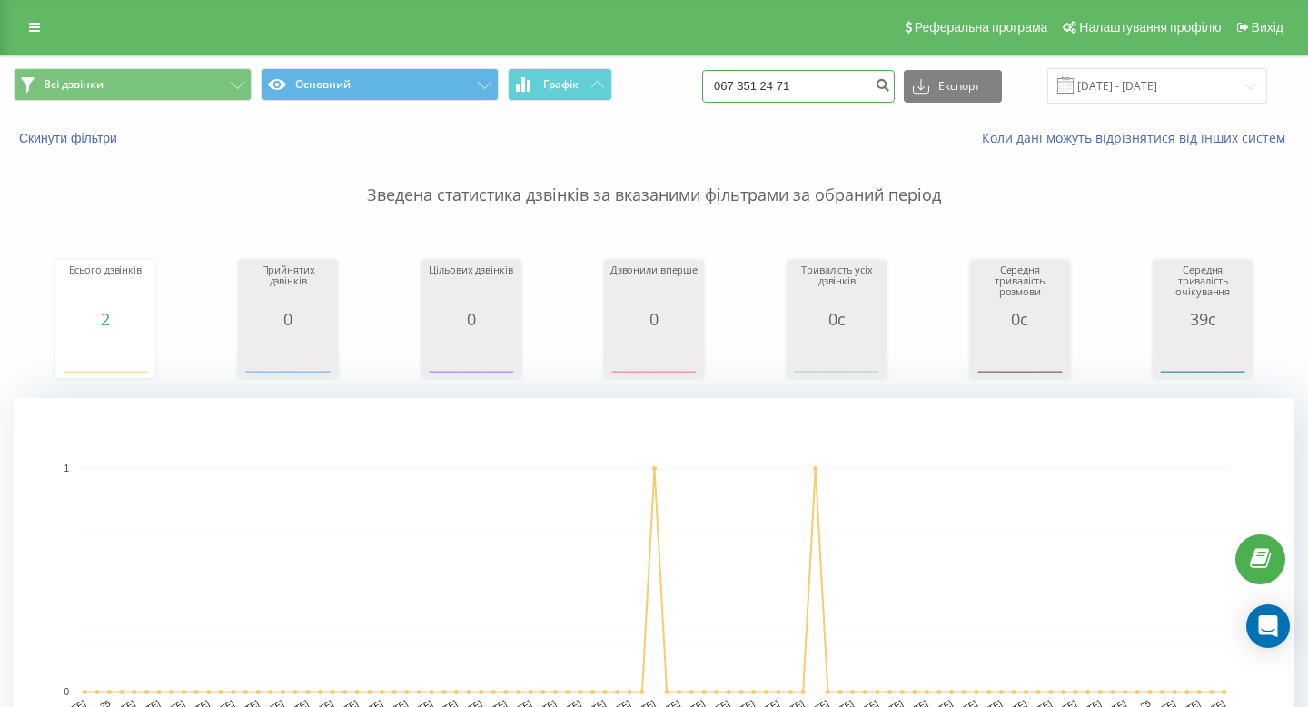
type input "067 351 24 71"
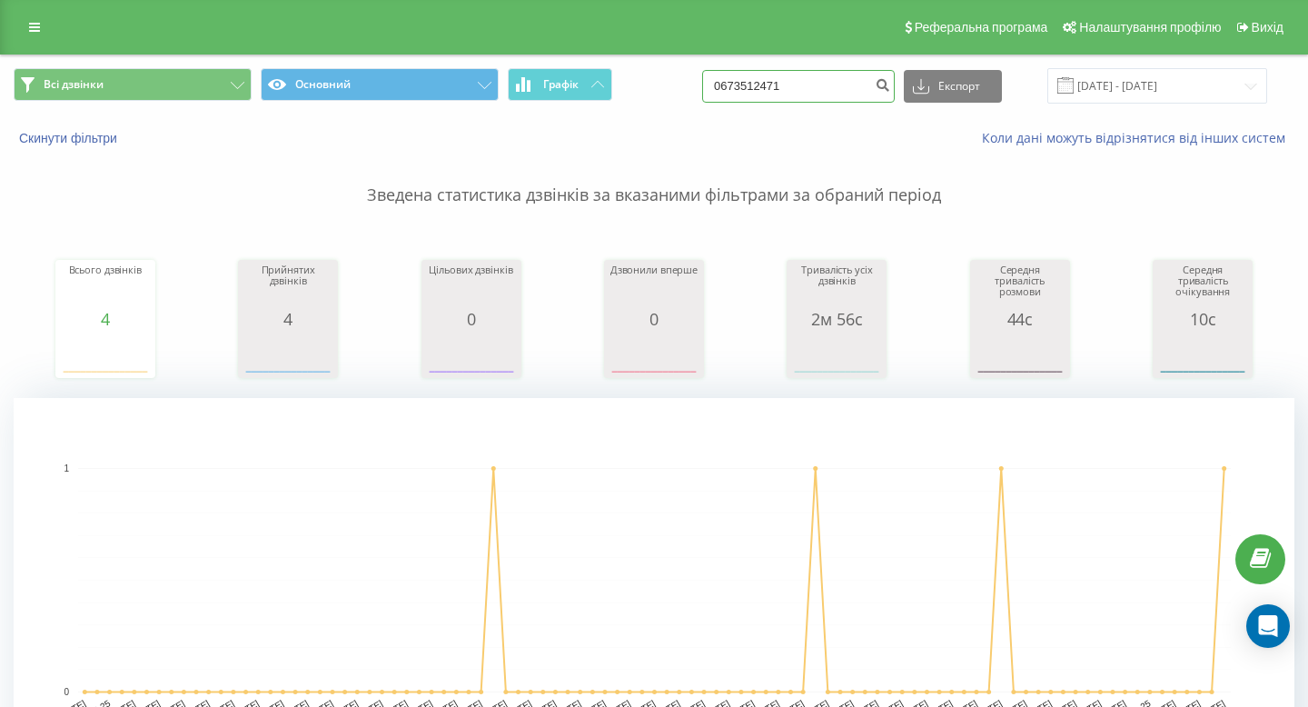
click at [796, 87] on input "0673512471" at bounding box center [798, 86] width 193 height 33
paste input "[PHONE_NUMBER]"
drag, startPoint x: 778, startPoint y: 83, endPoint x: 612, endPoint y: 57, distance: 168.2
click at [612, 57] on div "Всі дзвінки Основний Графік [PHONE_NUMBER] Експорт .csv .xls .xlsx [DATE] - [DA…" at bounding box center [654, 85] width 1306 height 61
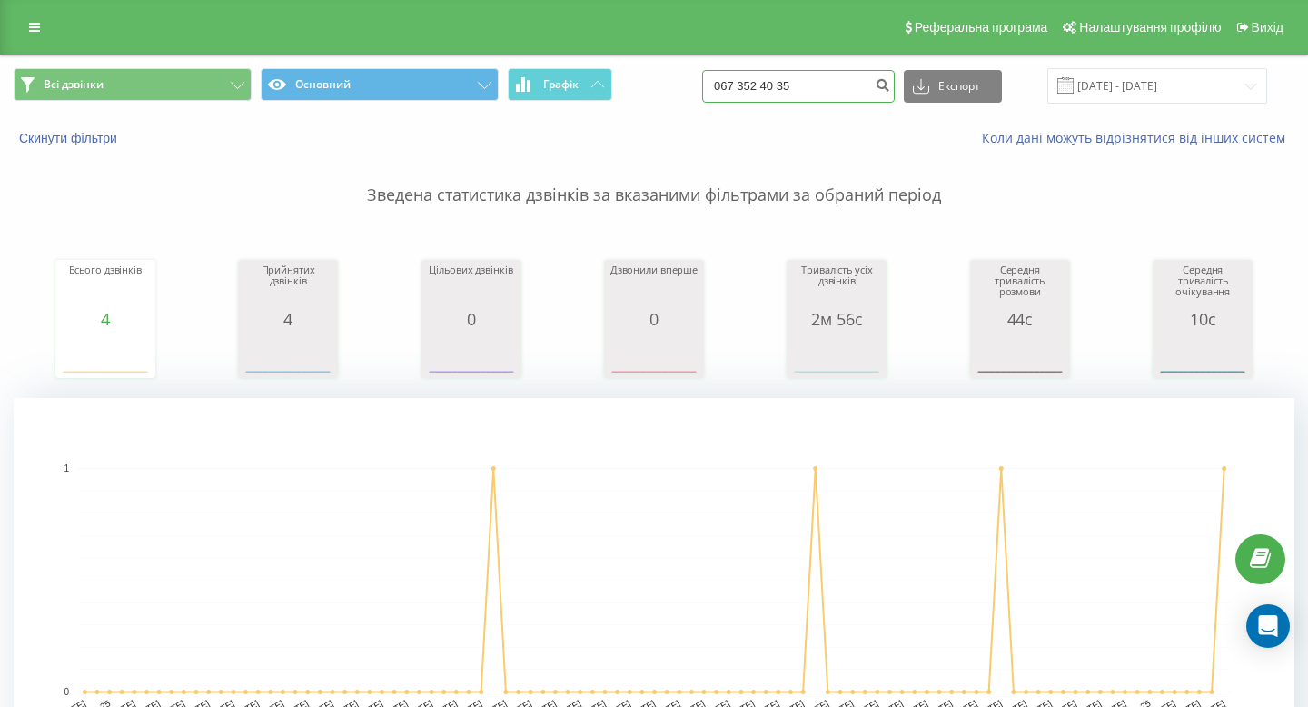
type input "067 352 40 35"
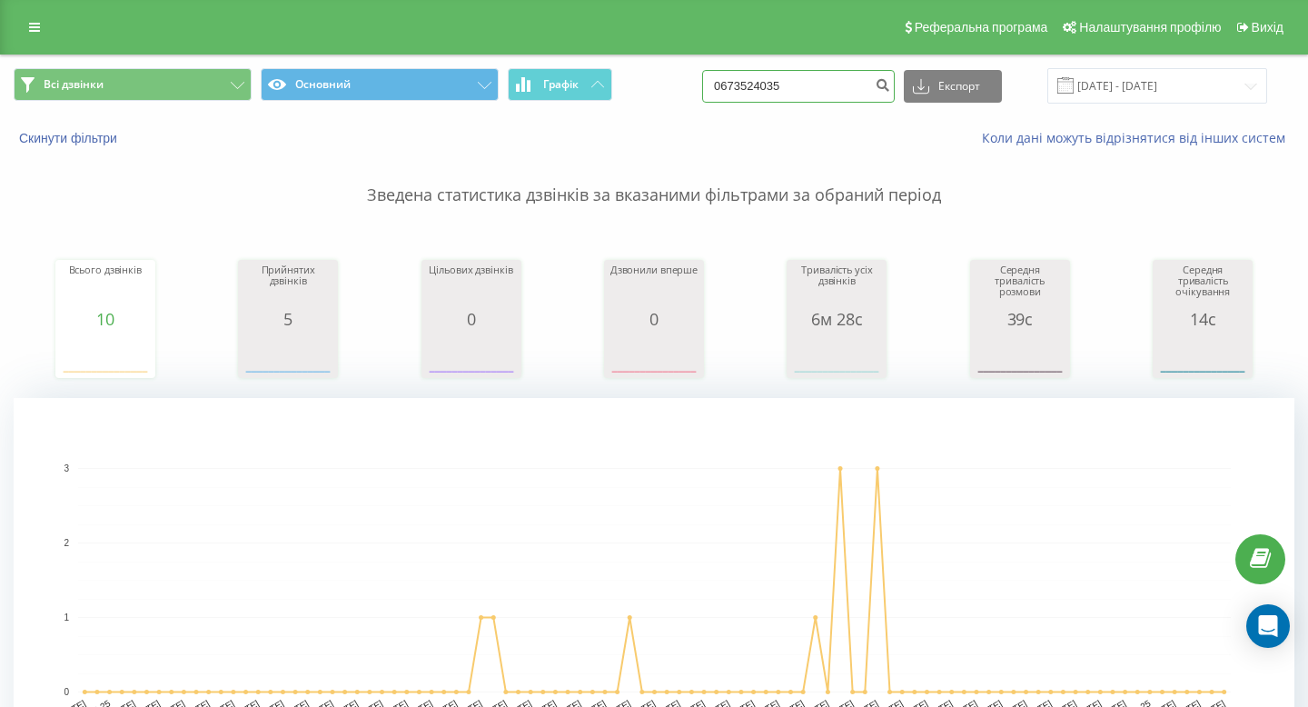
click at [842, 76] on input "0673524035" at bounding box center [798, 86] width 193 height 33
paste input "+38 067 285 58 62"
drag, startPoint x: 778, startPoint y: 85, endPoint x: 732, endPoint y: 84, distance: 46.4
click at [732, 84] on div "Всі дзвінки Основний Графік +38 067 285 58 62 Експорт .csv .xls .xlsx 22.06.202…" at bounding box center [654, 85] width 1281 height 35
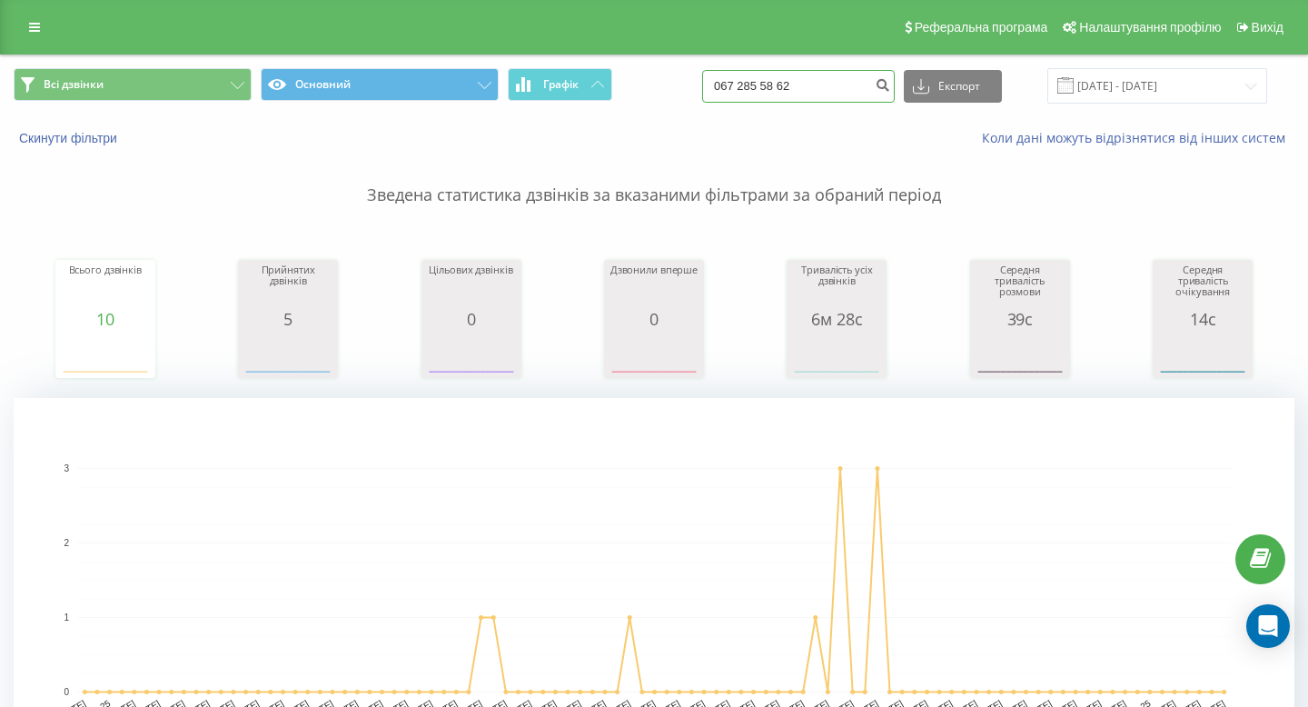
type input "067 285 58 62"
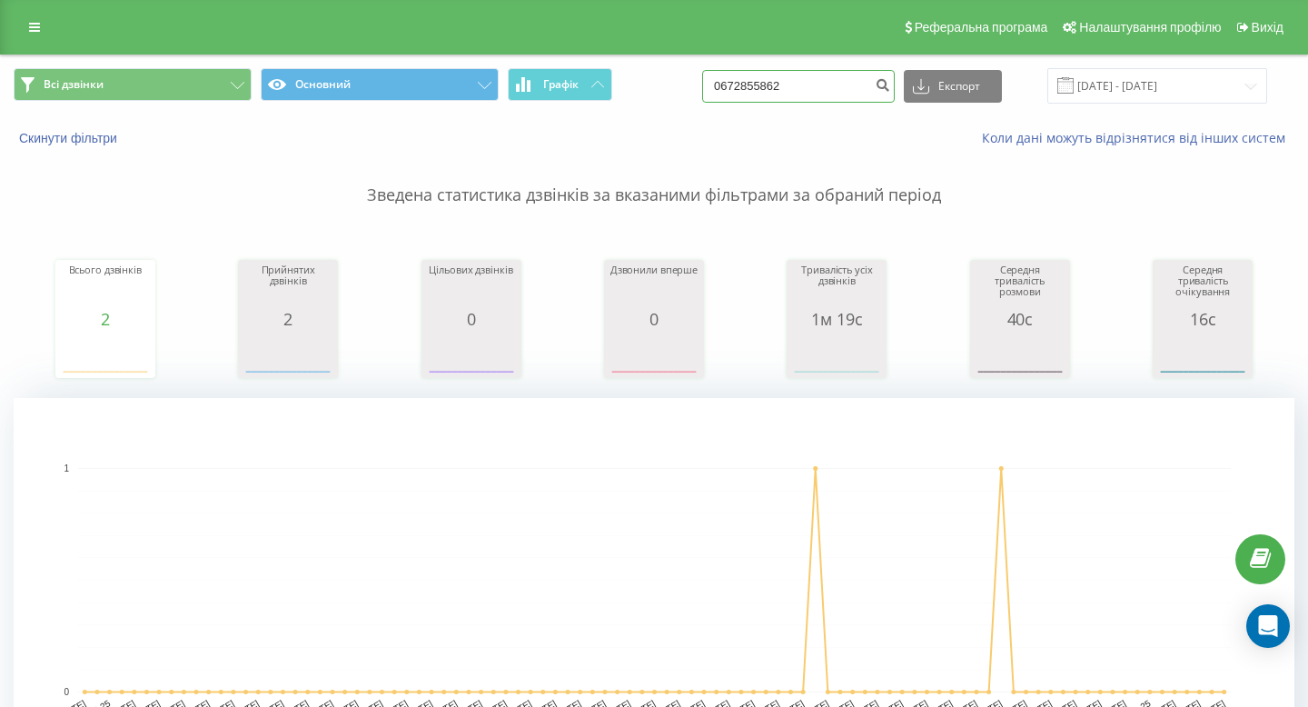
click at [804, 88] on input "0672855862" at bounding box center [798, 86] width 193 height 33
paste input "+38 098 460 91 2"
drag, startPoint x: 779, startPoint y: 86, endPoint x: 669, endPoint y: 86, distance: 110.8
click at [672, 86] on div "Всі дзвінки Основний Графік +38 098 460 91 22 Експорт .csv .xls .xlsx 22.06.202…" at bounding box center [654, 85] width 1281 height 35
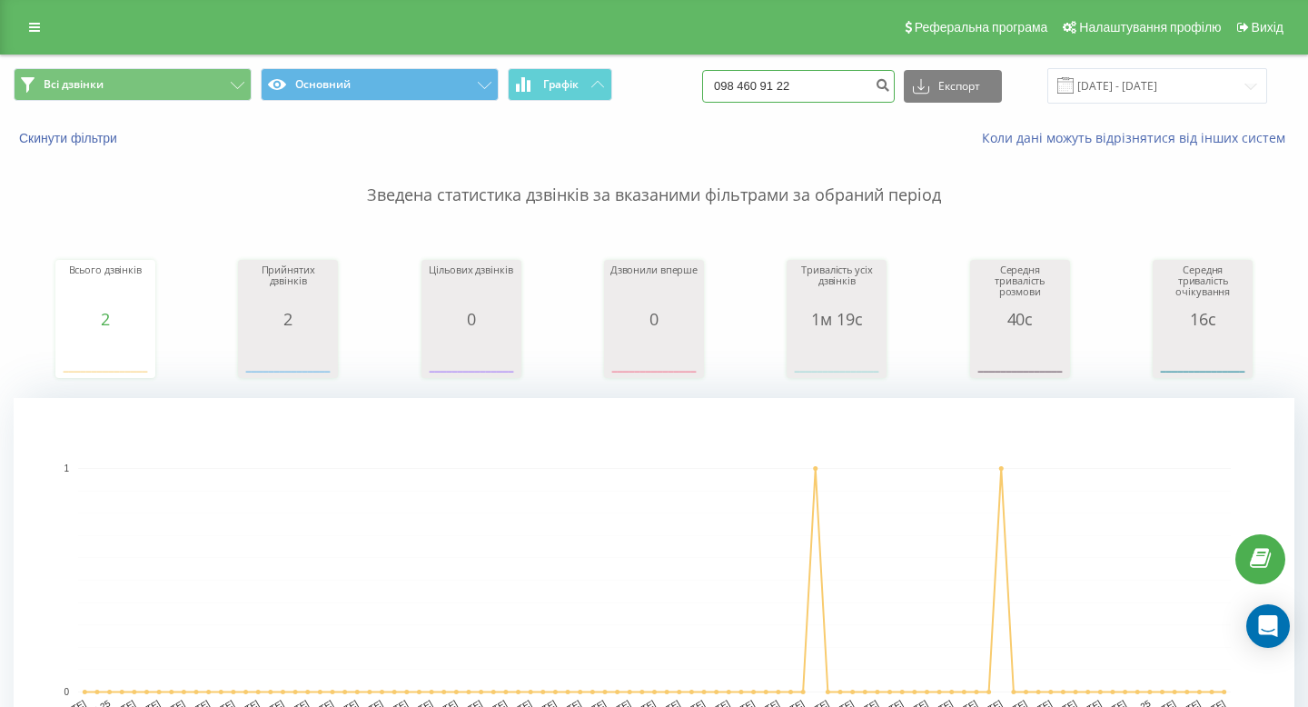
type input "098 460 91 22"
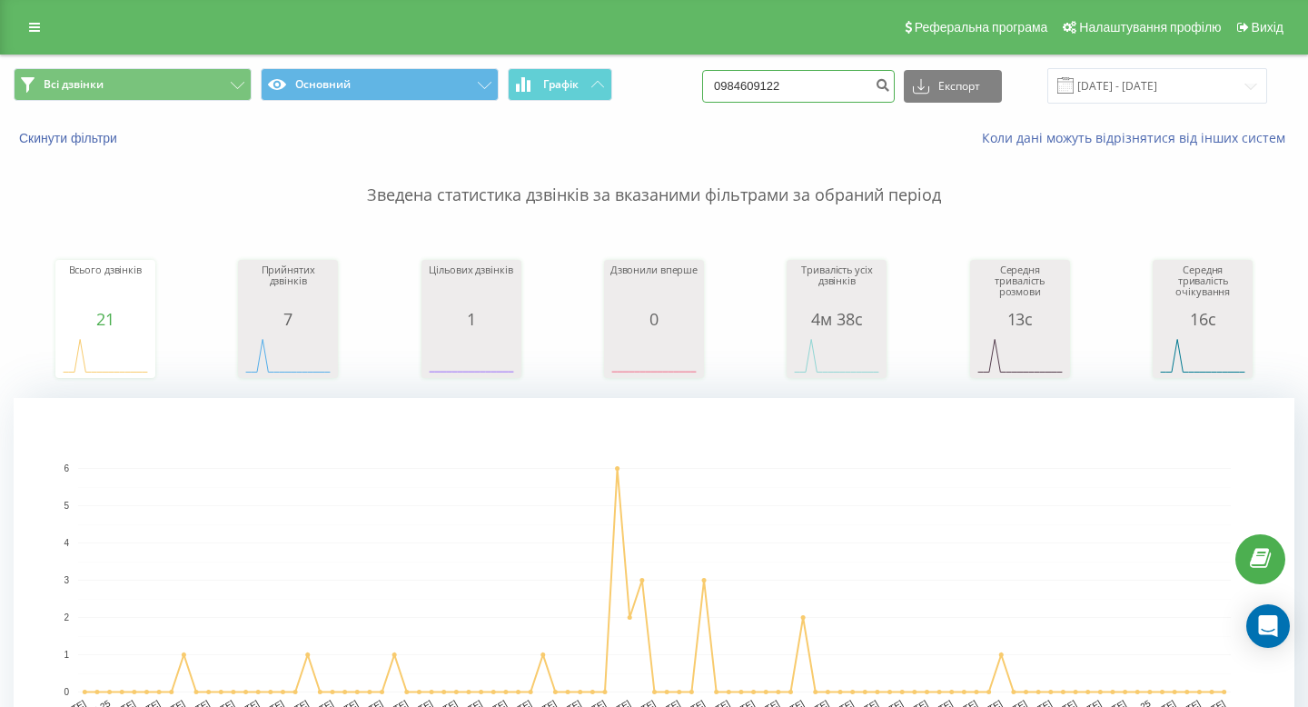
click at [828, 88] on input "0984609122" at bounding box center [798, 86] width 193 height 33
paste input "+38 097 451 60"
drag, startPoint x: 782, startPoint y: 83, endPoint x: 614, endPoint y: 82, distance: 168.0
click at [614, 82] on div "Всі дзвінки Основний Графік +38 097 451 60 22 Експорт .csv .xls .xlsx 22.06.202…" at bounding box center [654, 85] width 1281 height 35
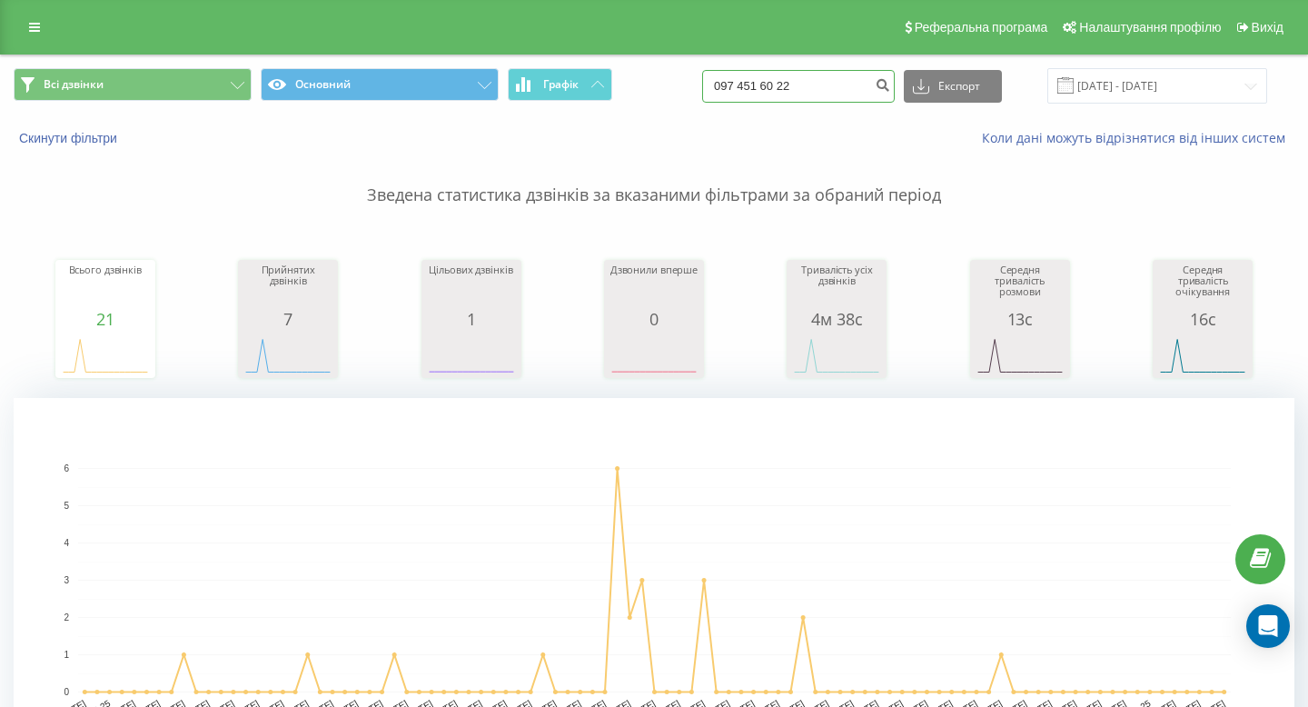
type input "097 451 60 22"
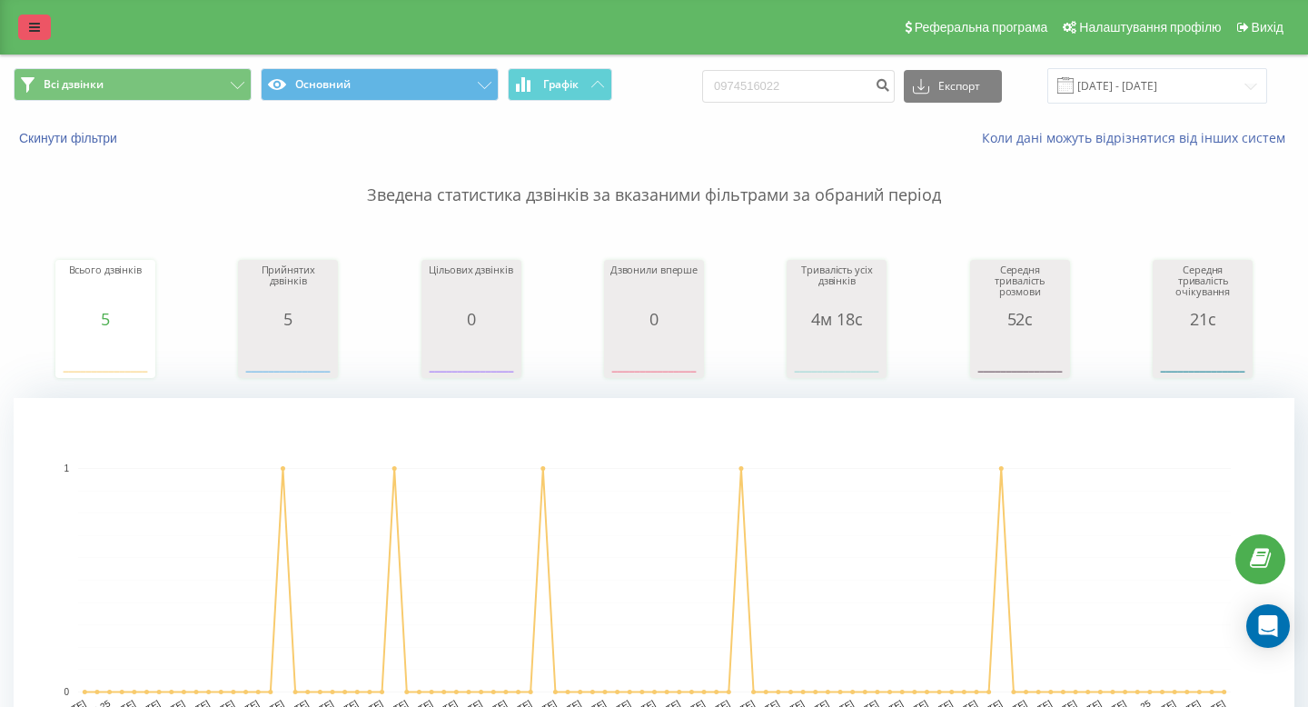
click at [34, 23] on icon at bounding box center [34, 27] width 11 height 13
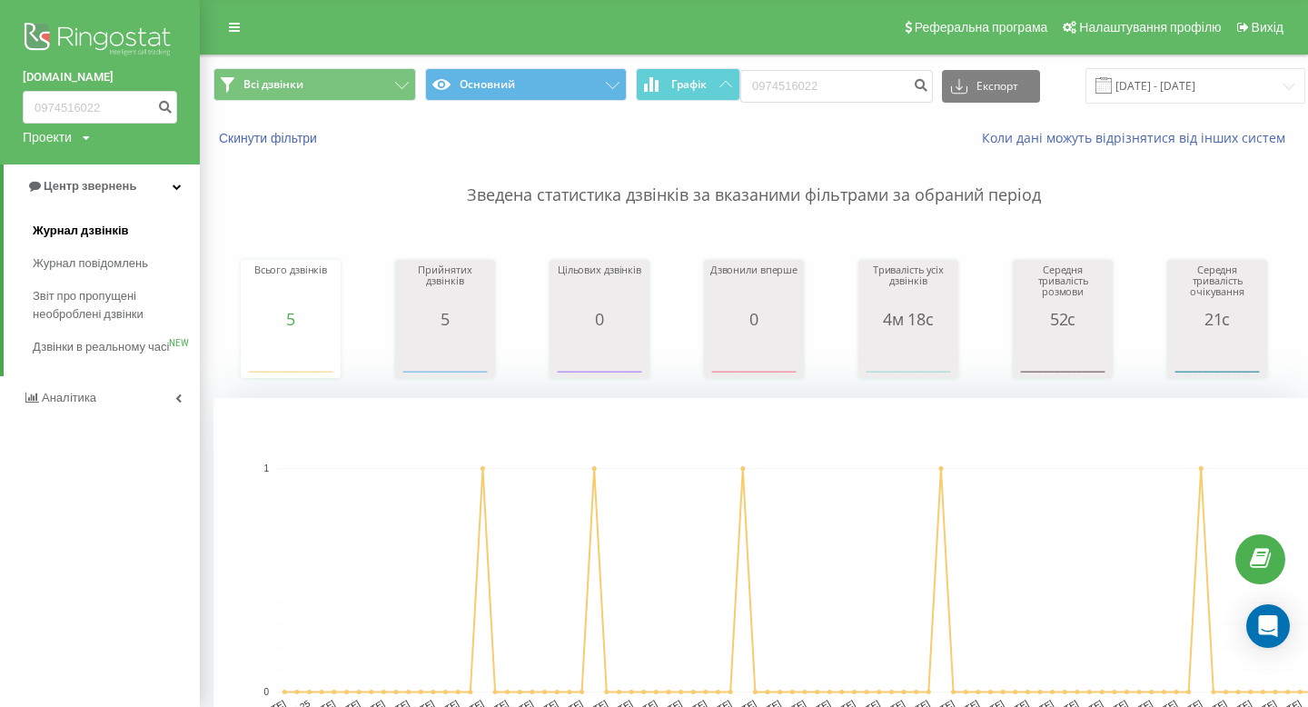
click at [94, 223] on span "Журнал дзвінків" at bounding box center [81, 231] width 96 height 18
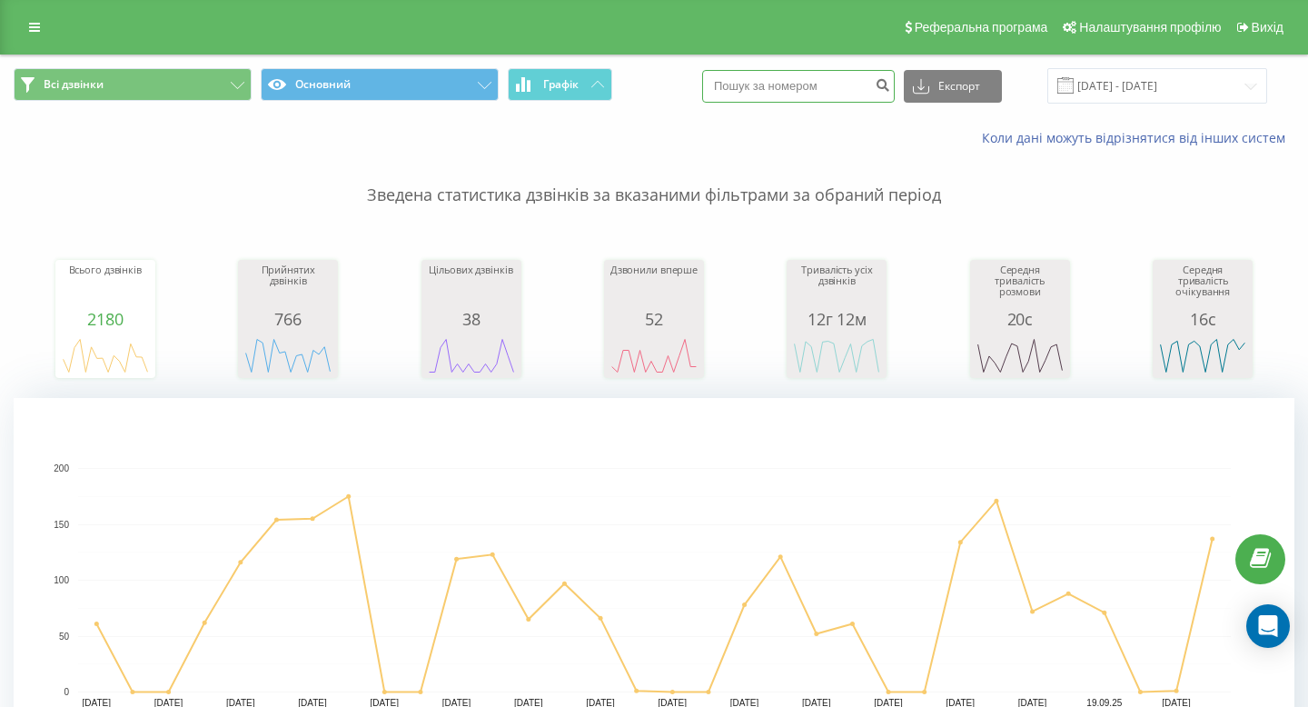
click at [782, 93] on input at bounding box center [798, 86] width 193 height 33
click at [1162, 96] on input "22.08.2025 - 22.09.2025" at bounding box center [1157, 85] width 220 height 35
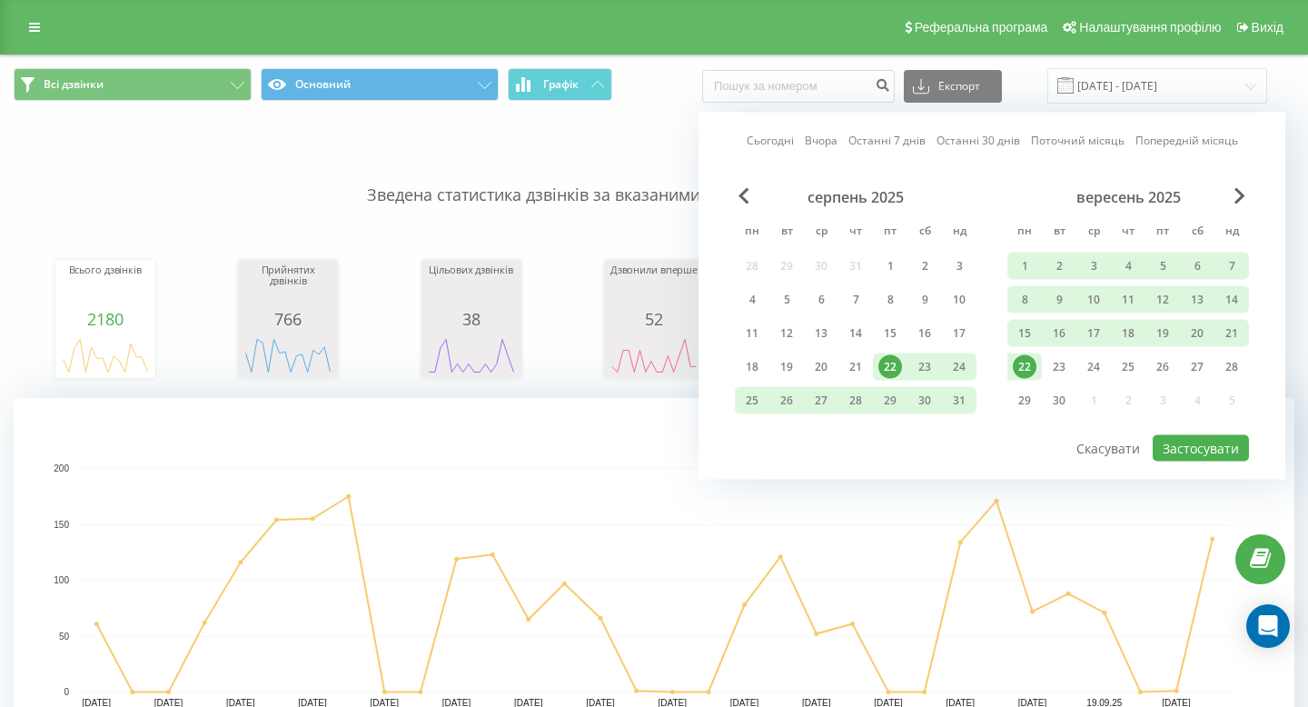
click at [1013, 367] on div "22" at bounding box center [1025, 367] width 24 height 24
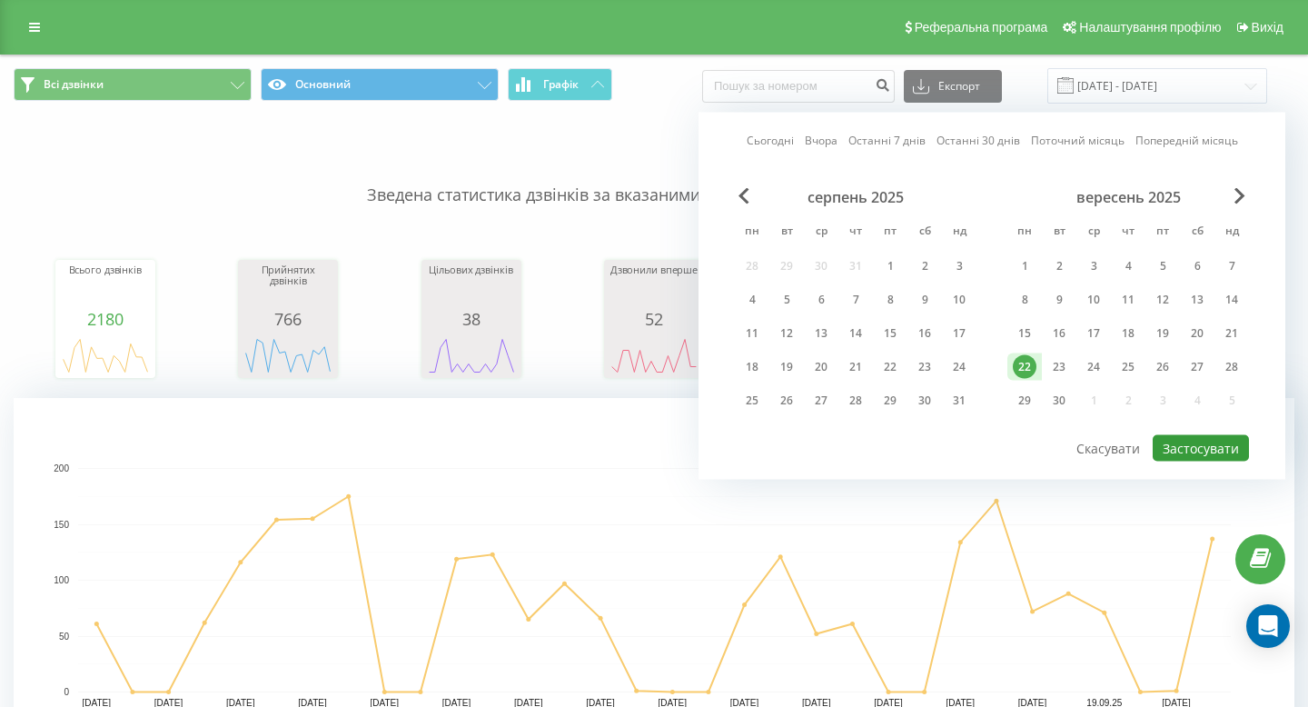
click at [1195, 449] on button "Застосувати" at bounding box center [1201, 448] width 96 height 26
type input "22.09.2025 - 22.09.2025"
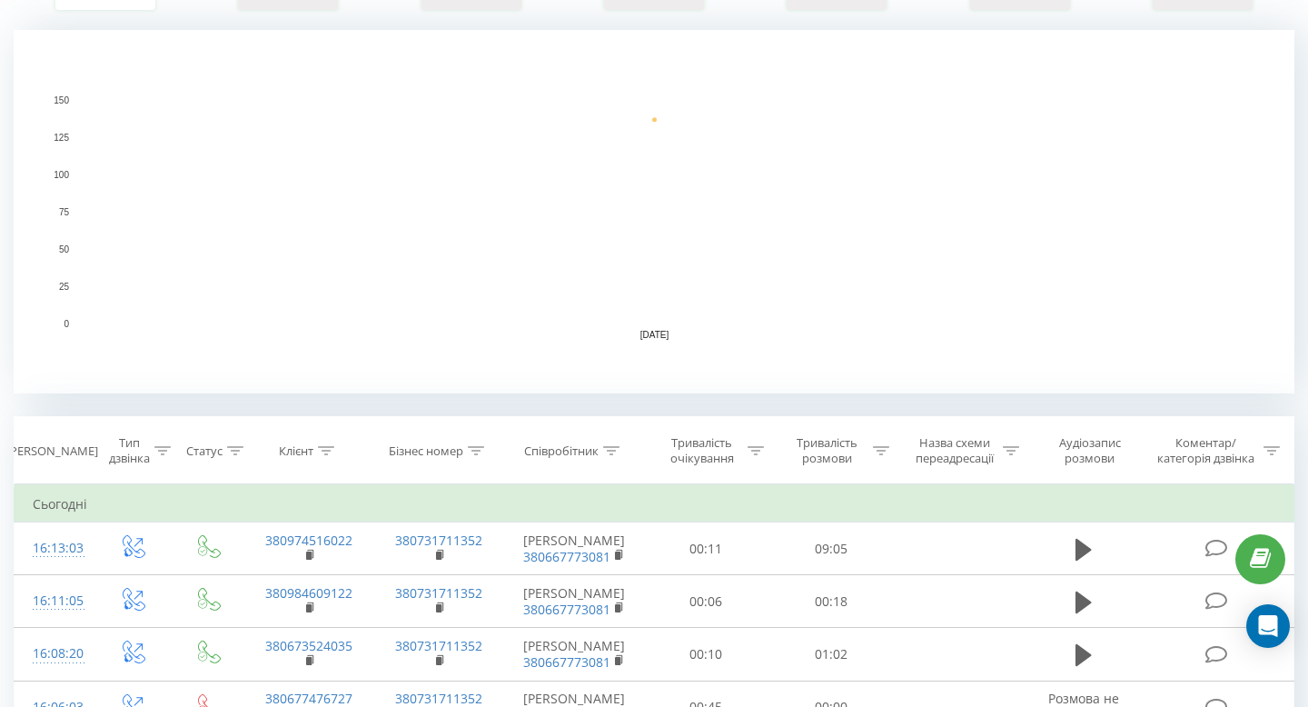
scroll to position [422, 0]
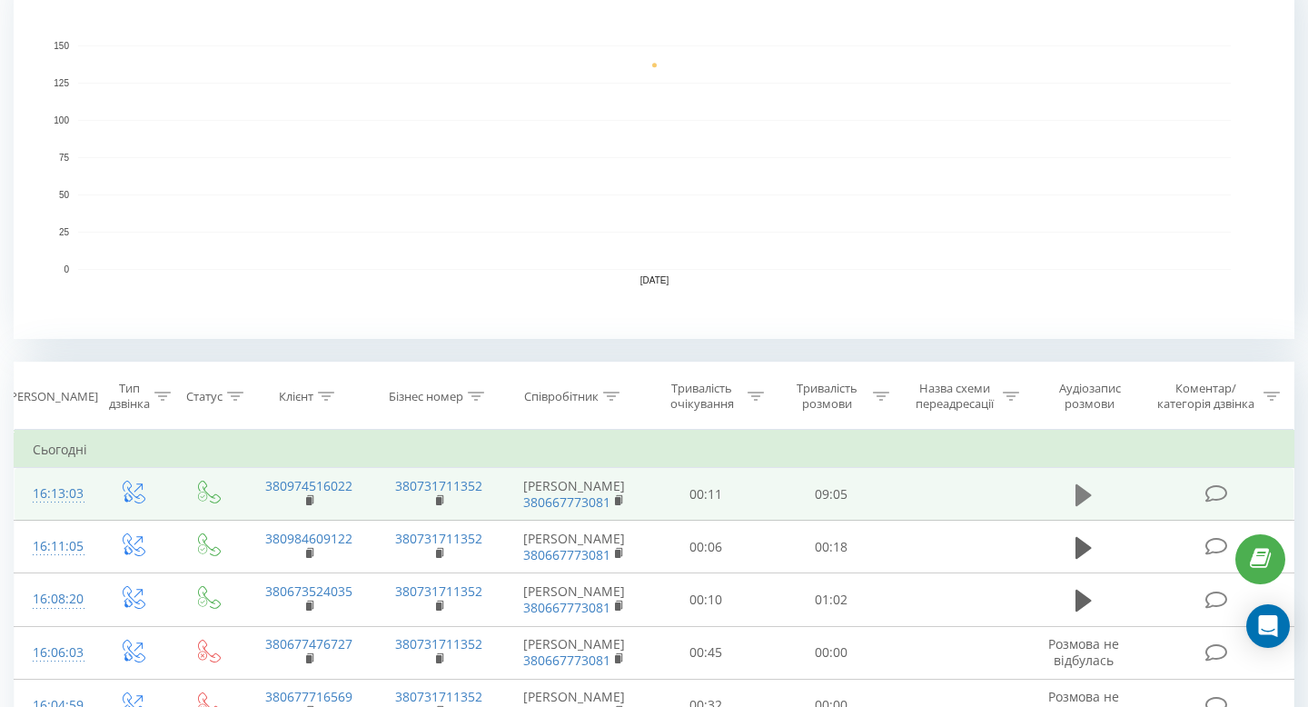
click at [1085, 496] on icon at bounding box center [1083, 494] width 16 height 25
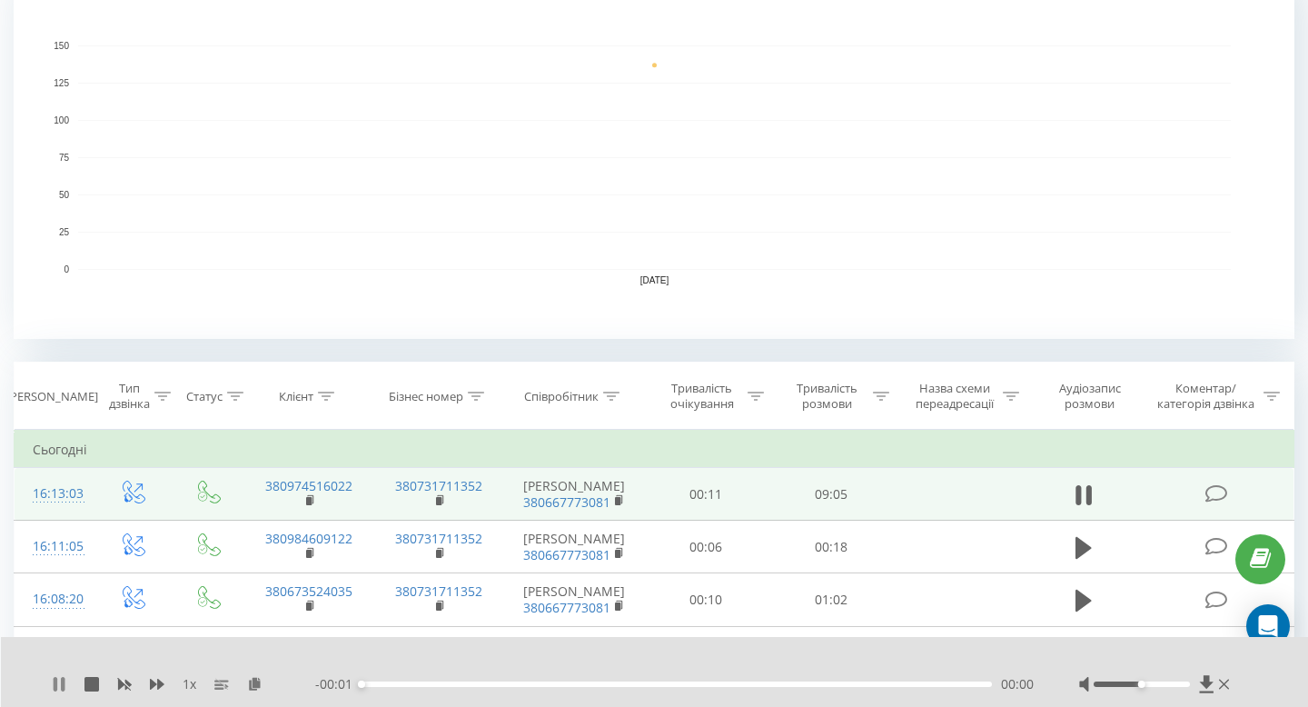
click at [58, 685] on icon at bounding box center [59, 684] width 15 height 15
click at [254, 684] on icon at bounding box center [254, 683] width 15 height 13
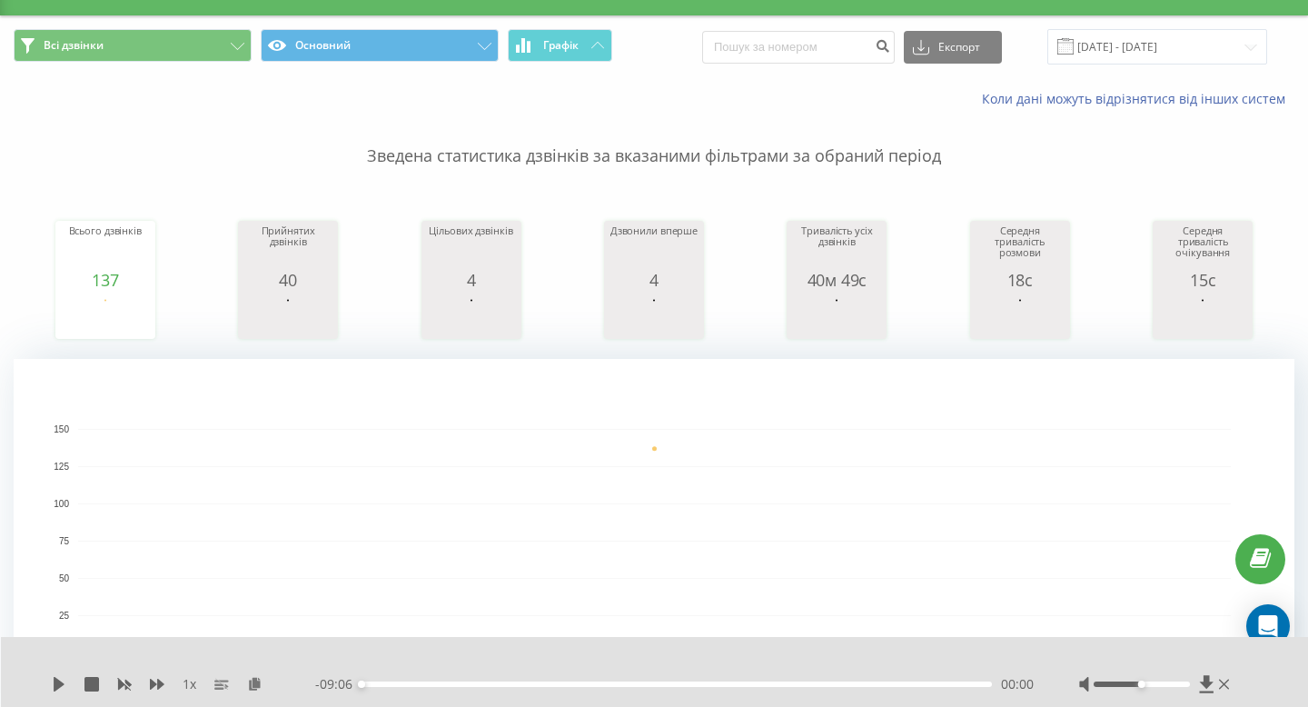
scroll to position [0, 0]
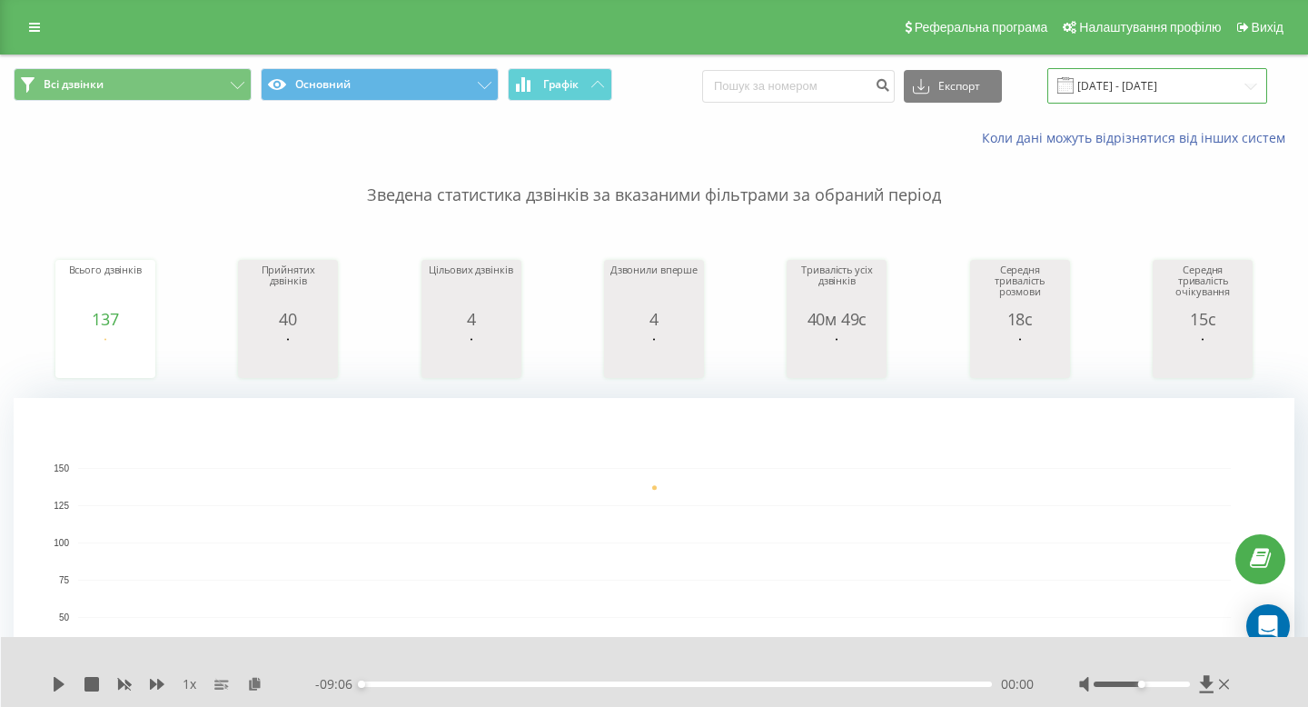
click at [1149, 81] on input "22.09.2025 - 22.09.2025" at bounding box center [1157, 85] width 220 height 35
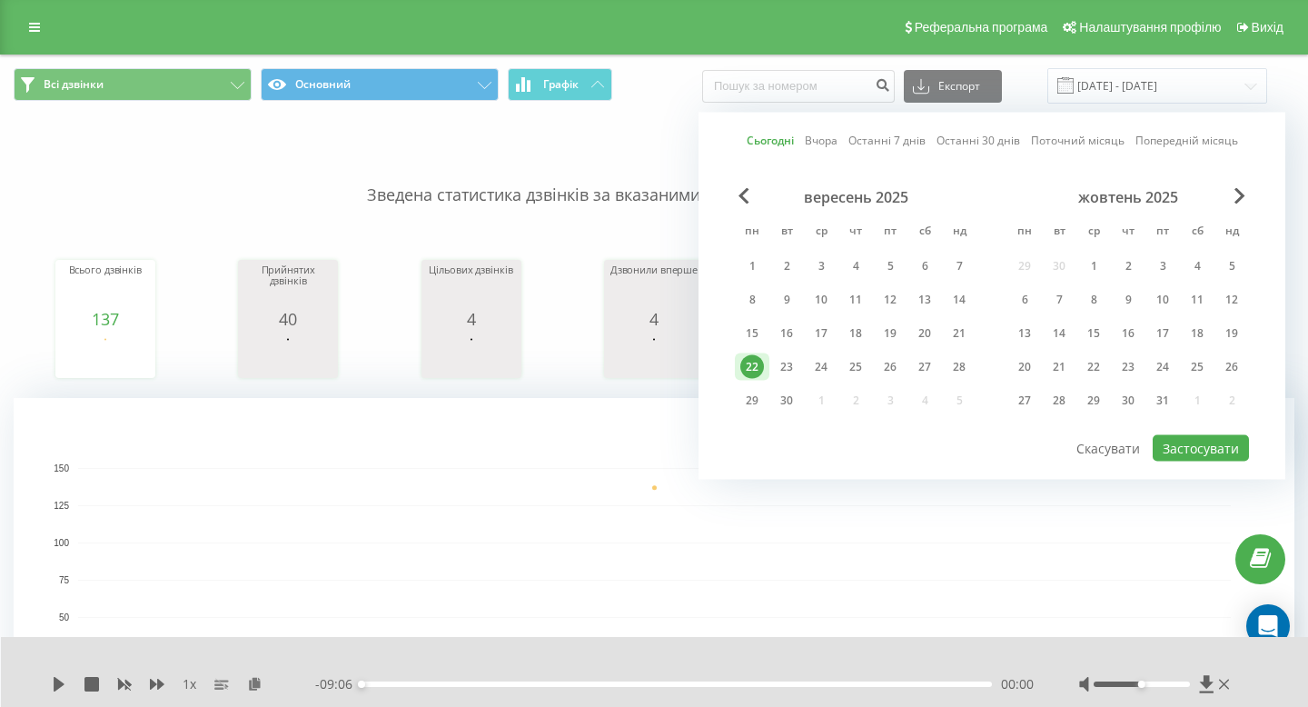
click at [750, 370] on div "22" at bounding box center [752, 367] width 24 height 24
click at [1170, 458] on button "Застосувати" at bounding box center [1201, 448] width 96 height 26
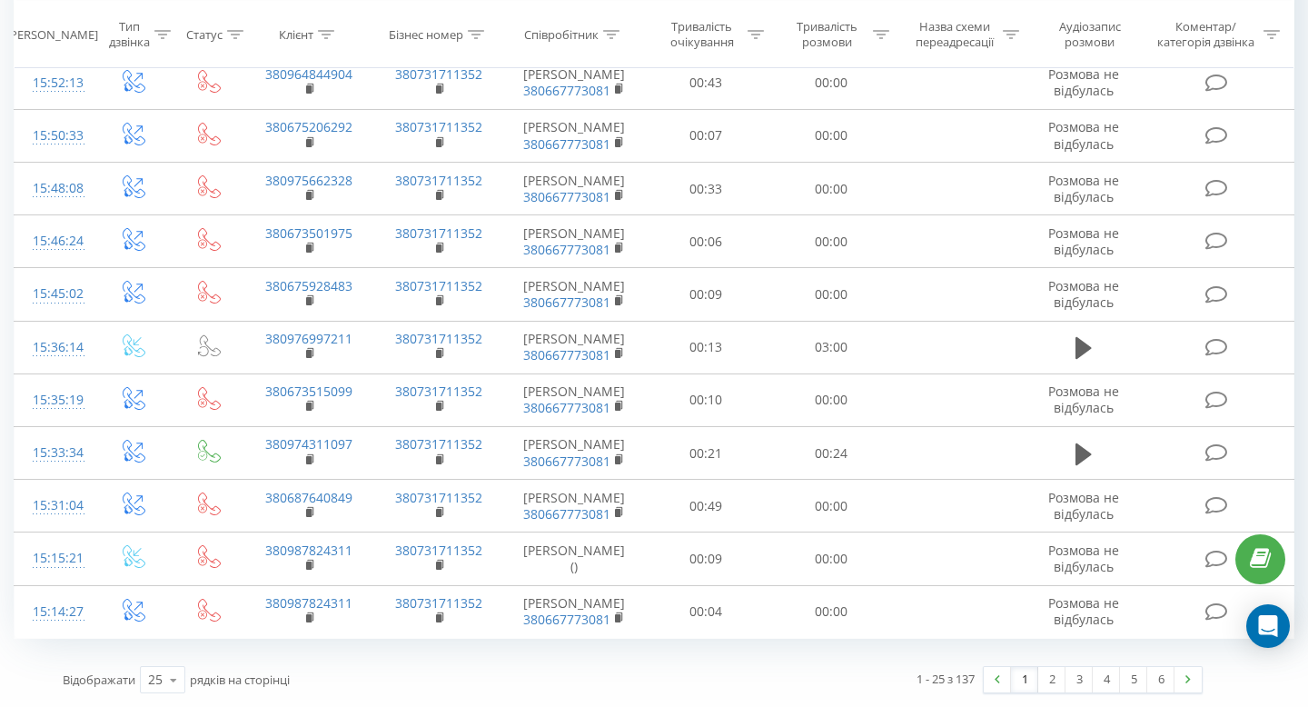
scroll to position [1908, 0]
click at [1156, 682] on link "6" at bounding box center [1160, 679] width 27 height 25
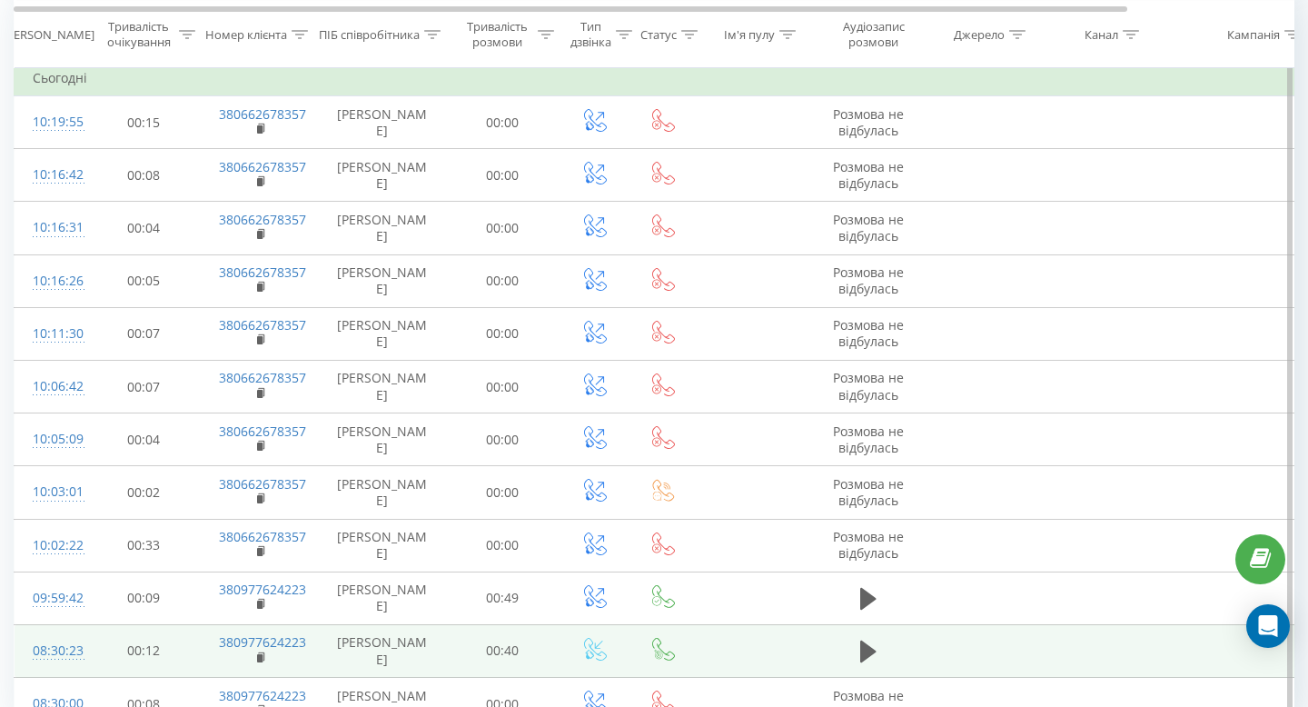
scroll to position [886, 0]
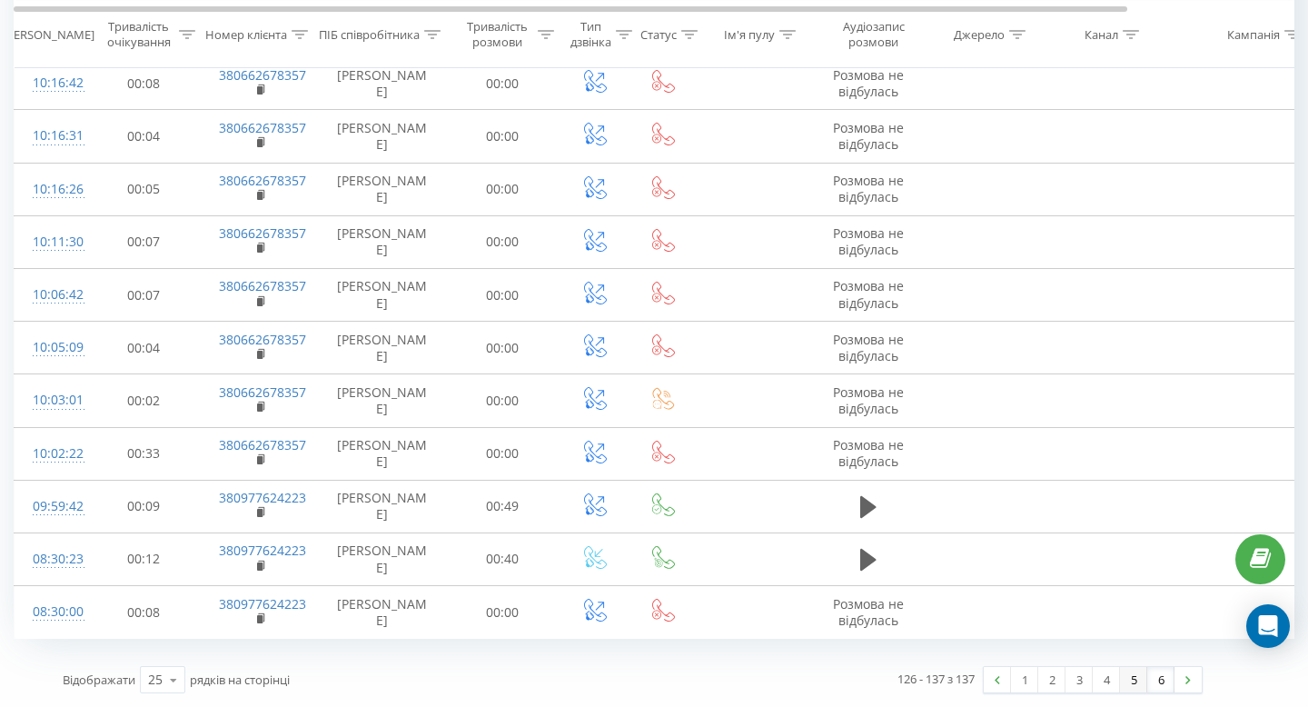
click at [1134, 682] on link "5" at bounding box center [1133, 679] width 27 height 25
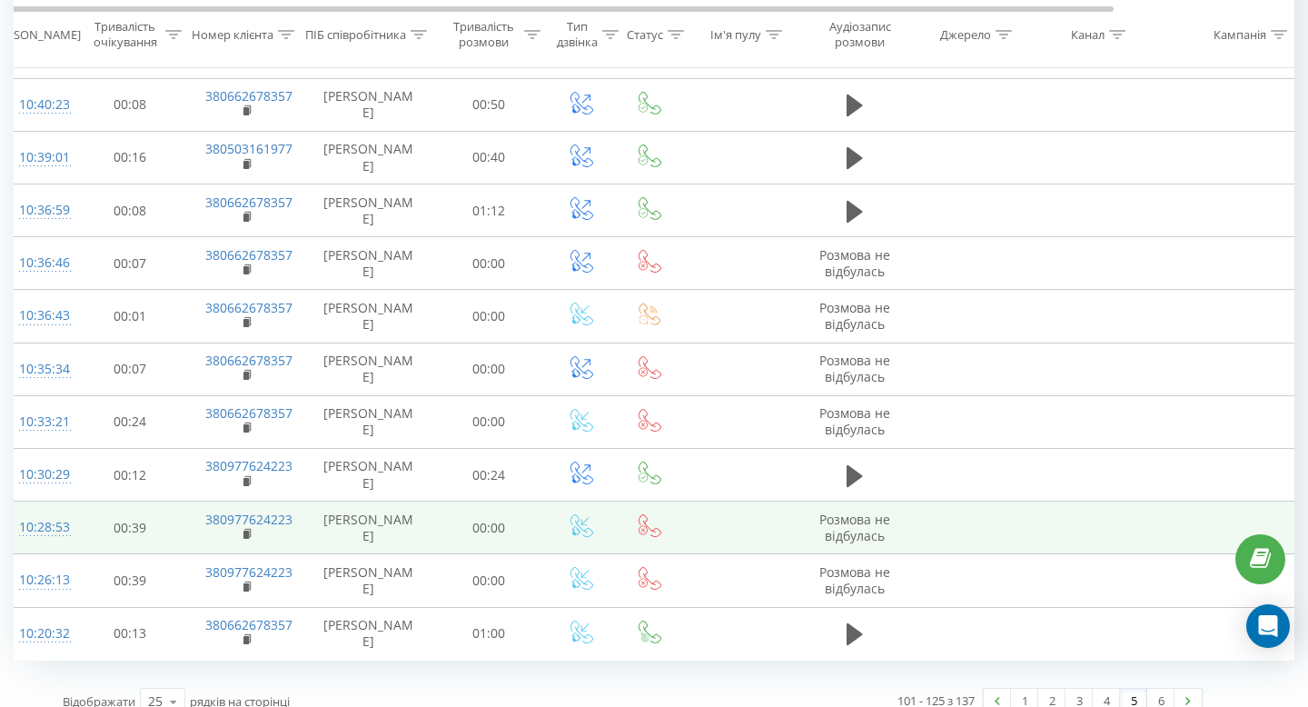
scroll to position [0, 19]
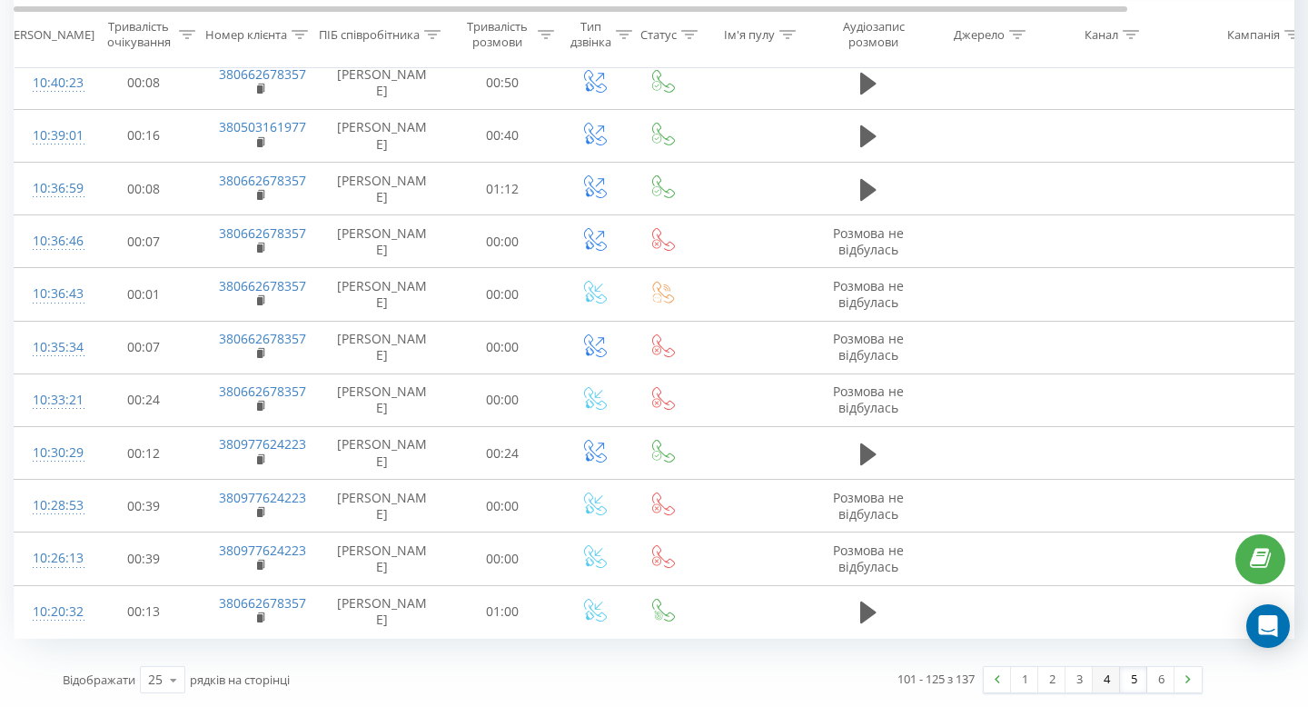
click at [1097, 672] on link "4" at bounding box center [1106, 679] width 27 height 25
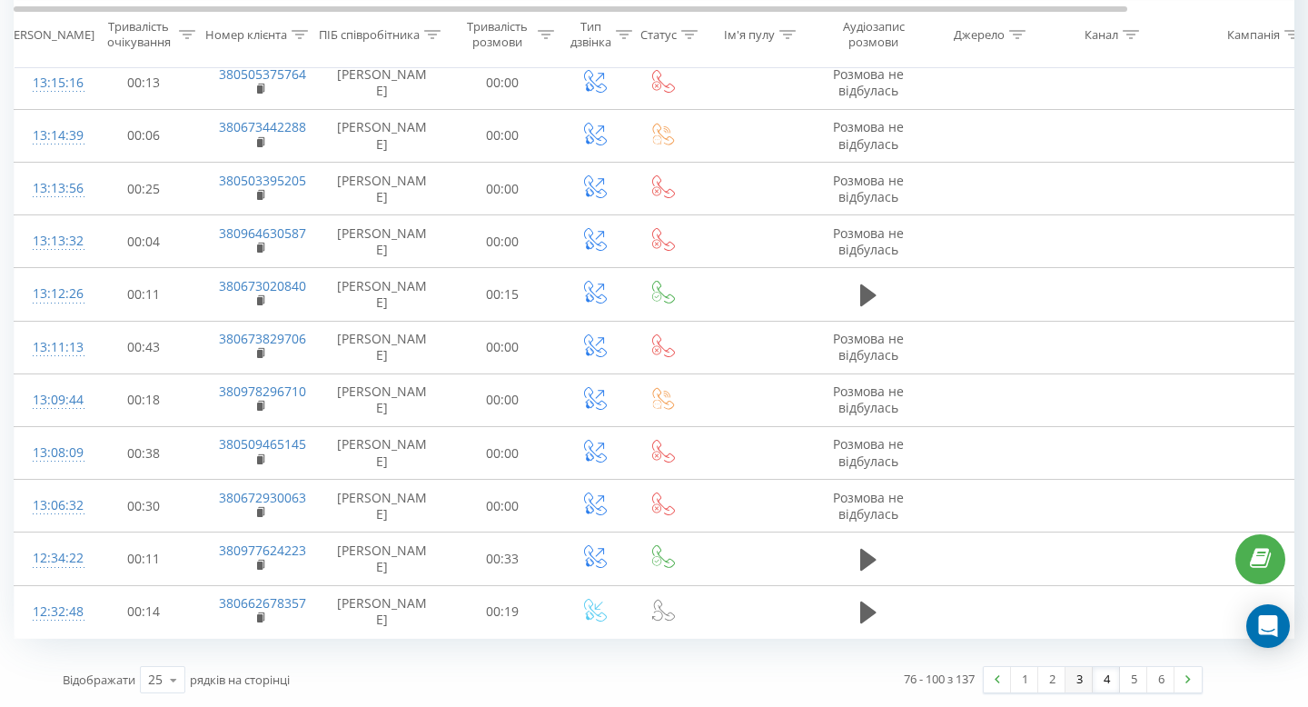
click at [1071, 675] on link "3" at bounding box center [1078, 679] width 27 height 25
click at [1049, 660] on div "51 - 75 з 137 1 2 3 4 5 6" at bounding box center [924, 679] width 583 height 53
click at [1046, 677] on link "2" at bounding box center [1051, 679] width 27 height 25
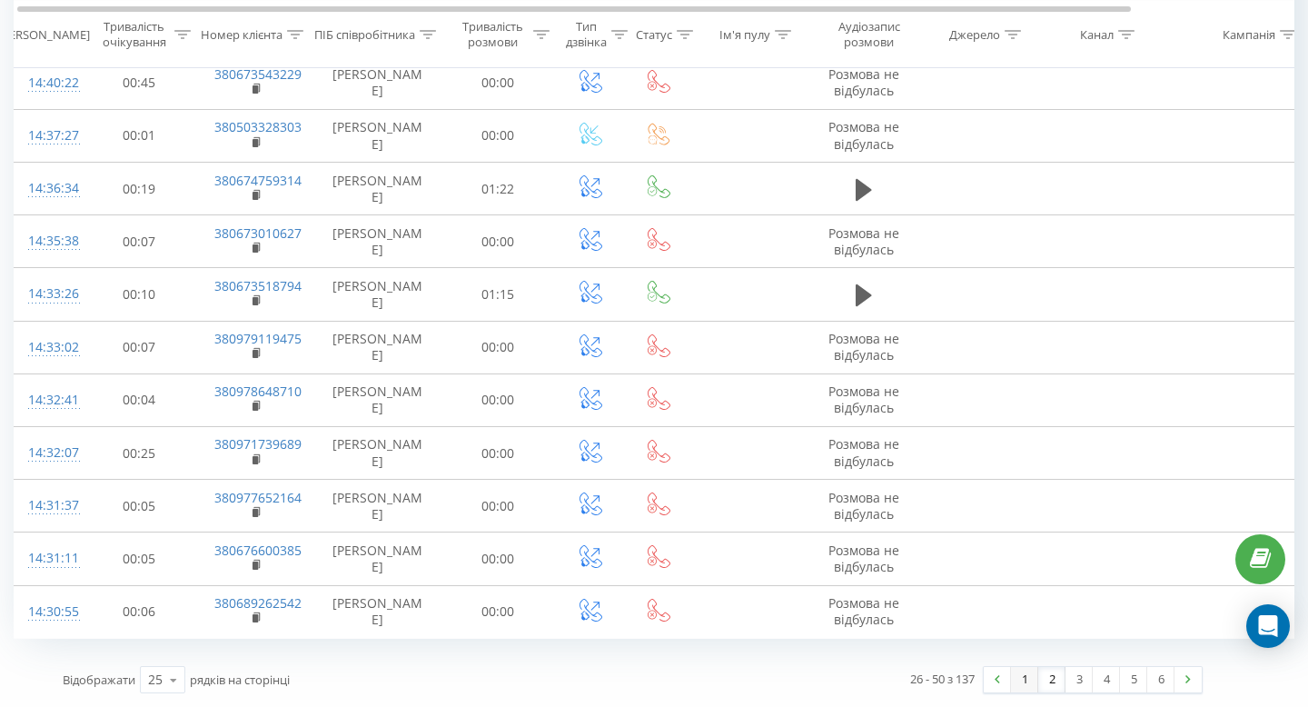
click at [1032, 691] on link "1" at bounding box center [1024, 679] width 27 height 25
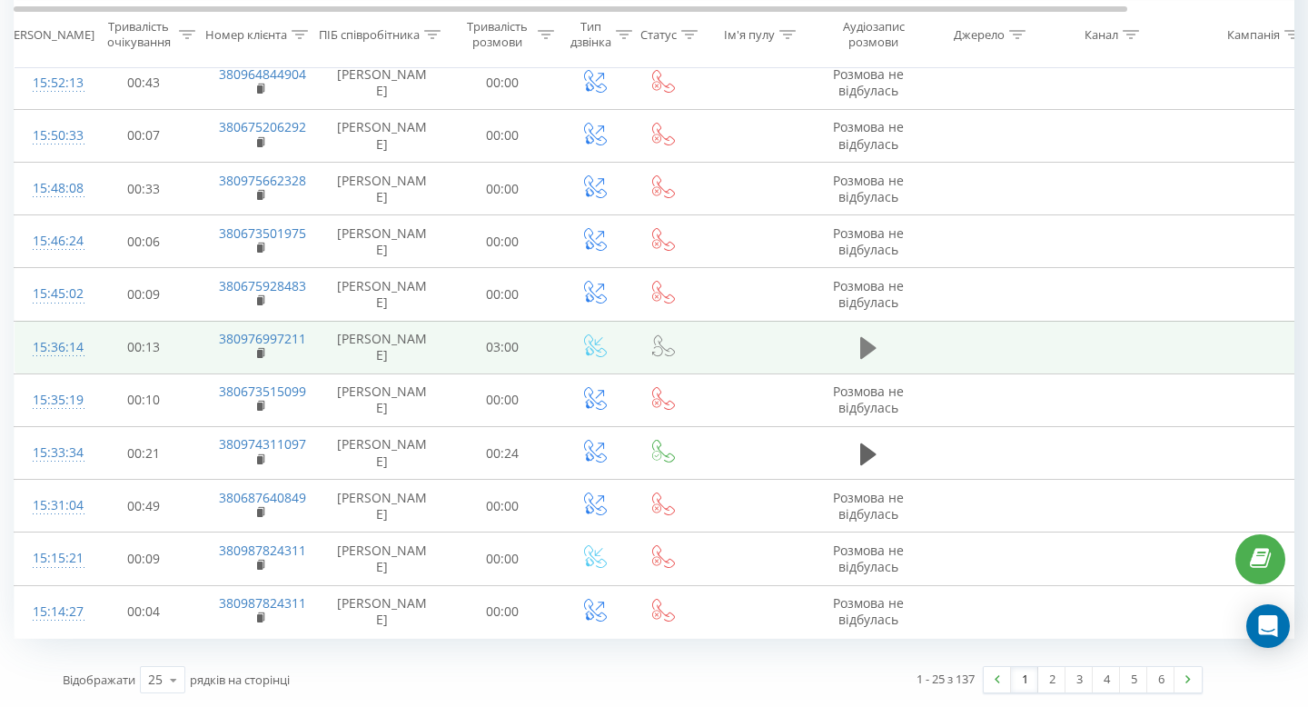
click at [868, 352] on icon at bounding box center [868, 348] width 16 height 22
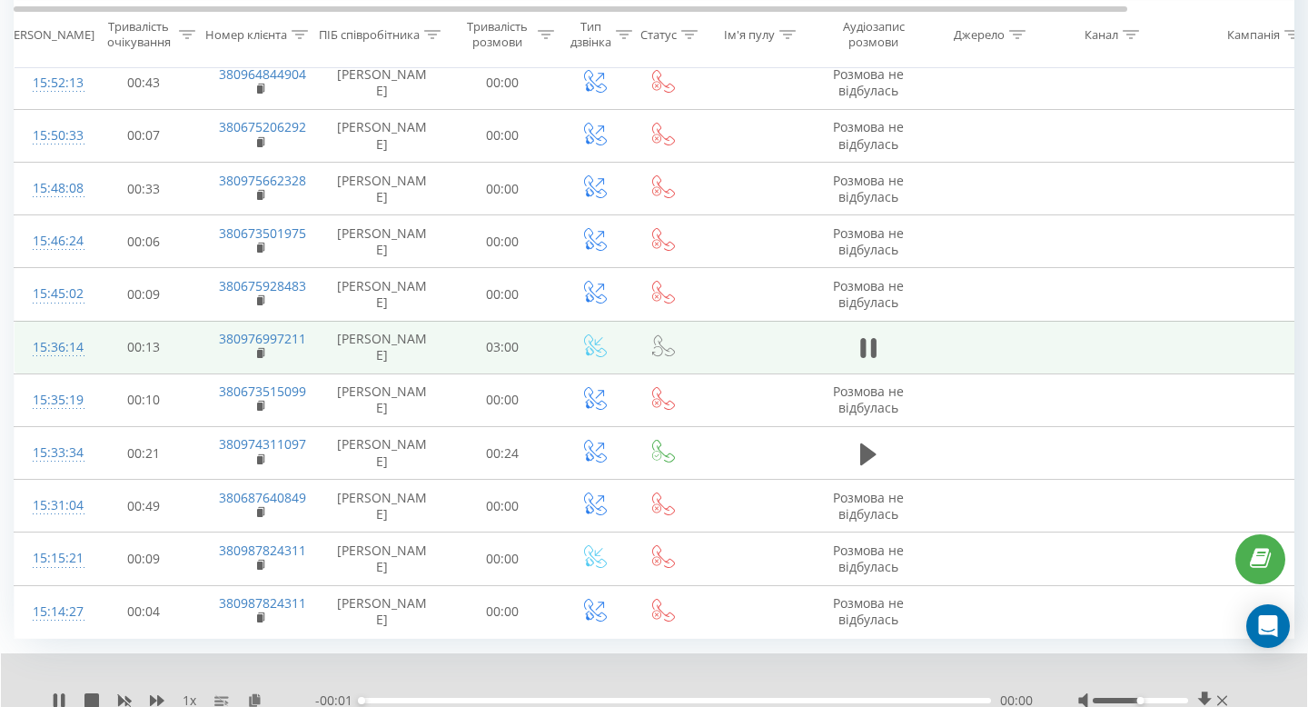
click at [67, 693] on div "1 x" at bounding box center [183, 700] width 263 height 18
click at [60, 693] on icon at bounding box center [59, 700] width 15 height 15
click at [857, 351] on button at bounding box center [868, 347] width 27 height 27
click at [55, 694] on icon at bounding box center [56, 700] width 4 height 15
click at [257, 698] on icon at bounding box center [254, 699] width 15 height 13
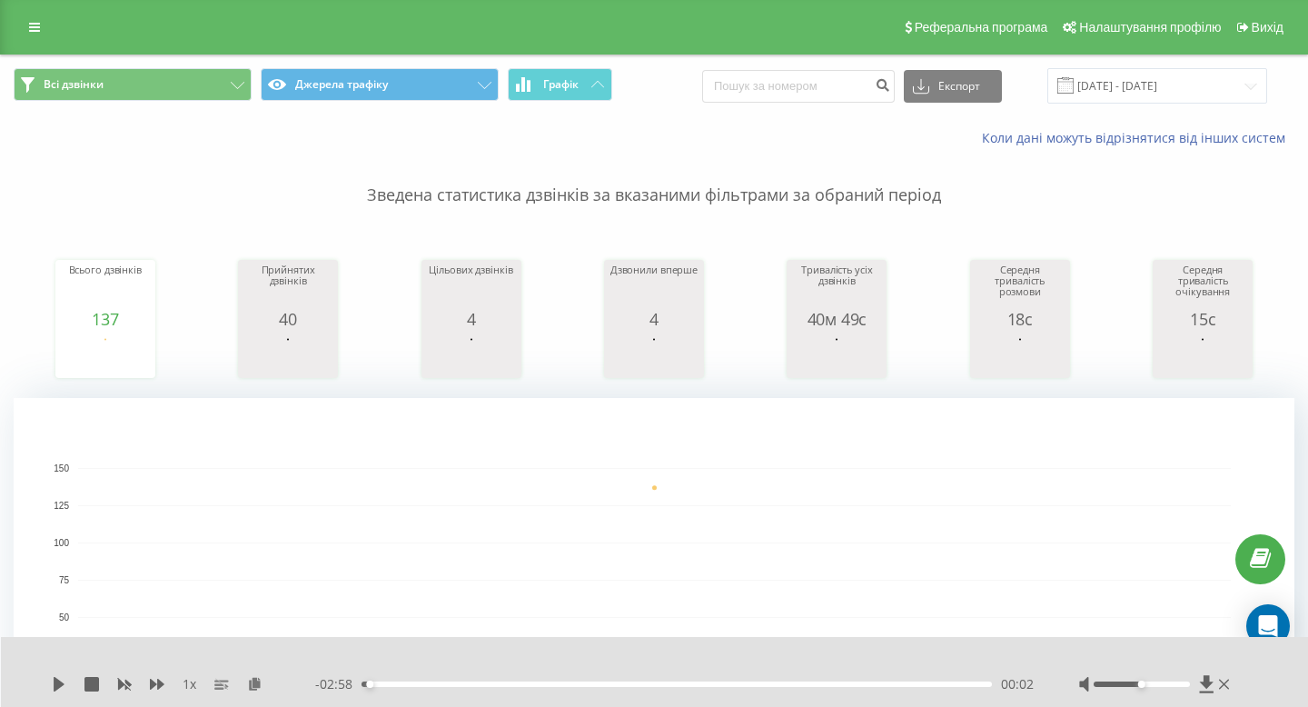
click at [40, 42] on div "Реферальна програма Налаштування профілю Вихід" at bounding box center [654, 27] width 1308 height 54
click at [40, 34] on link at bounding box center [34, 27] width 33 height 25
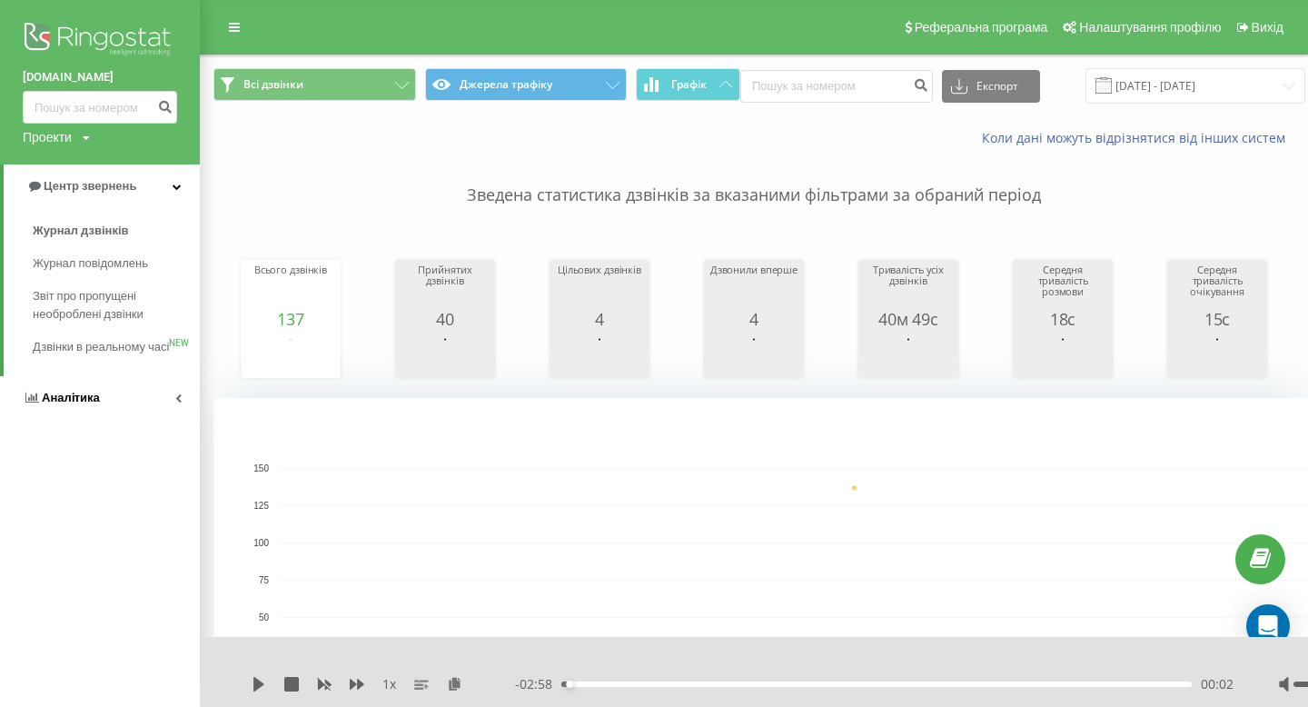
click at [113, 399] on link "Аналiтика" at bounding box center [100, 398] width 200 height 44
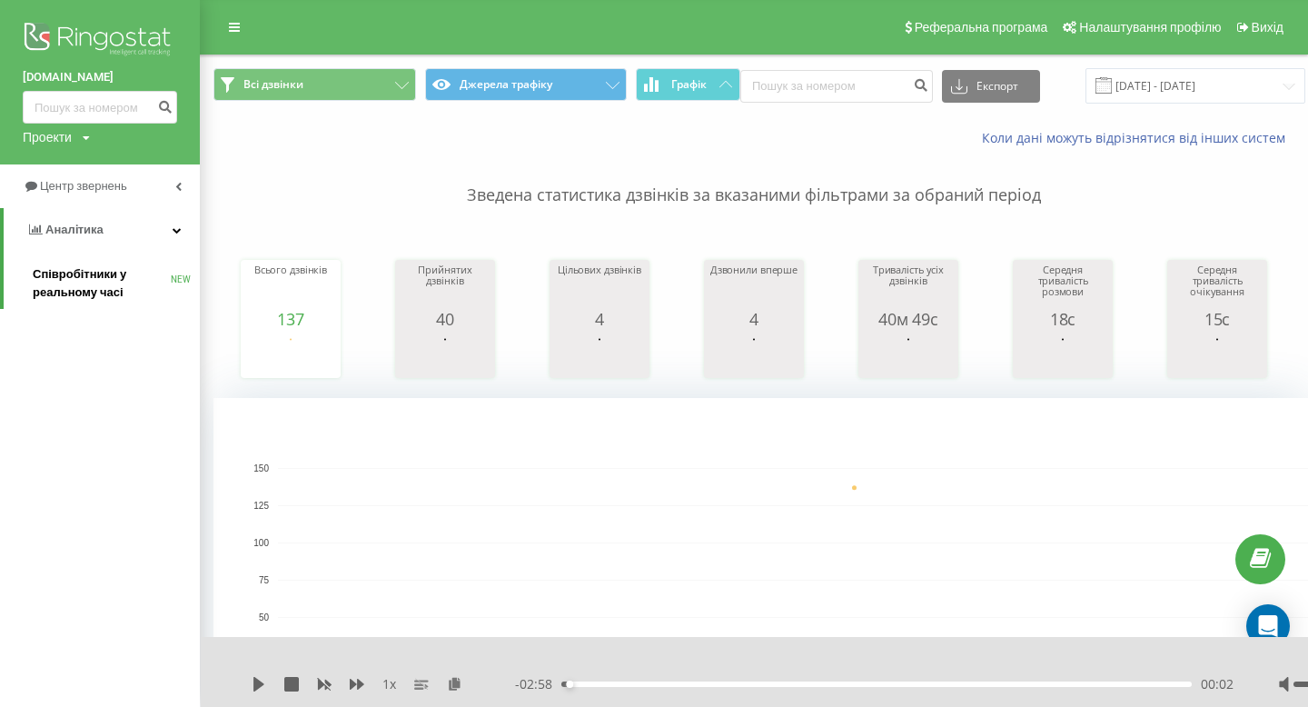
click at [119, 284] on span "Співробітники у реальному часі" at bounding box center [102, 283] width 138 height 36
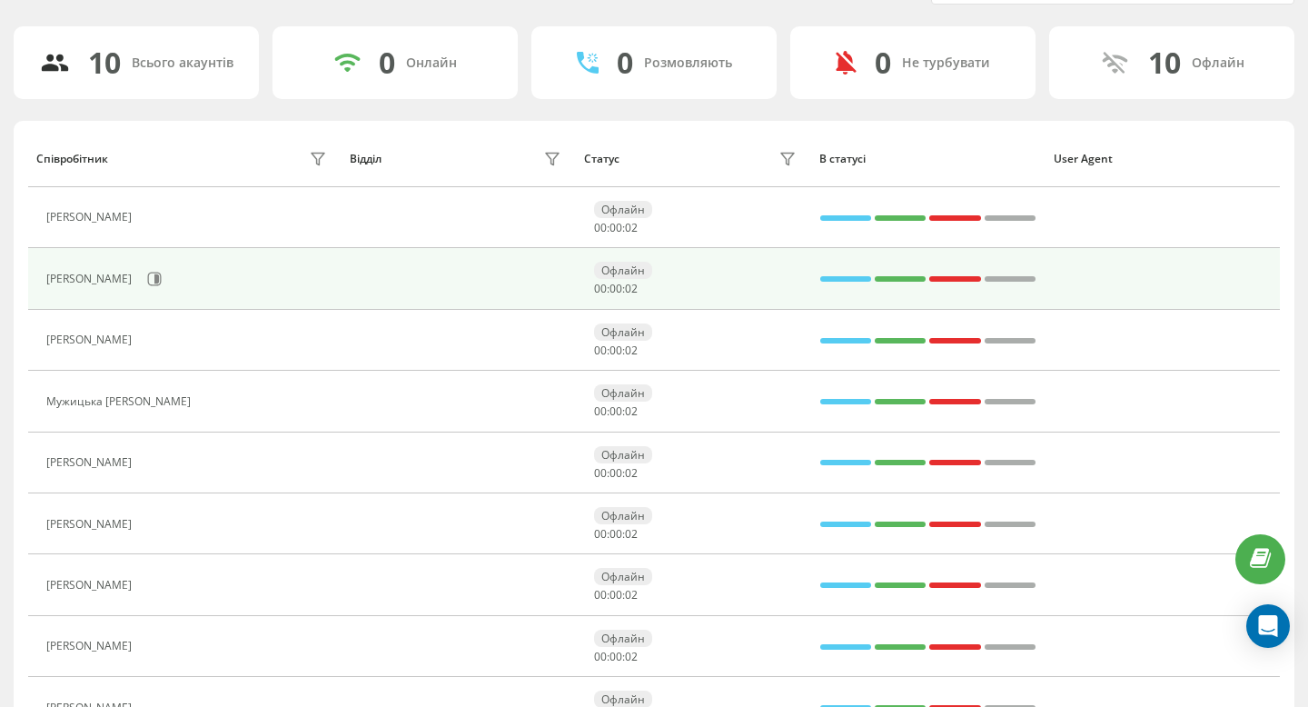
scroll to position [263, 0]
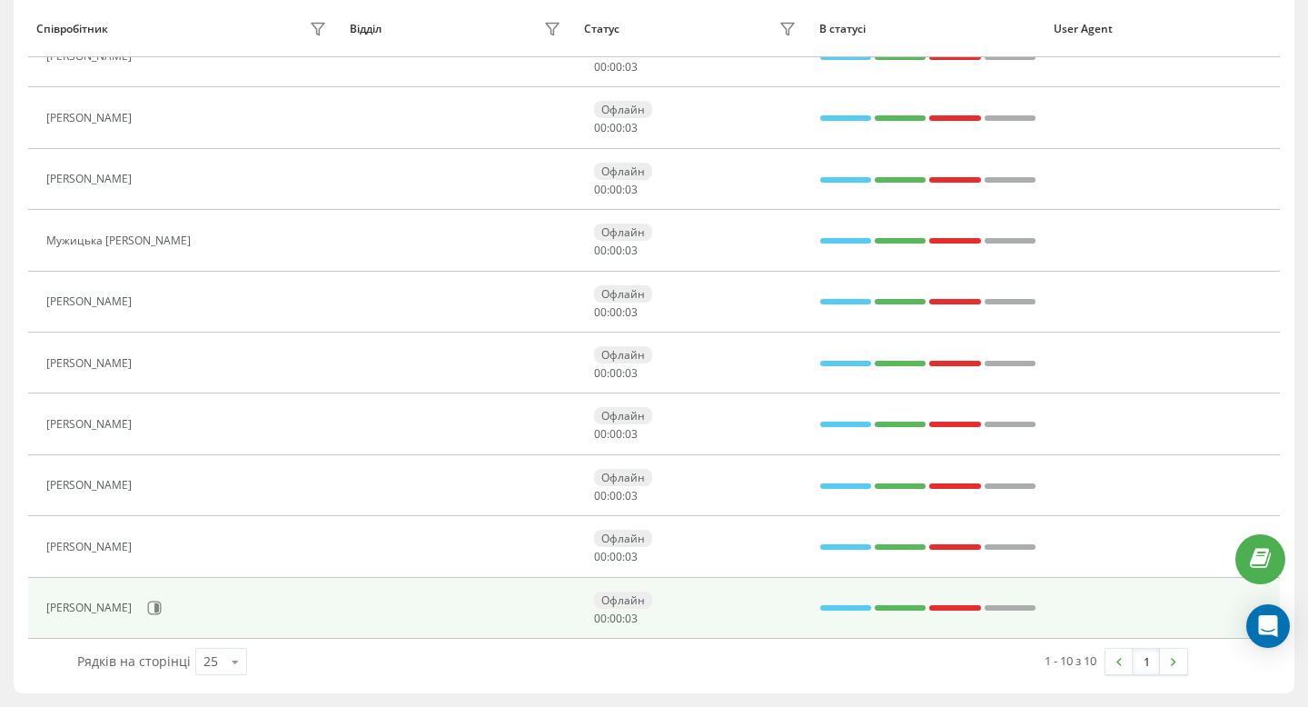
click at [225, 609] on div "[PERSON_NAME]" at bounding box center [188, 607] width 285 height 31
click at [162, 607] on icon at bounding box center [154, 607] width 15 height 15
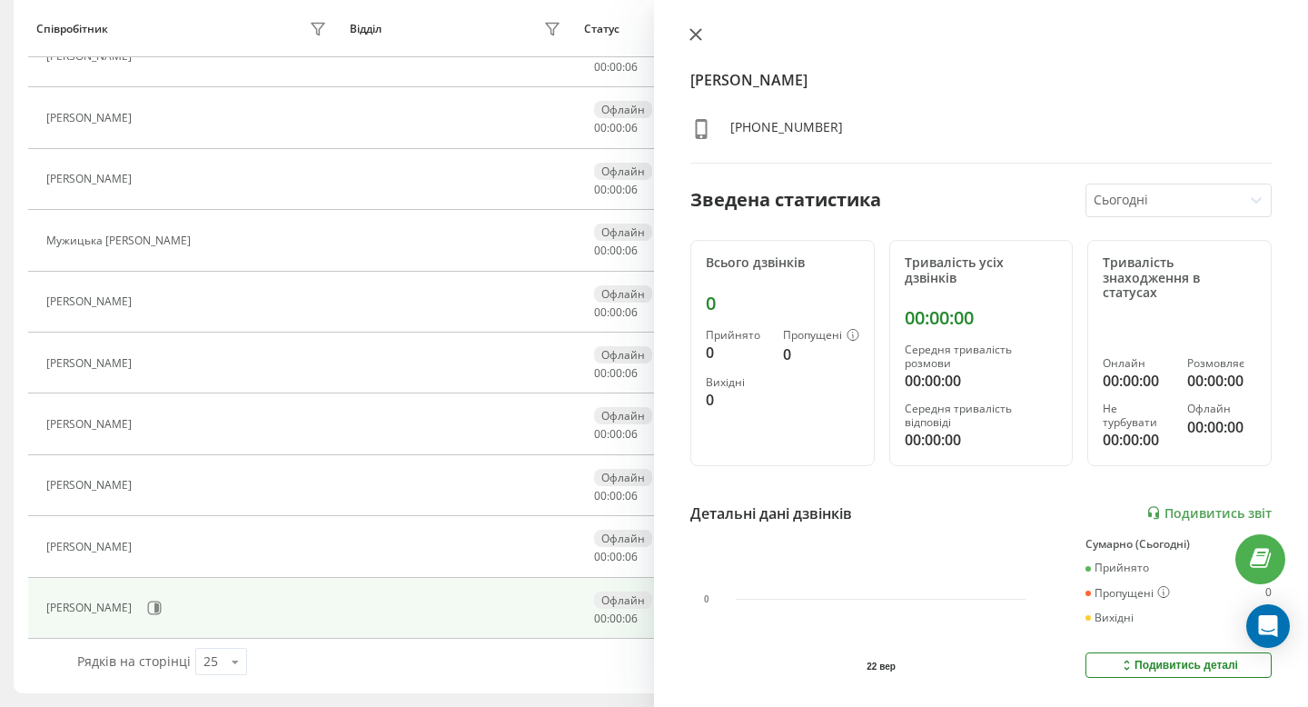
click at [688, 43] on button at bounding box center [696, 35] width 24 height 17
